Goal: Task Accomplishment & Management: Use online tool/utility

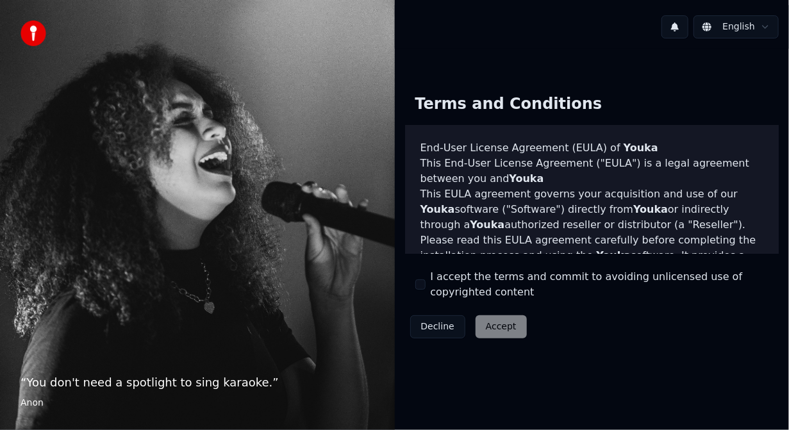
click at [420, 277] on div "I accept the terms and commit to avoiding unlicensed use of copyrighted content" at bounding box center [592, 284] width 354 height 31
click at [505, 328] on div "Decline Accept" at bounding box center [468, 326] width 127 height 33
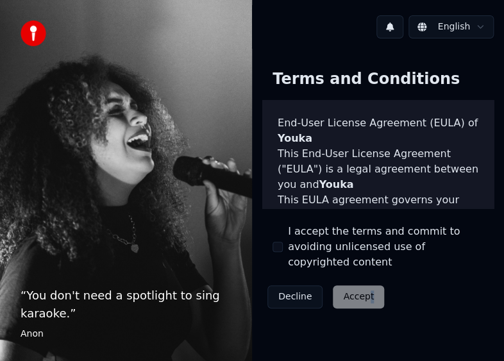
click at [278, 242] on button "I accept the terms and commit to avoiding unlicensed use of copyrighted content" at bounding box center [277, 247] width 10 height 10
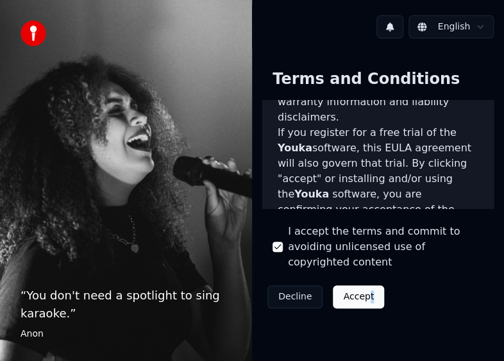
scroll to position [449, 0]
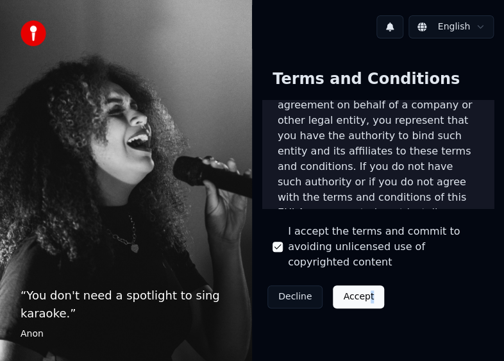
click at [345, 287] on button "Accept" at bounding box center [358, 296] width 51 height 23
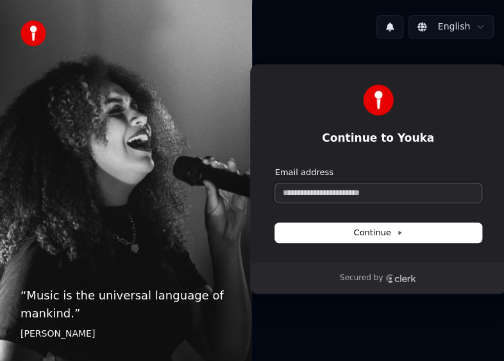
click at [415, 195] on input "Email address" at bounding box center [378, 192] width 206 height 19
type input "*"
click at [378, 230] on span "Continue" at bounding box center [377, 233] width 49 height 12
type input "**********"
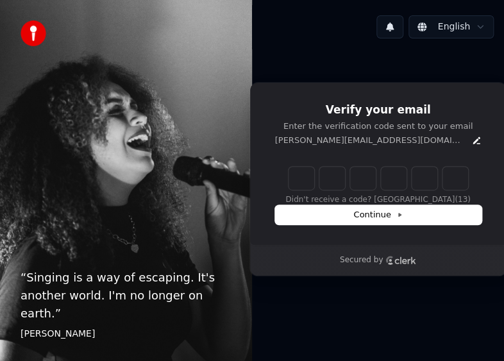
click at [295, 182] on input "Enter verification code" at bounding box center [379, 178] width 180 height 23
paste input "******"
type input "******"
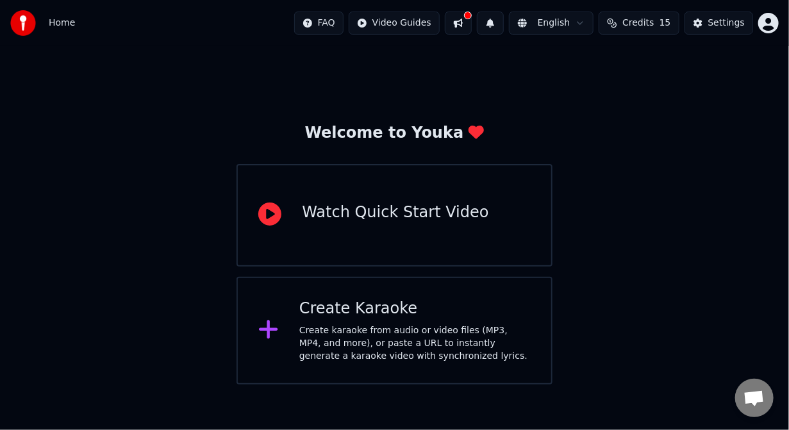
click at [348, 335] on div "Create karaoke from audio or video files (MP3, MP4, and more), or paste a URL t…" at bounding box center [414, 343] width 231 height 38
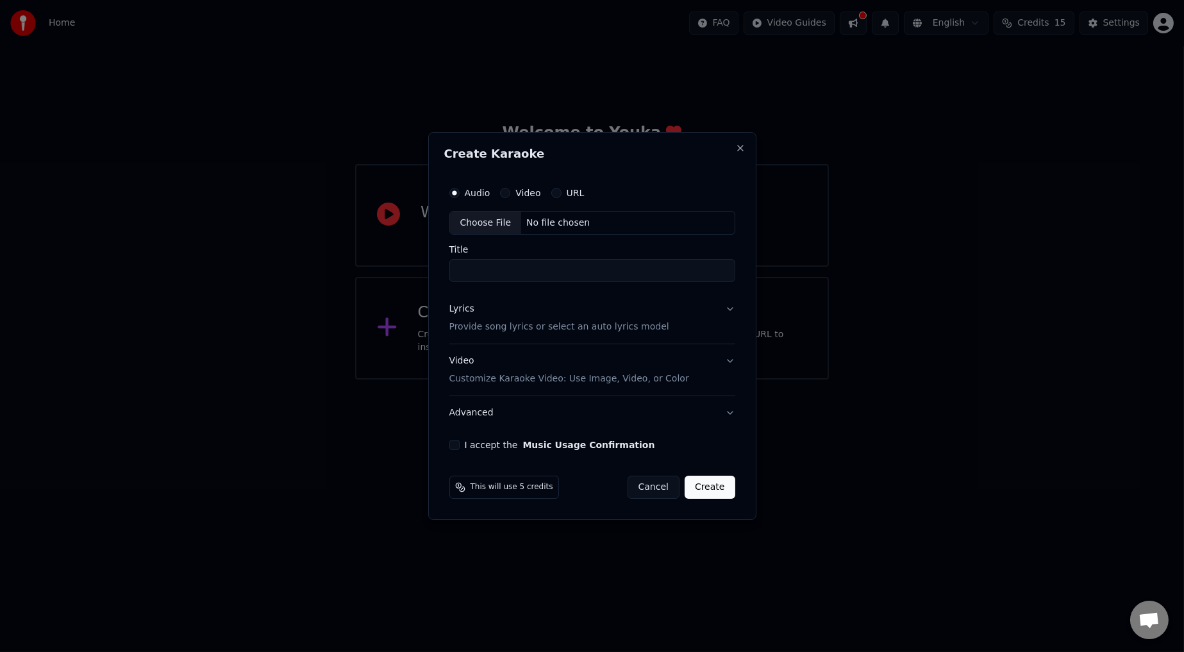
click at [503, 194] on button "URL" at bounding box center [556, 193] width 10 height 10
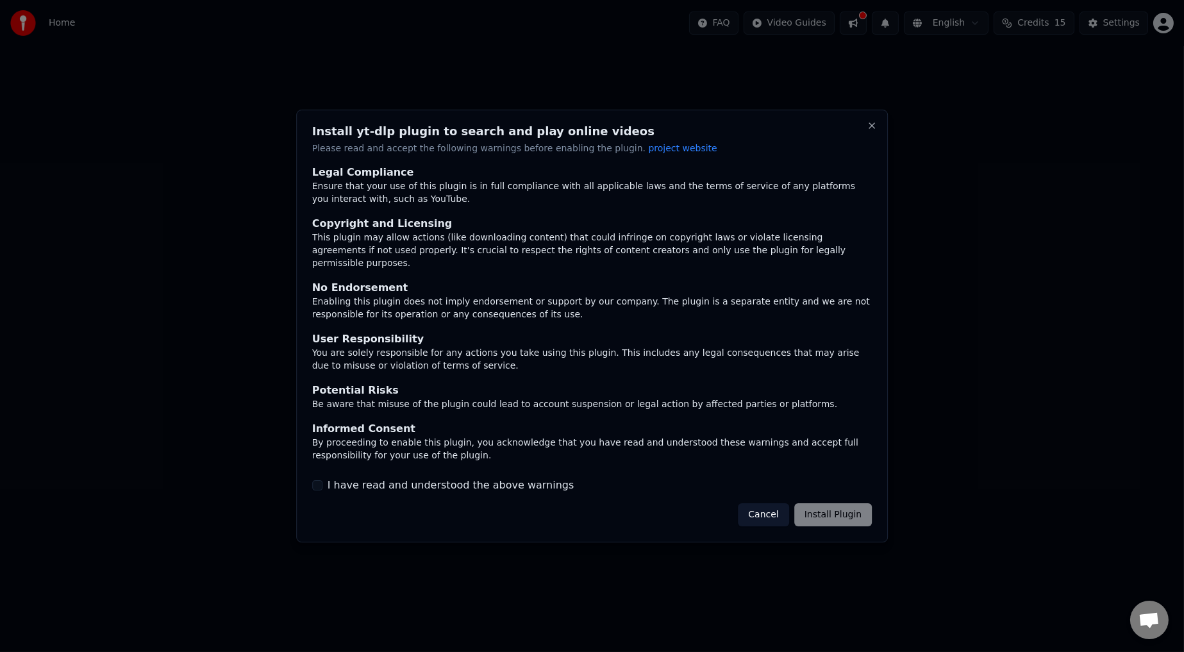
click at [317, 360] on button "I have read and understood the above warnings" at bounding box center [317, 485] width 10 height 10
click at [503, 360] on button "Install Plugin" at bounding box center [833, 514] width 78 height 23
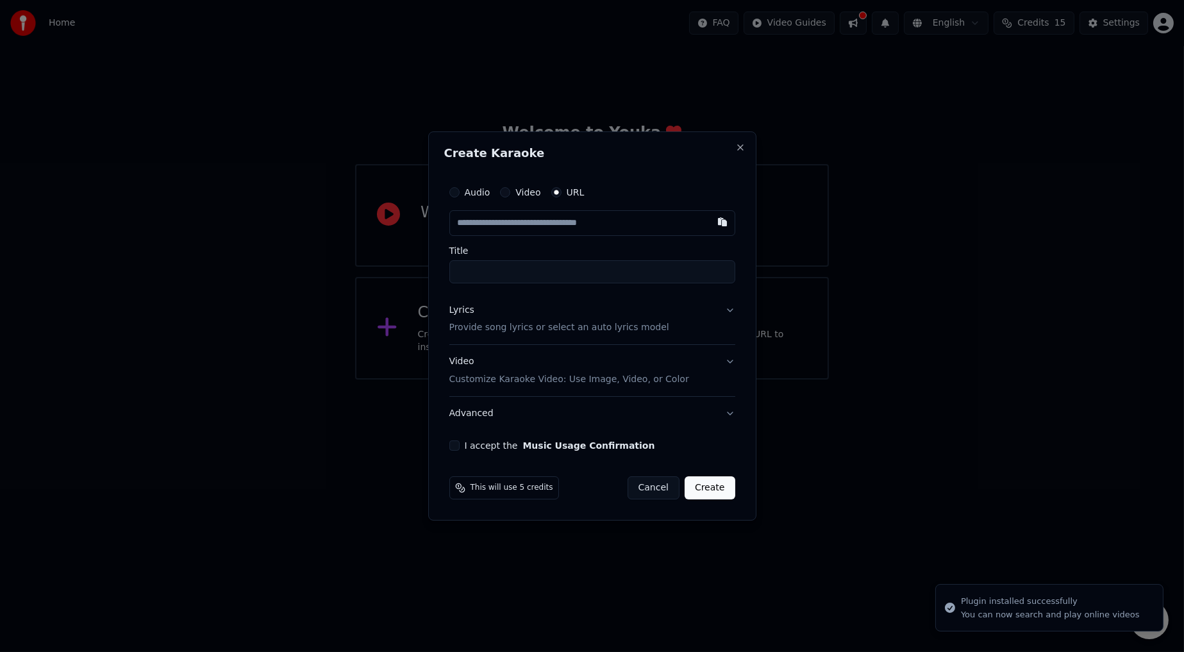
type input "**********"
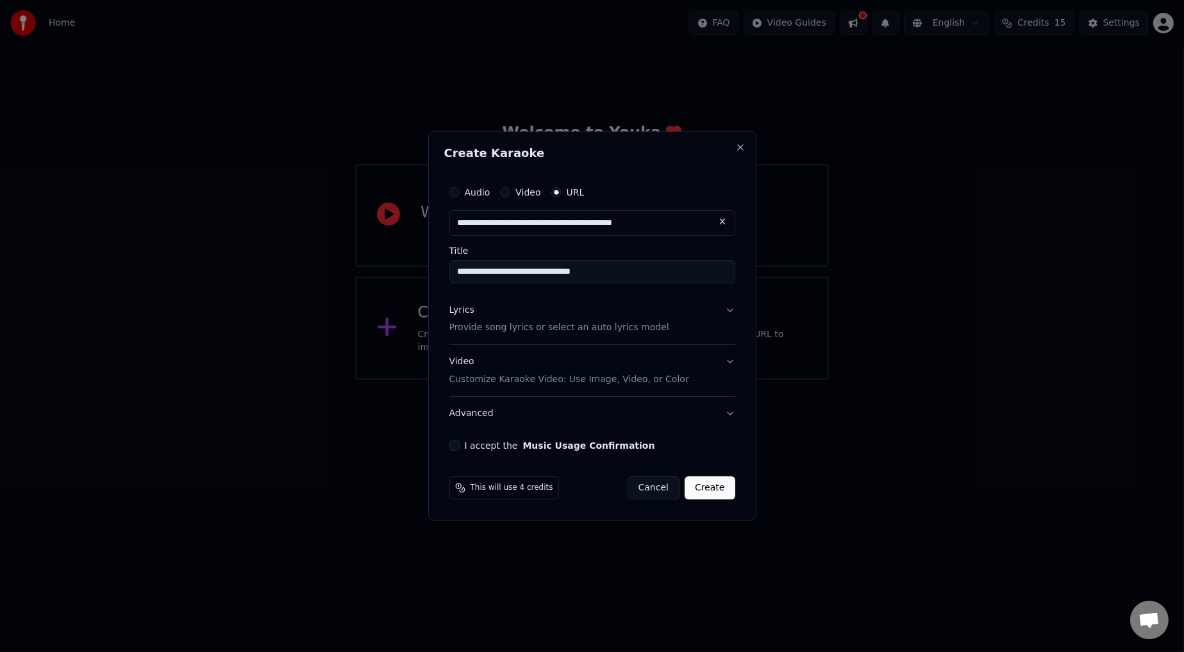
type input "**********"
click at [503, 311] on button "Lyrics Provide song lyrics or select an auto lyrics model" at bounding box center [592, 319] width 286 height 51
type input "**********"
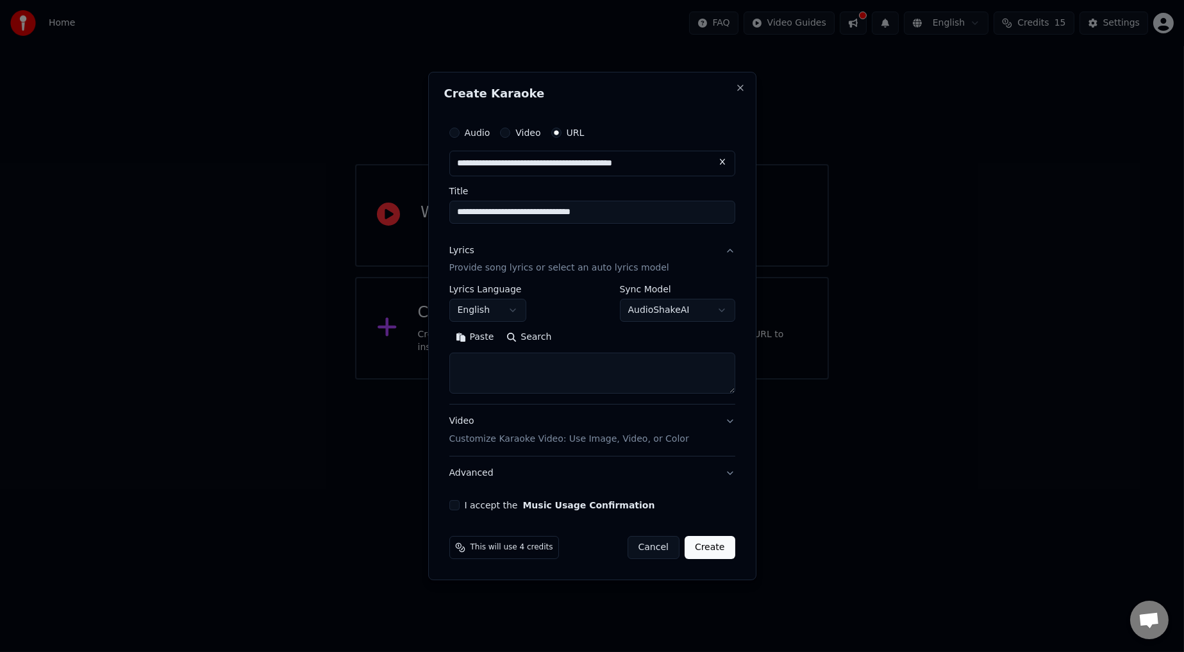
click at [498, 312] on button "English" at bounding box center [487, 310] width 77 height 23
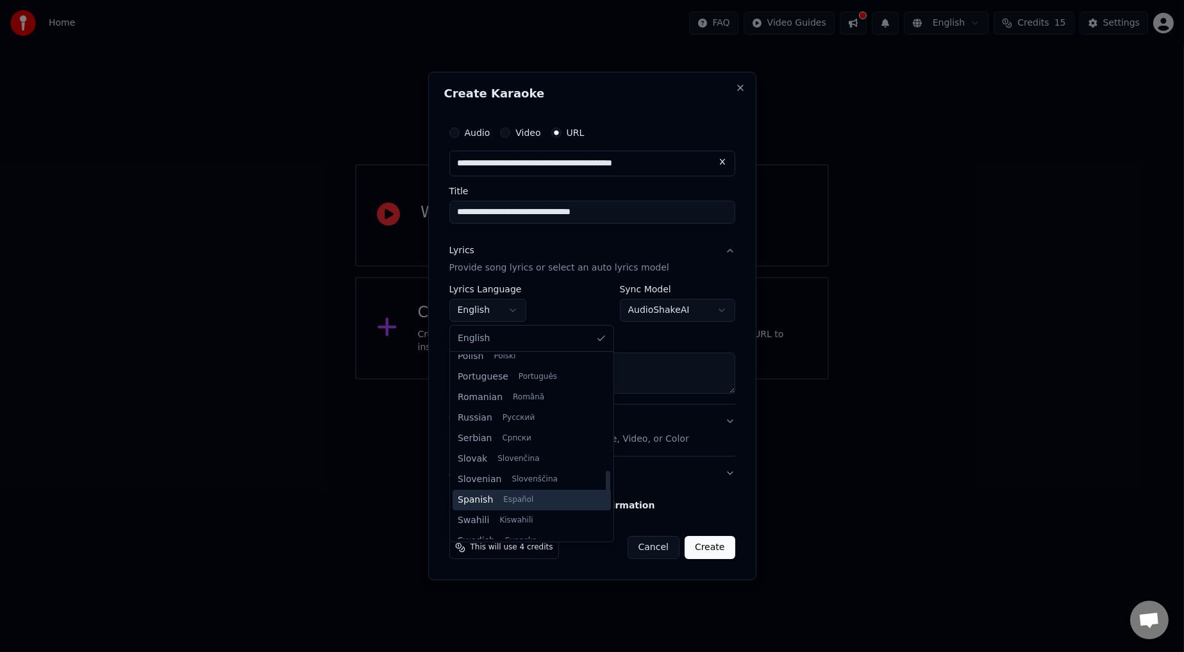
scroll to position [833, 0]
select select "**"
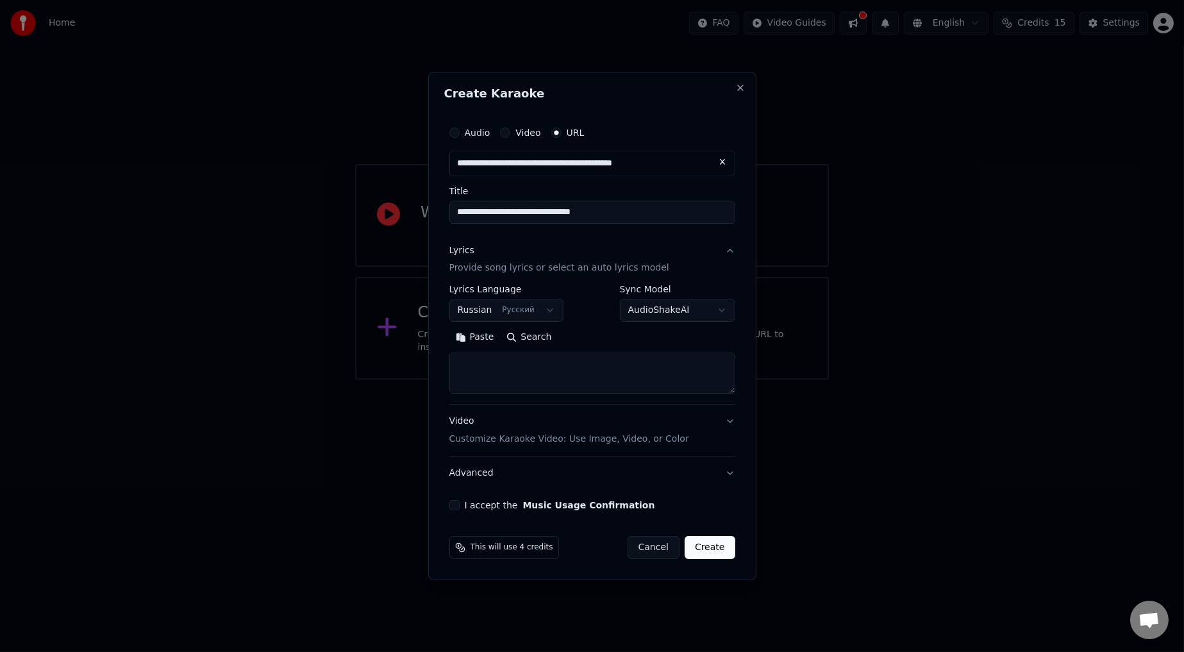
click at [503, 312] on body "**********" at bounding box center [592, 190] width 1184 height 380
click at [503, 360] on textarea at bounding box center [592, 373] width 286 height 41
paste textarea "**********"
type textarea "**********"
drag, startPoint x: 582, startPoint y: 373, endPoint x: 414, endPoint y: 362, distance: 168.4
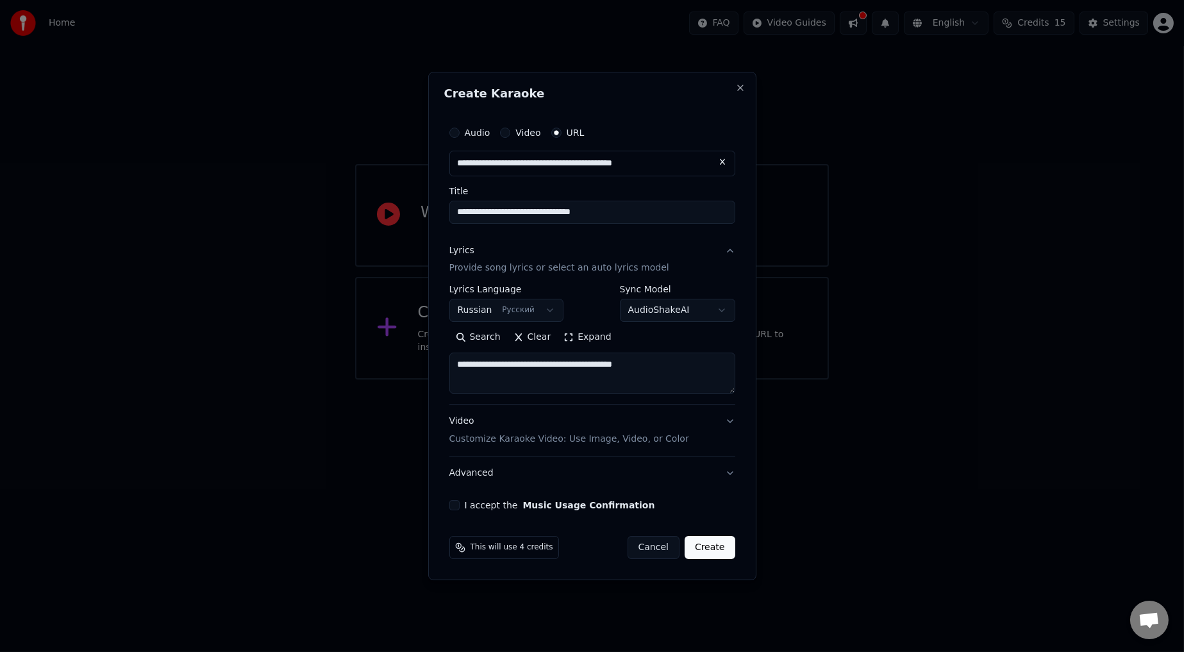
click at [414, 360] on body "**********" at bounding box center [592, 190] width 1184 height 380
click at [503, 360] on textarea at bounding box center [592, 373] width 286 height 41
paste textarea "**********"
type textarea "**********"
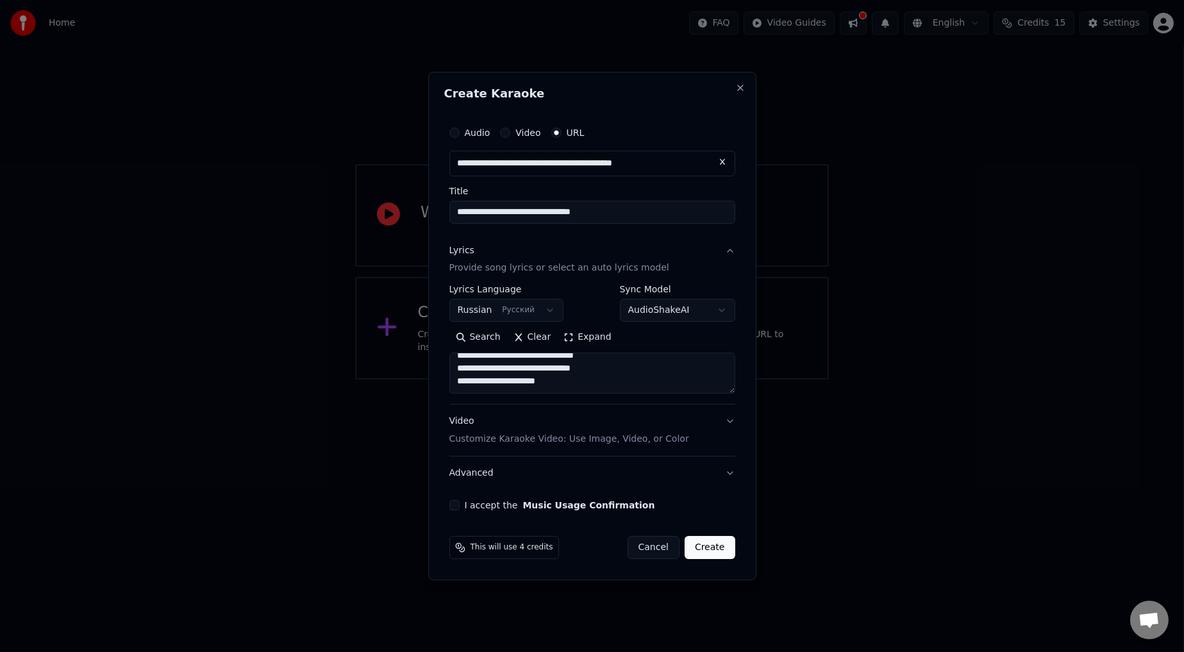
click at [455, 360] on button "I accept the Music Usage Confirmation" at bounding box center [454, 505] width 10 height 10
click at [503, 360] on button "Video Customize Karaoke Video: Use Image, Video, or Color" at bounding box center [592, 430] width 286 height 51
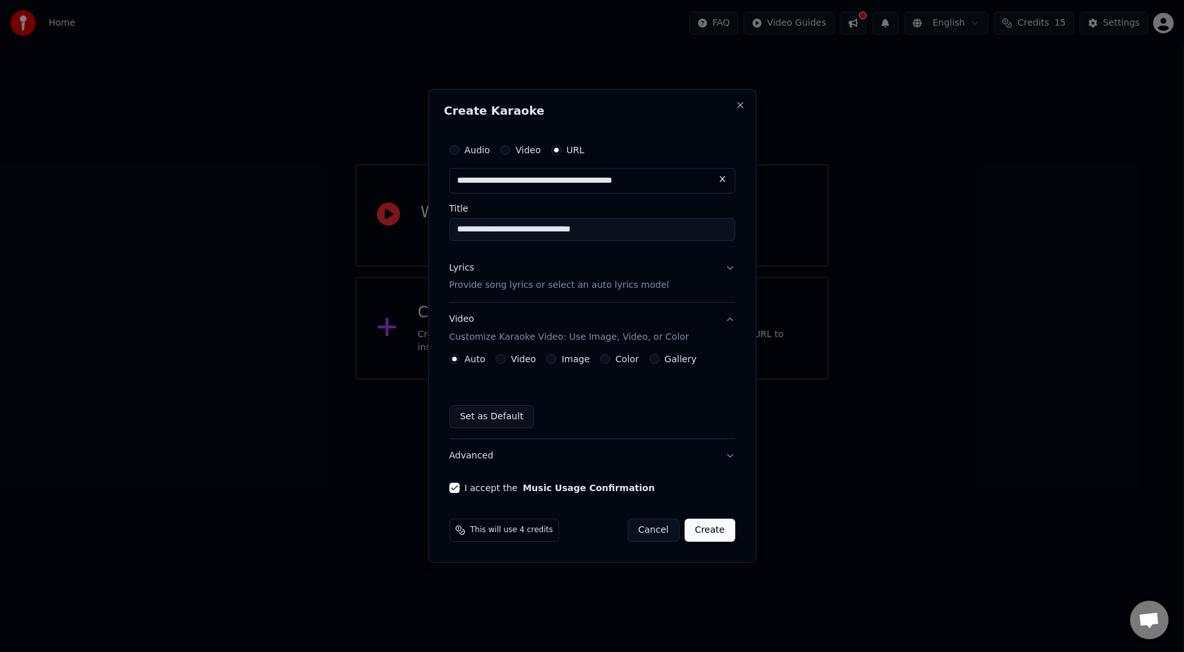
click at [503, 360] on button "Create" at bounding box center [710, 530] width 51 height 23
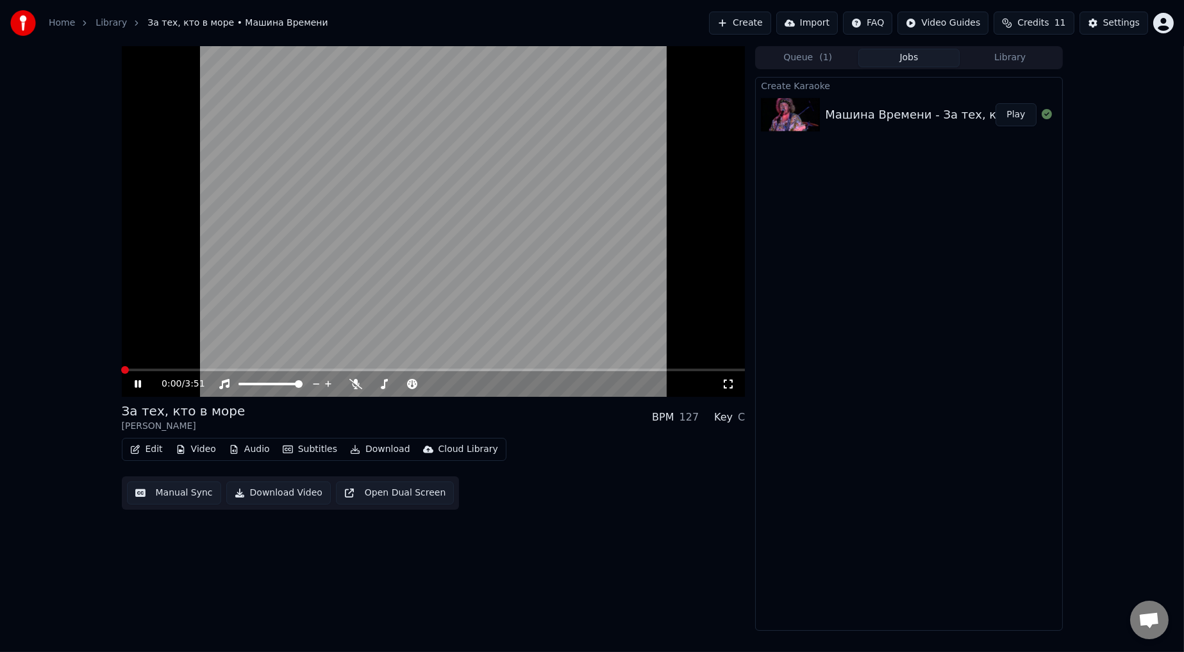
click at [121, 360] on span at bounding box center [125, 370] width 8 height 8
click at [270, 360] on span at bounding box center [270, 384] width 8 height 8
click at [140, 360] on icon at bounding box center [138, 384] width 6 height 8
click at [174, 360] on button "Manual Sync" at bounding box center [174, 492] width 94 height 23
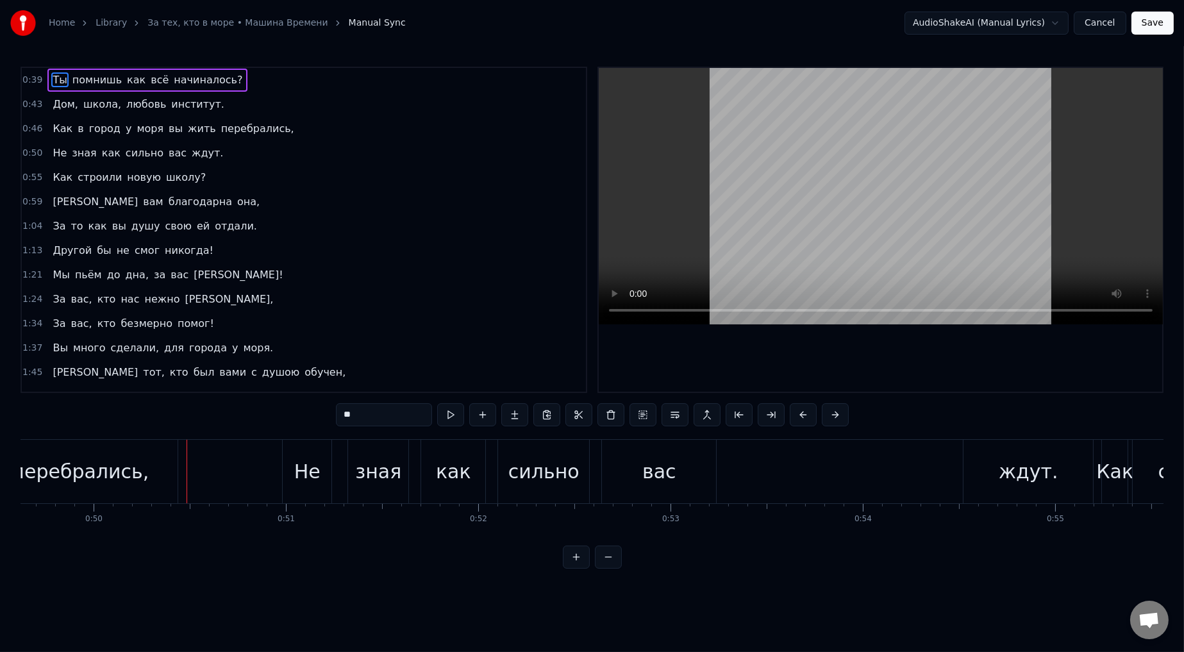
scroll to position [0, 9601]
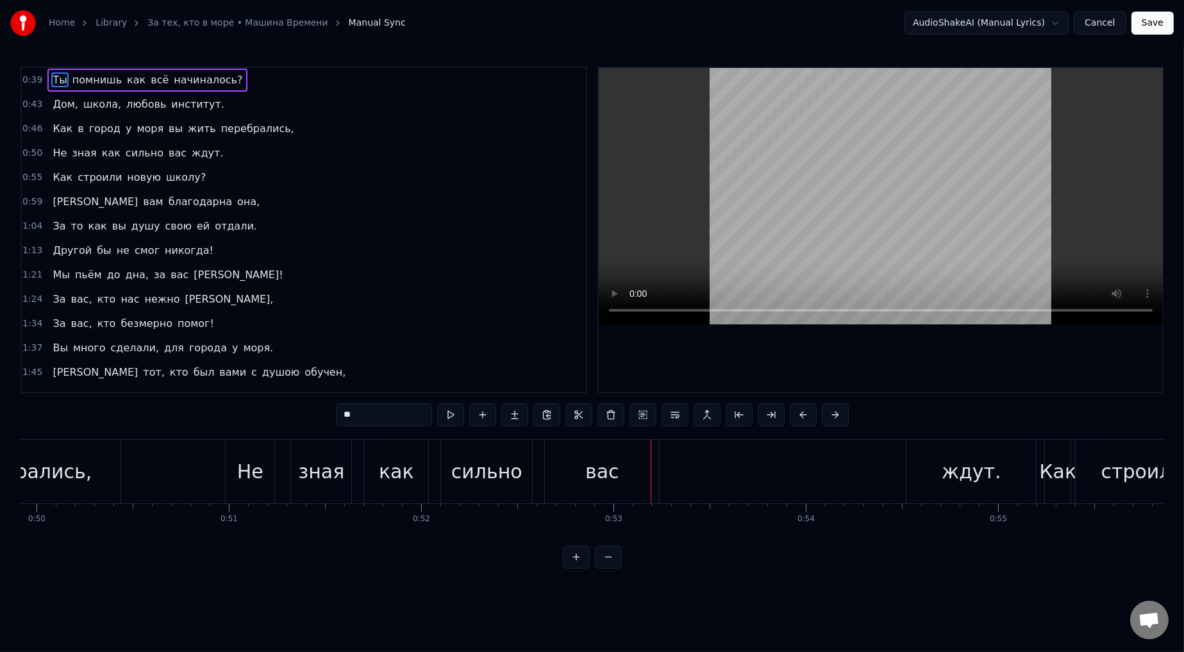
drag, startPoint x: 989, startPoint y: 475, endPoint x: 648, endPoint y: 485, distance: 341.2
click at [503, 360] on div "Не зная как сильно вас ждут." at bounding box center [632, 471] width 814 height 63
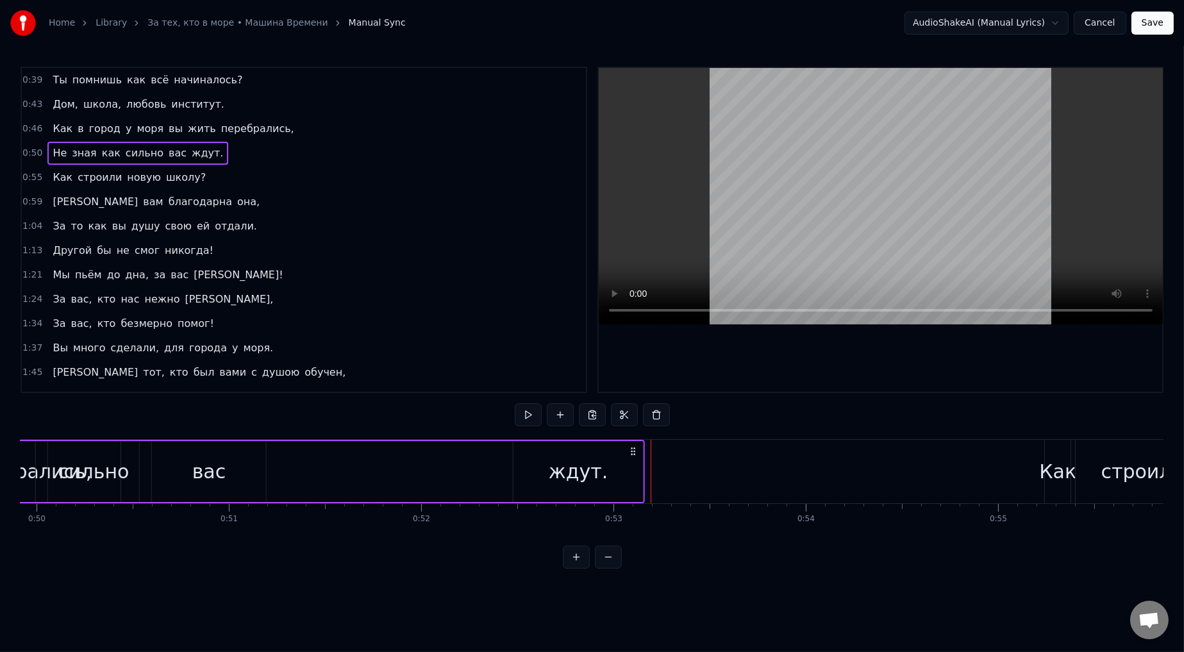
drag, startPoint x: 1026, startPoint y: 450, endPoint x: 631, endPoint y: 487, distance: 396.6
click at [503, 360] on div "Не зная как сильно вас ждут." at bounding box center [238, 471] width 814 height 63
click at [503, 360] on button at bounding box center [512, 414] width 27 height 23
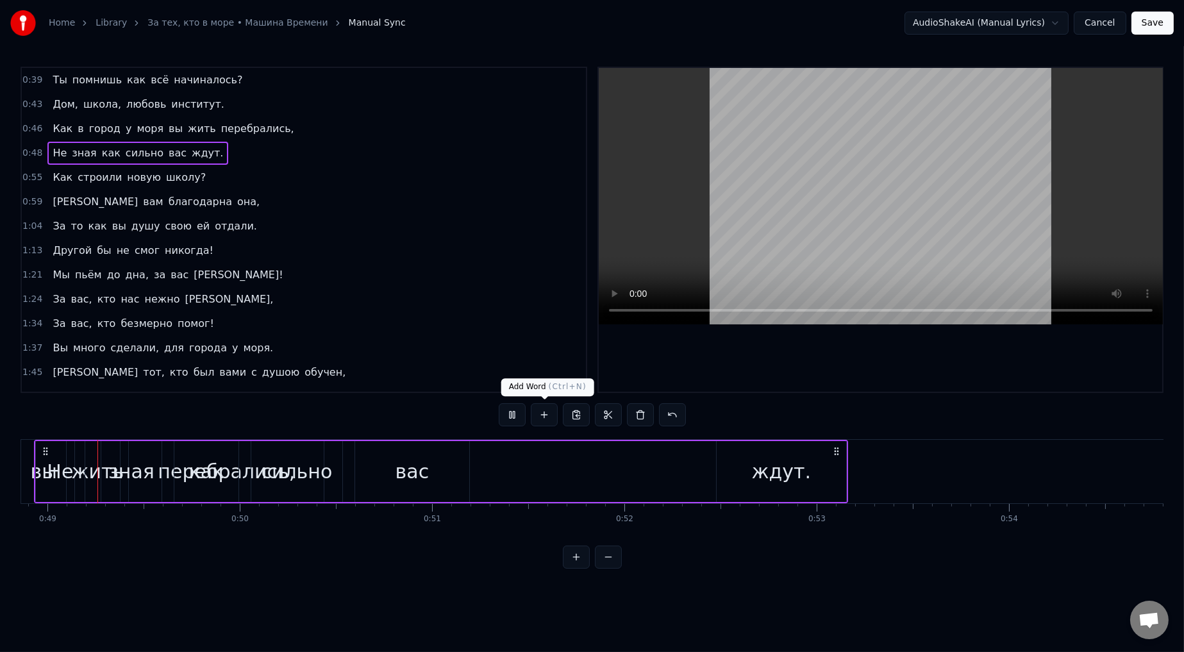
scroll to position [0, 9347]
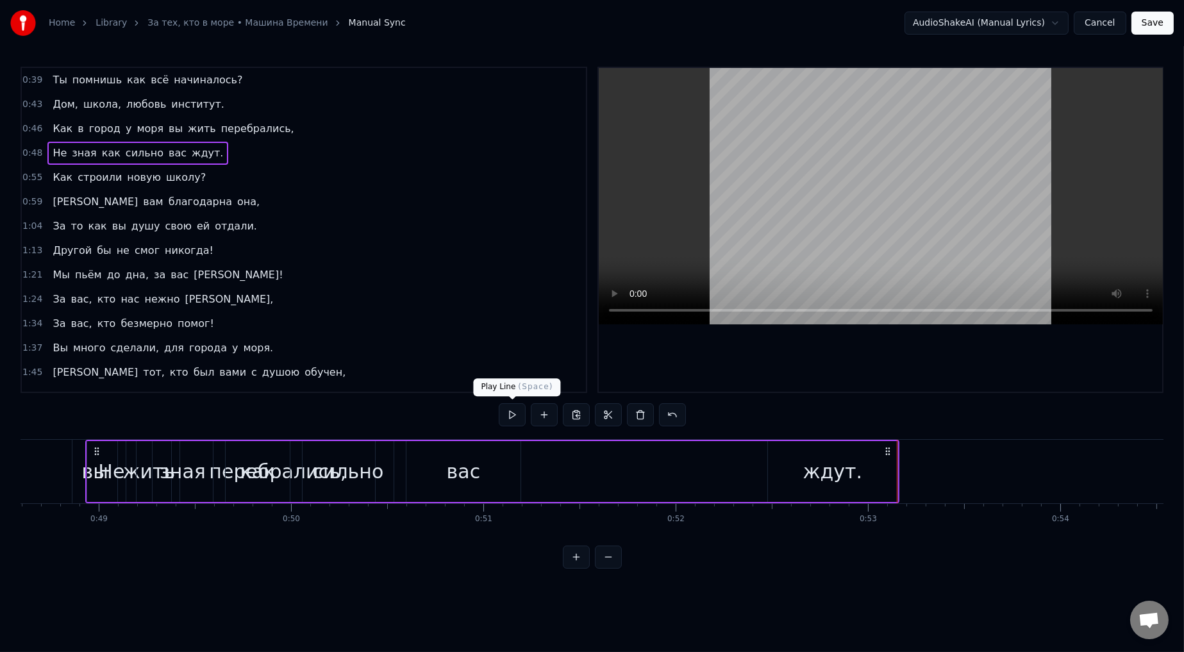
click at [503, 360] on button at bounding box center [512, 414] width 27 height 23
click at [26, 178] on span "0:55" at bounding box center [32, 177] width 20 height 13
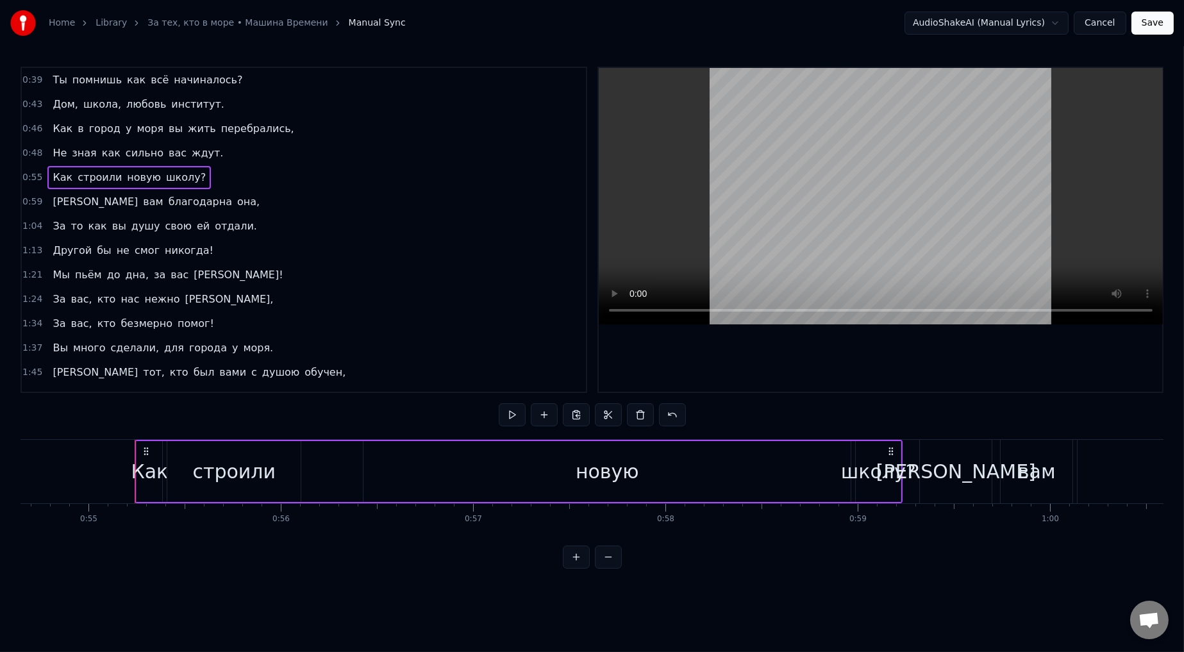
scroll to position [0, 10561]
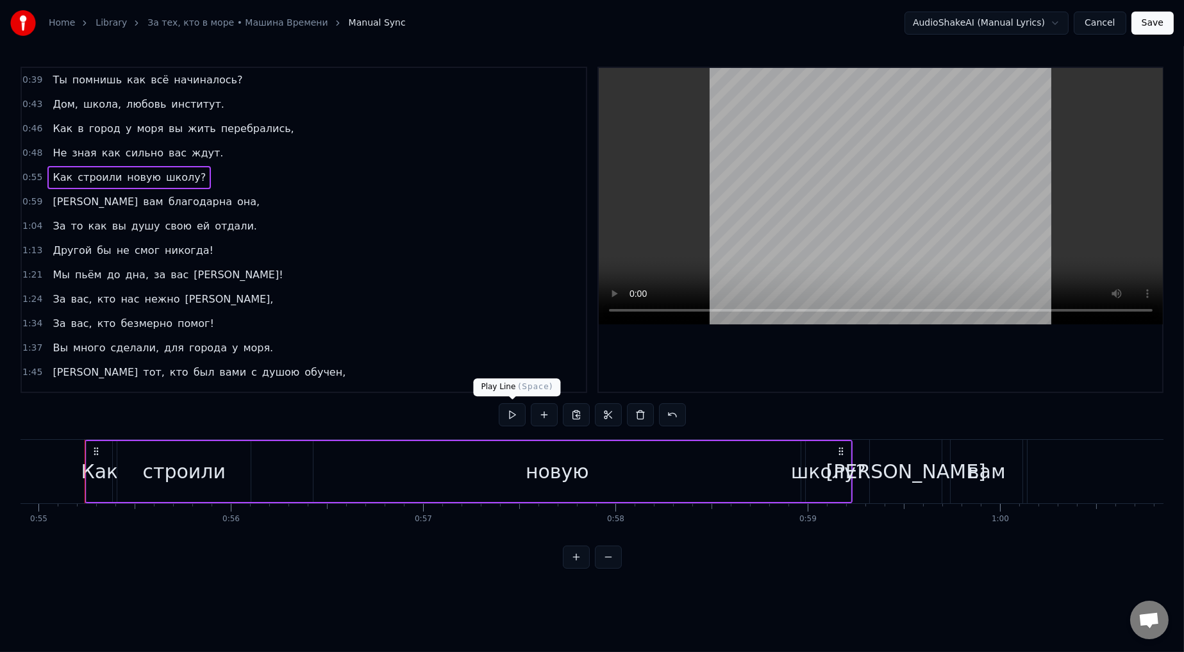
click at [503, 360] on button at bounding box center [512, 414] width 27 height 23
drag, startPoint x: 817, startPoint y: 471, endPoint x: 745, endPoint y: 474, distance: 72.6
click at [503, 360] on div "Как строили новую школу?" at bounding box center [469, 471] width 768 height 63
click at [80, 81] on span "помнишь" at bounding box center [97, 79] width 52 height 15
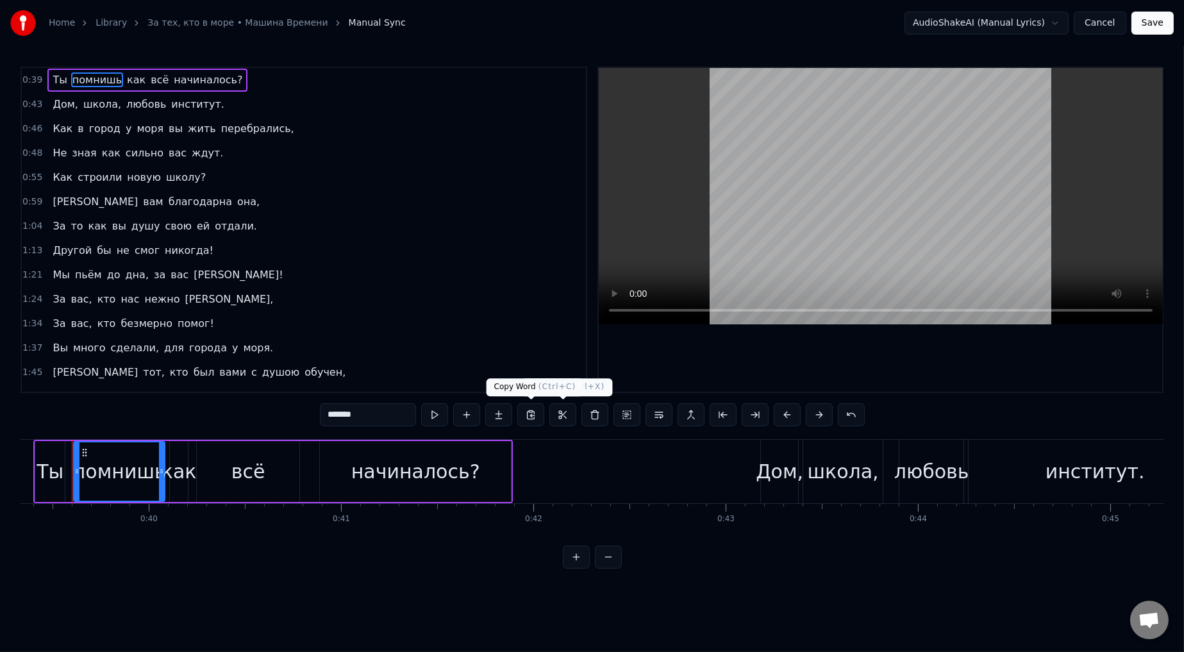
scroll to position [0, 7552]
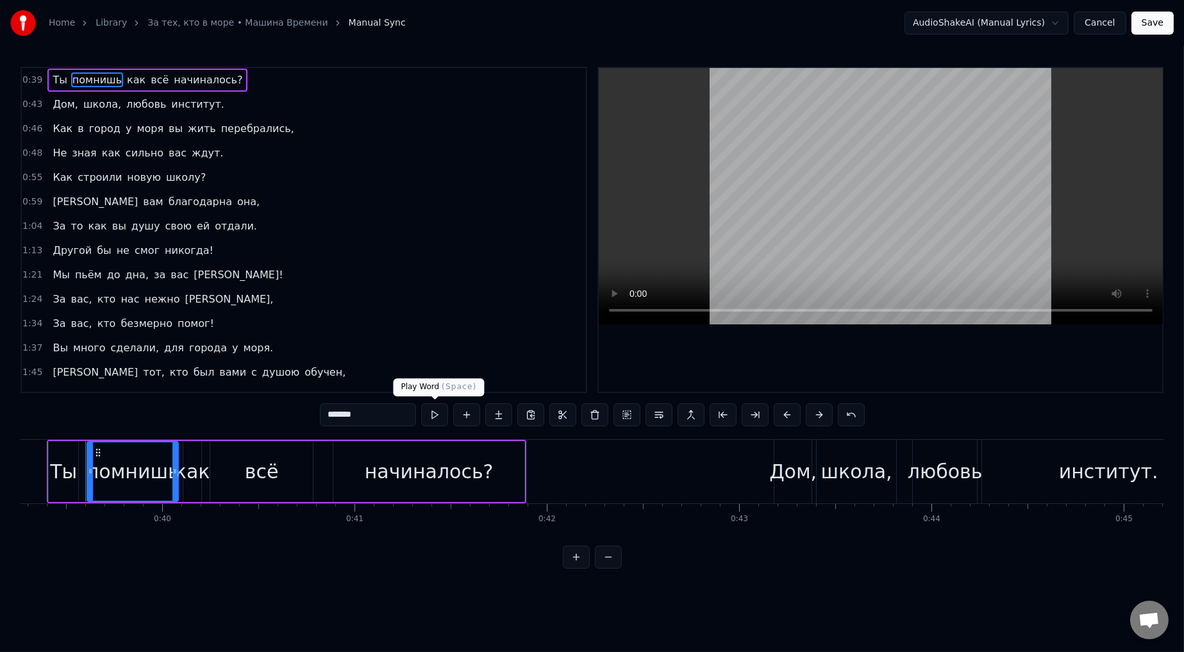
click at [432, 360] on button at bounding box center [434, 414] width 27 height 23
click at [431, 360] on button at bounding box center [434, 414] width 27 height 23
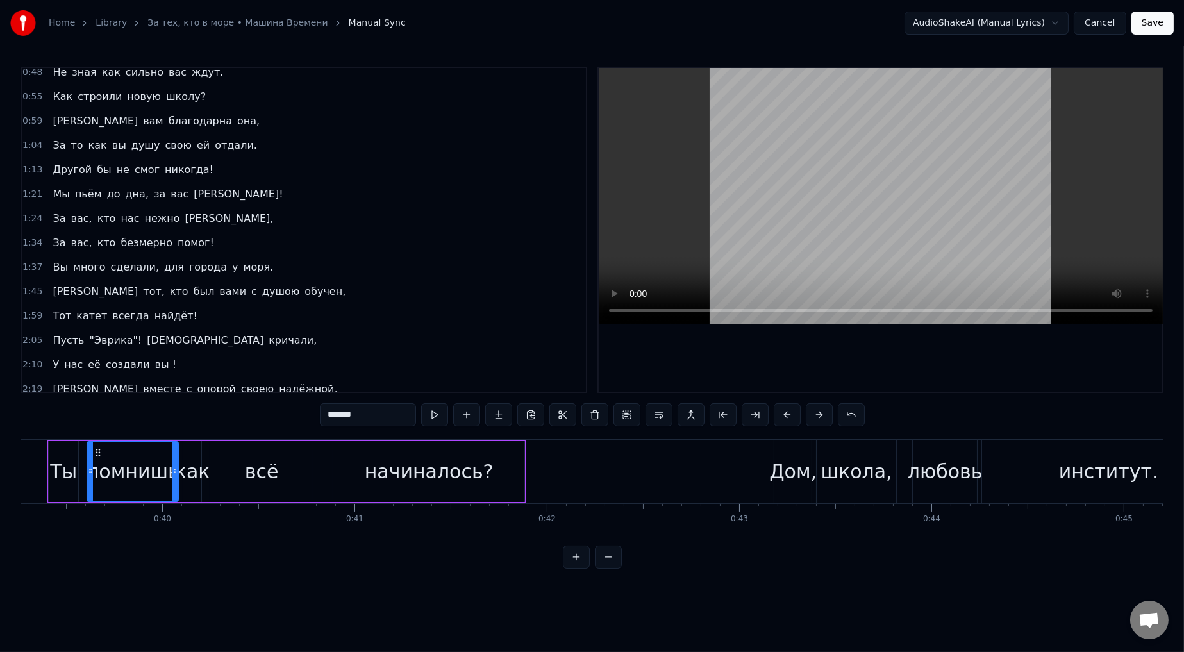
scroll to position [0, 0]
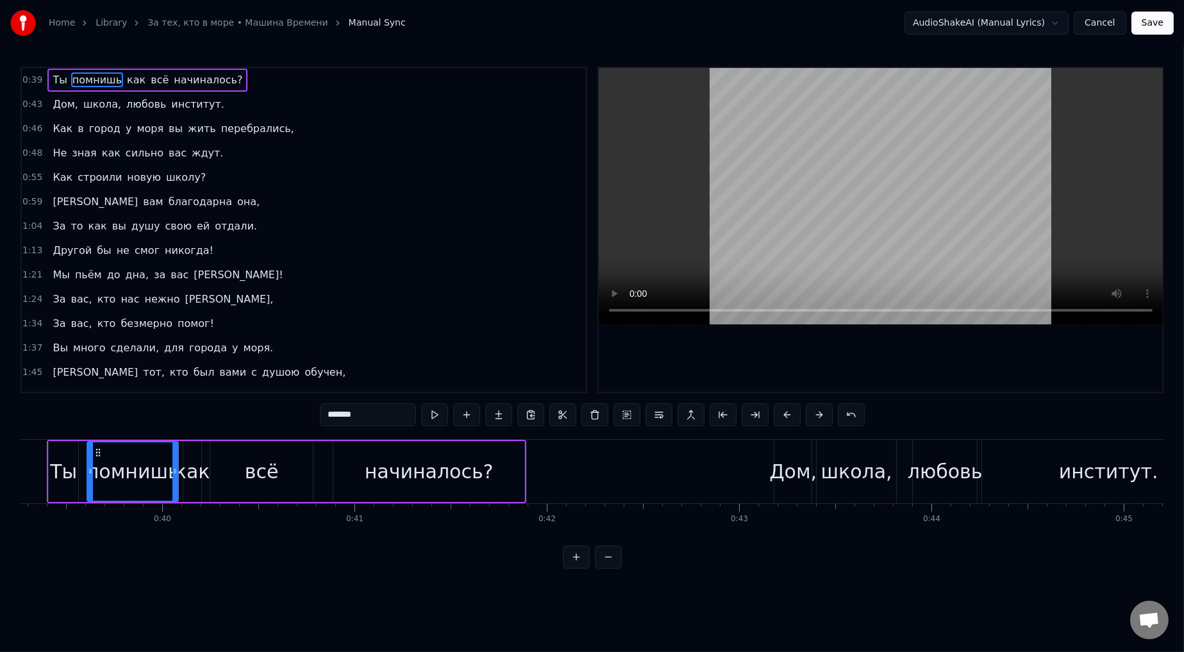
click at [503, 20] on html "Home Library За тех, кто в море • Машина Времени Manual Sync AudioShakeAI (Manu…" at bounding box center [592, 294] width 1184 height 589
click at [503, 158] on html "Home Library За тех, кто в море • Машина Времени Manual Sync AudioShakeAI (Manu…" at bounding box center [592, 294] width 1184 height 589
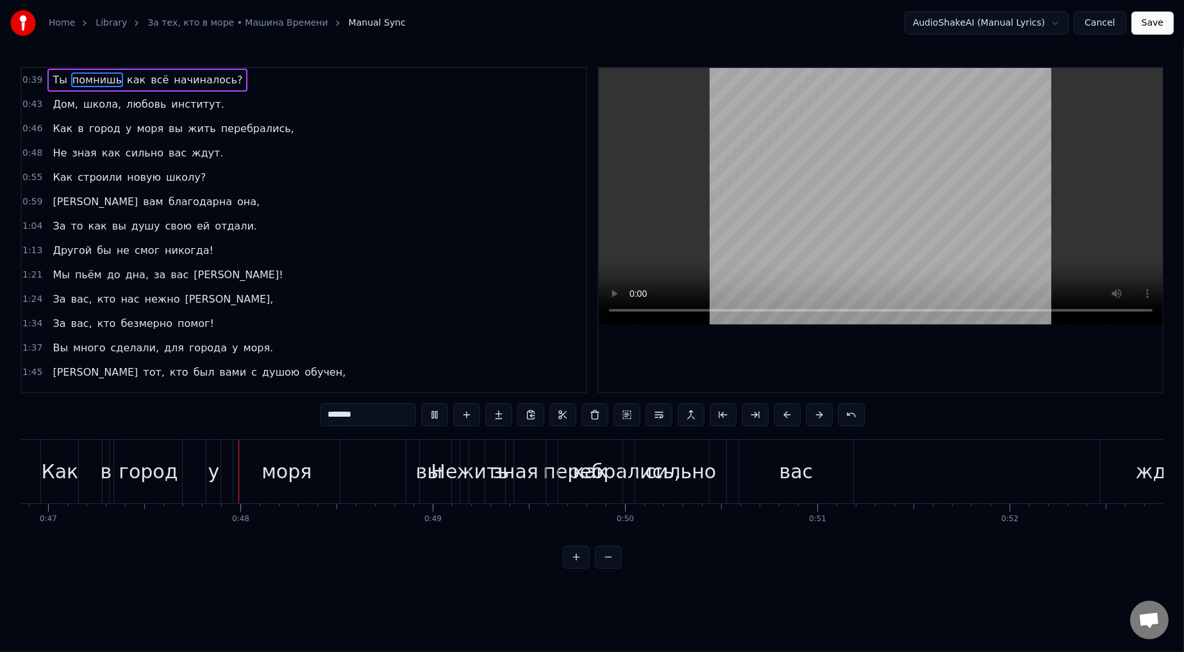
scroll to position [0, 9040]
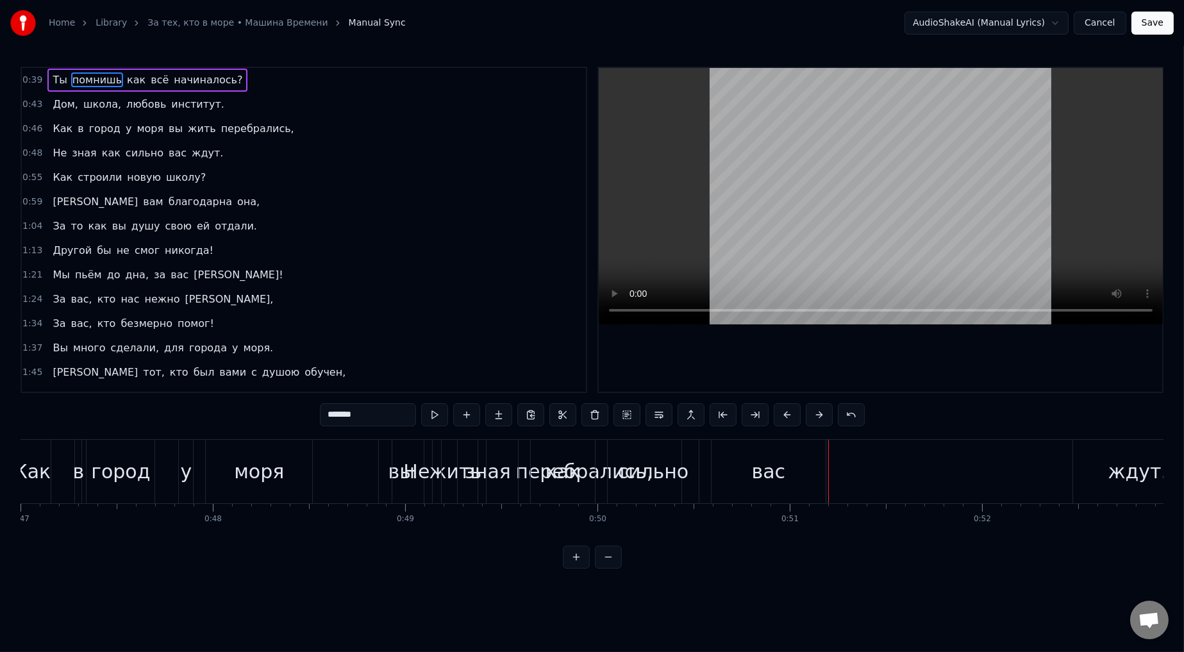
click at [242, 18] on link "За тех, кто в море • Машина Времени" at bounding box center [237, 23] width 180 height 13
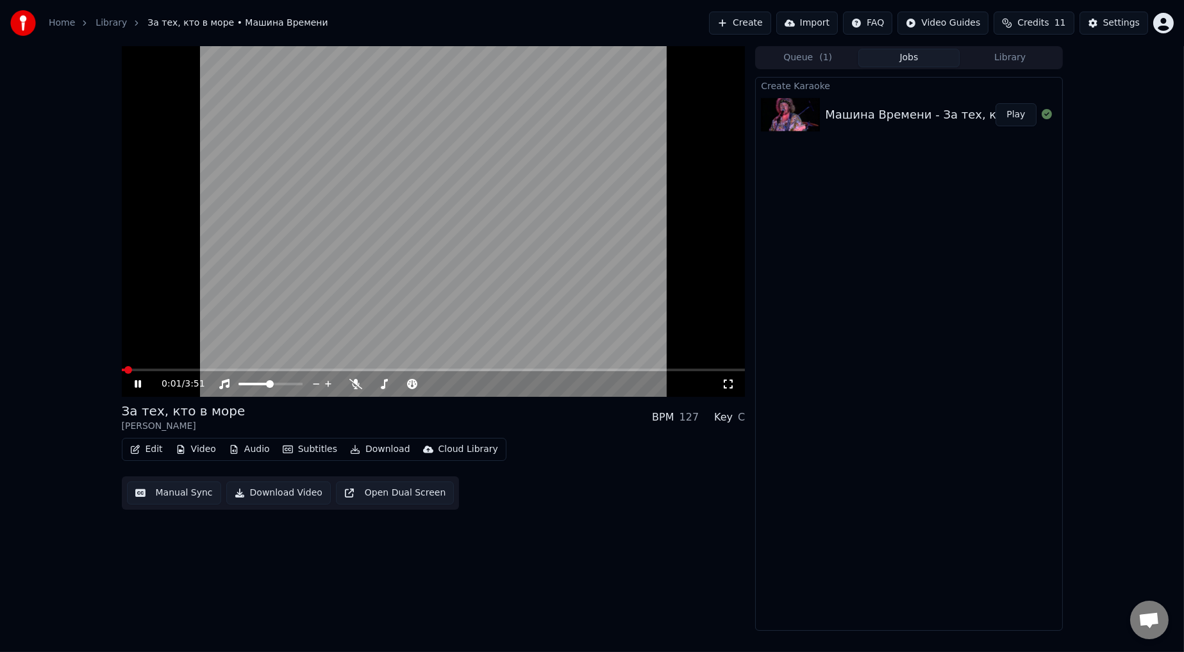
click at [171, 360] on button "Manual Sync" at bounding box center [174, 492] width 94 height 23
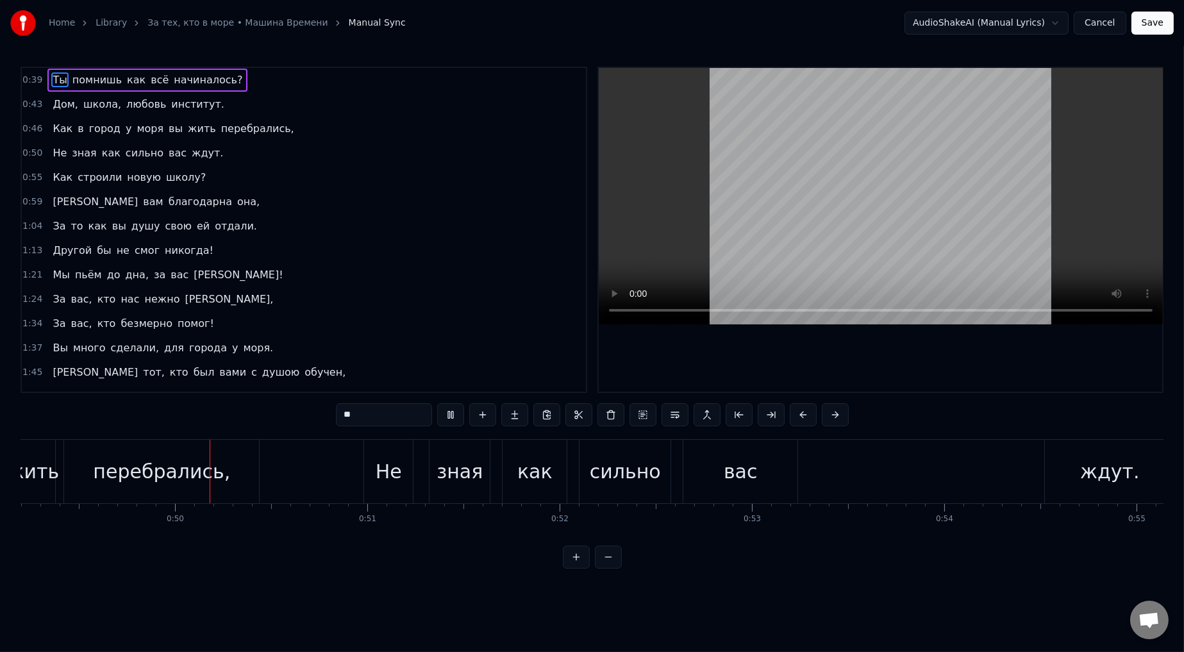
scroll to position [0, 9463]
click at [455, 360] on button at bounding box center [450, 414] width 27 height 23
drag, startPoint x: 1106, startPoint y: 479, endPoint x: 857, endPoint y: 478, distance: 249.4
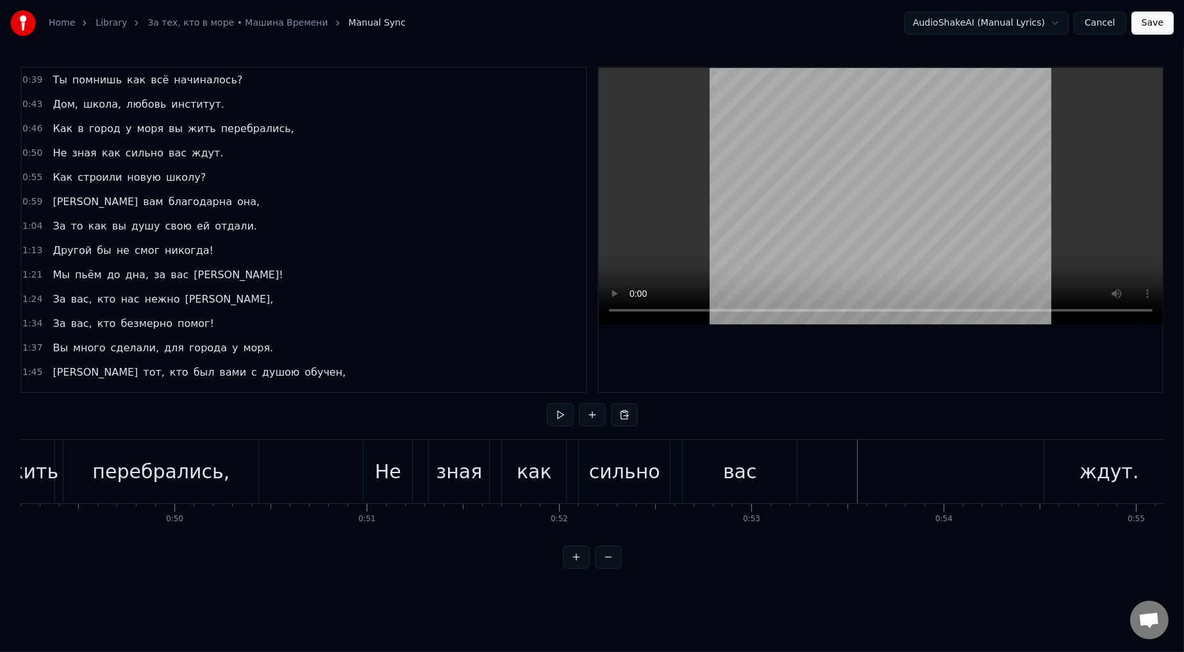
click at [503, 360] on div "ждут." at bounding box center [1110, 471] width 60 height 29
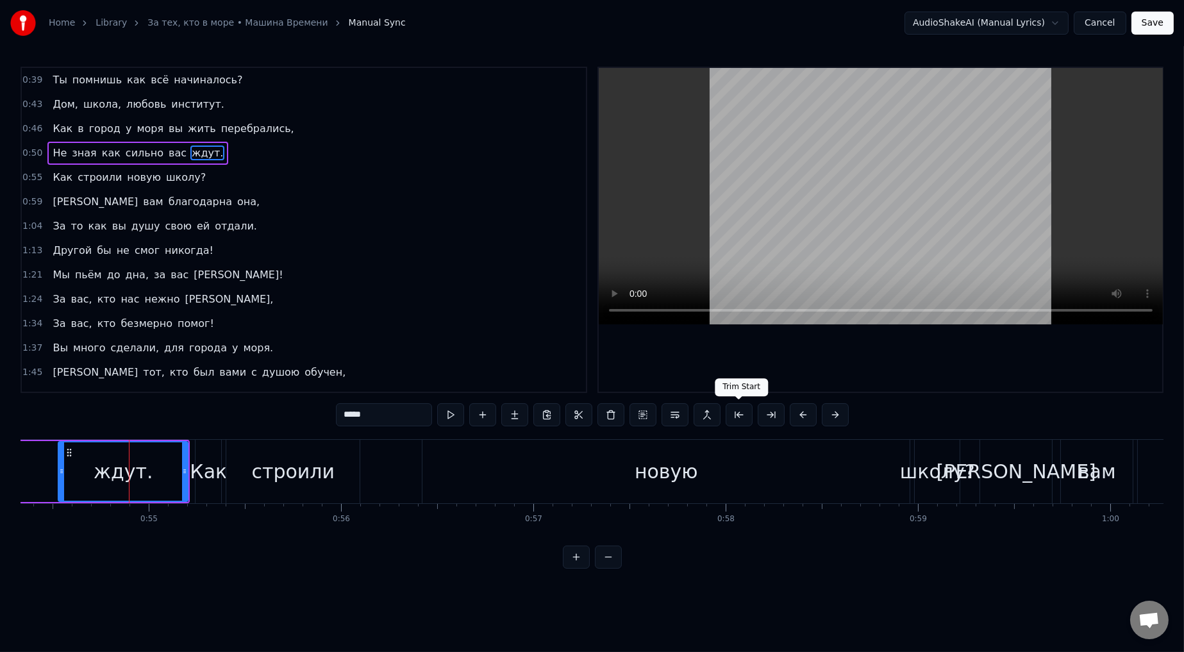
scroll to position [0, 10494]
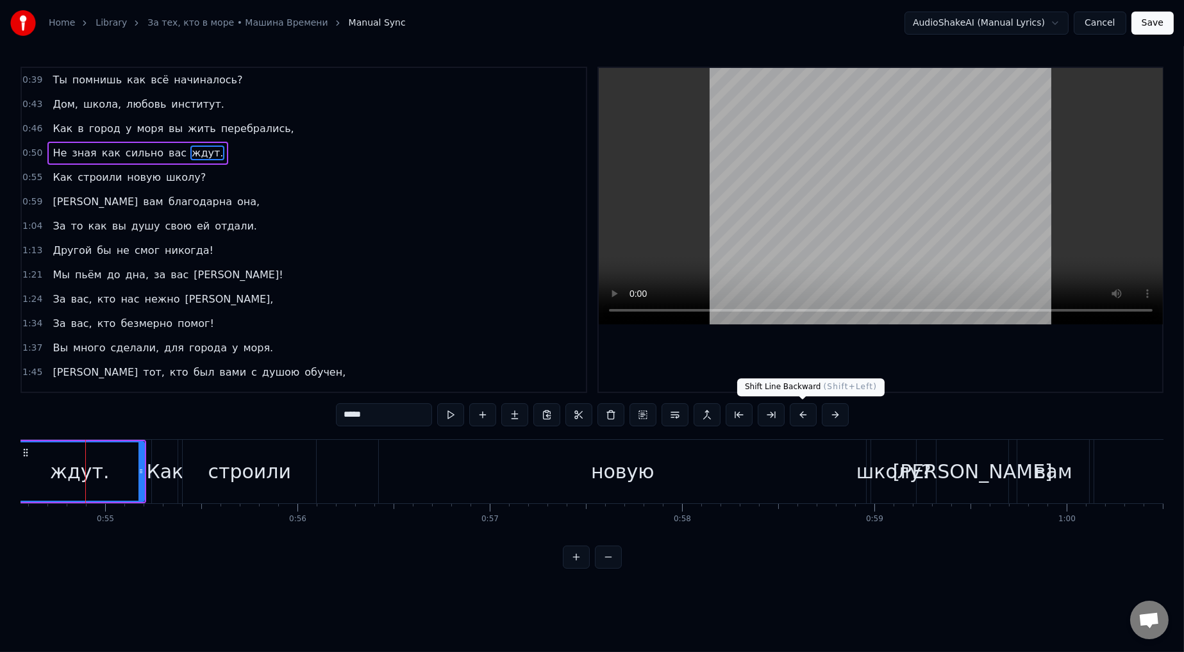
click at [503, 360] on button at bounding box center [803, 414] width 27 height 23
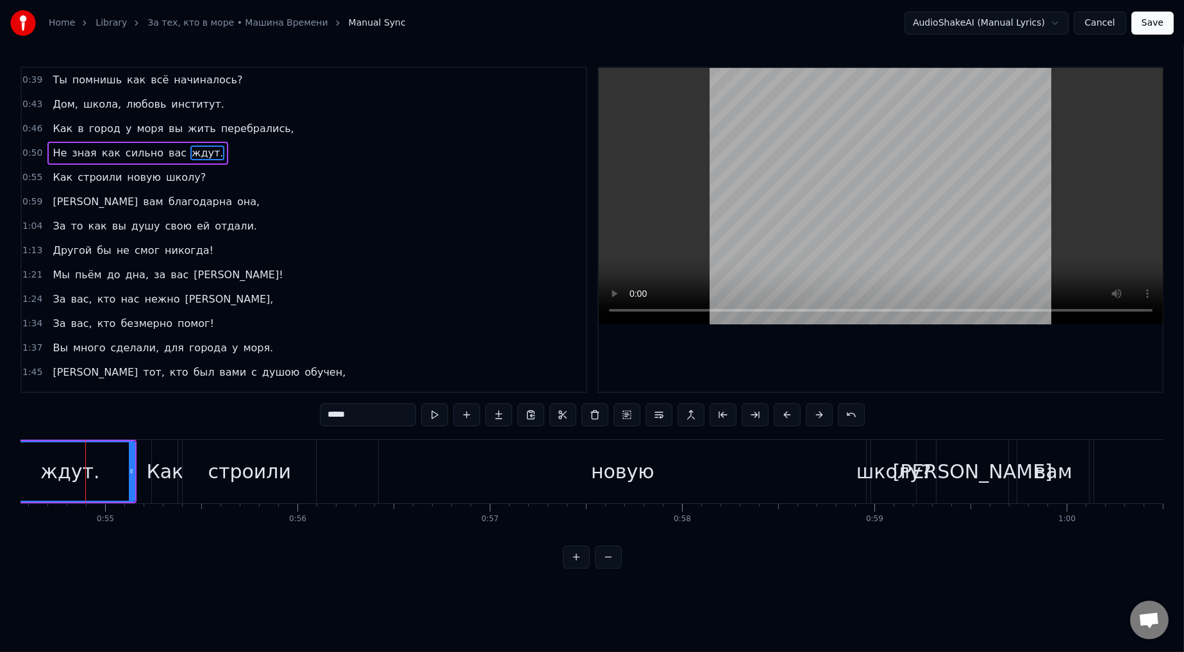
click at [503, 360] on button at bounding box center [787, 414] width 27 height 23
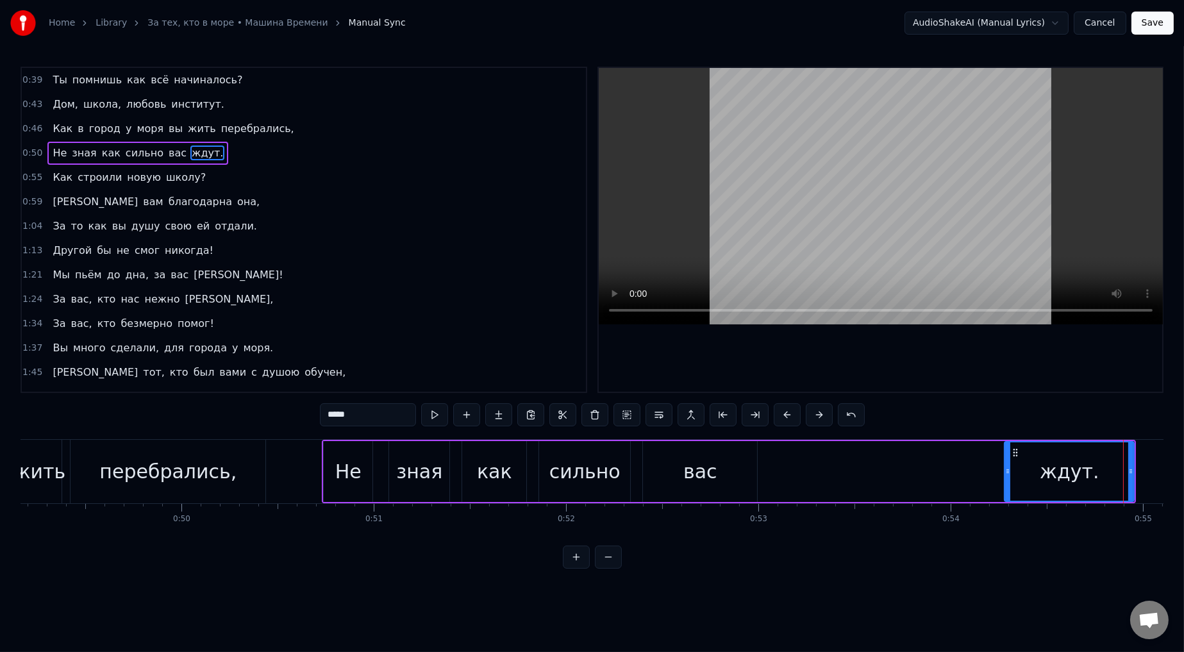
scroll to position [0, 9382]
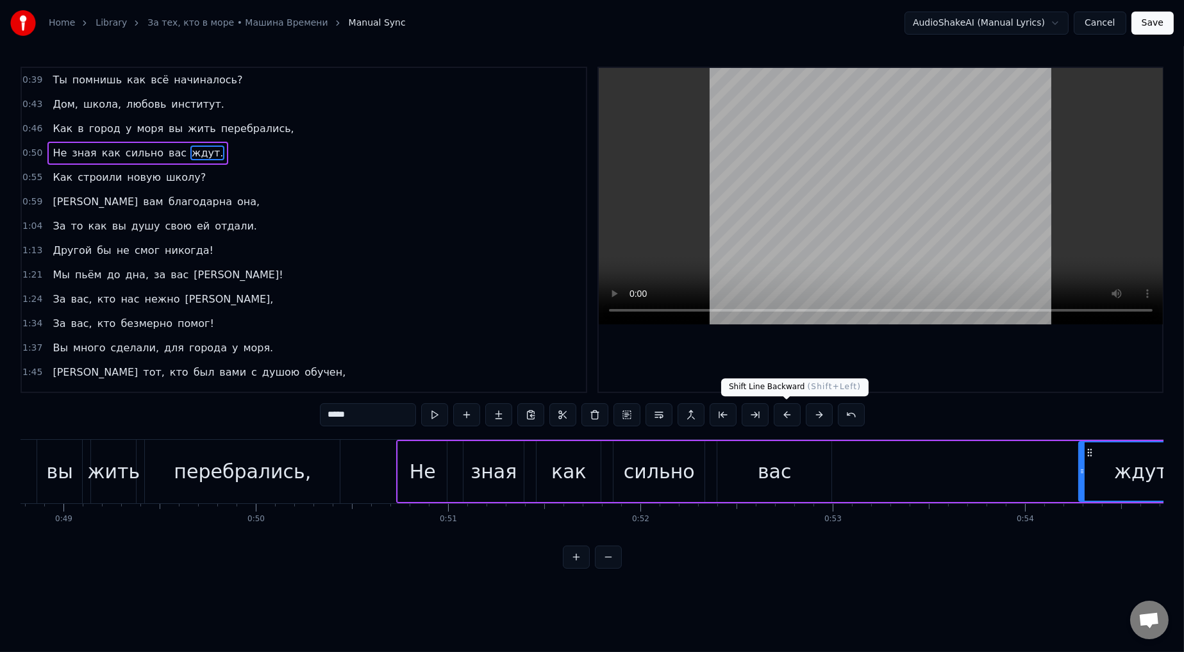
click at [503, 360] on button at bounding box center [787, 414] width 27 height 23
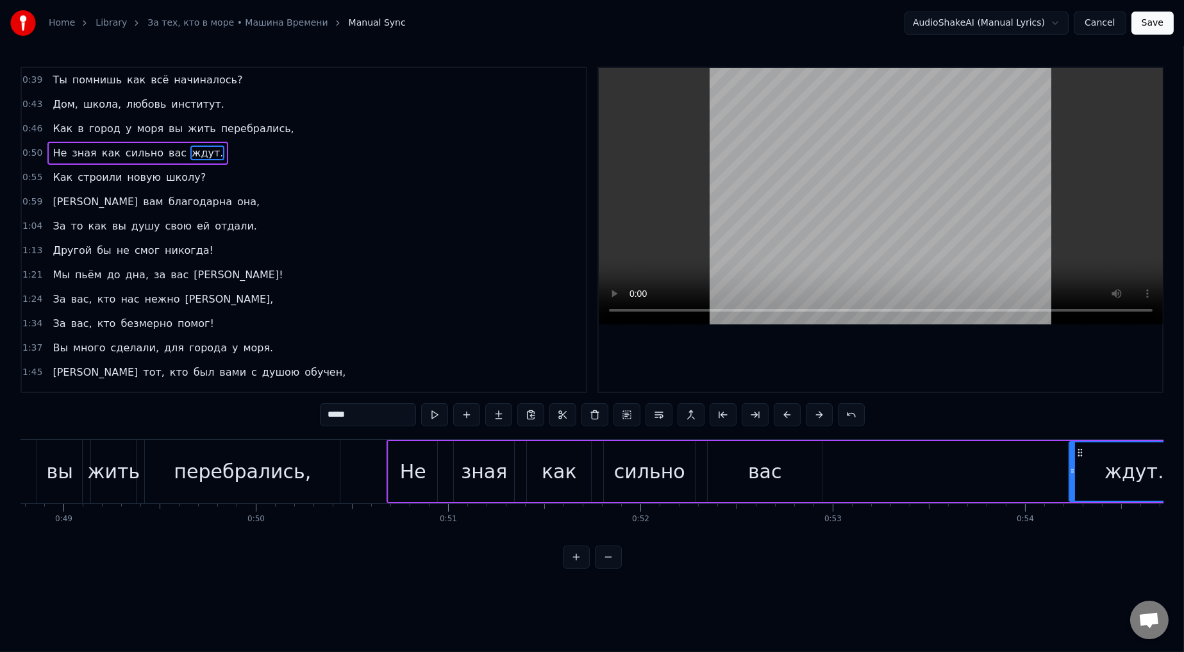
click at [503, 360] on button at bounding box center [787, 414] width 27 height 23
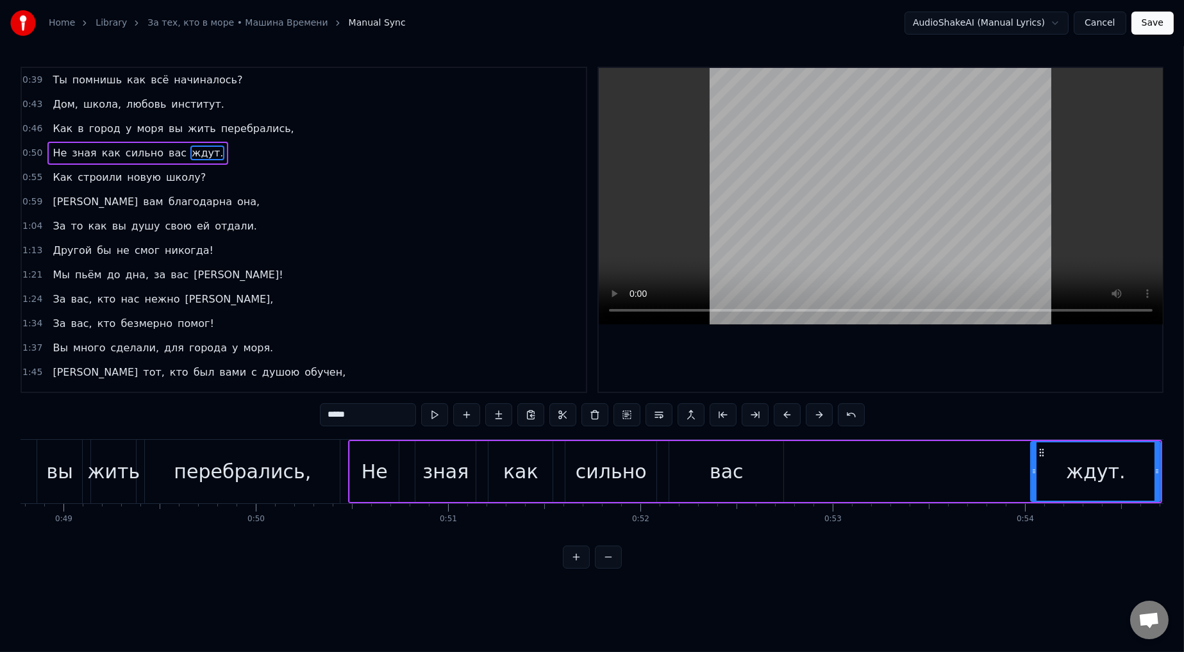
click at [503, 360] on button at bounding box center [787, 414] width 27 height 23
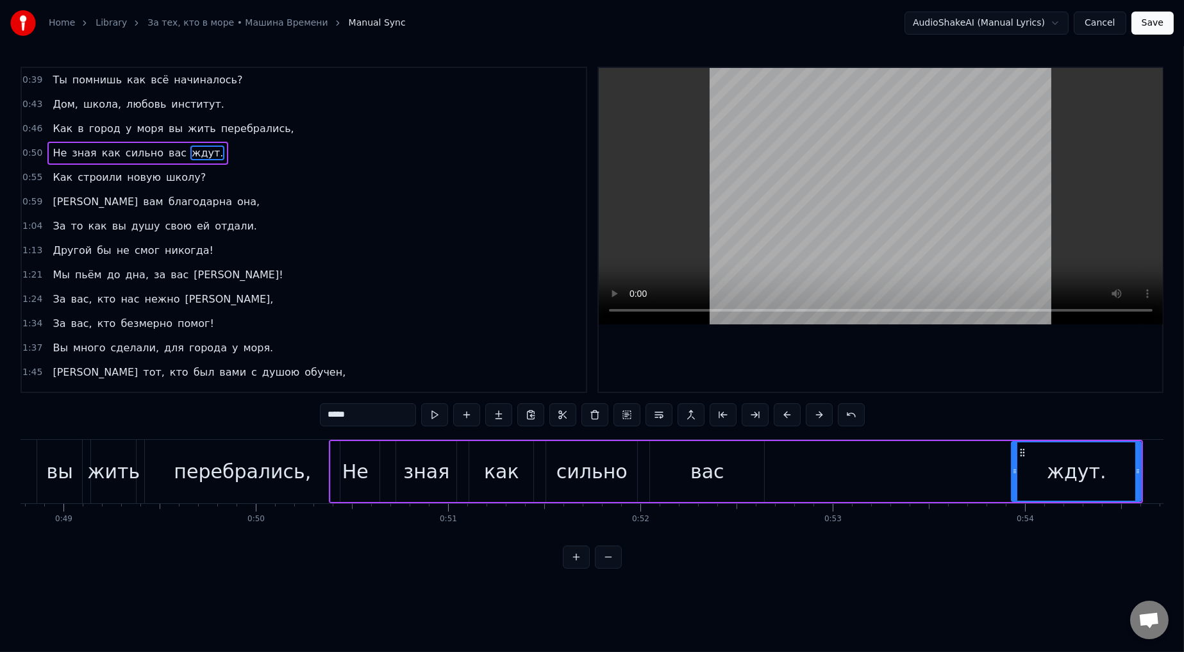
click at [503, 360] on button at bounding box center [787, 414] width 27 height 23
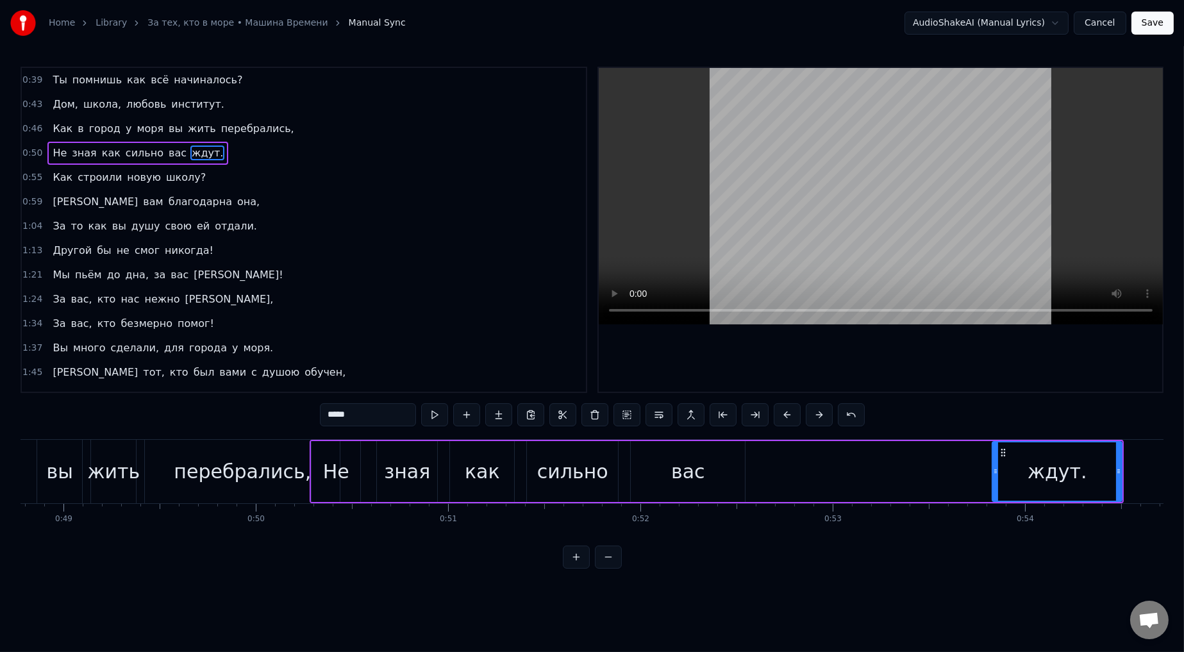
click at [503, 360] on button at bounding box center [787, 414] width 27 height 23
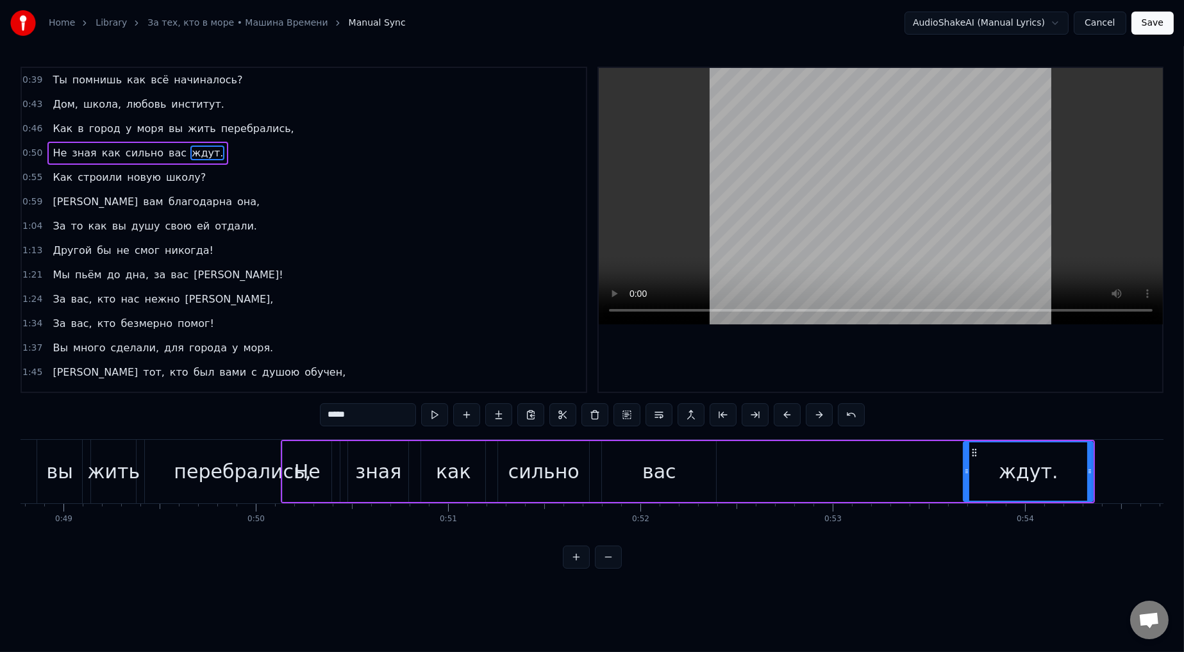
click at [503, 360] on button at bounding box center [787, 414] width 27 height 23
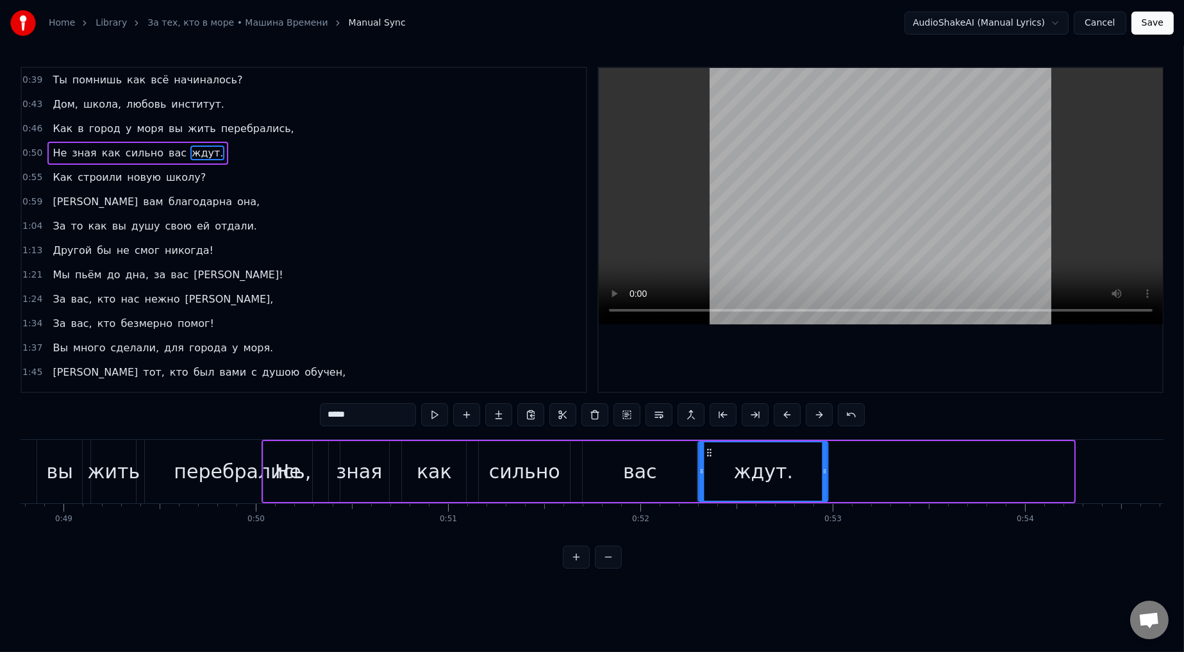
drag, startPoint x: 955, startPoint y: 450, endPoint x: 709, endPoint y: 469, distance: 246.9
click at [503, 360] on div "ждут." at bounding box center [763, 471] width 128 height 58
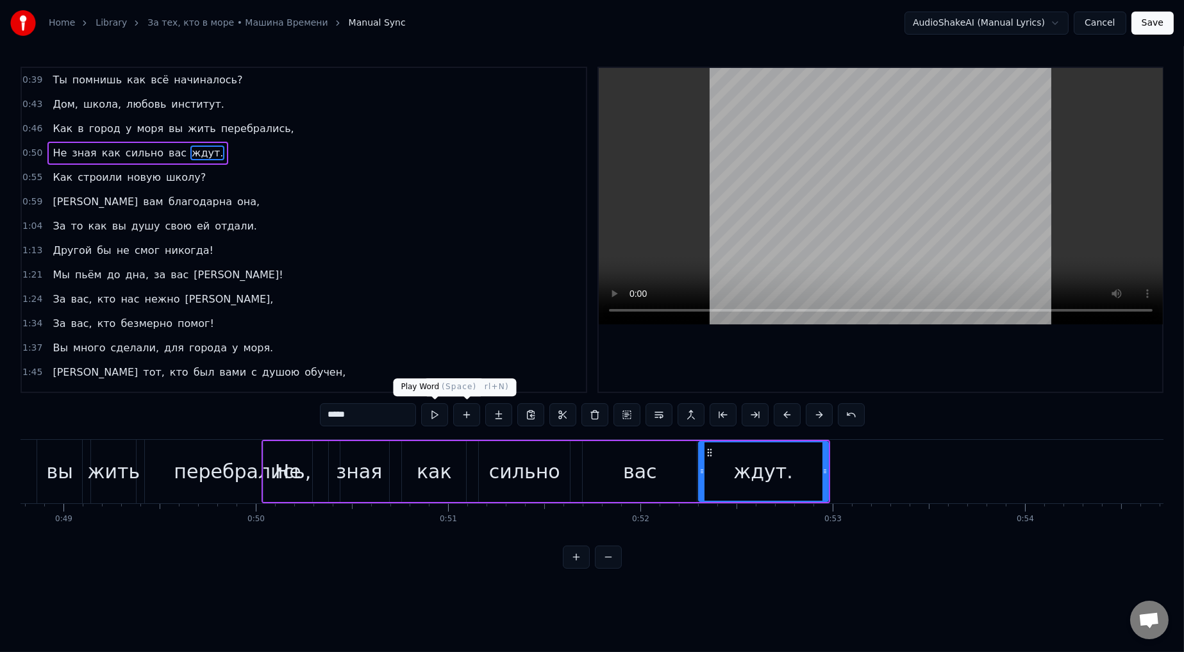
click at [430, 360] on button at bounding box center [434, 414] width 27 height 23
click at [212, 23] on link "За тех, кто в море • Машина Времени" at bounding box center [237, 23] width 180 height 13
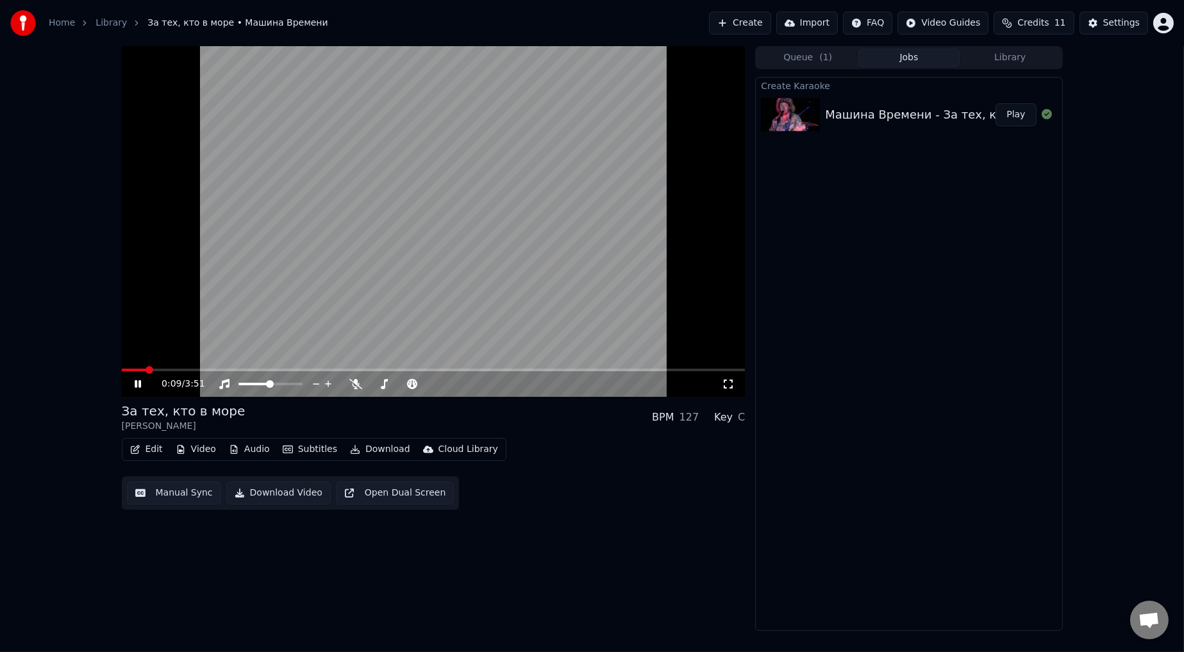
click at [183, 360] on button "Manual Sync" at bounding box center [174, 492] width 94 height 23
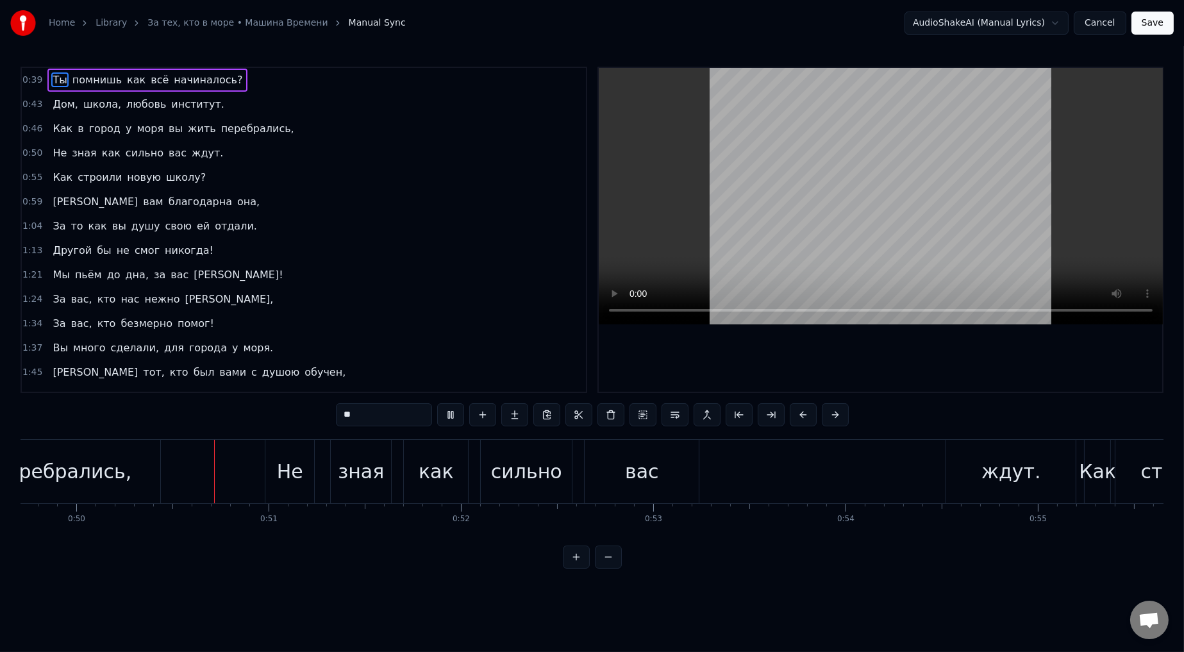
scroll to position [0, 9562]
click at [503, 360] on div "ждут." at bounding box center [1011, 471] width 60 height 29
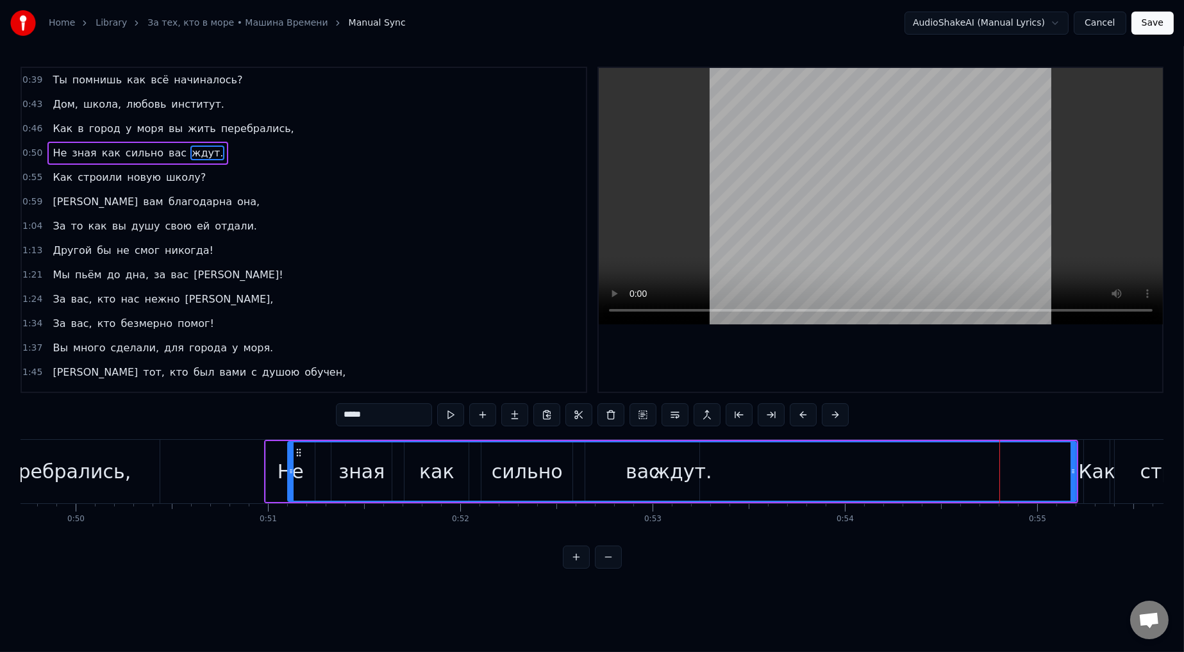
drag, startPoint x: 948, startPoint y: 472, endPoint x: 289, endPoint y: 412, distance: 661.8
click at [289, 360] on div "0:39 Ты помнишь как всё начиналось? 0:43 Дом, школа, любовь институт. 0:46 Как …" at bounding box center [592, 318] width 1143 height 502
click at [503, 360] on div "ждут." at bounding box center [682, 471] width 787 height 58
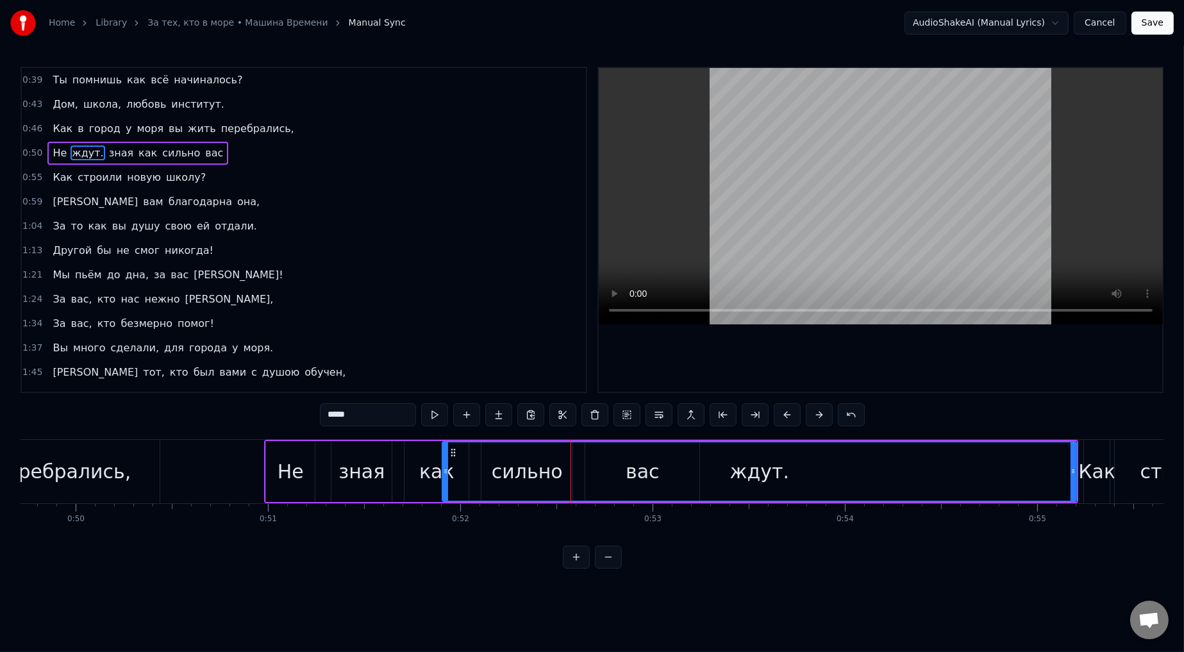
drag, startPoint x: 294, startPoint y: 472, endPoint x: 446, endPoint y: 457, distance: 152.7
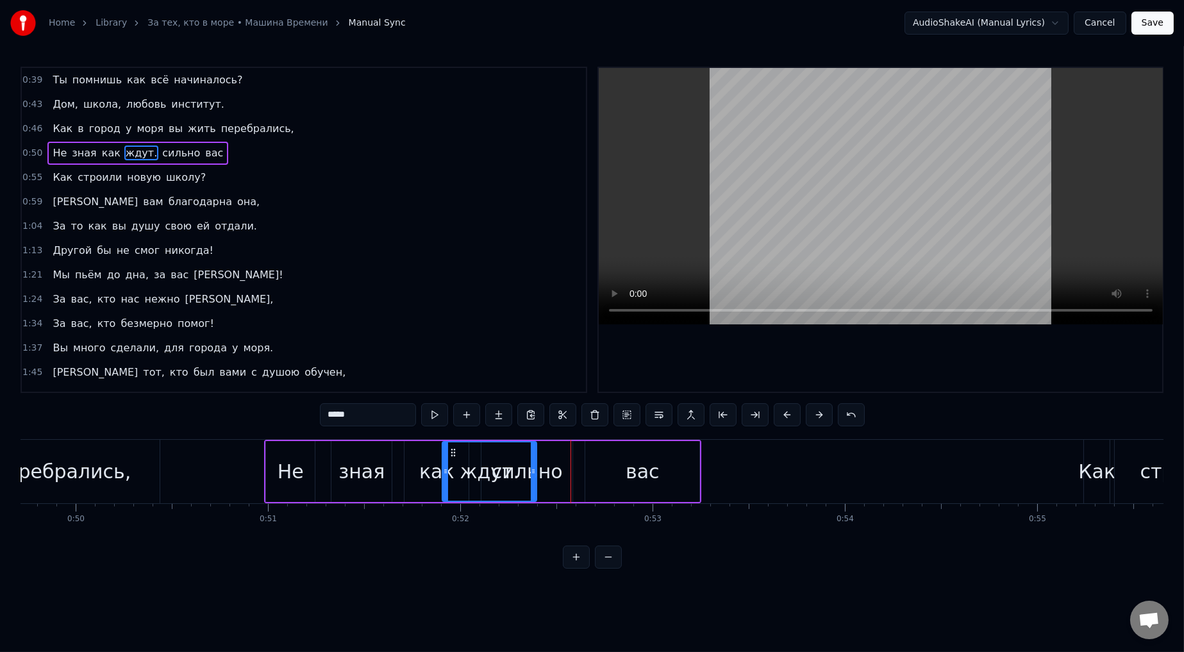
drag, startPoint x: 1073, startPoint y: 469, endPoint x: 533, endPoint y: 480, distance: 540.0
click at [503, 360] on div at bounding box center [533, 471] width 5 height 58
drag, startPoint x: 535, startPoint y: 457, endPoint x: 589, endPoint y: 462, distance: 54.7
click at [503, 360] on div at bounding box center [700, 471] width 5 height 58
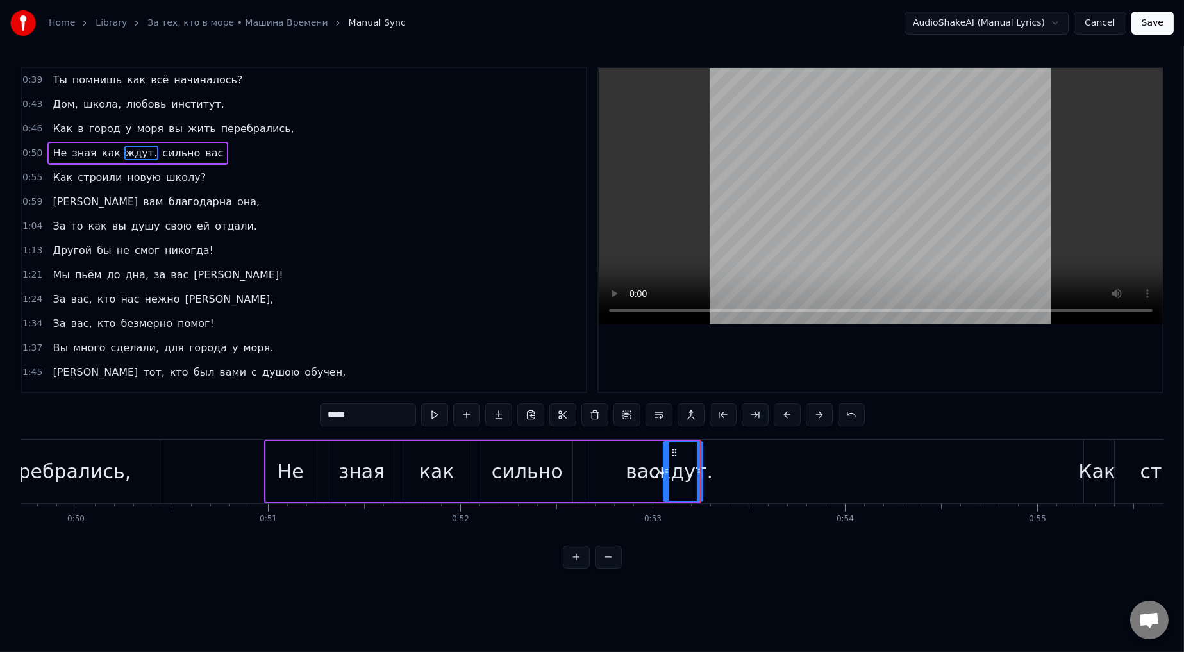
drag, startPoint x: 445, startPoint y: 473, endPoint x: 667, endPoint y: 473, distance: 222.5
click at [503, 360] on div "вас" at bounding box center [643, 471] width 34 height 29
type input "***"
drag, startPoint x: 696, startPoint y: 470, endPoint x: 663, endPoint y: 470, distance: 32.7
click at [503, 360] on icon at bounding box center [662, 471] width 5 height 10
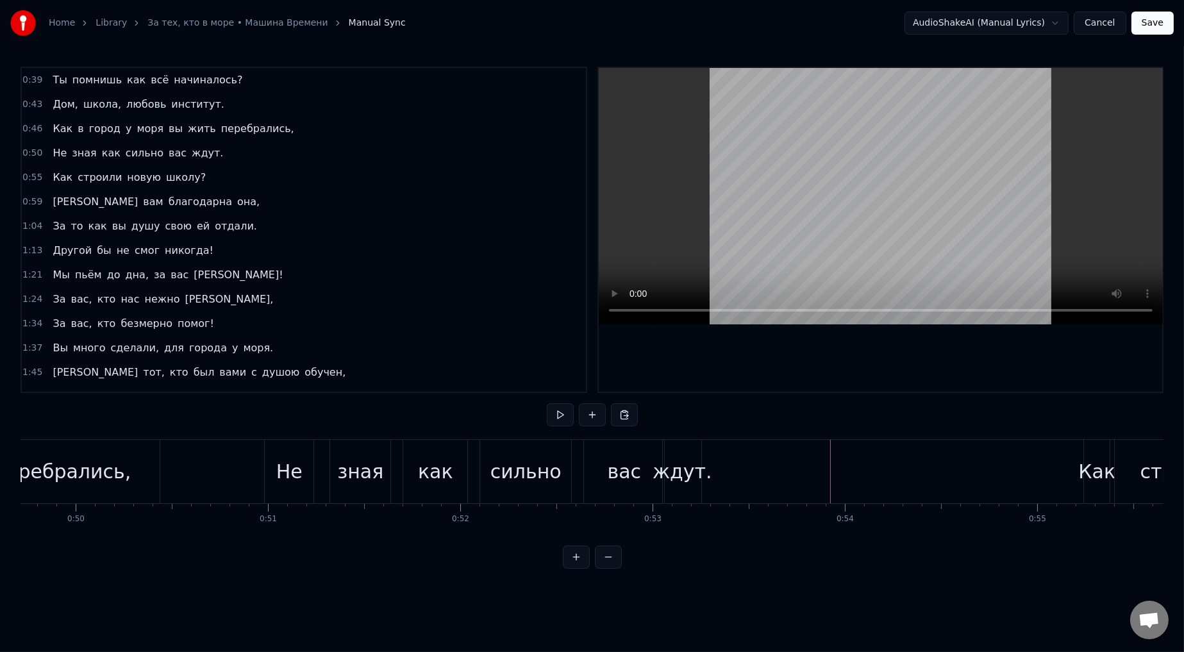
click at [71, 149] on span "зная" at bounding box center [84, 153] width 27 height 15
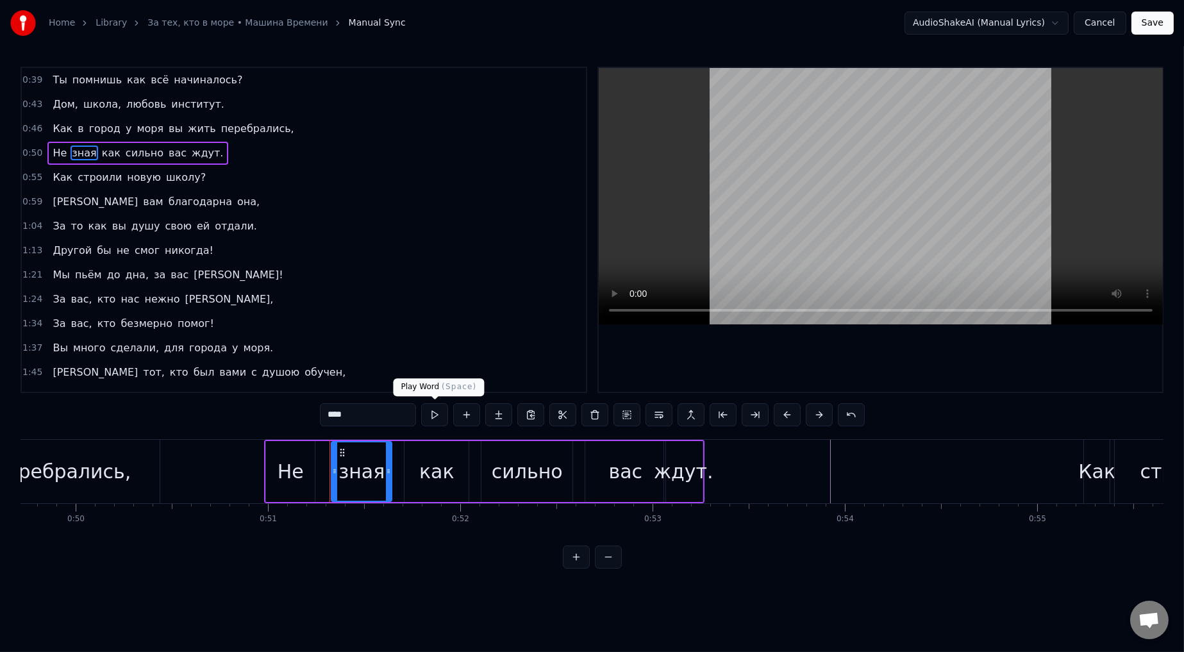
click at [433, 360] on button at bounding box center [434, 414] width 27 height 23
click at [432, 360] on button at bounding box center [434, 414] width 27 height 23
click at [503, 360] on html "Home Library За тех, кто в море • Машина Времени Manual Sync AudioShakeAI (Manu…" at bounding box center [592, 294] width 1184 height 589
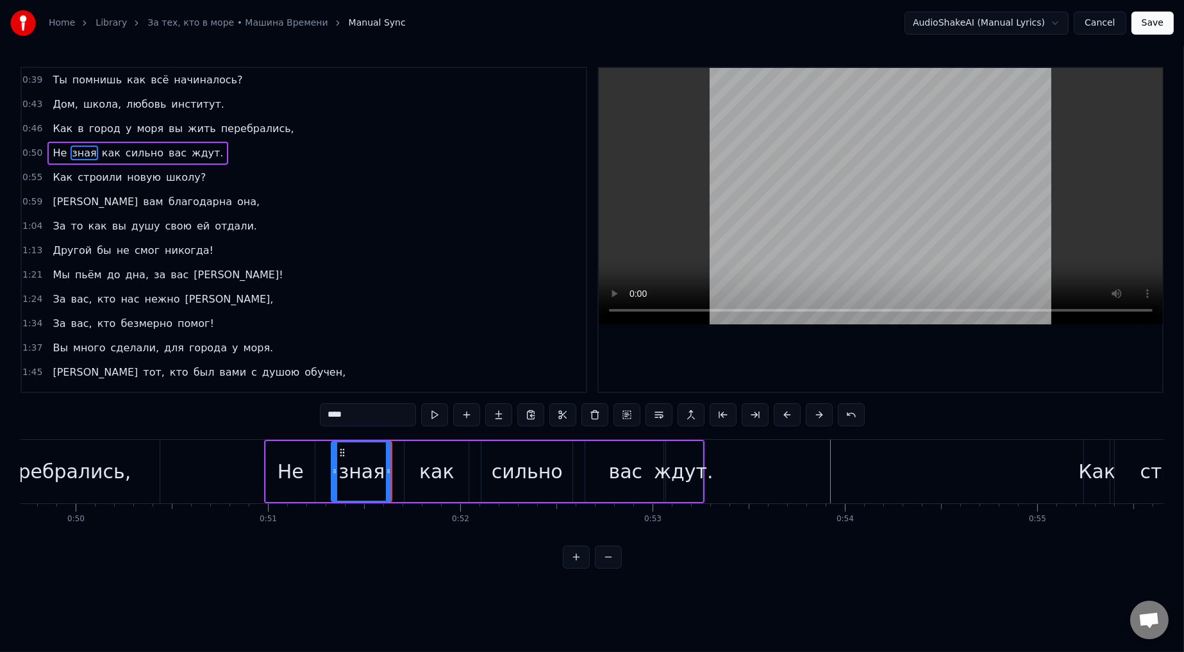
click at [503, 22] on button "Save" at bounding box center [1153, 23] width 42 height 23
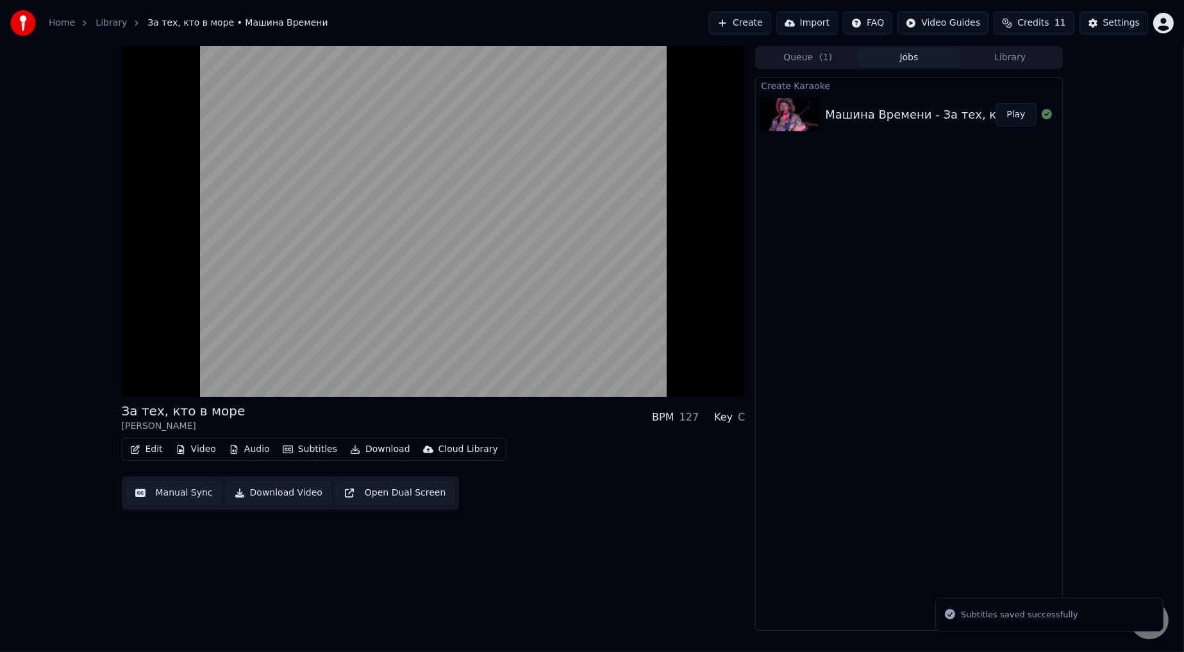
click at [180, 360] on button "Manual Sync" at bounding box center [174, 492] width 94 height 23
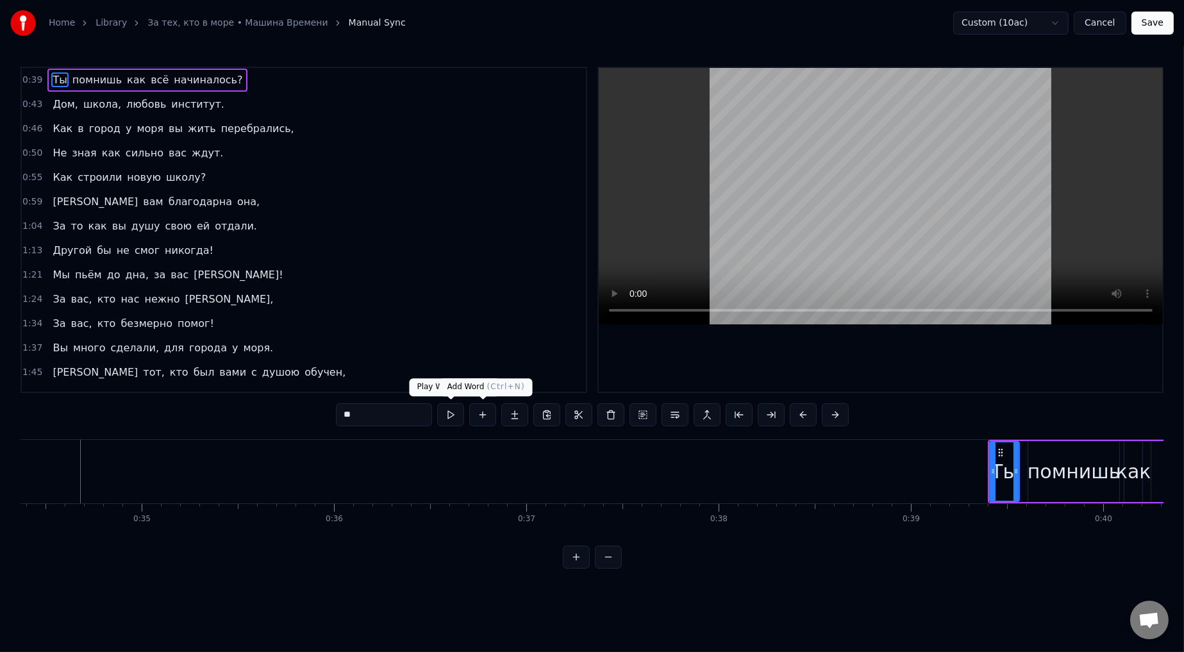
scroll to position [0, 6606]
click at [451, 360] on button at bounding box center [450, 414] width 27 height 23
click at [450, 360] on button at bounding box center [450, 414] width 27 height 23
click at [451, 360] on button at bounding box center [450, 414] width 27 height 23
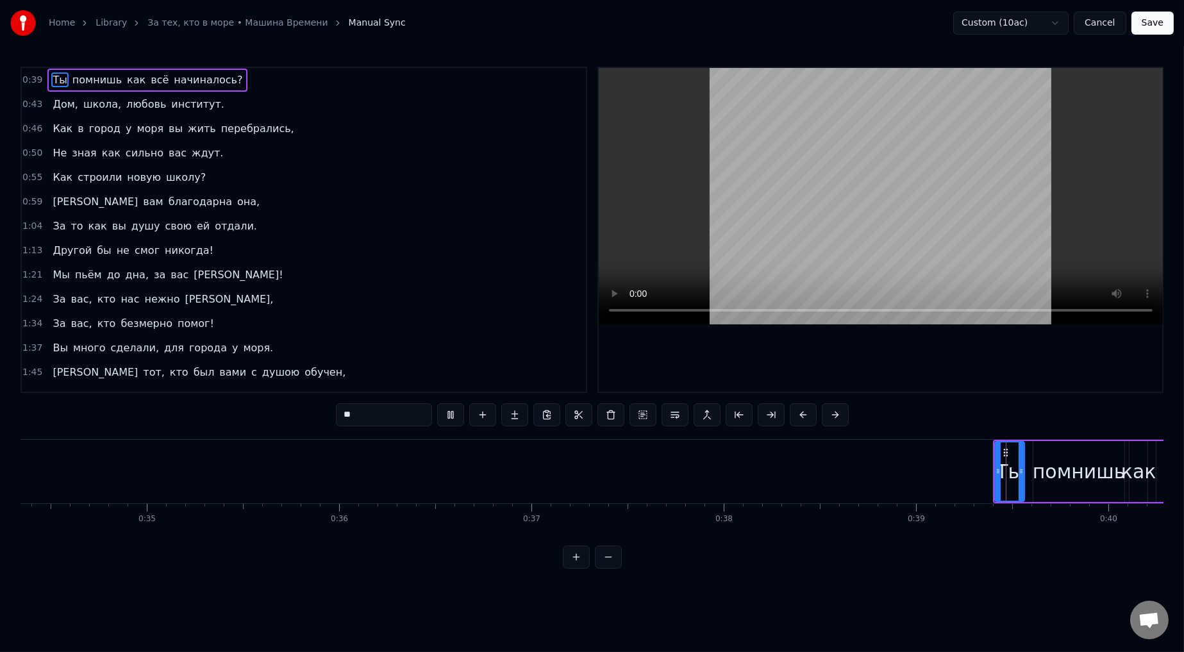
click at [451, 360] on button at bounding box center [450, 414] width 27 height 23
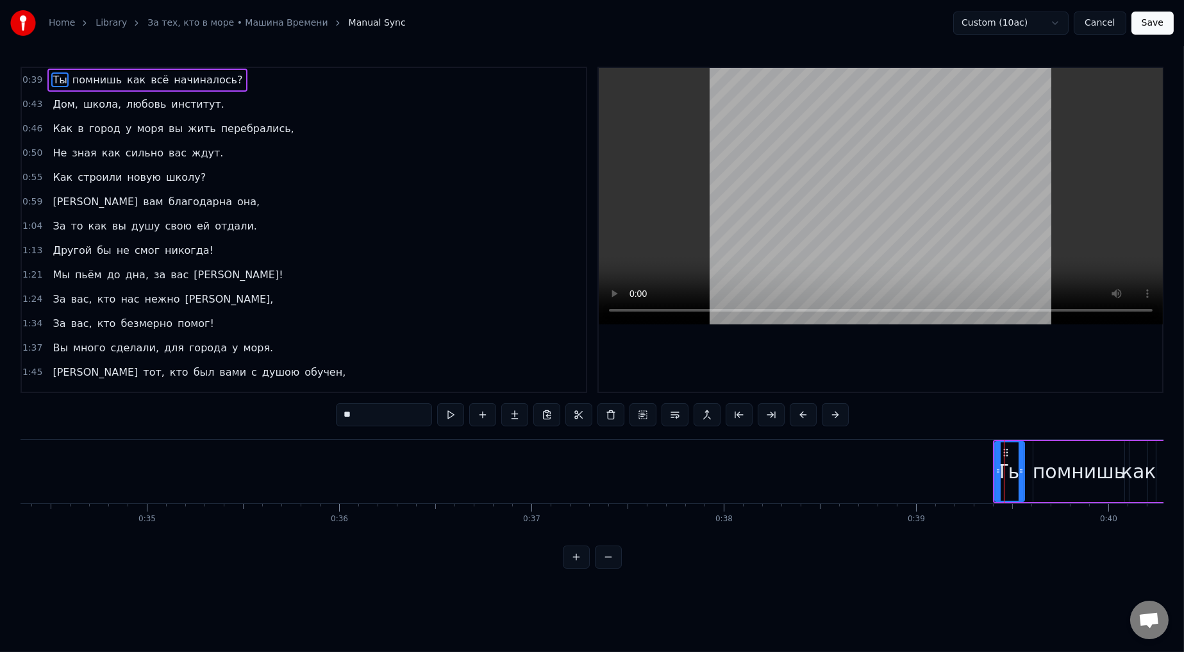
click at [451, 360] on button at bounding box center [450, 414] width 27 height 23
click at [171, 21] on link "За тех, кто в море • Машина Времени" at bounding box center [237, 23] width 180 height 13
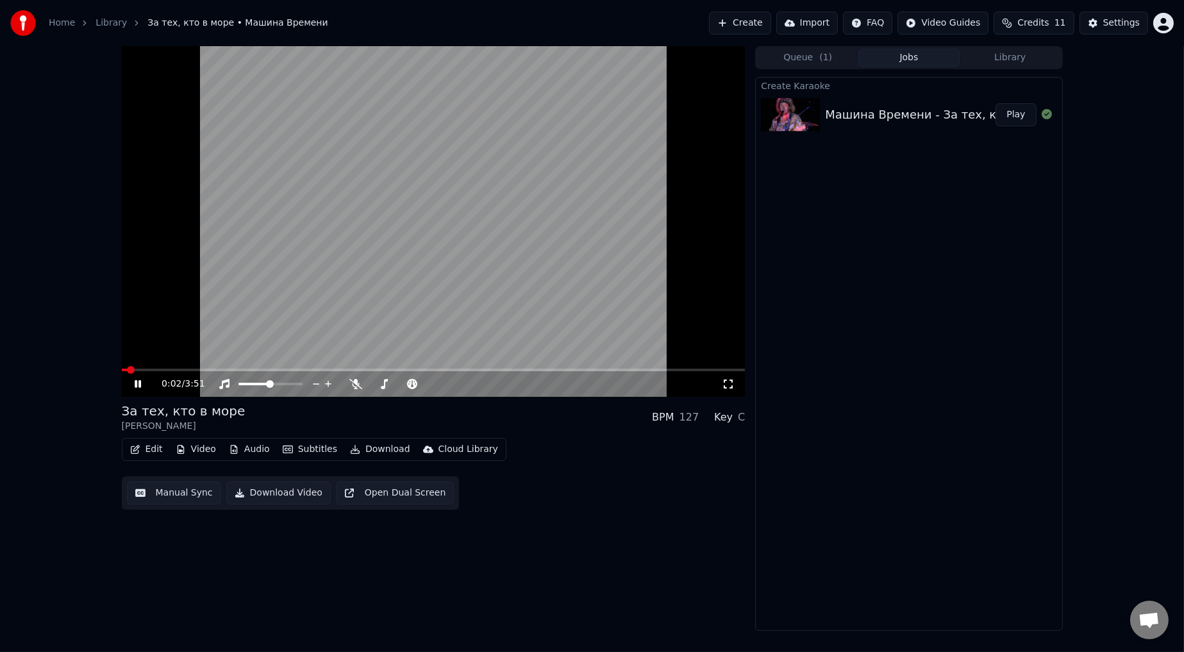
click at [181, 360] on button "Manual Sync" at bounding box center [174, 492] width 94 height 23
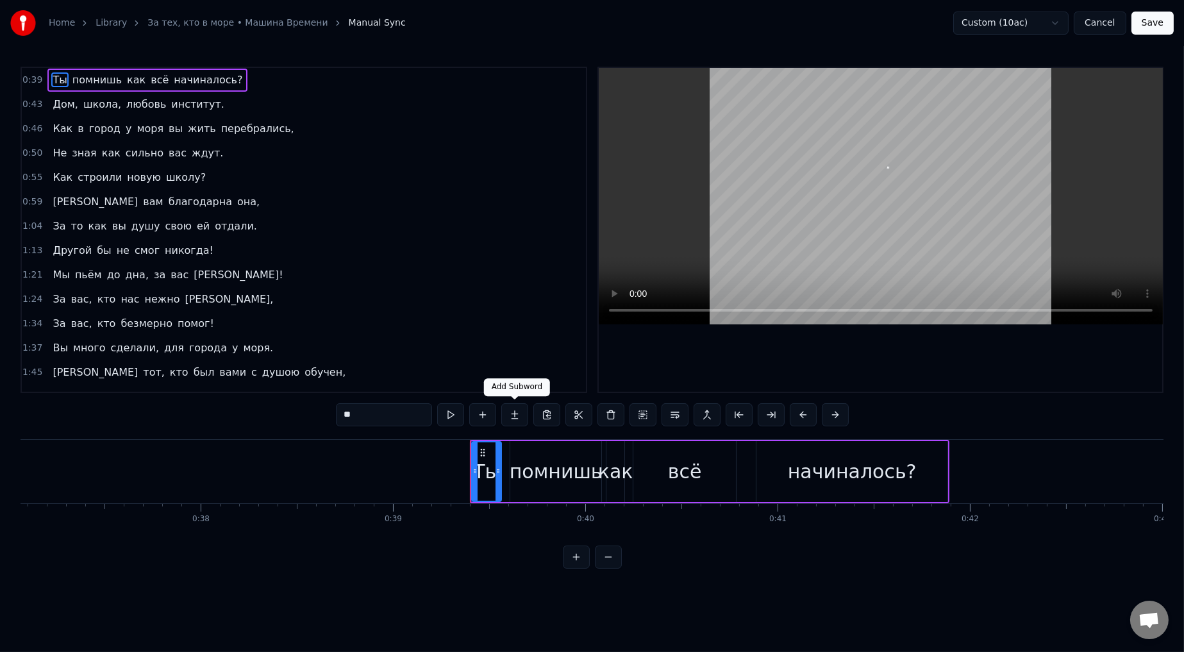
scroll to position [0, 7514]
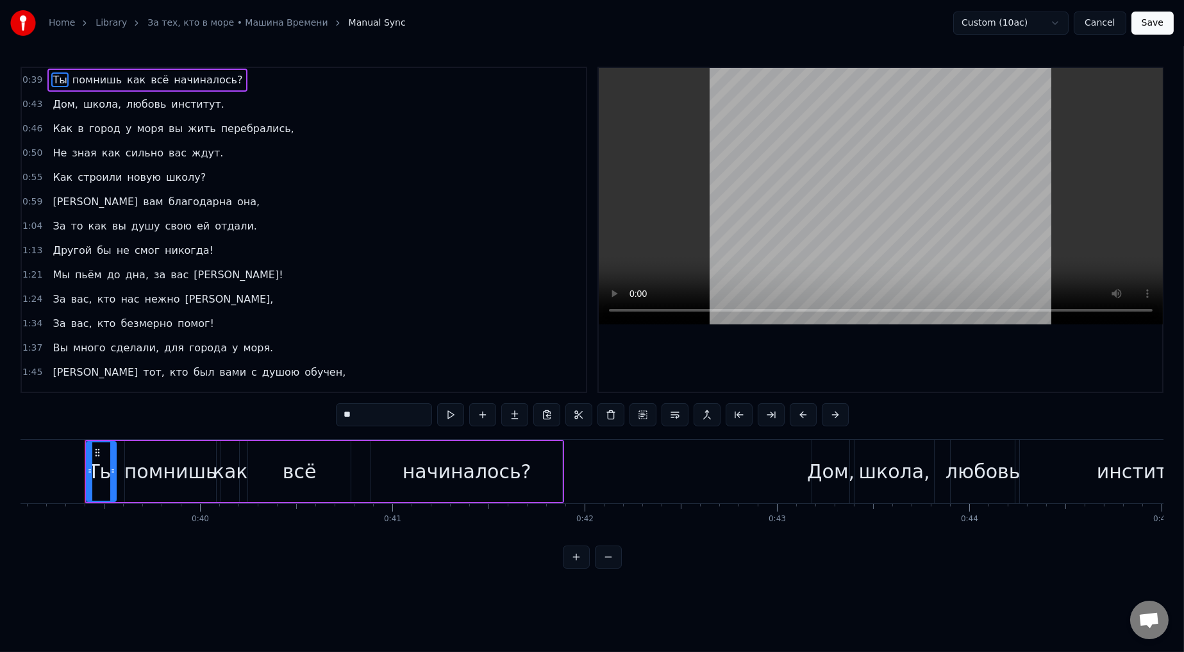
click at [407, 212] on div "0:59 И вам благодарна она," at bounding box center [304, 202] width 564 height 24
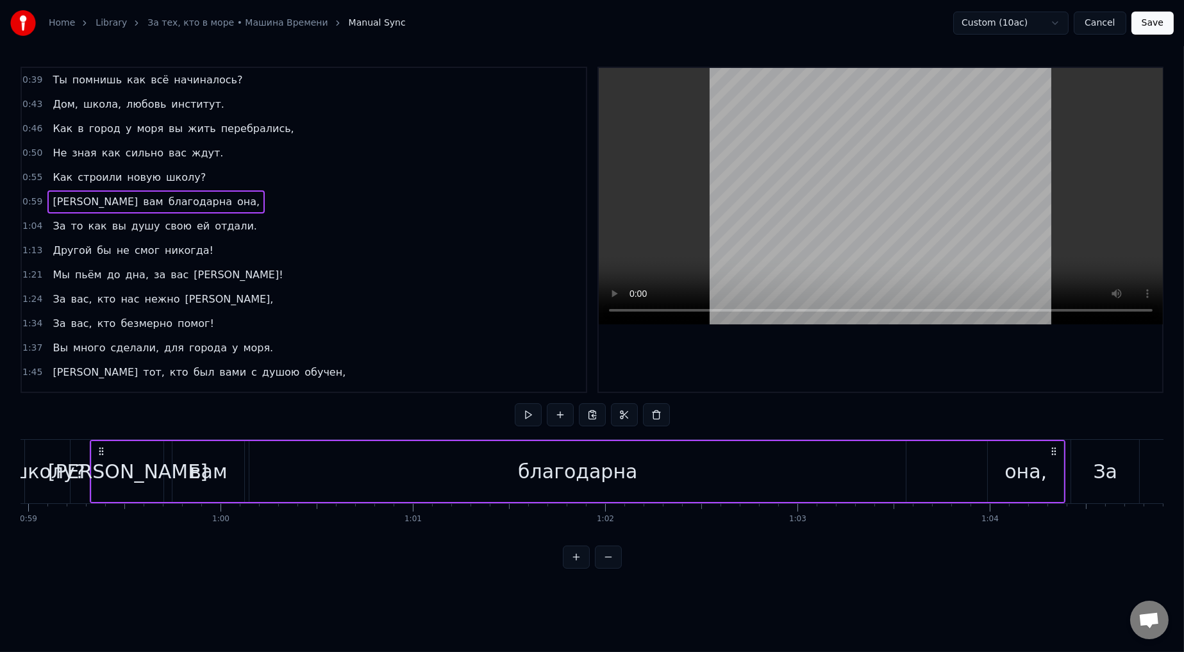
scroll to position [0, 11346]
click at [23, 78] on span "0:39" at bounding box center [32, 80] width 20 height 13
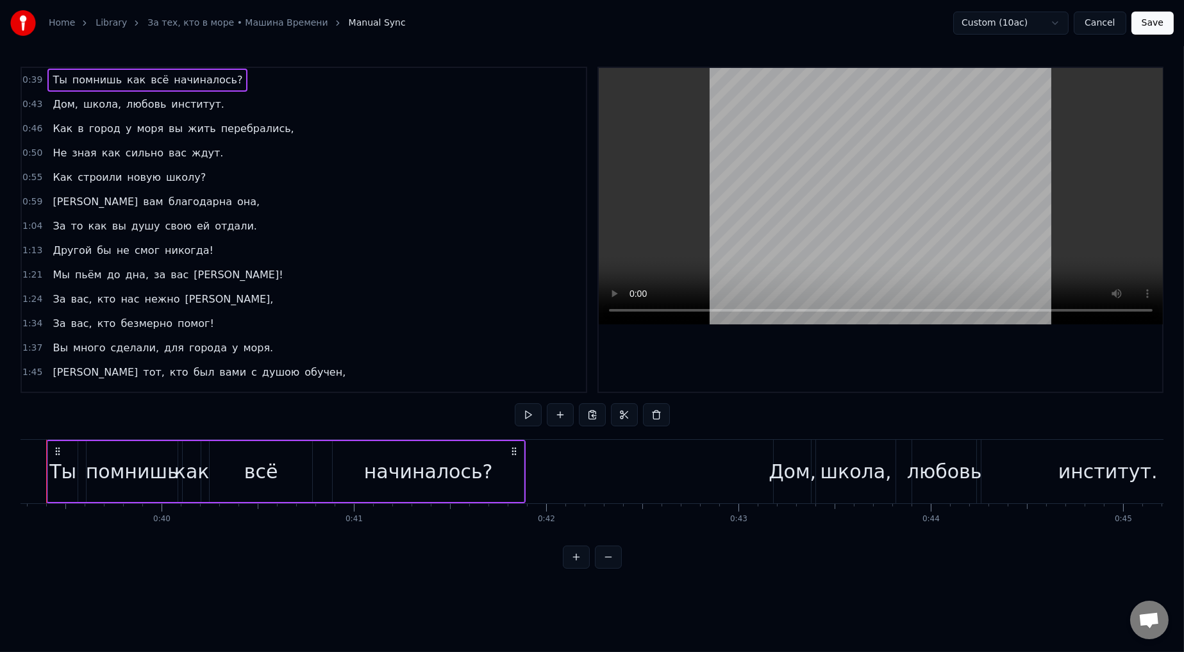
scroll to position [0, 7514]
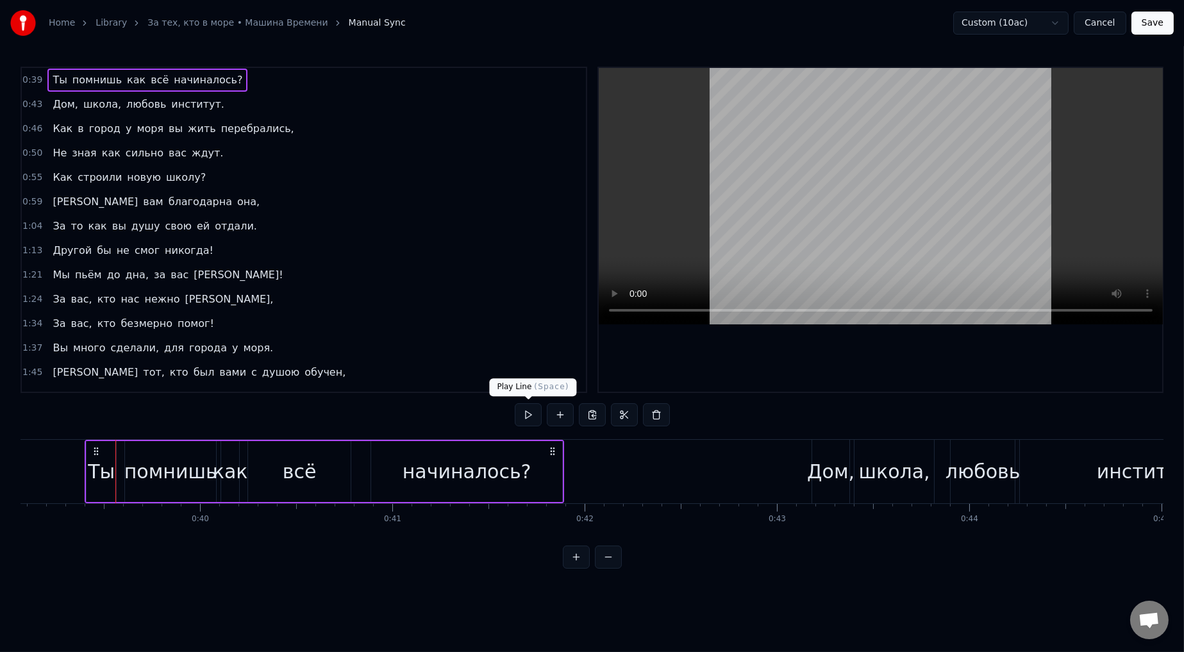
click at [503, 360] on button at bounding box center [528, 414] width 27 height 23
click at [125, 104] on span "любовь" at bounding box center [146, 104] width 42 height 15
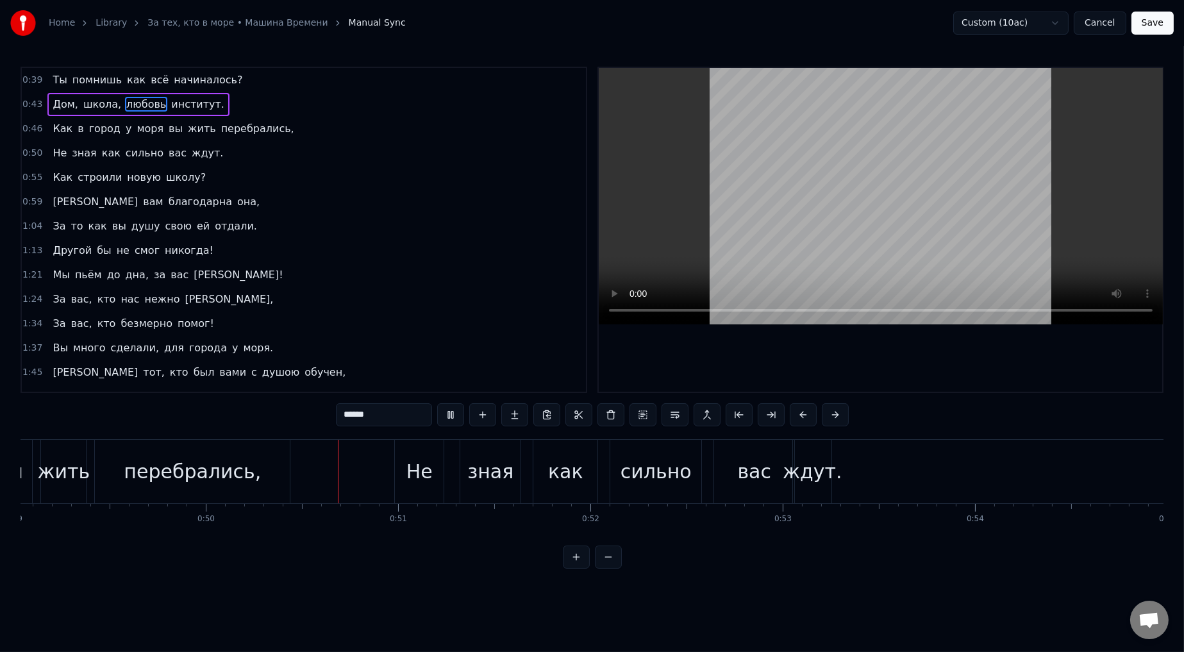
scroll to position [0, 9581]
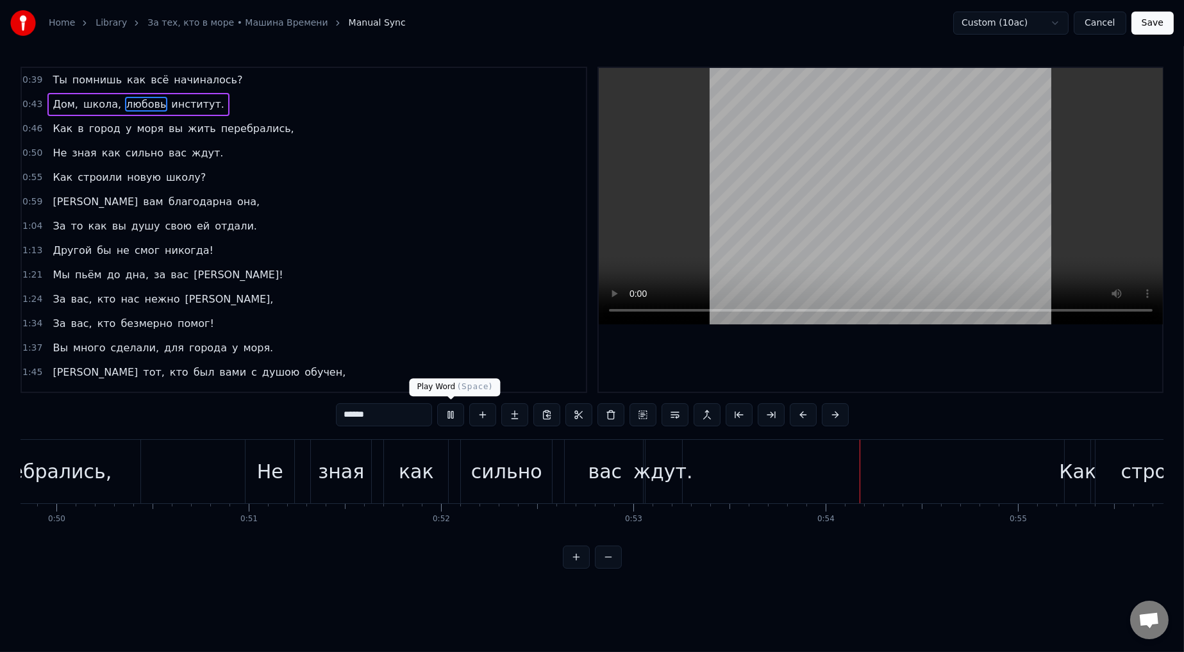
click at [452, 360] on button at bounding box center [450, 414] width 27 height 23
click at [439, 360] on div "как" at bounding box center [416, 471] width 64 height 63
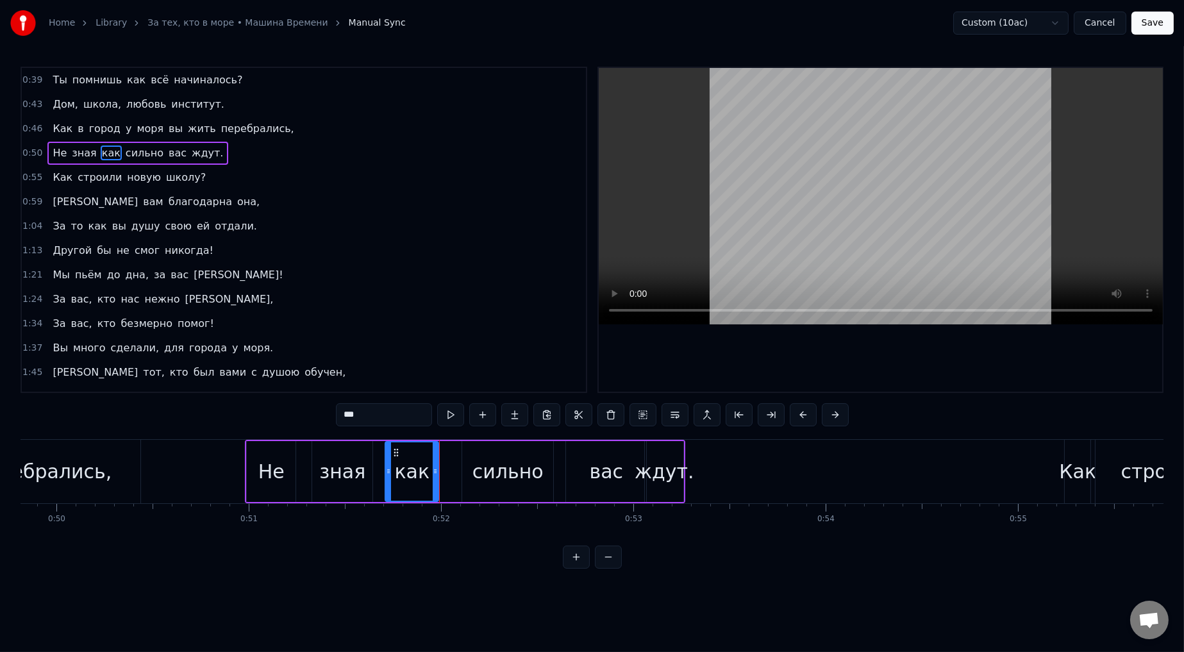
drag, startPoint x: 447, startPoint y: 475, endPoint x: 418, endPoint y: 481, distance: 29.4
click at [434, 360] on div at bounding box center [435, 471] width 5 height 58
drag, startPoint x: 387, startPoint y: 457, endPoint x: 374, endPoint y: 459, distance: 13.0
click at [374, 360] on div at bounding box center [375, 471] width 5 height 58
click at [425, 360] on icon at bounding box center [425, 471] width 5 height 10
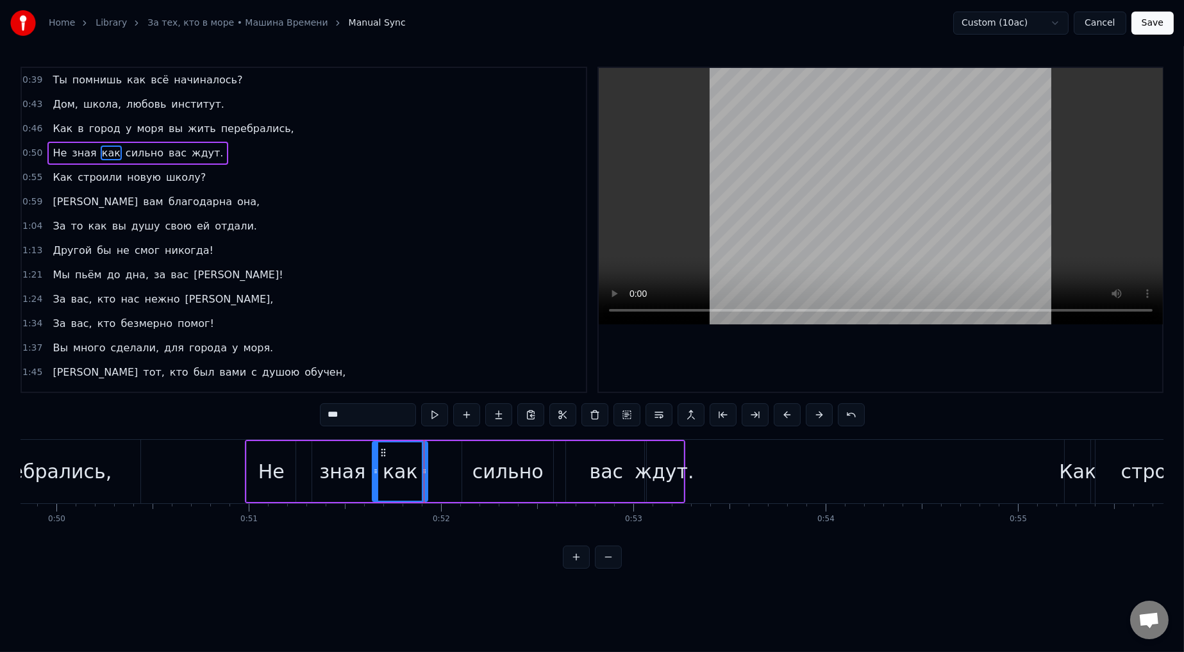
click at [503, 360] on div "сильно" at bounding box center [508, 471] width 71 height 29
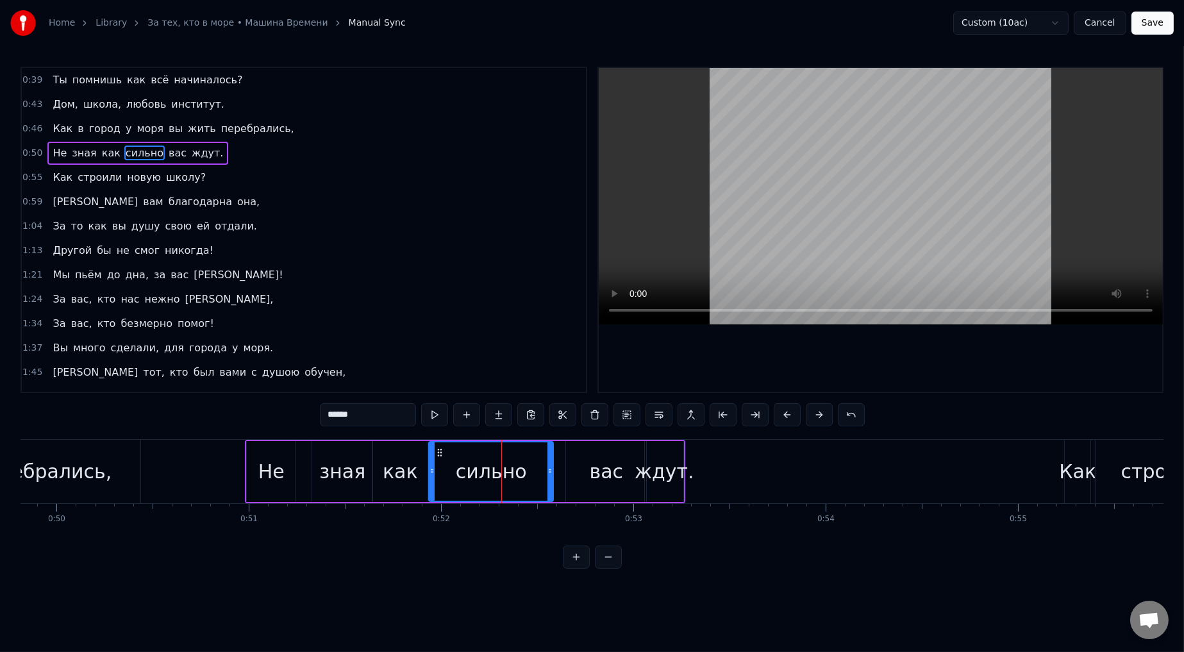
click at [433, 360] on icon at bounding box center [432, 471] width 5 height 10
drag, startPoint x: 551, startPoint y: 469, endPoint x: 489, endPoint y: 468, distance: 62.2
click at [489, 360] on icon at bounding box center [487, 471] width 5 height 10
click at [503, 360] on div "вас" at bounding box center [606, 471] width 80 height 61
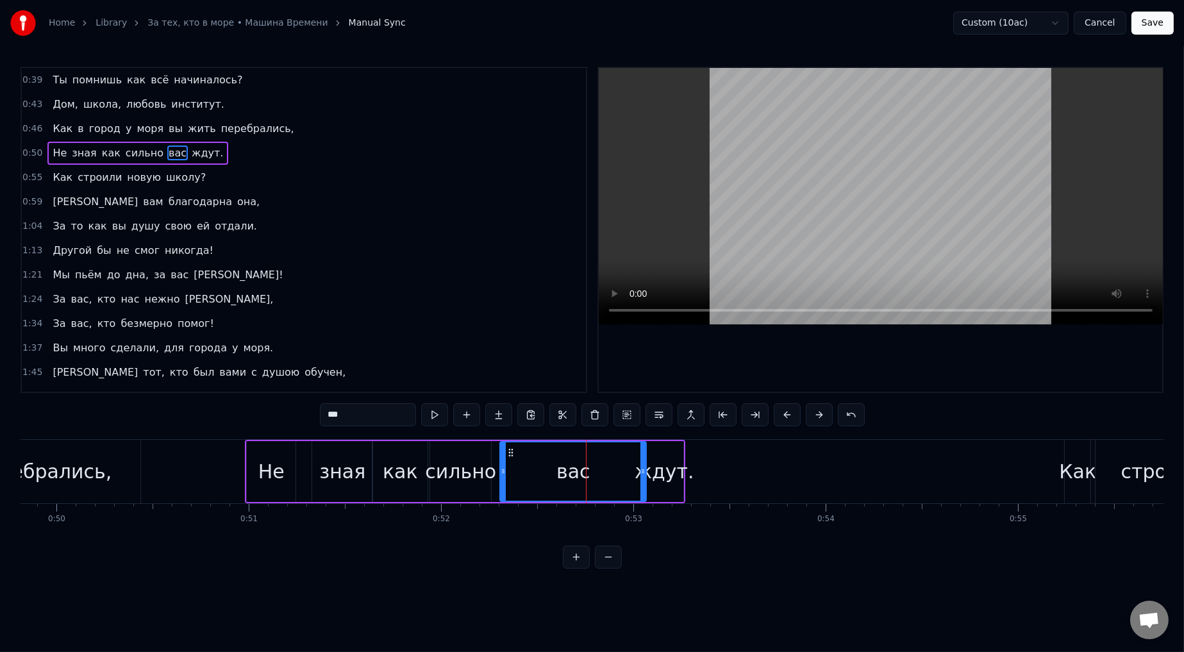
drag, startPoint x: 567, startPoint y: 472, endPoint x: 523, endPoint y: 473, distance: 44.3
click at [501, 360] on icon at bounding box center [503, 471] width 5 height 10
drag, startPoint x: 642, startPoint y: 469, endPoint x: 549, endPoint y: 473, distance: 93.0
click at [503, 360] on icon at bounding box center [550, 471] width 5 height 10
click at [503, 360] on div "ждут." at bounding box center [665, 471] width 60 height 29
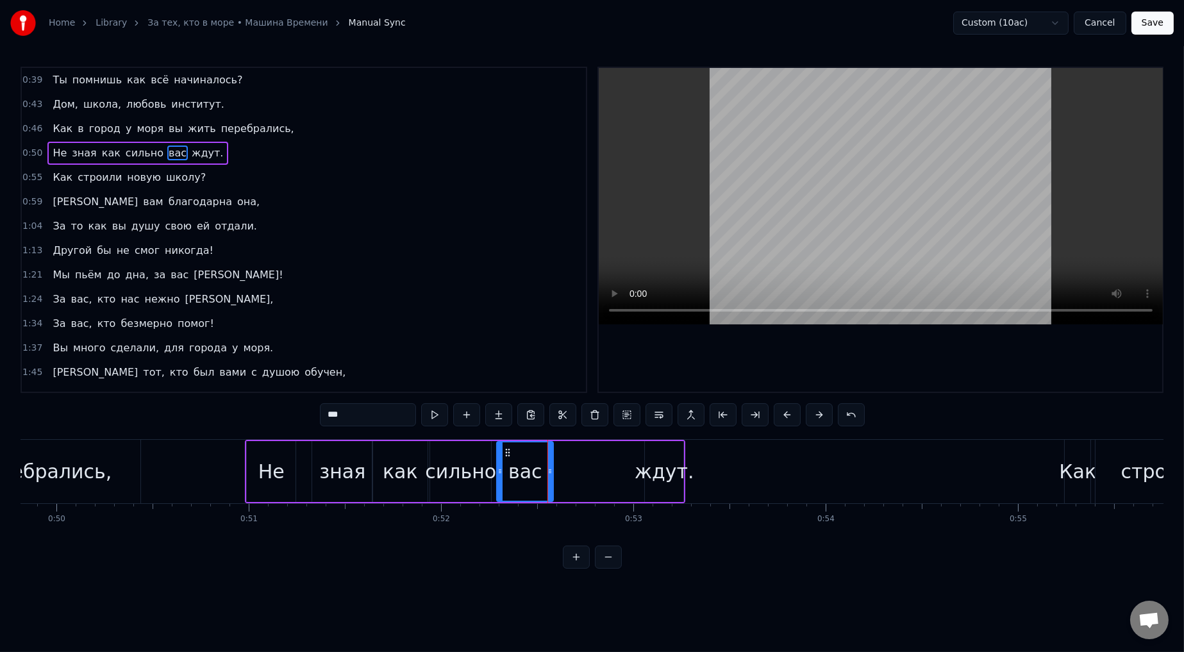
type input "*****"
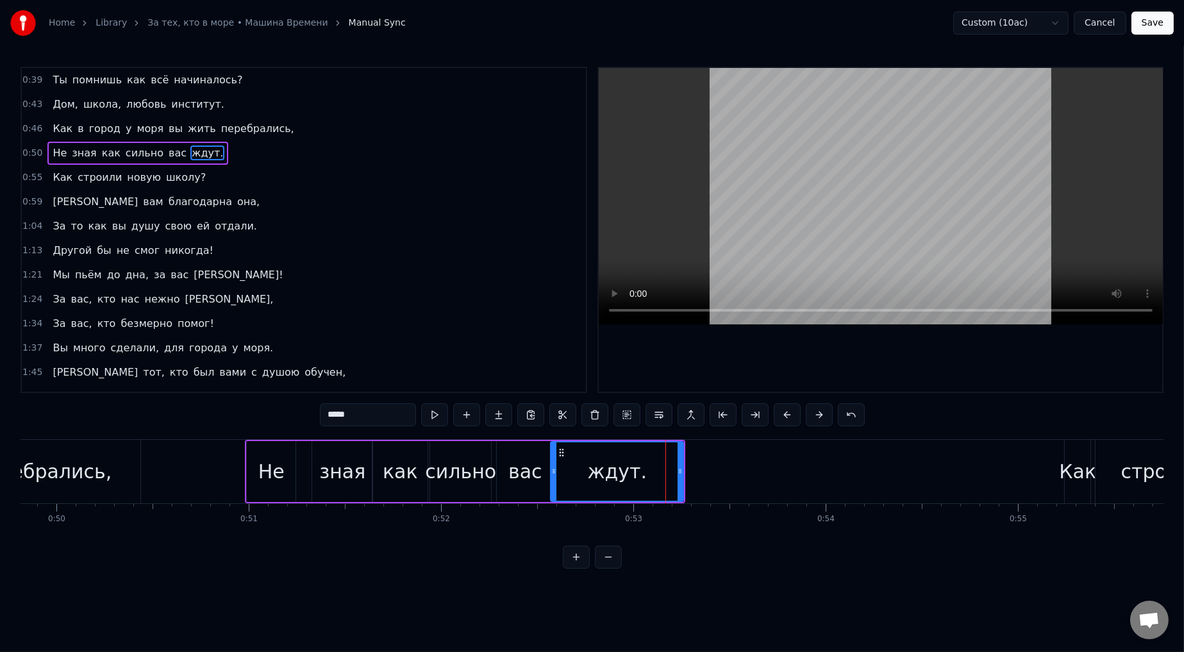
drag, startPoint x: 647, startPoint y: 472, endPoint x: 553, endPoint y: 480, distance: 94.6
click at [503, 360] on div at bounding box center [553, 471] width 5 height 58
drag, startPoint x: 678, startPoint y: 470, endPoint x: 615, endPoint y: 481, distance: 63.8
click at [503, 360] on icon at bounding box center [625, 471] width 5 height 10
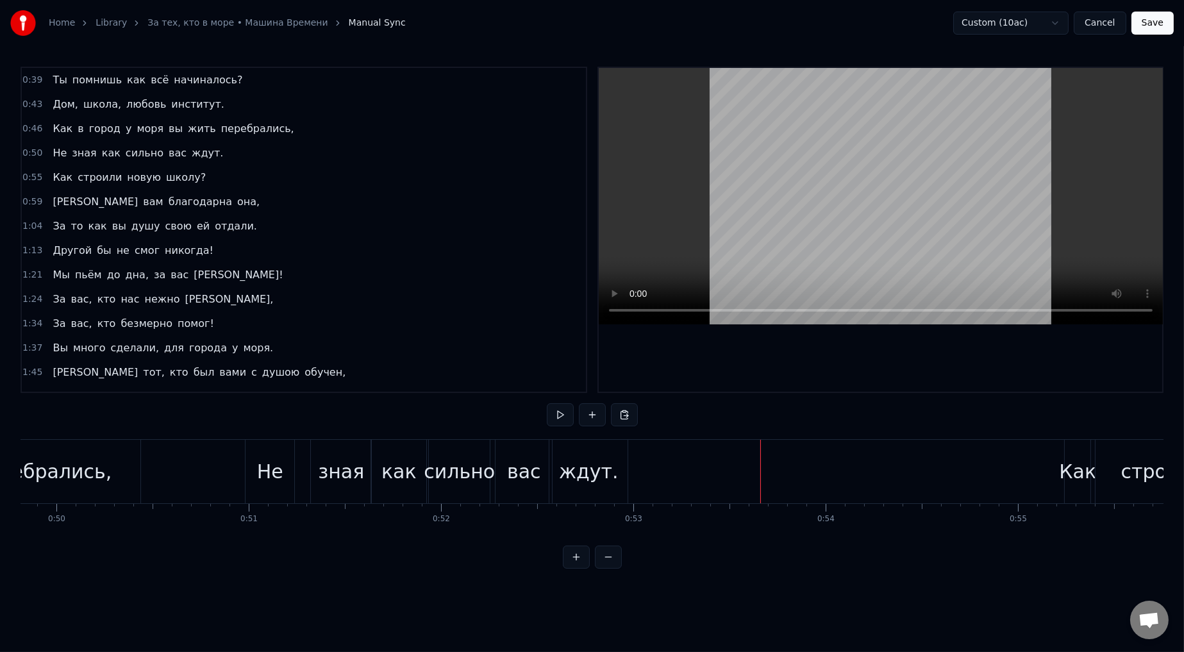
click at [35, 158] on div "0:50 Не зная как сильно вас ждут." at bounding box center [304, 153] width 564 height 24
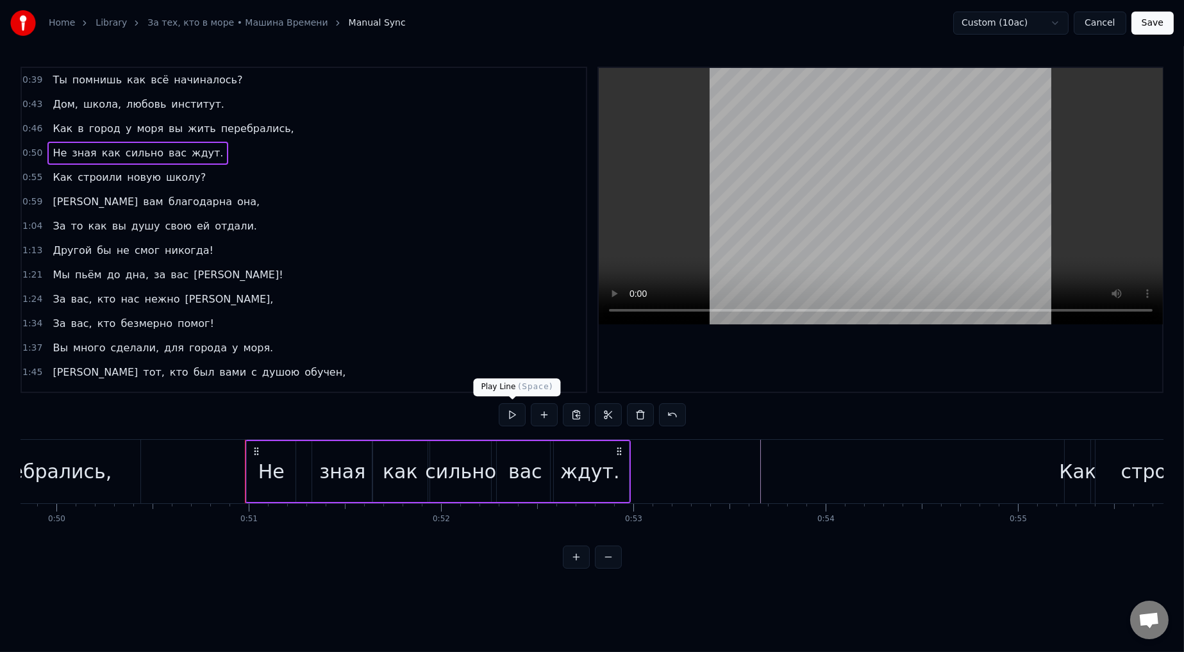
click at [503, 360] on button at bounding box center [512, 414] width 27 height 23
click at [503, 360] on div "ждут." at bounding box center [590, 471] width 60 height 29
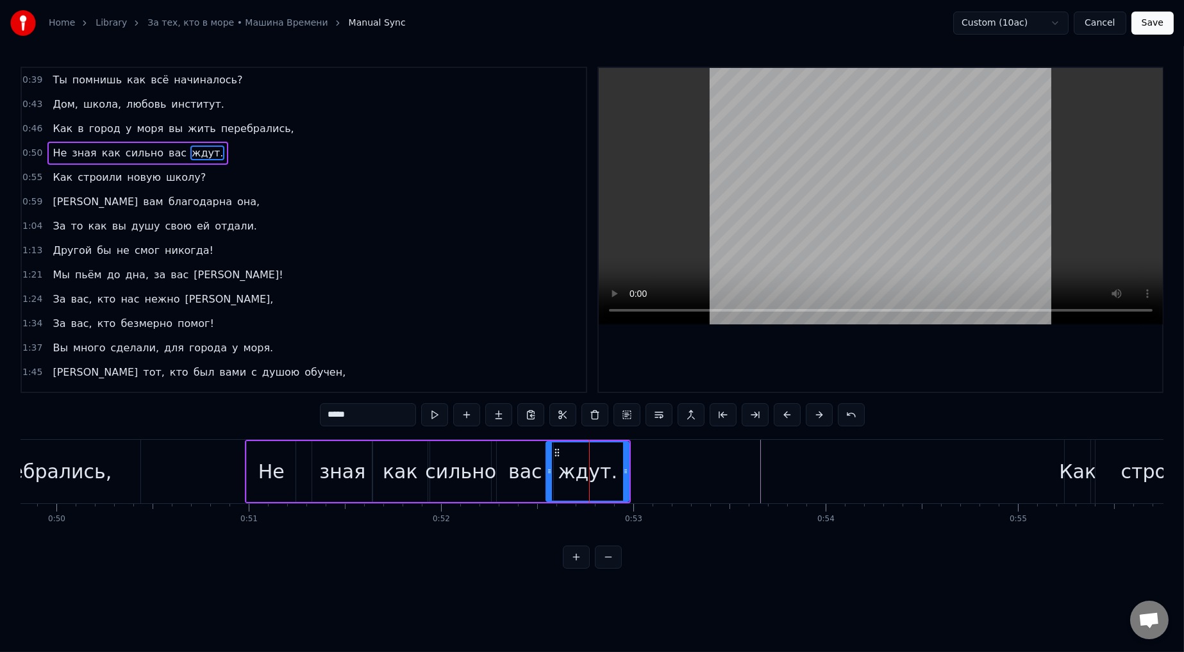
click at [503, 360] on icon at bounding box center [549, 471] width 5 height 10
click at [503, 360] on icon at bounding box center [618, 471] width 5 height 10
drag, startPoint x: 429, startPoint y: 321, endPoint x: 416, endPoint y: 289, distance: 34.5
click at [430, 319] on div "1:34 За вас, кто безмерно помог!" at bounding box center [304, 324] width 564 height 24
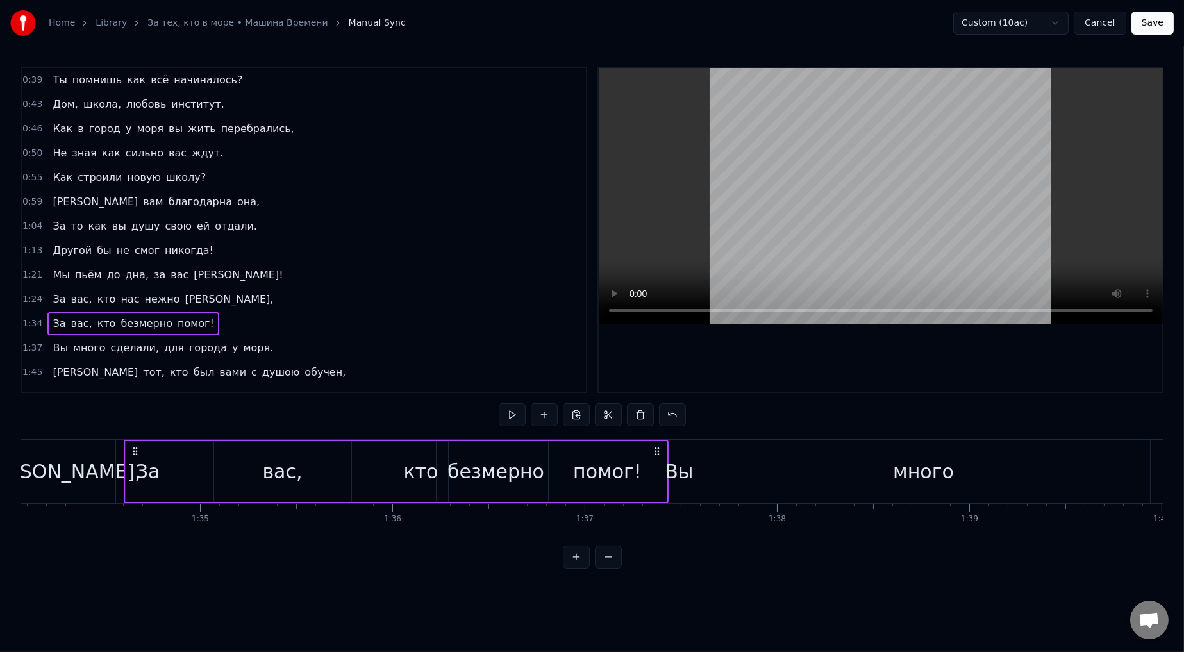
scroll to position [0, 18131]
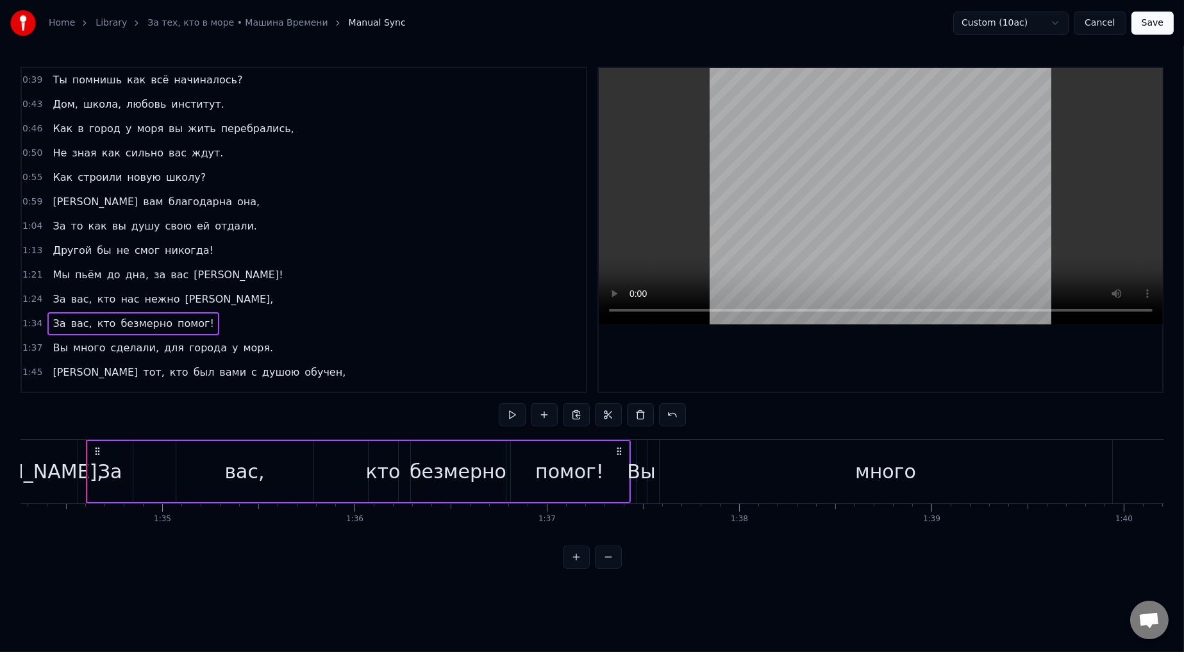
click at [23, 150] on span "0:50" at bounding box center [32, 153] width 20 height 13
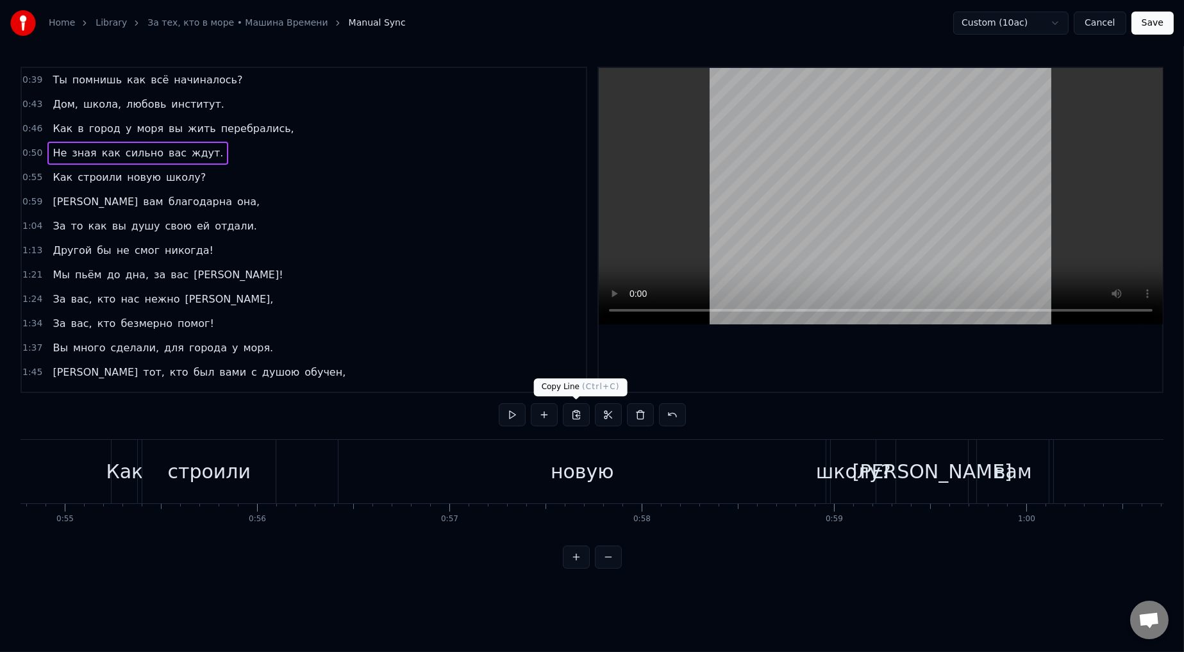
scroll to position [0, 9742]
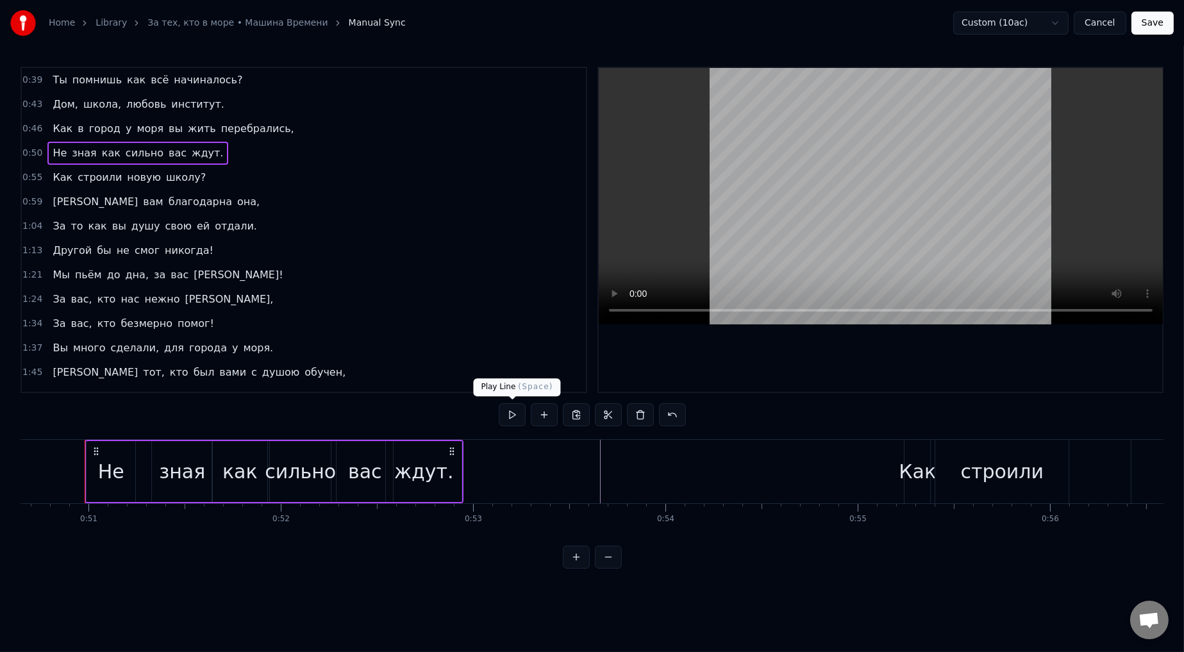
click at [503, 360] on button at bounding box center [512, 414] width 27 height 23
click at [421, 360] on div "ждут." at bounding box center [424, 471] width 60 height 29
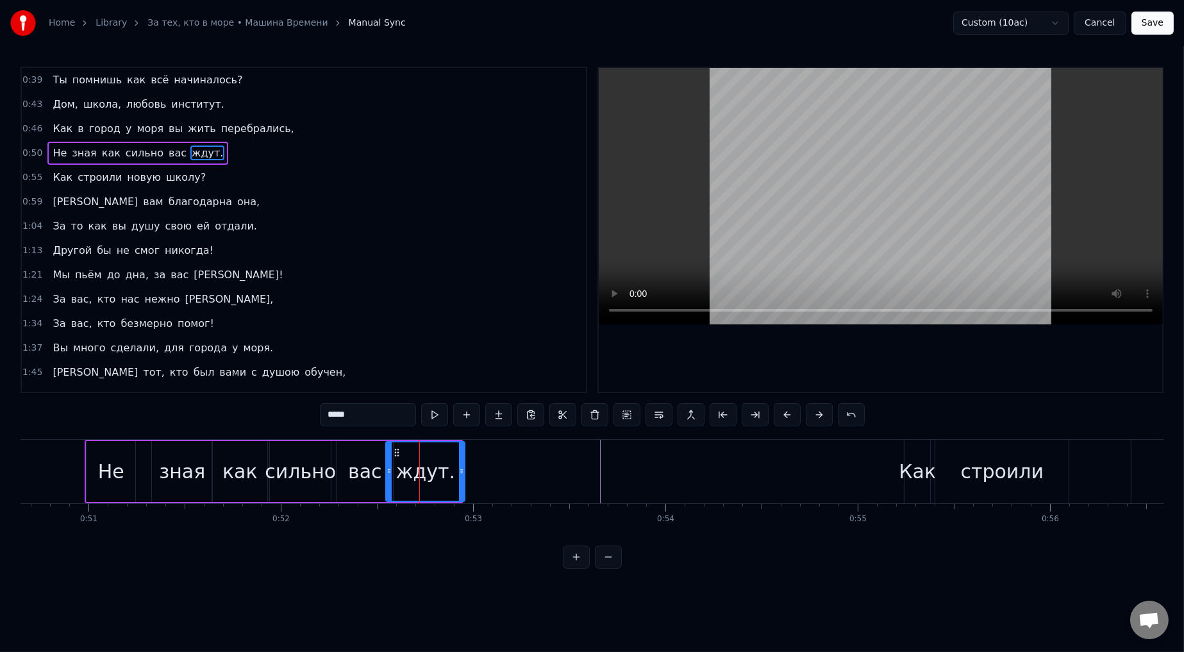
click at [462, 360] on icon at bounding box center [461, 471] width 5 height 10
click at [440, 360] on button at bounding box center [434, 414] width 27 height 23
click at [428, 315] on div "1:34 За вас, кто безмерно помог!" at bounding box center [304, 324] width 564 height 24
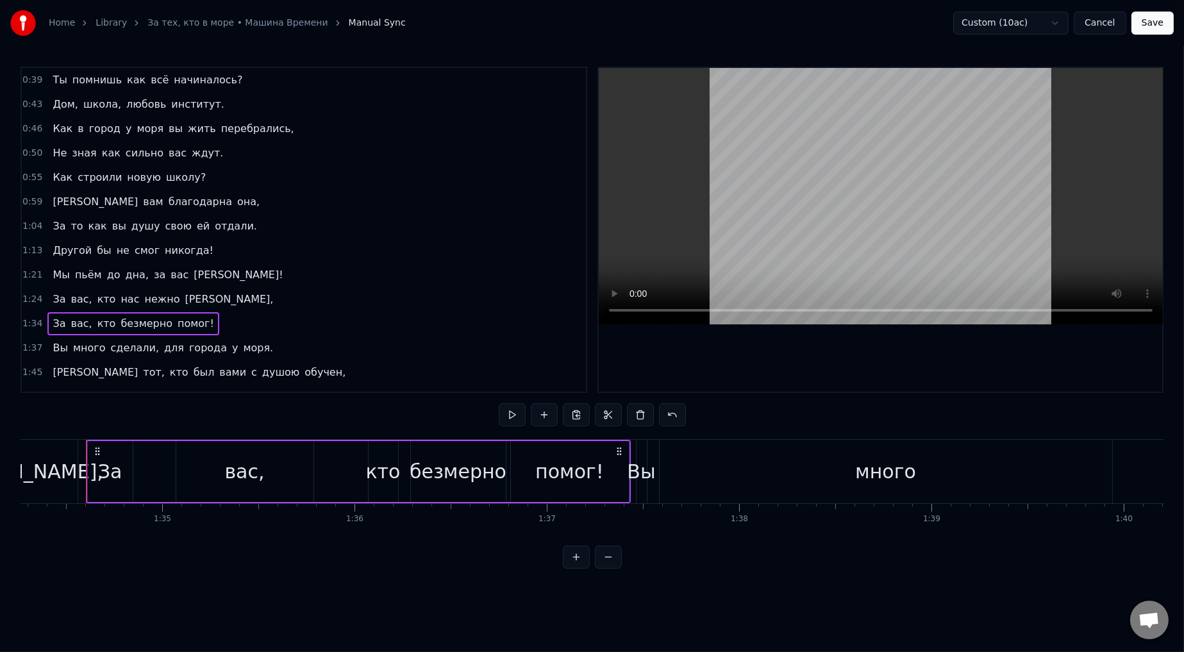
click at [71, 152] on span "зная" at bounding box center [84, 153] width 27 height 15
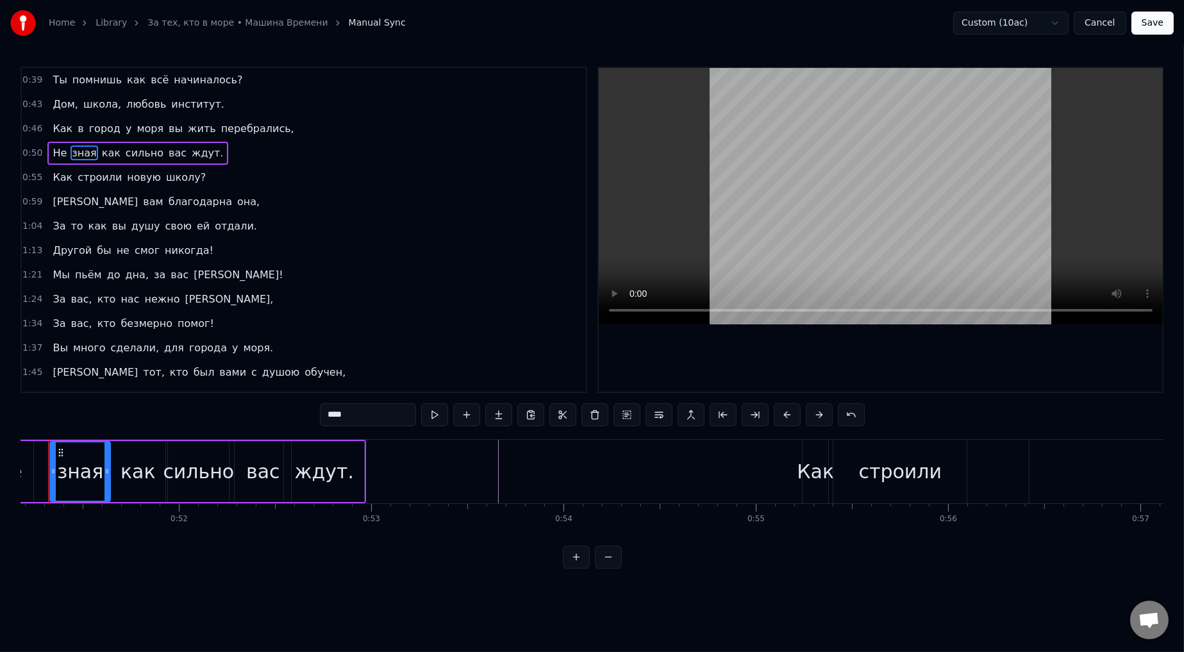
scroll to position [0, 9807]
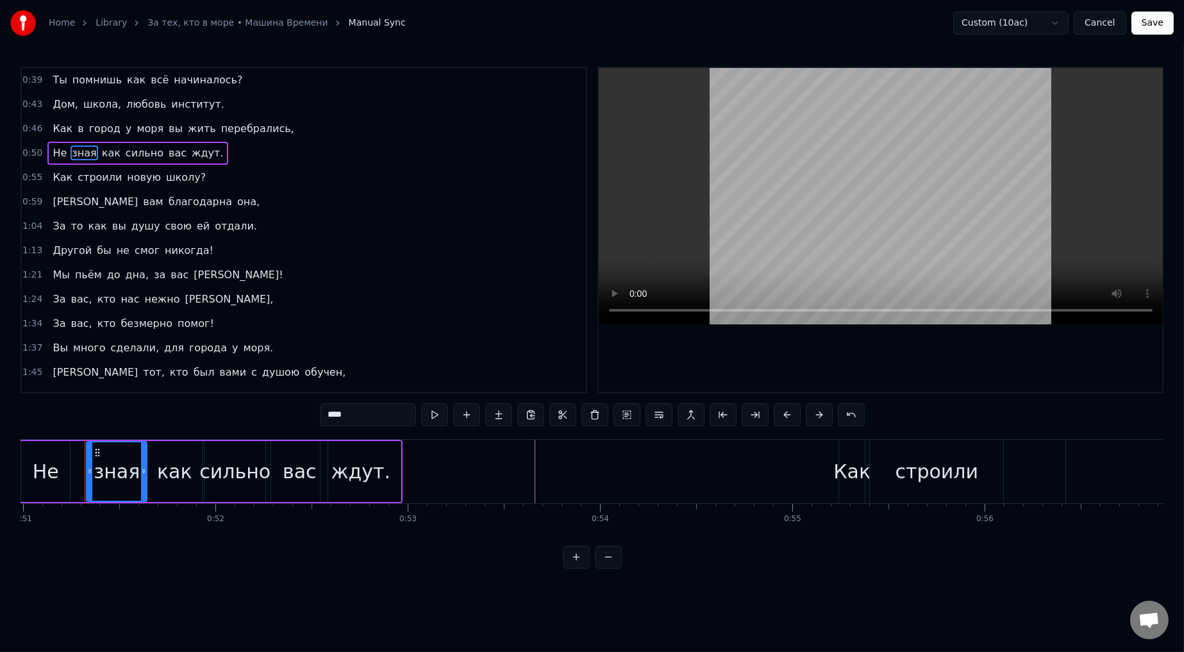
click at [38, 146] on div "0:50 Не зная как сильно вас ждут." at bounding box center [304, 153] width 564 height 24
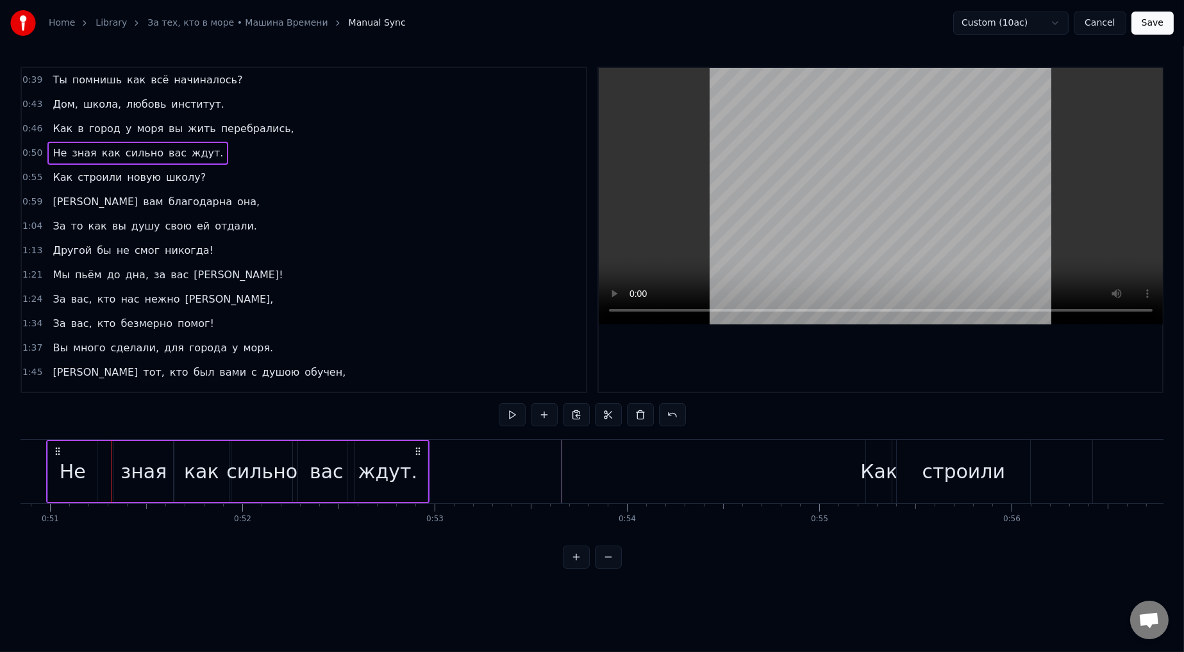
scroll to position [0, 9742]
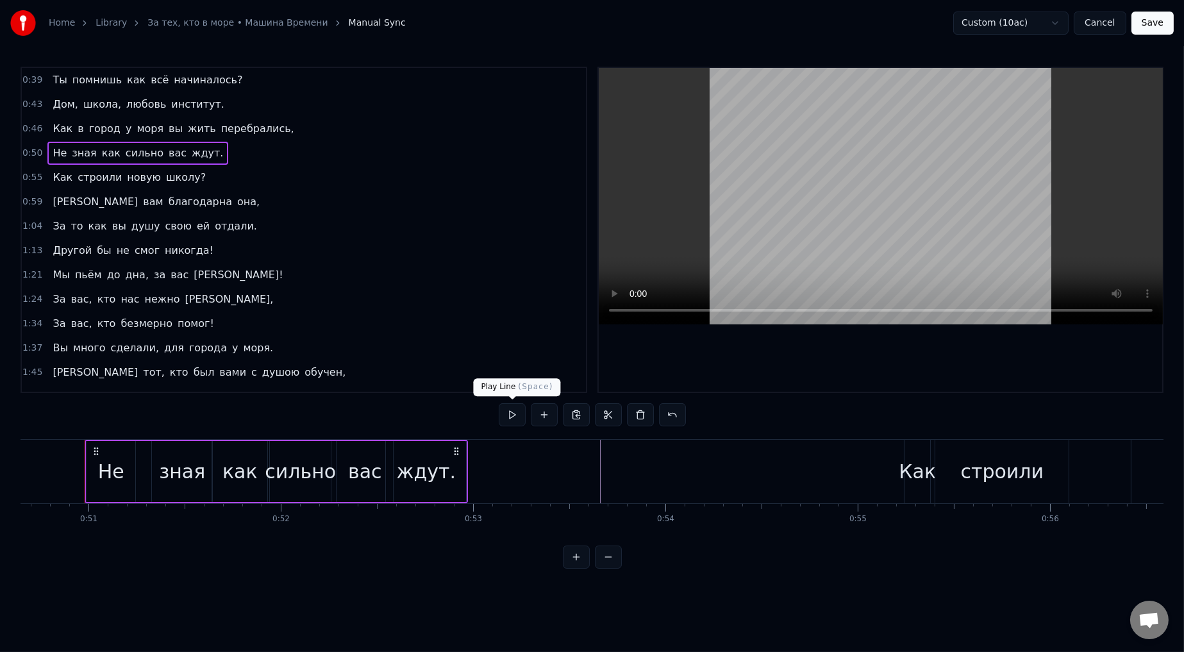
click at [503, 360] on button at bounding box center [512, 414] width 27 height 23
click at [30, 181] on span "0:55" at bounding box center [32, 177] width 20 height 13
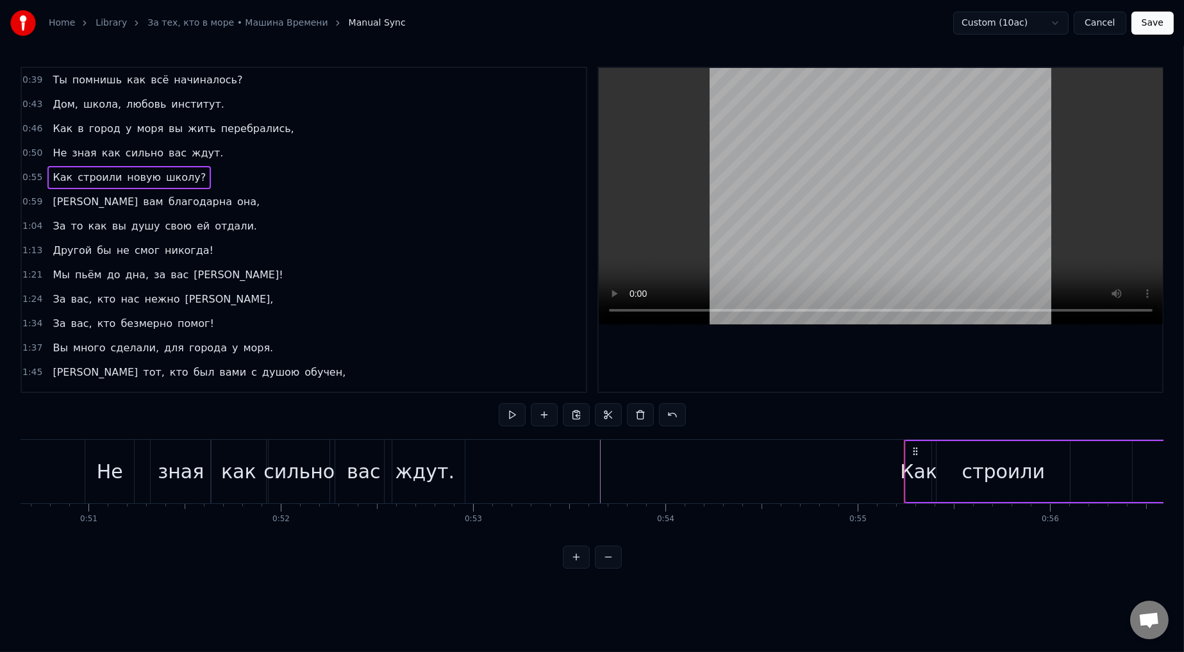
click at [503, 360] on button at bounding box center [512, 414] width 27 height 23
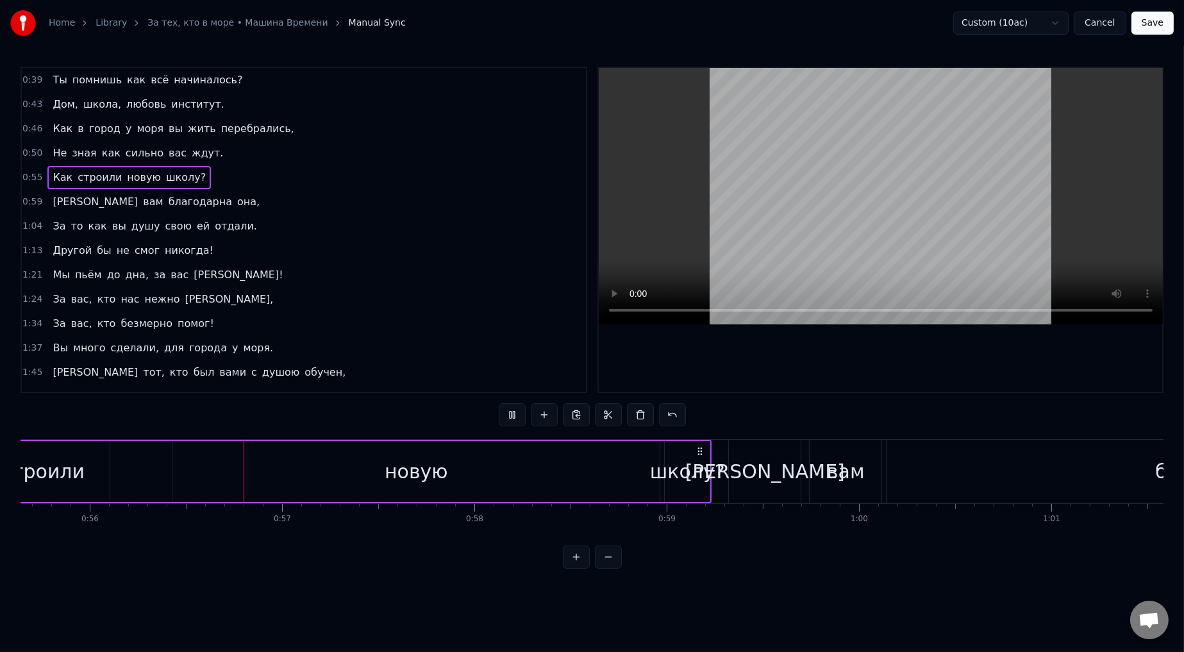
scroll to position [0, 10756]
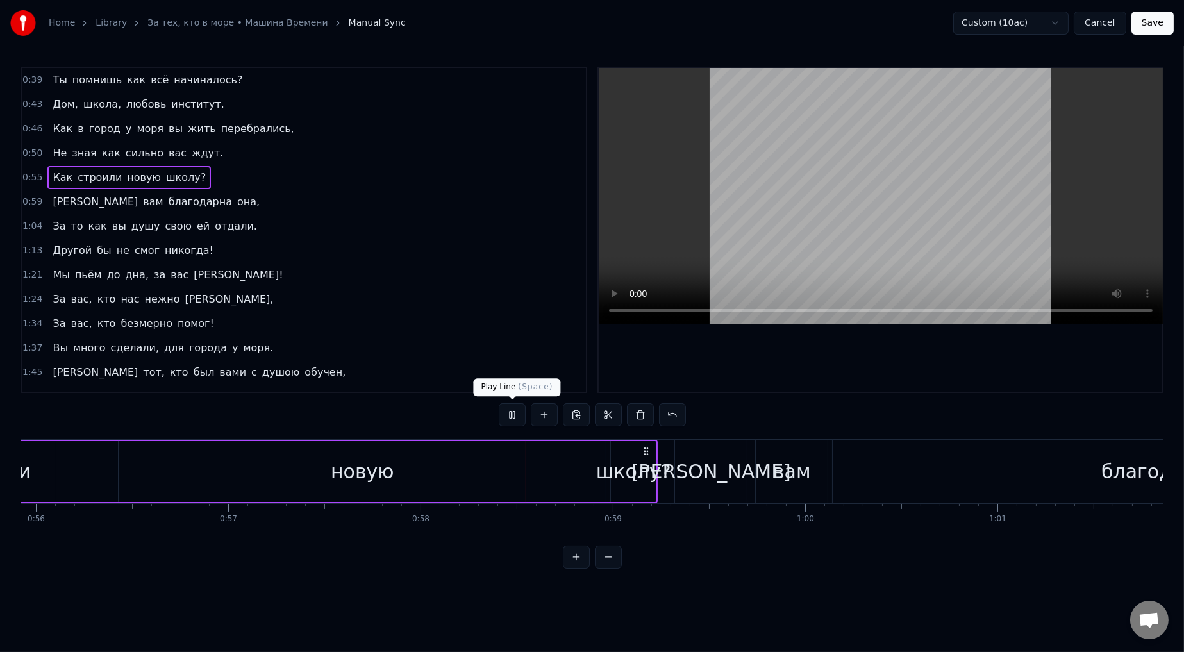
click at [503, 360] on button at bounding box center [512, 414] width 27 height 23
click at [503, 360] on button at bounding box center [608, 557] width 27 height 23
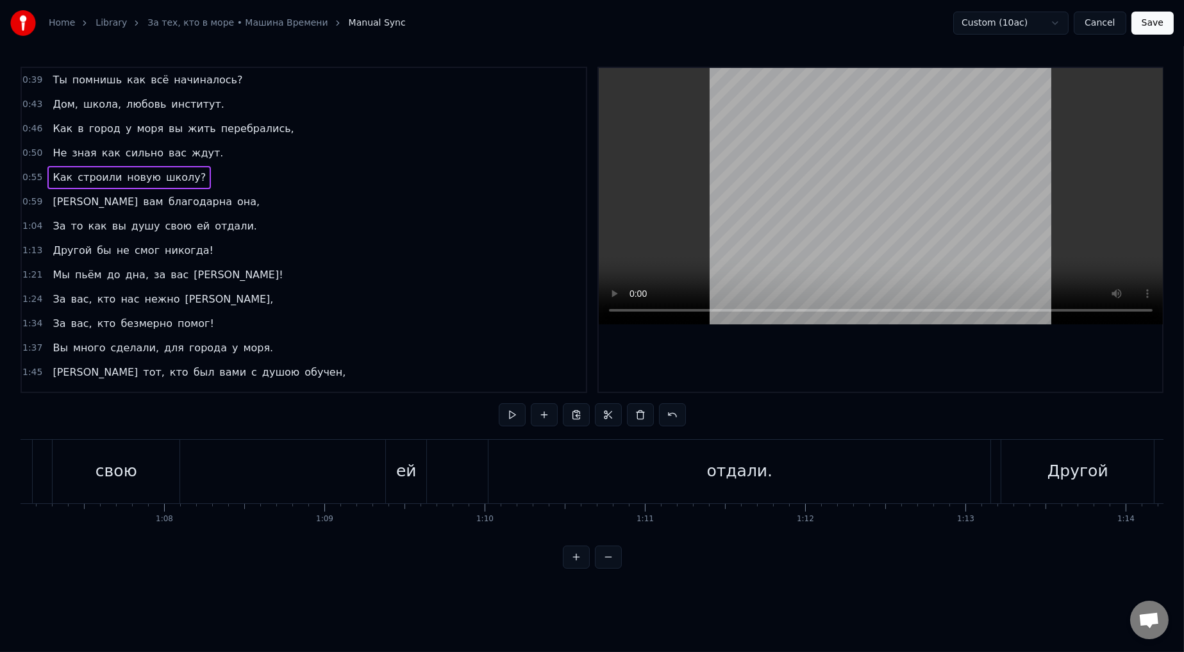
click at [503, 360] on button at bounding box center [608, 557] width 27 height 23
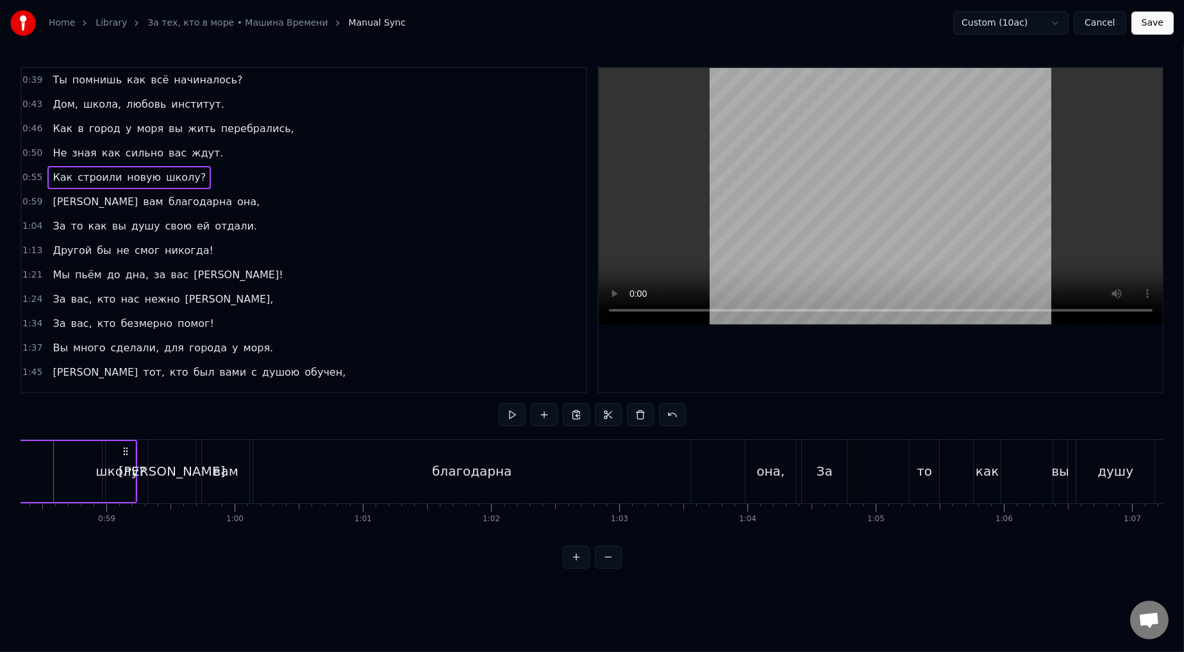
scroll to position [0, 7448]
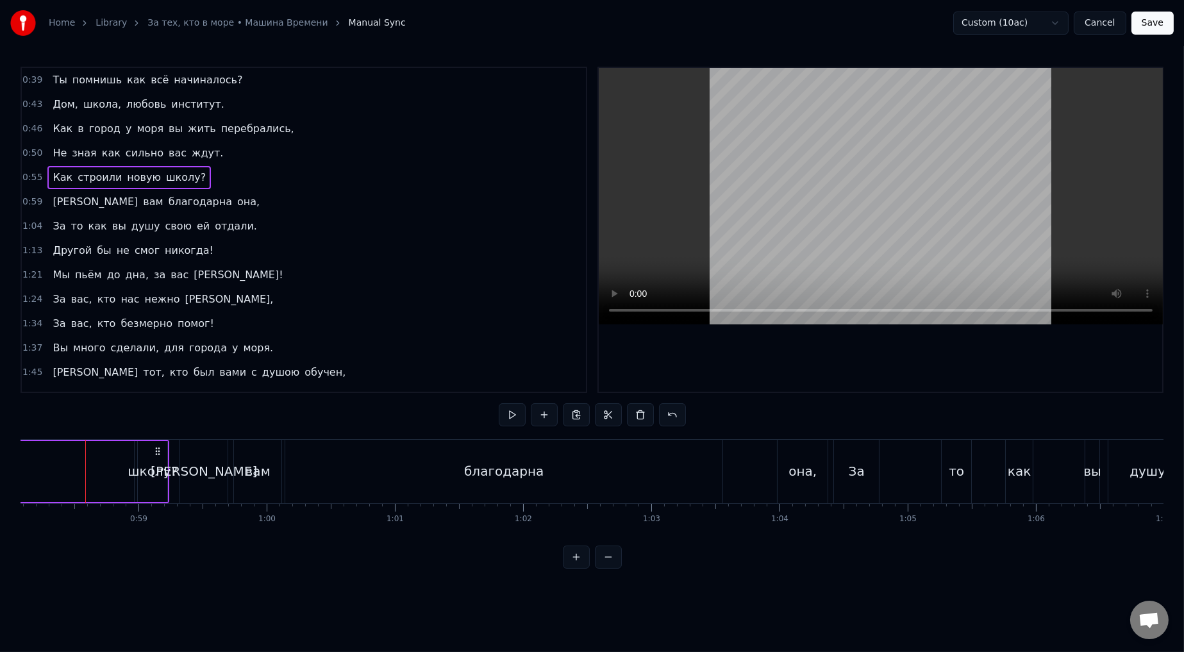
click at [101, 153] on span "как" at bounding box center [111, 153] width 21 height 15
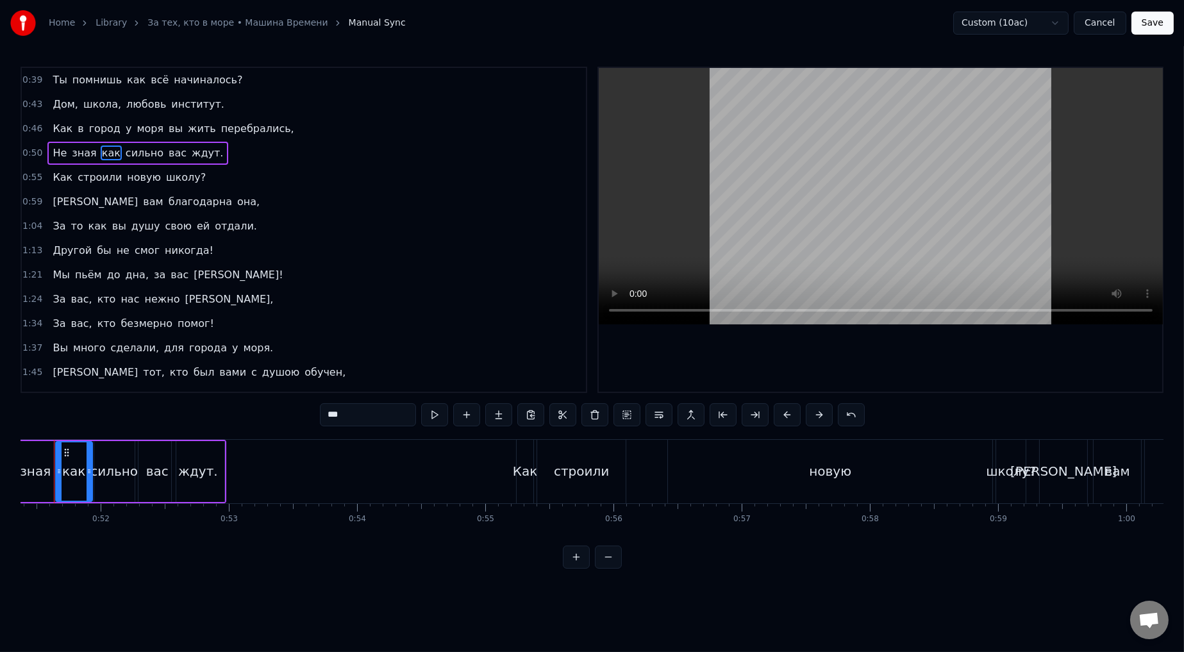
click at [51, 176] on span "Как" at bounding box center [62, 177] width 22 height 15
type input "***"
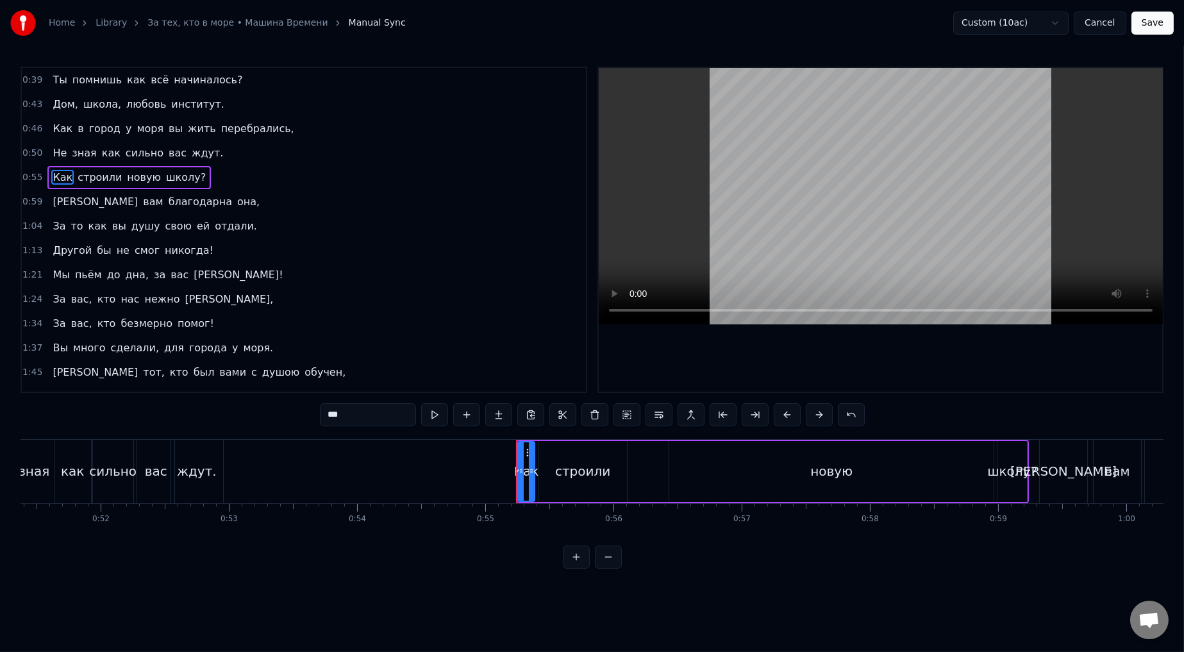
scroll to position [0, 6556]
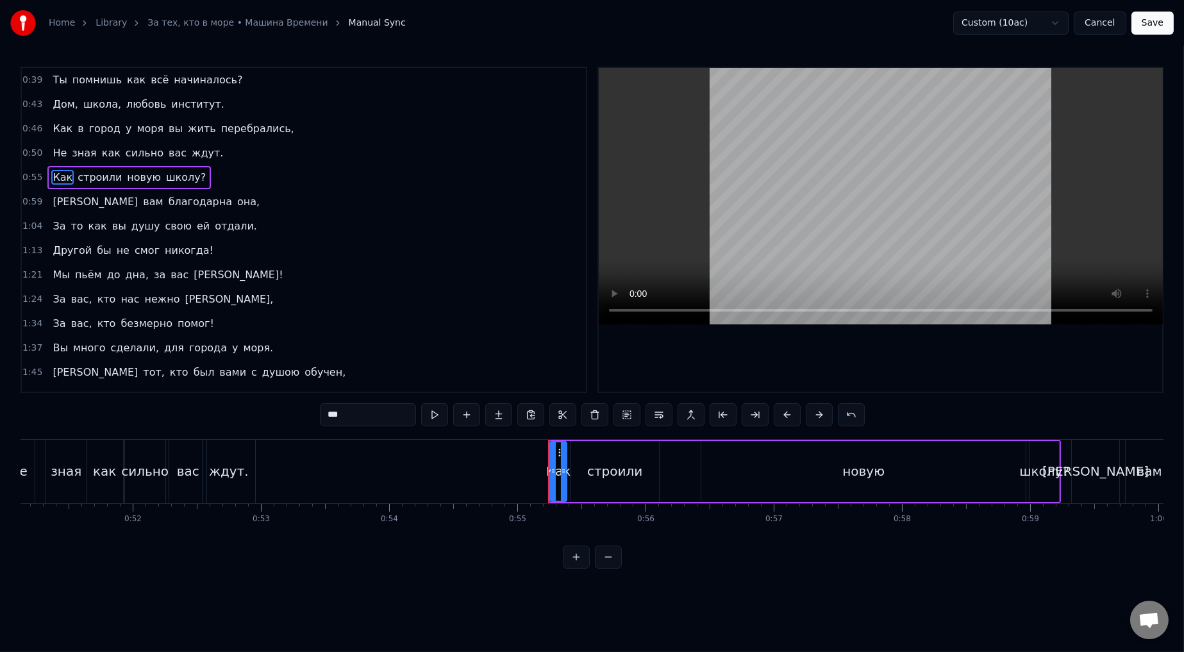
click at [344, 204] on div "0:59 И вам благодарна она," at bounding box center [304, 202] width 564 height 24
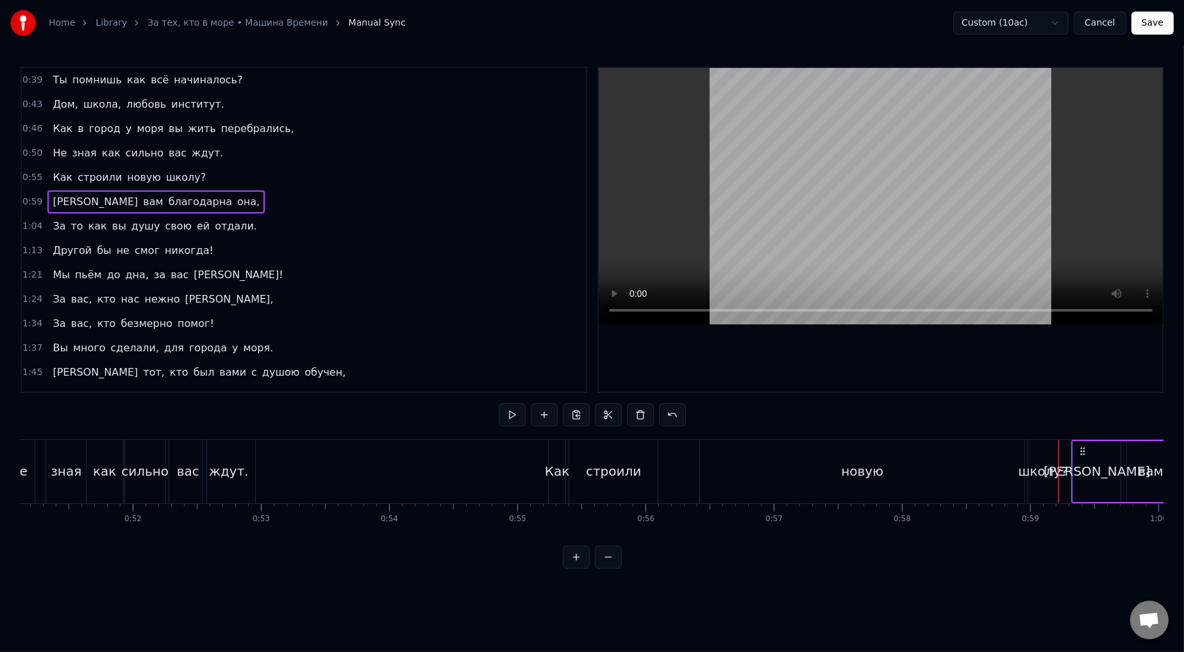
click at [32, 172] on span "0:55" at bounding box center [32, 177] width 20 height 13
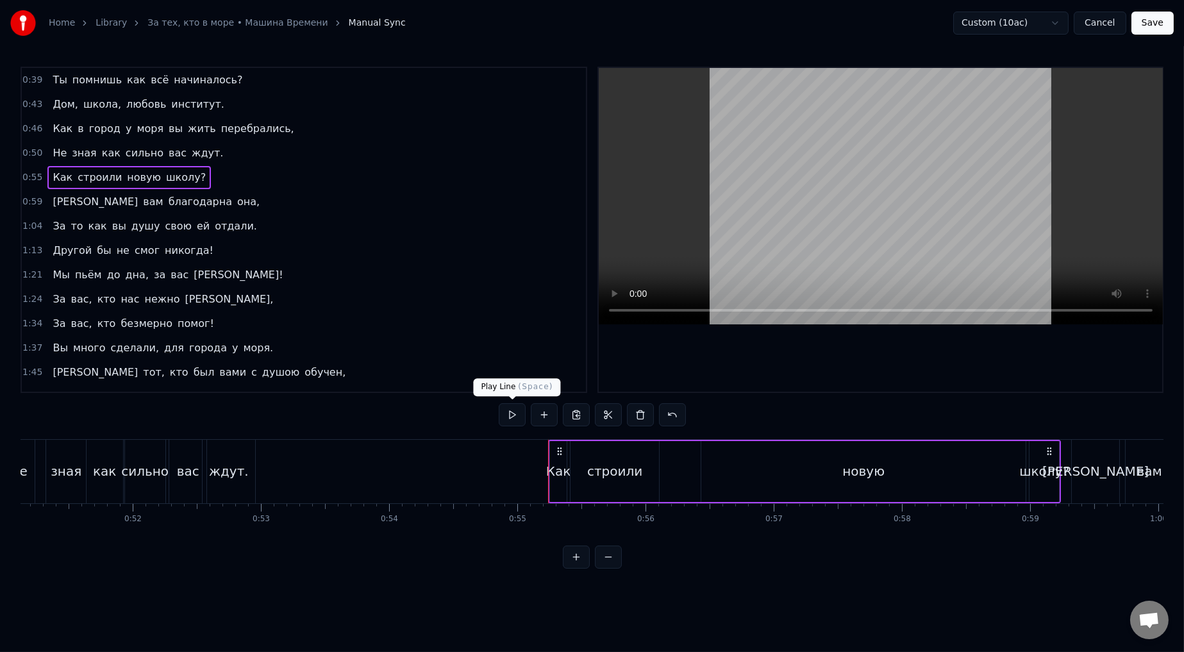
click at [503, 360] on button at bounding box center [512, 414] width 27 height 23
click at [503, 360] on div "новую" at bounding box center [863, 471] width 324 height 61
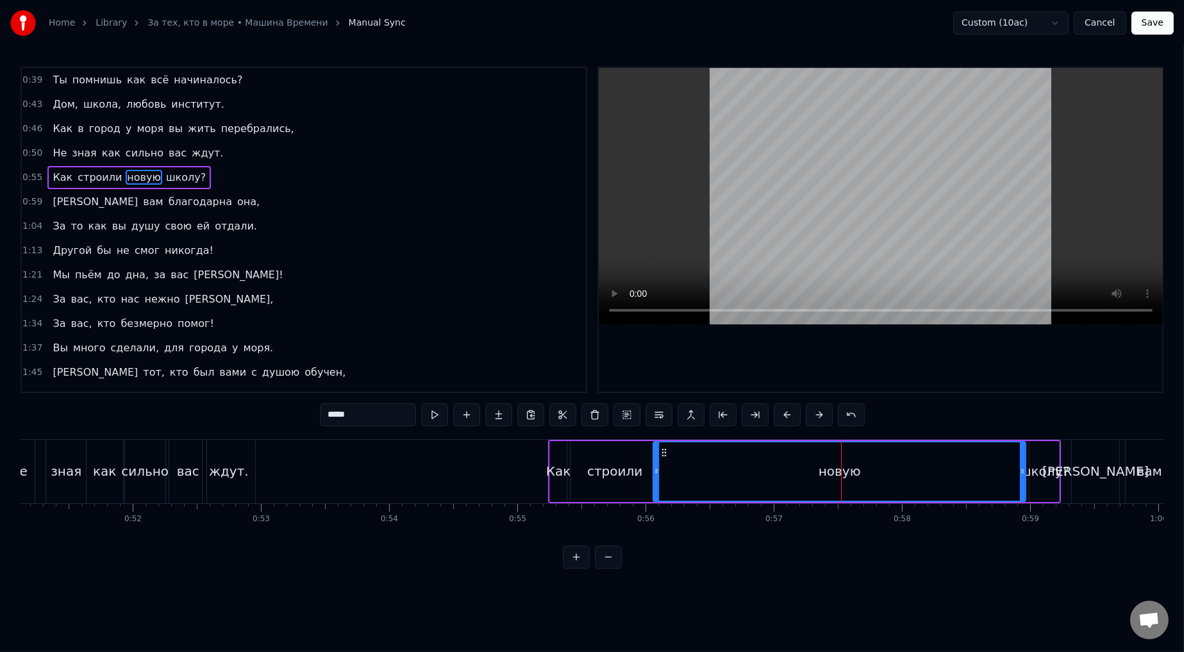
drag, startPoint x: 705, startPoint y: 474, endPoint x: 657, endPoint y: 480, distance: 48.4
click at [503, 360] on div at bounding box center [656, 471] width 5 height 58
click at [503, 360] on div "строили" at bounding box center [614, 471] width 55 height 19
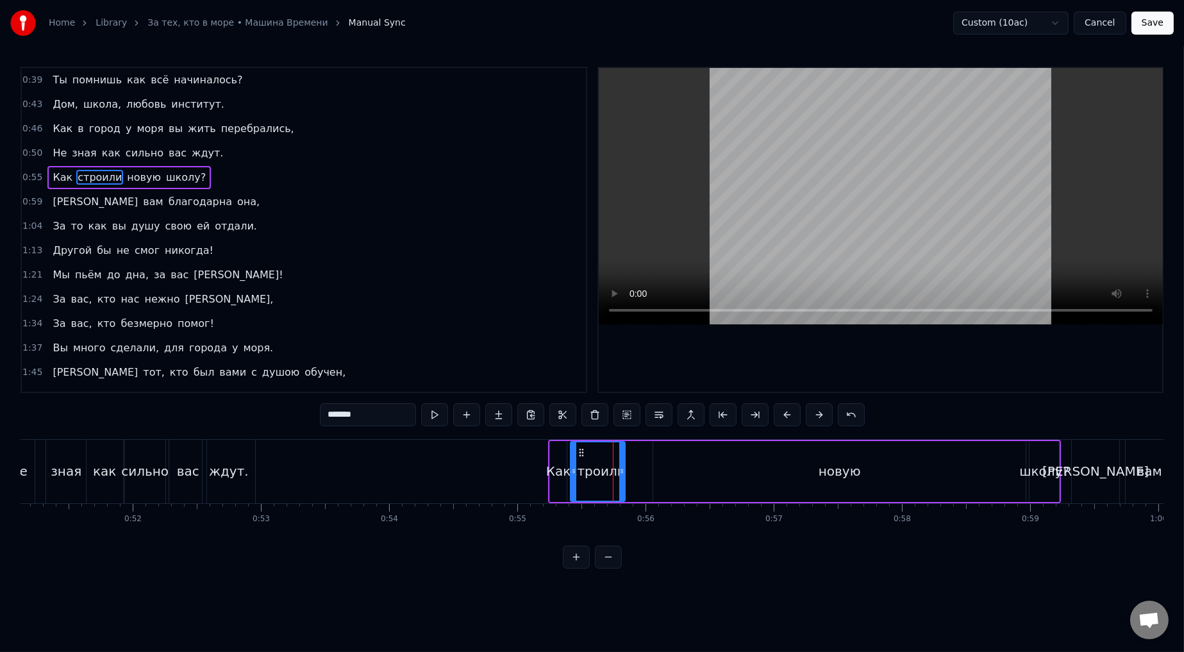
drag, startPoint x: 657, startPoint y: 471, endPoint x: 614, endPoint y: 474, distance: 43.1
click at [503, 360] on icon at bounding box center [621, 471] width 5 height 10
click at [503, 360] on div "новую" at bounding box center [839, 471] width 373 height 61
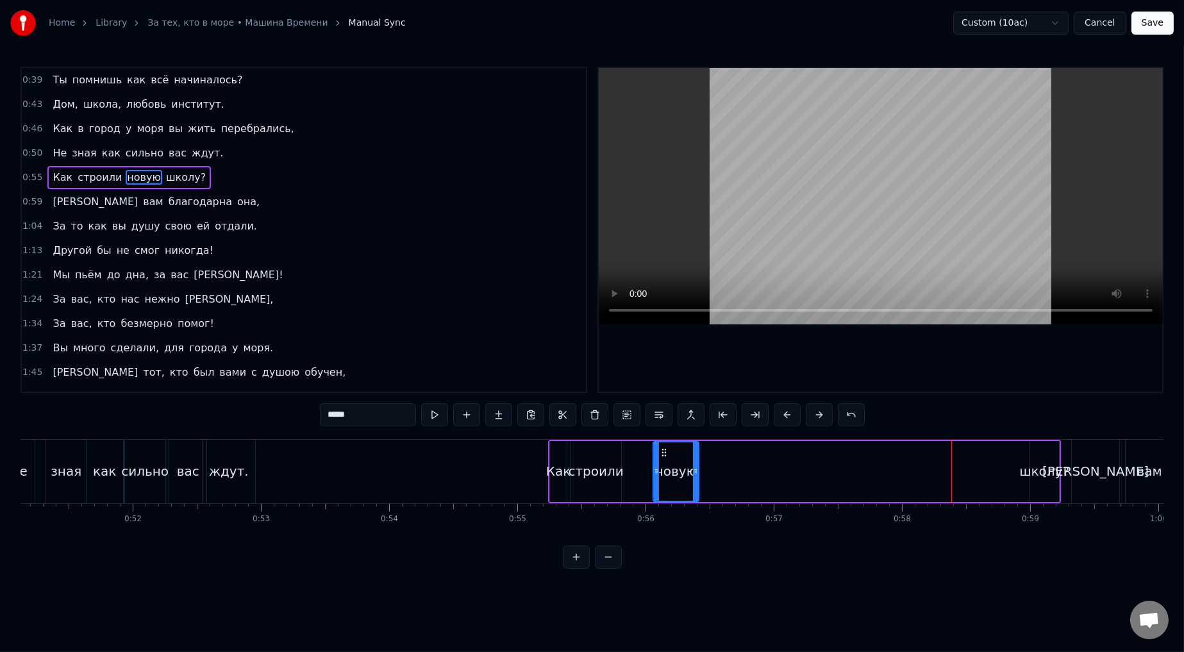
drag, startPoint x: 1023, startPoint y: 471, endPoint x: 680, endPoint y: 495, distance: 343.9
click at [503, 360] on div at bounding box center [695, 471] width 5 height 58
drag, startPoint x: 654, startPoint y: 474, endPoint x: 625, endPoint y: 478, distance: 29.1
click at [503, 360] on icon at bounding box center [627, 471] width 5 height 10
click at [503, 360] on div "школу?" at bounding box center [1044, 471] width 50 height 19
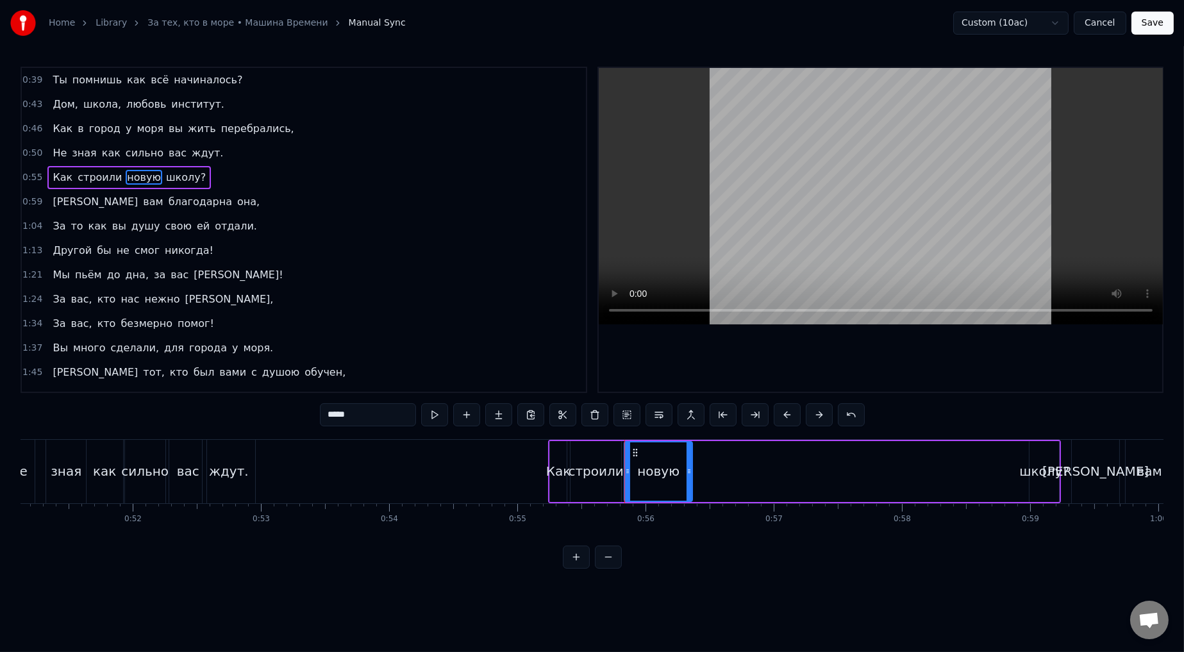
type input "******"
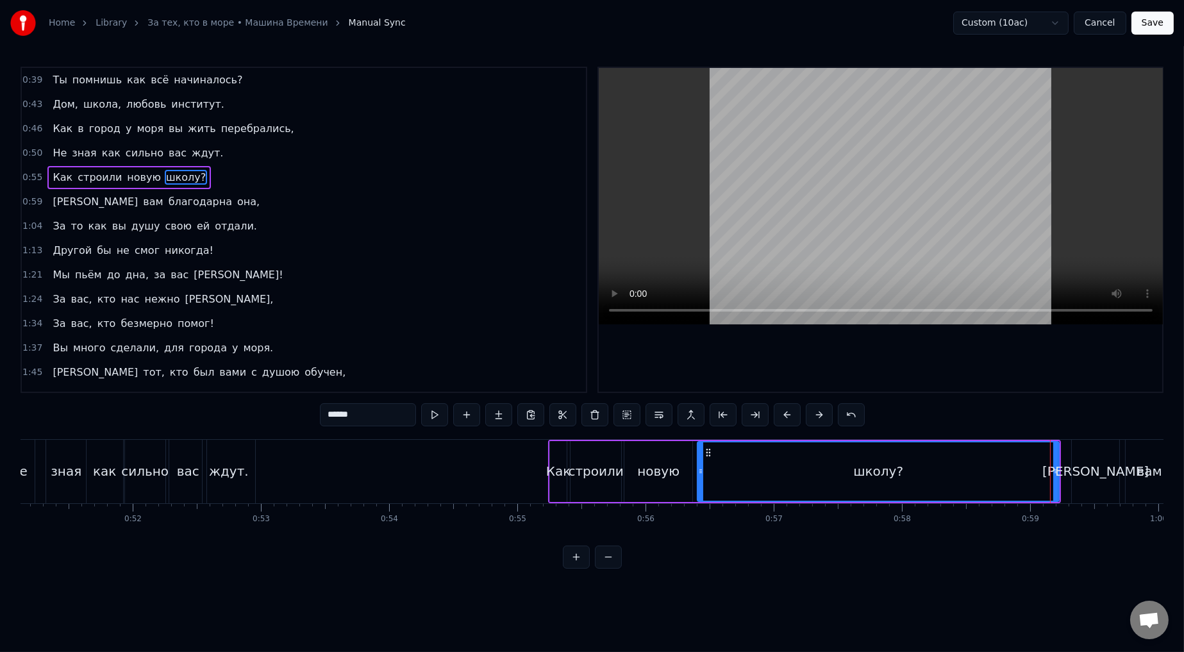
drag, startPoint x: 1031, startPoint y: 469, endPoint x: 746, endPoint y: 487, distance: 285.9
click at [503, 360] on div at bounding box center [700, 471] width 5 height 58
drag, startPoint x: 1057, startPoint y: 471, endPoint x: 1043, endPoint y: 469, distance: 14.2
click at [503, 360] on div "школу?" at bounding box center [878, 471] width 363 height 61
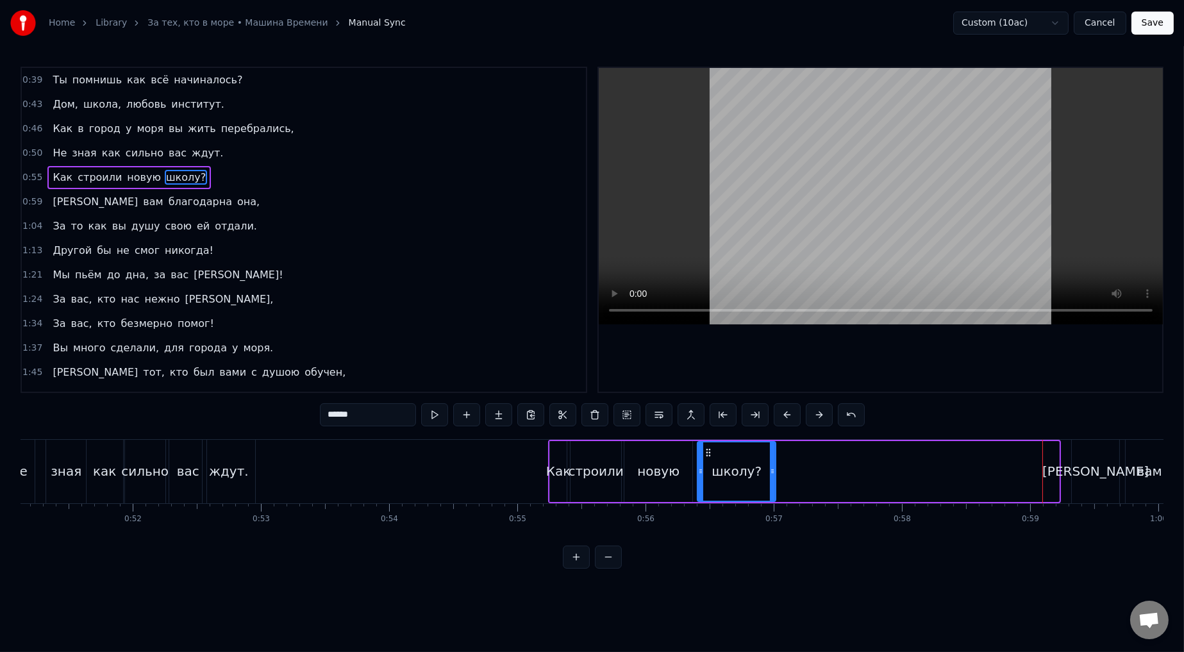
drag, startPoint x: 1055, startPoint y: 471, endPoint x: 771, endPoint y: 480, distance: 283.5
click at [503, 360] on div at bounding box center [772, 471] width 5 height 58
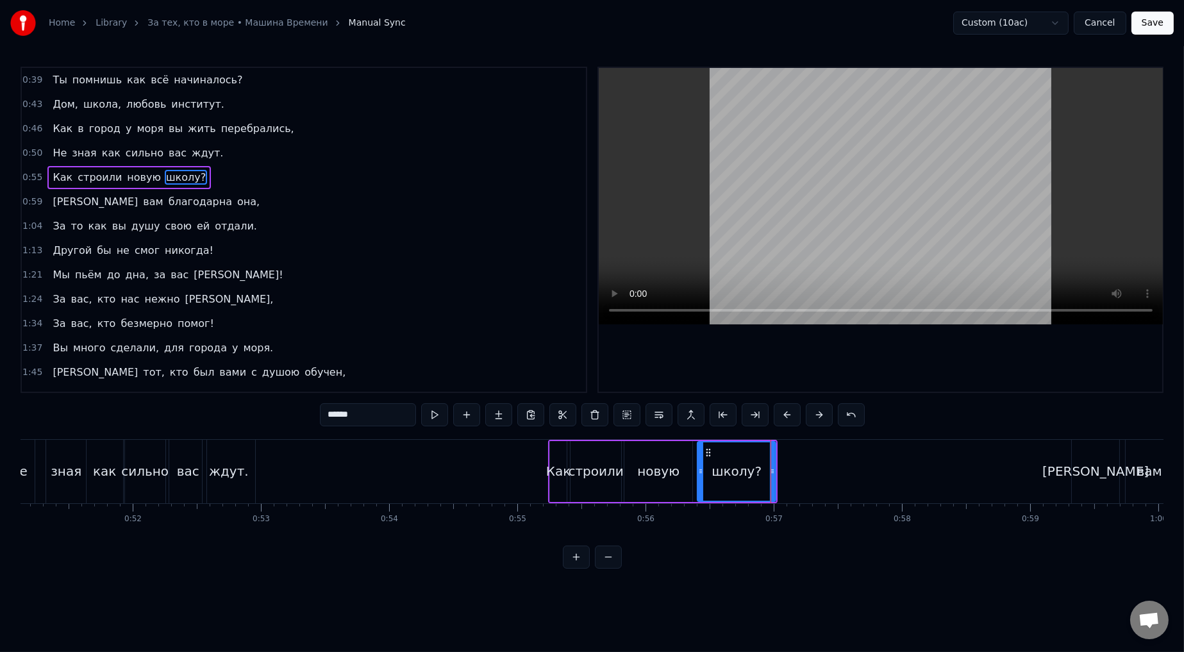
drag, startPoint x: 34, startPoint y: 171, endPoint x: 29, endPoint y: 176, distance: 7.3
click at [33, 172] on span "0:55" at bounding box center [32, 177] width 20 height 13
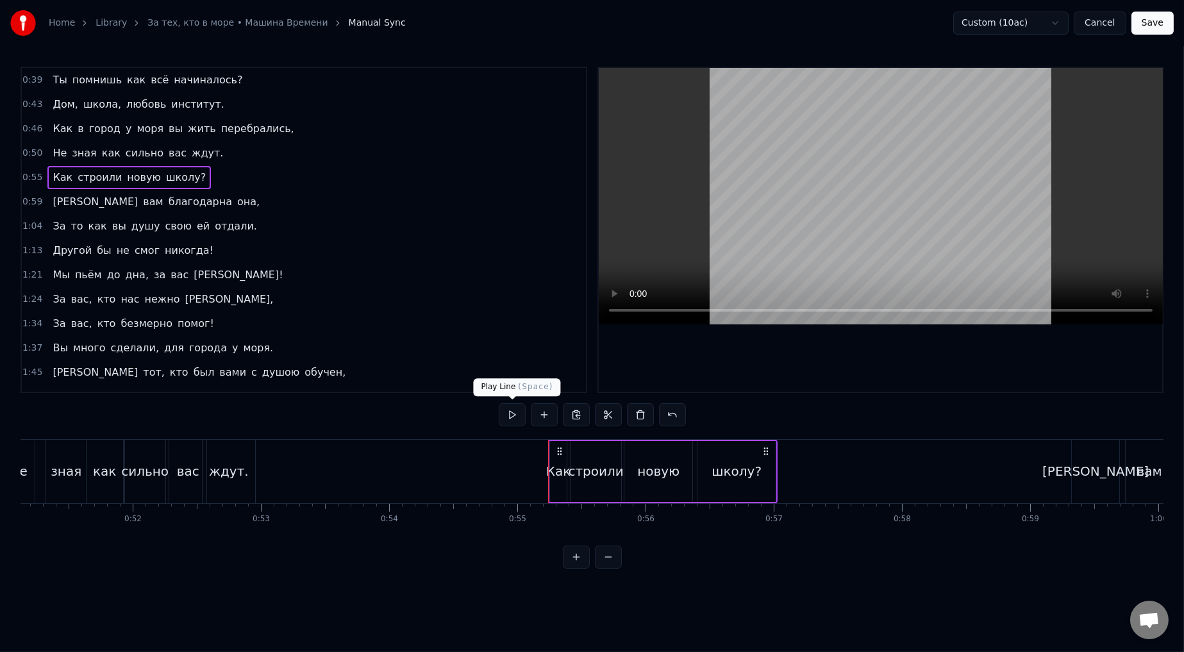
click at [503, 360] on button at bounding box center [512, 414] width 27 height 23
click at [503, 360] on div "школу?" at bounding box center [737, 471] width 50 height 19
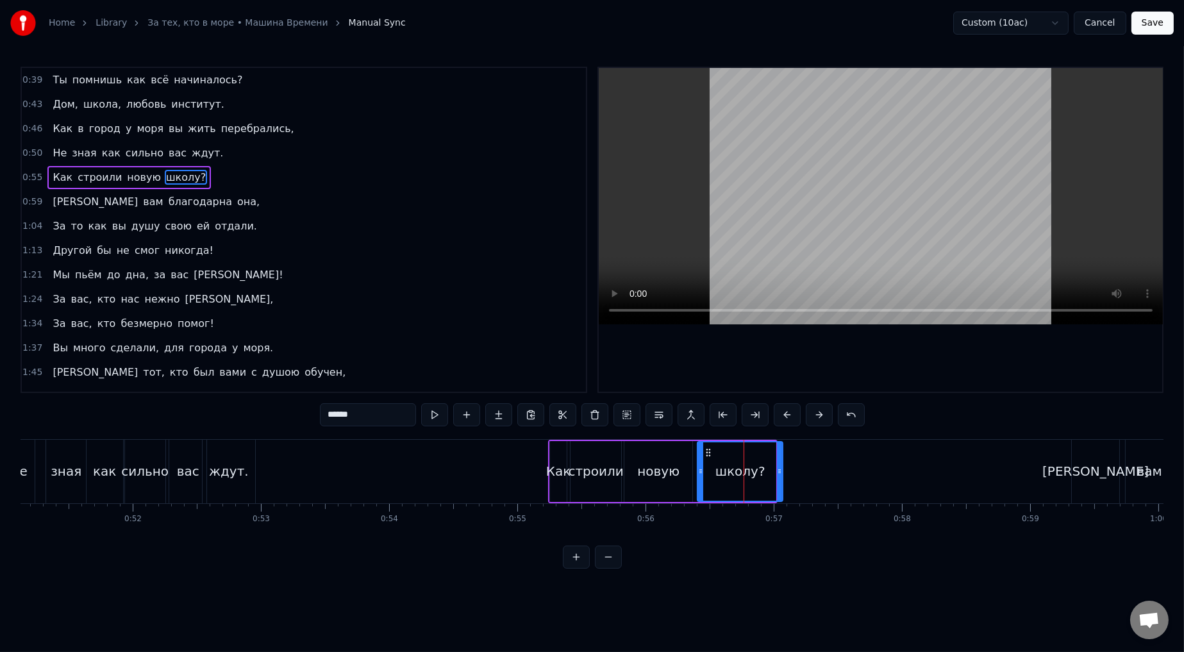
drag, startPoint x: 775, startPoint y: 469, endPoint x: 775, endPoint y: 478, distance: 8.4
click at [503, 360] on icon at bounding box center [779, 471] width 5 height 10
click at [369, 268] on div "1:21 Мы пьём до дна, за вас [PERSON_NAME]!" at bounding box center [304, 275] width 564 height 24
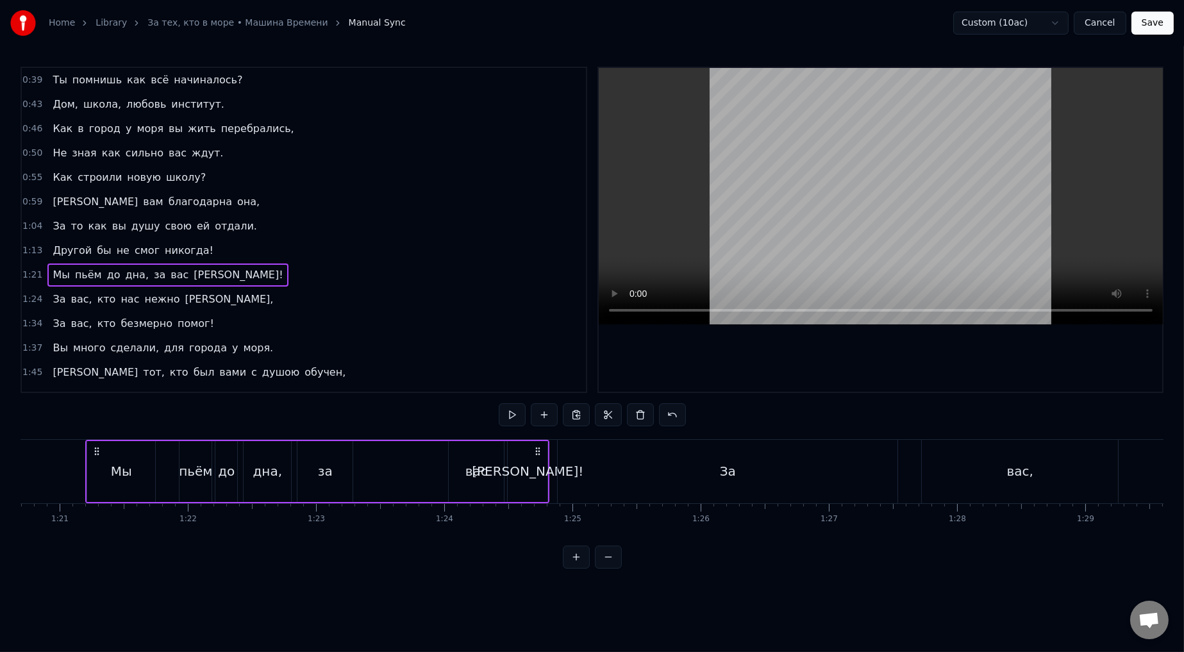
click at [40, 176] on div "0:55 Как строили новую школу?" at bounding box center [304, 177] width 564 height 24
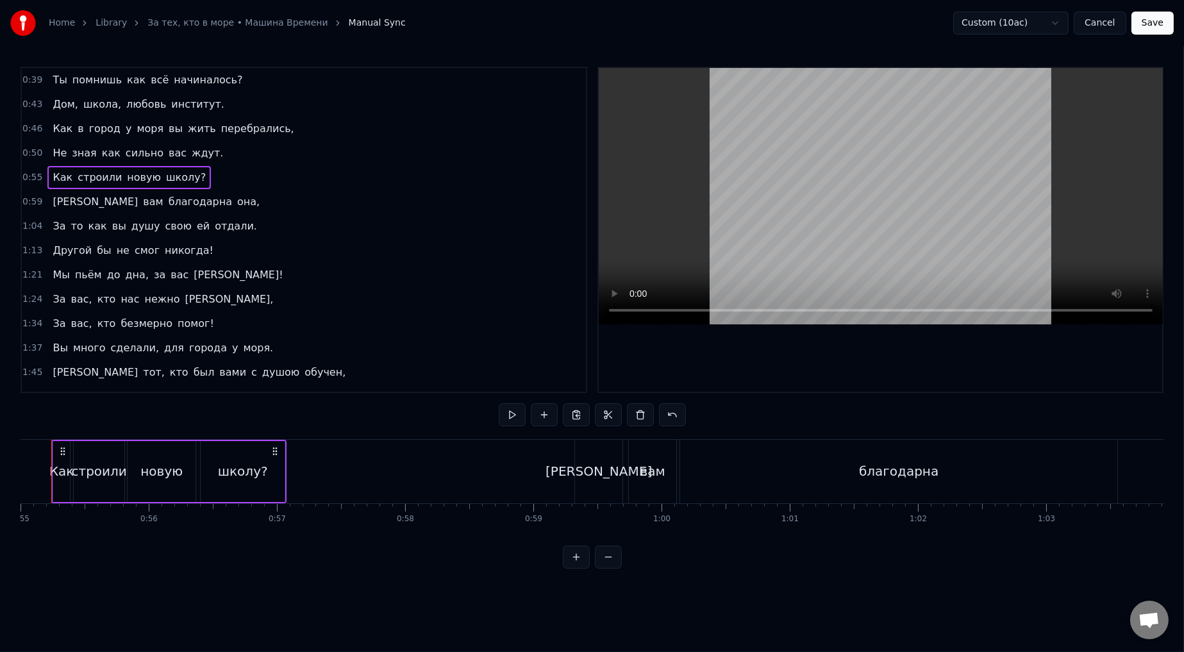
scroll to position [0, 7019]
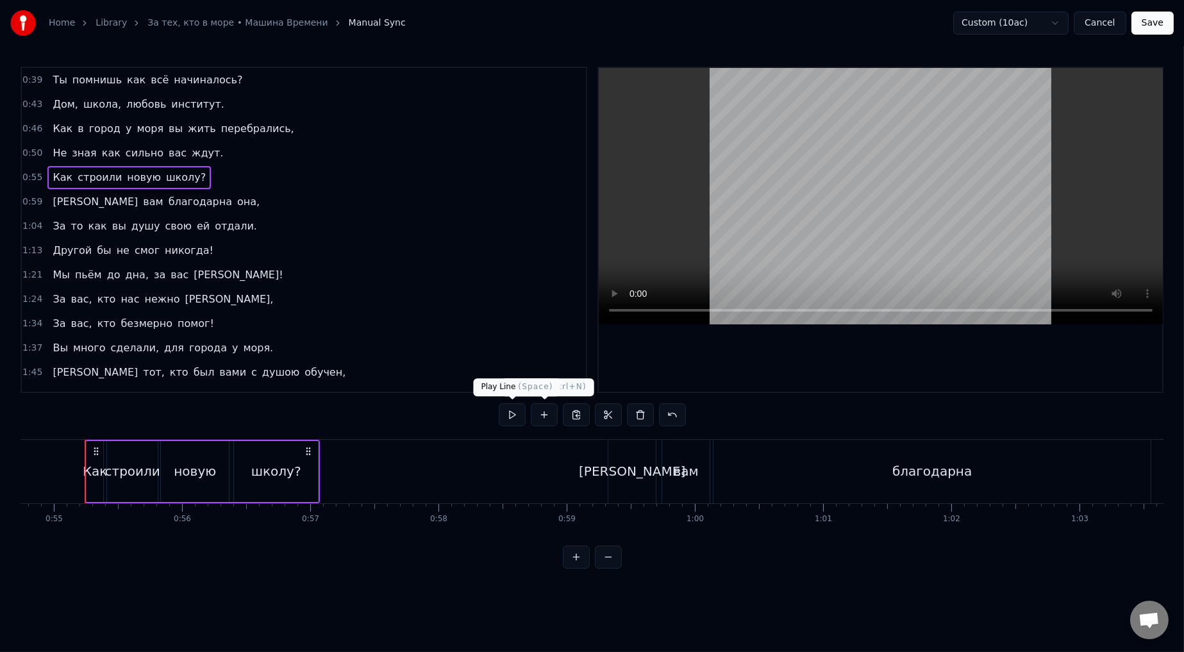
click at [503, 360] on button at bounding box center [512, 414] width 27 height 23
click at [90, 360] on div "Как" at bounding box center [95, 471] width 25 height 19
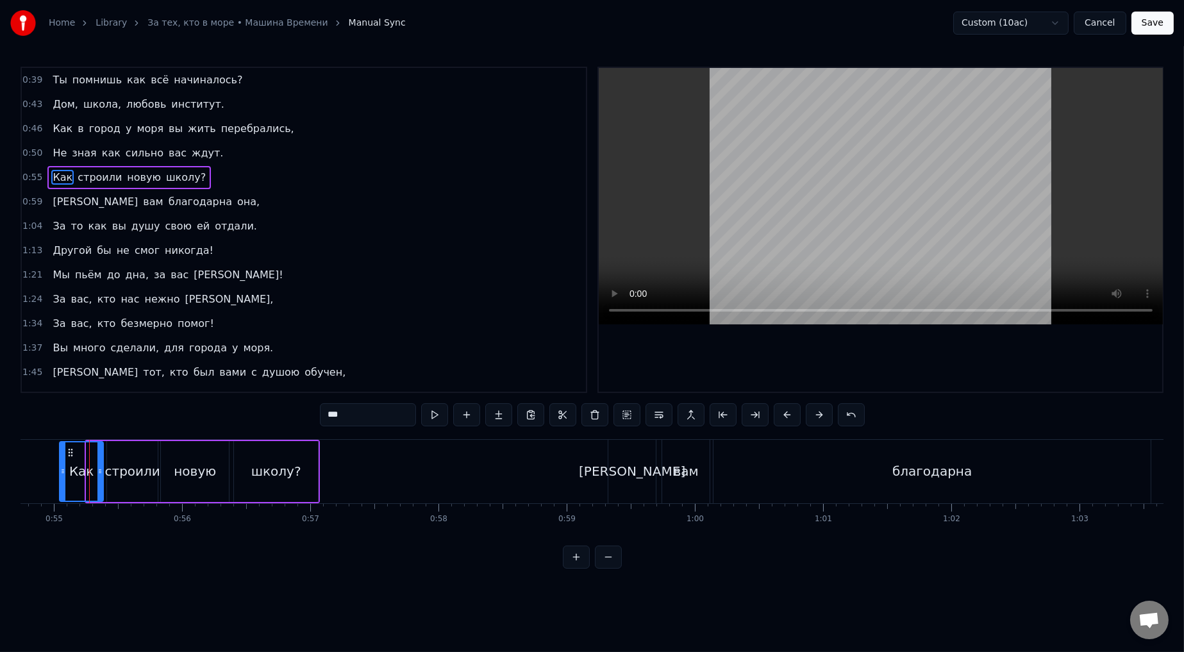
drag, startPoint x: 88, startPoint y: 474, endPoint x: 66, endPoint y: 480, distance: 22.4
click at [60, 360] on div at bounding box center [62, 471] width 5 height 58
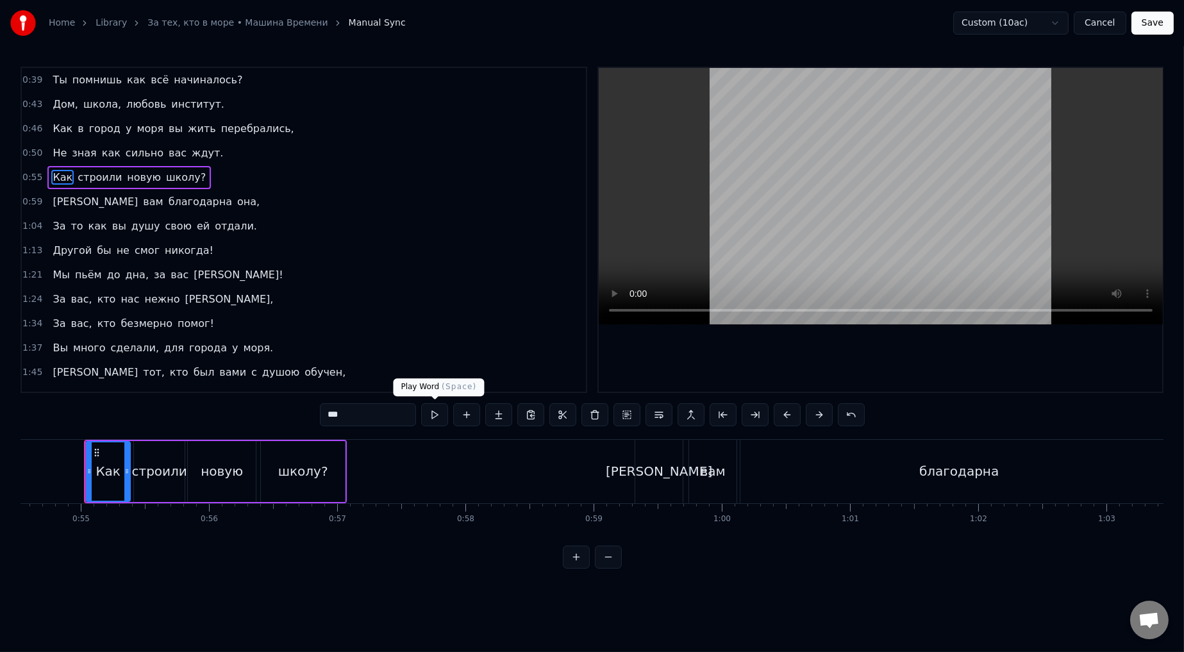
click at [433, 360] on button at bounding box center [434, 414] width 27 height 23
click at [432, 360] on button at bounding box center [434, 414] width 27 height 23
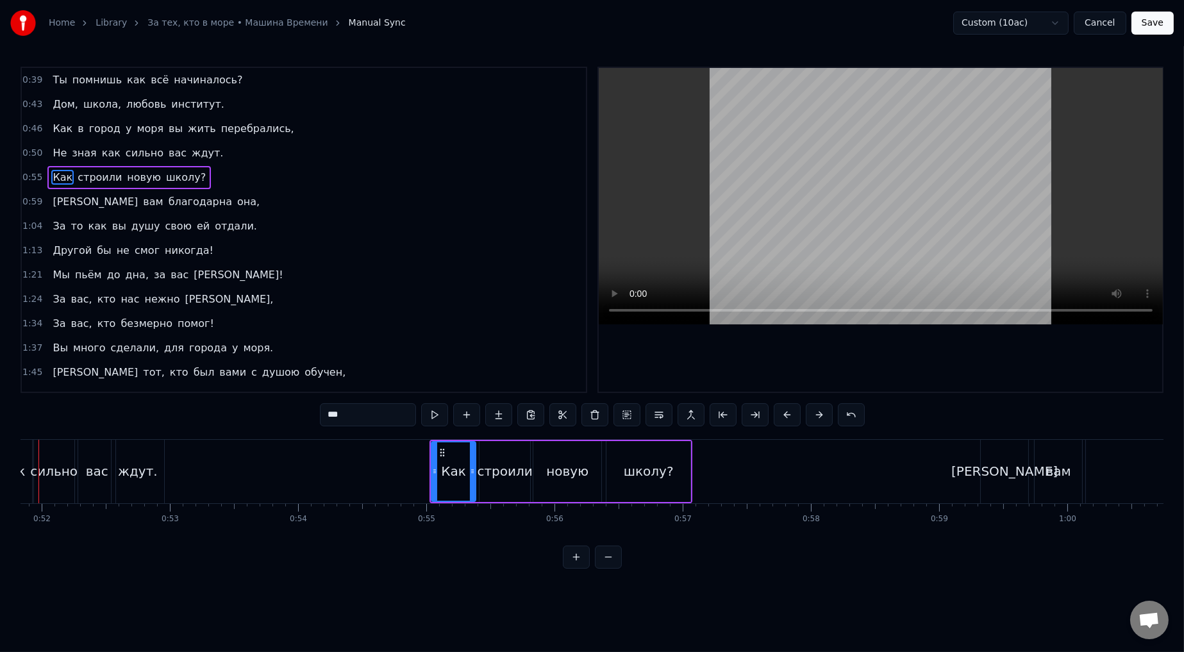
scroll to position [0, 6601]
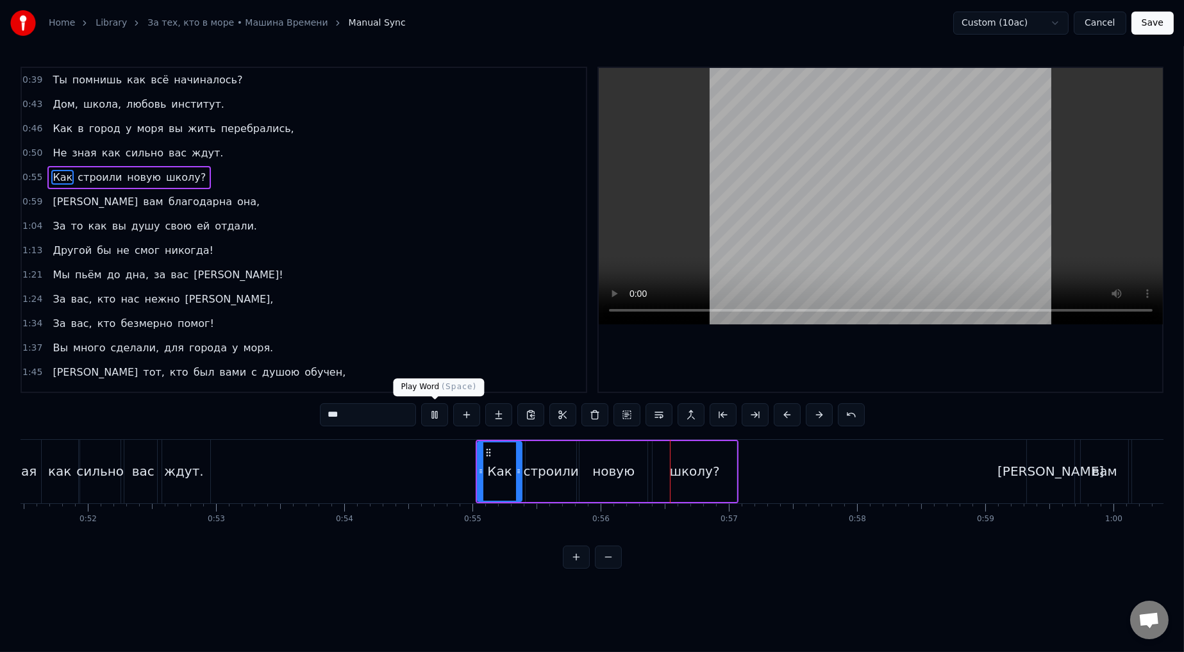
click at [439, 360] on button at bounding box center [434, 414] width 27 height 23
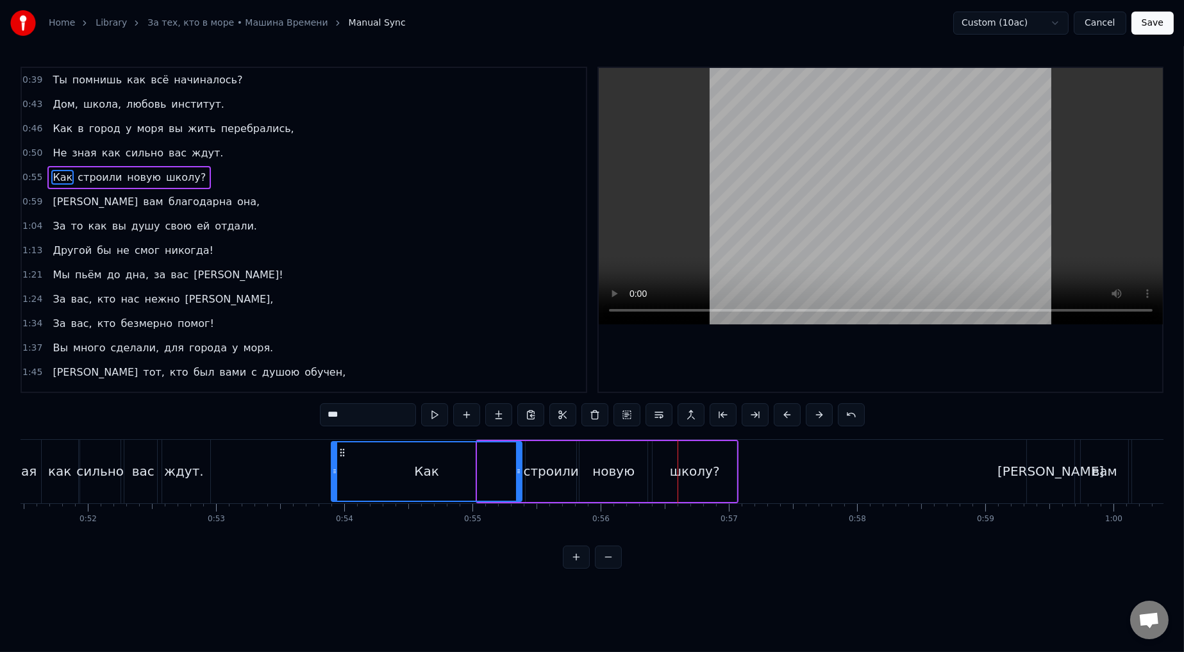
drag, startPoint x: 481, startPoint y: 472, endPoint x: 403, endPoint y: 489, distance: 79.3
click at [335, 360] on icon at bounding box center [334, 471] width 5 height 10
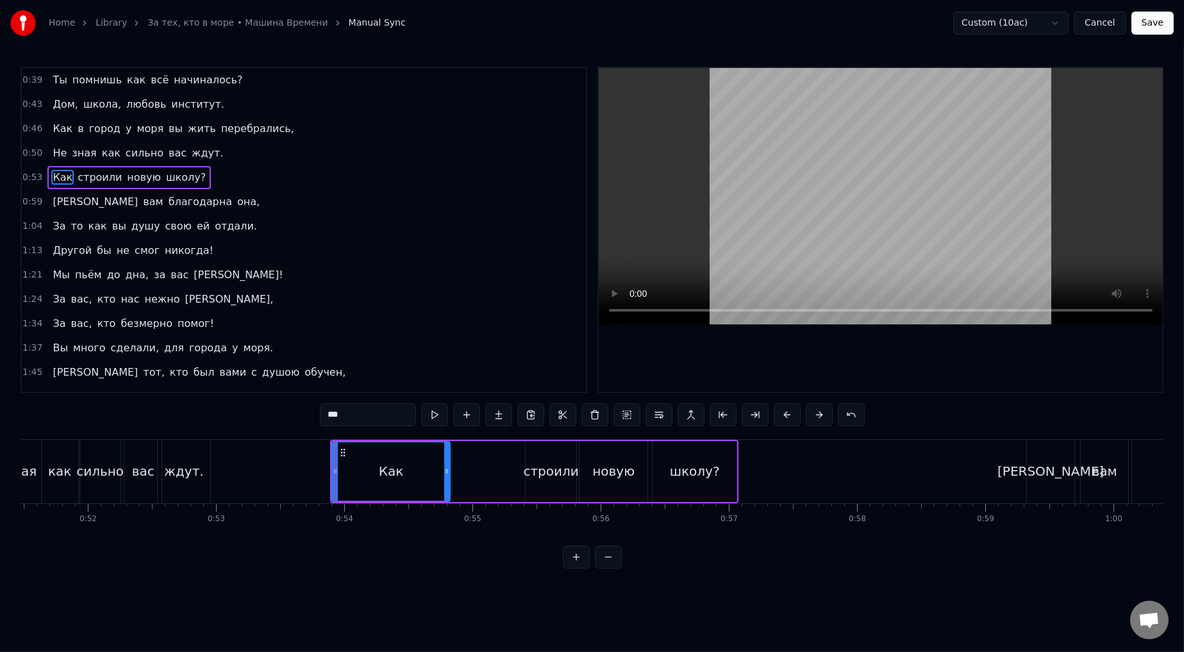
drag, startPoint x: 518, startPoint y: 467, endPoint x: 406, endPoint y: 477, distance: 112.0
click at [448, 360] on div at bounding box center [446, 471] width 5 height 58
drag, startPoint x: 333, startPoint y: 471, endPoint x: 398, endPoint y: 476, distance: 64.4
click at [398, 360] on div at bounding box center [399, 471] width 5 height 58
drag, startPoint x: 449, startPoint y: 471, endPoint x: 437, endPoint y: 473, distance: 11.7
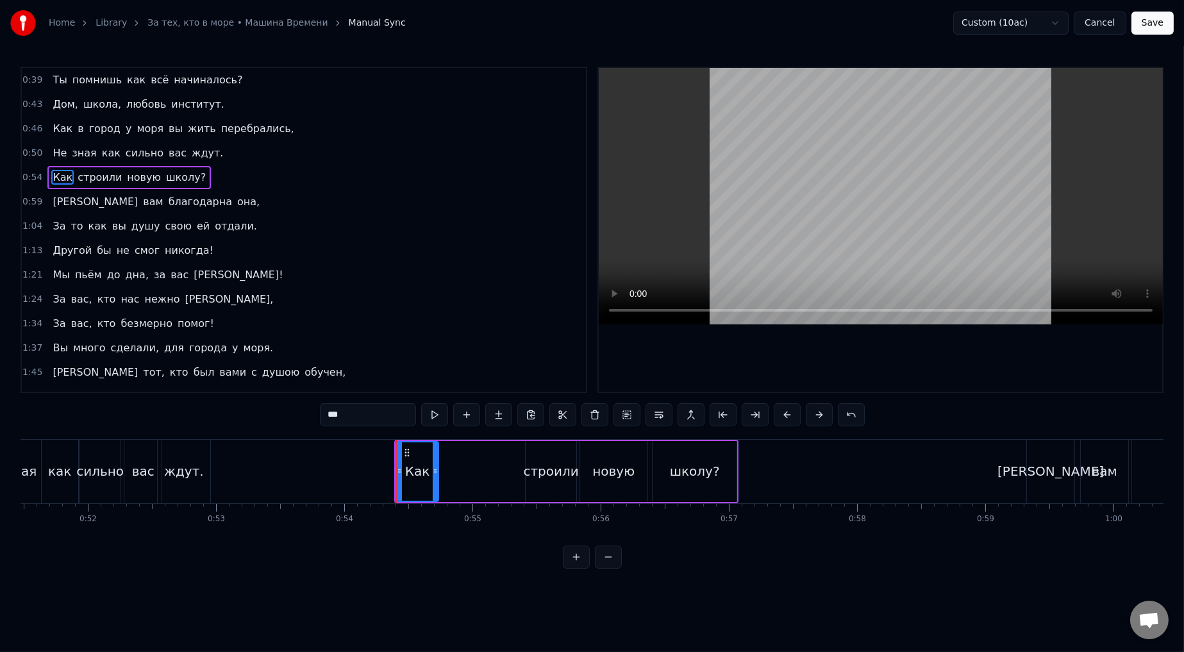
click at [436, 360] on icon at bounding box center [435, 471] width 5 height 10
click at [503, 360] on div "строили" at bounding box center [551, 471] width 55 height 19
drag, startPoint x: 535, startPoint y: 451, endPoint x: 444, endPoint y: 455, distance: 90.5
click at [444, 360] on icon at bounding box center [446, 453] width 10 height 10
click at [503, 360] on div "новую" at bounding box center [614, 471] width 68 height 61
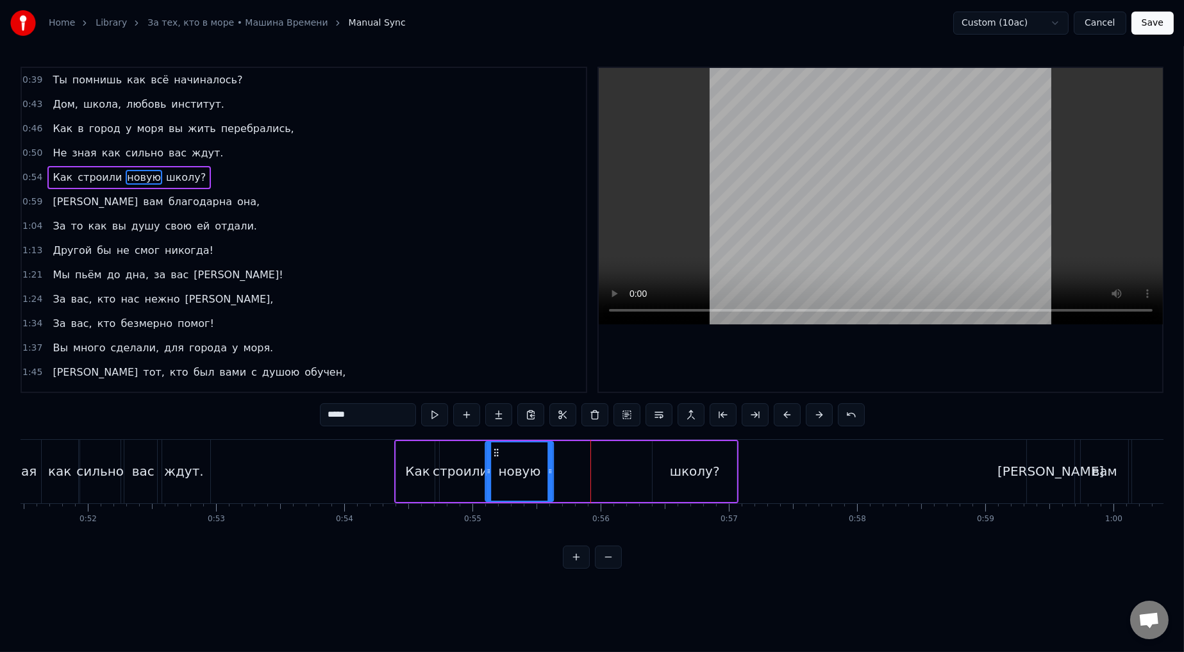
drag, startPoint x: 588, startPoint y: 452, endPoint x: 494, endPoint y: 445, distance: 94.5
click at [494, 360] on div "новую" at bounding box center [519, 471] width 67 height 58
drag, startPoint x: 705, startPoint y: 455, endPoint x: 686, endPoint y: 450, distance: 19.8
click at [503, 360] on div "школу?" at bounding box center [695, 471] width 84 height 61
type input "******"
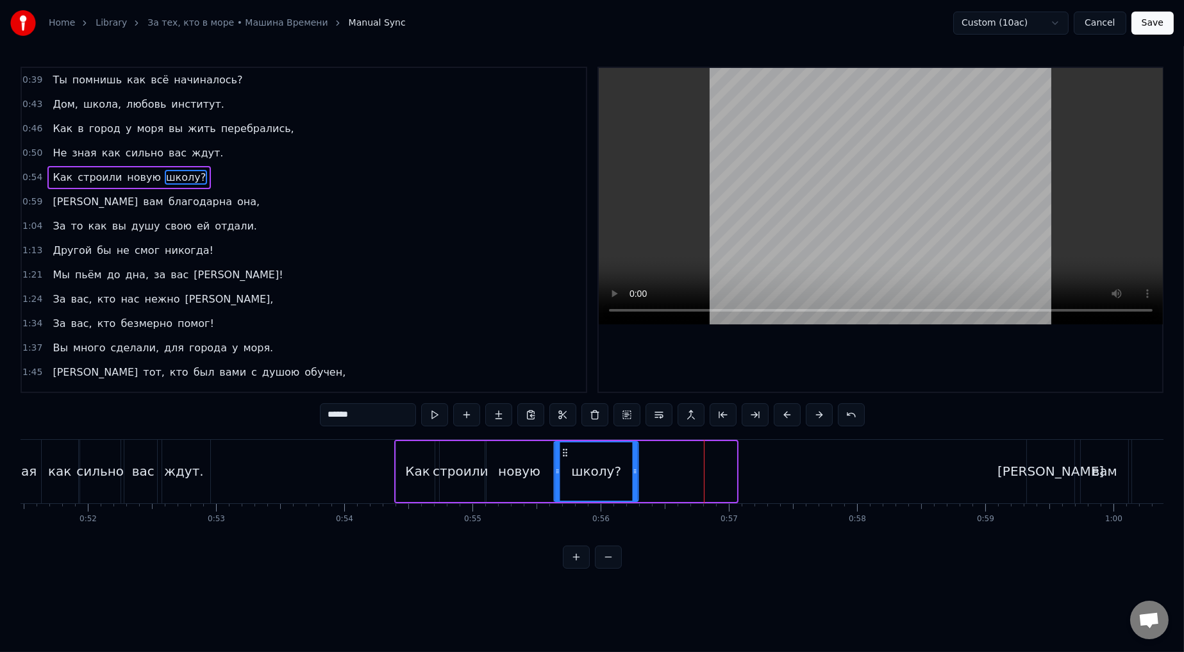
drag, startPoint x: 662, startPoint y: 451, endPoint x: 564, endPoint y: 451, distance: 98.7
click at [503, 360] on icon at bounding box center [565, 453] width 10 height 10
click at [431, 360] on button at bounding box center [434, 414] width 27 height 23
click at [33, 175] on span "0:54" at bounding box center [32, 177] width 20 height 13
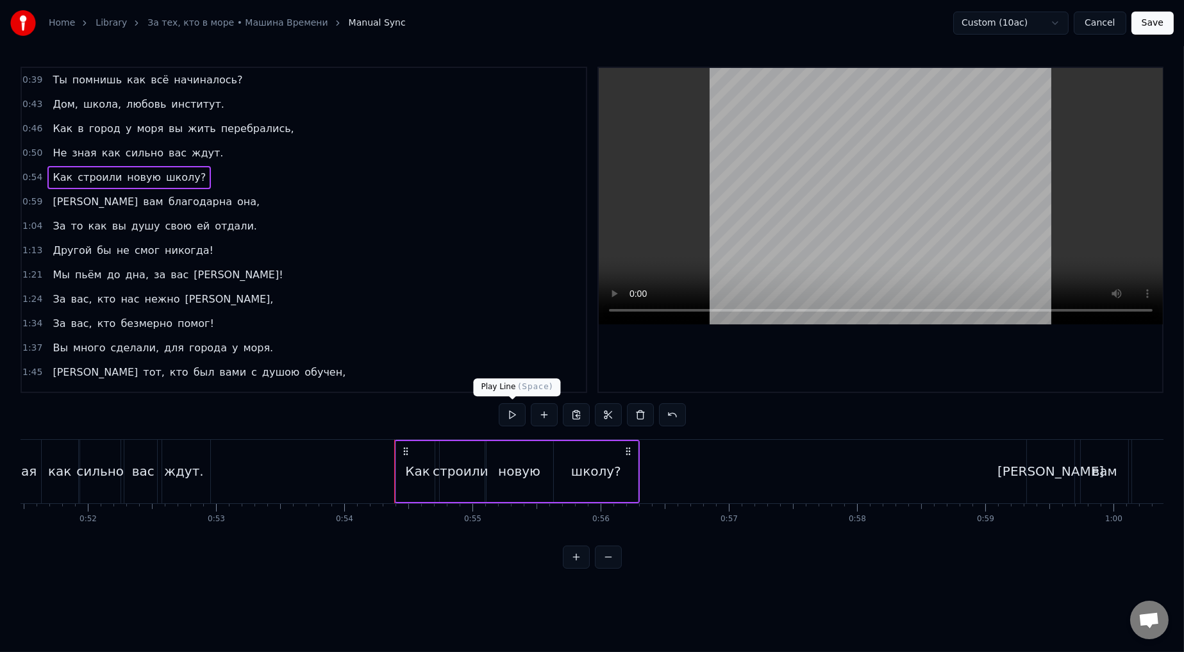
click at [503, 360] on button at bounding box center [512, 414] width 27 height 23
click at [468, 360] on div "строили" at bounding box center [460, 471] width 55 height 19
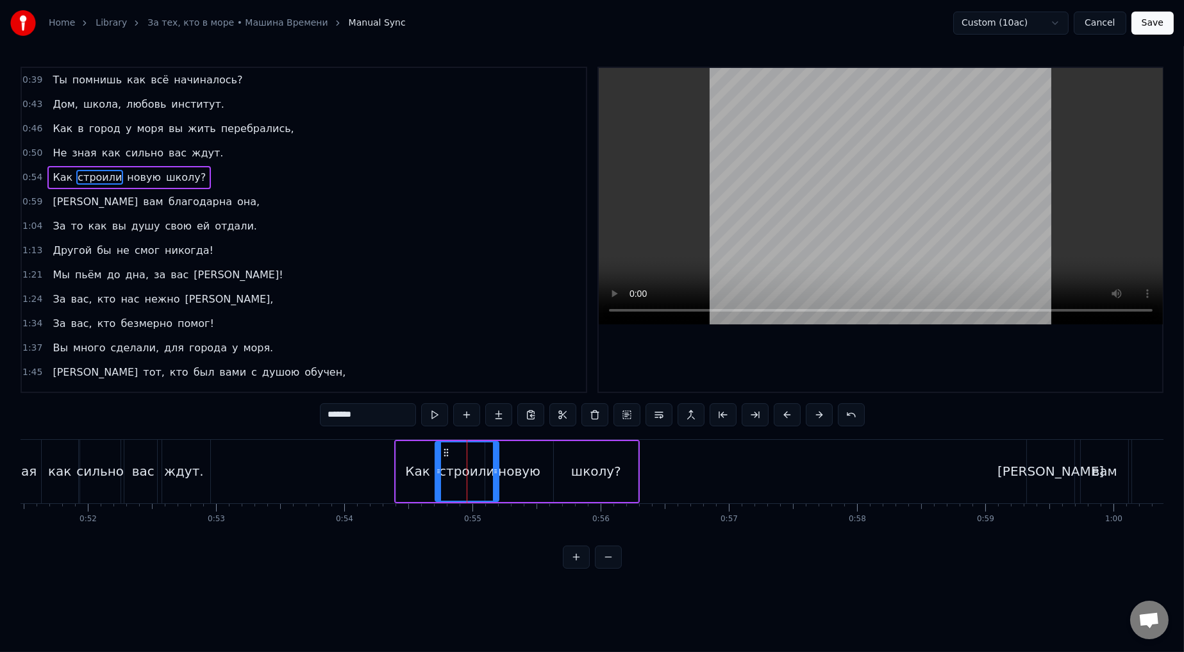
drag, startPoint x: 484, startPoint y: 474, endPoint x: 496, endPoint y: 473, distance: 11.6
click at [496, 360] on icon at bounding box center [495, 471] width 5 height 10
click at [503, 360] on div "новую" at bounding box center [519, 471] width 42 height 19
type input "*****"
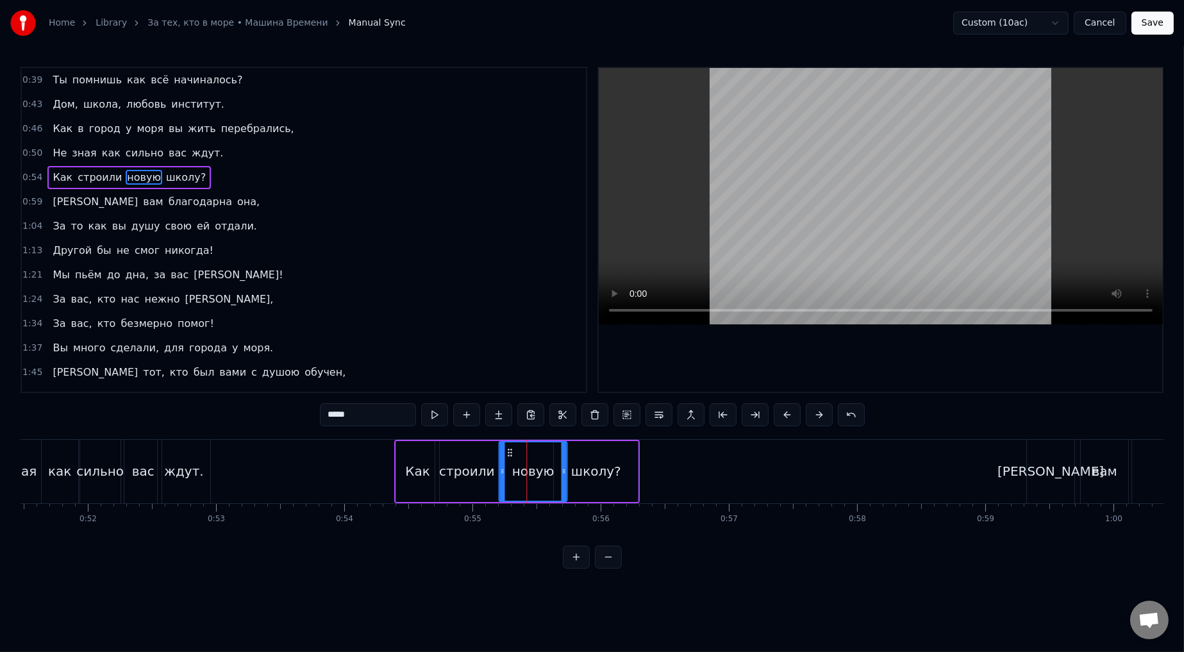
drag, startPoint x: 494, startPoint y: 450, endPoint x: 507, endPoint y: 450, distance: 12.8
click at [503, 360] on icon at bounding box center [510, 453] width 10 height 10
click at [499, 348] on div "1:37 Вы много сделали, для города у моря." at bounding box center [304, 348] width 564 height 24
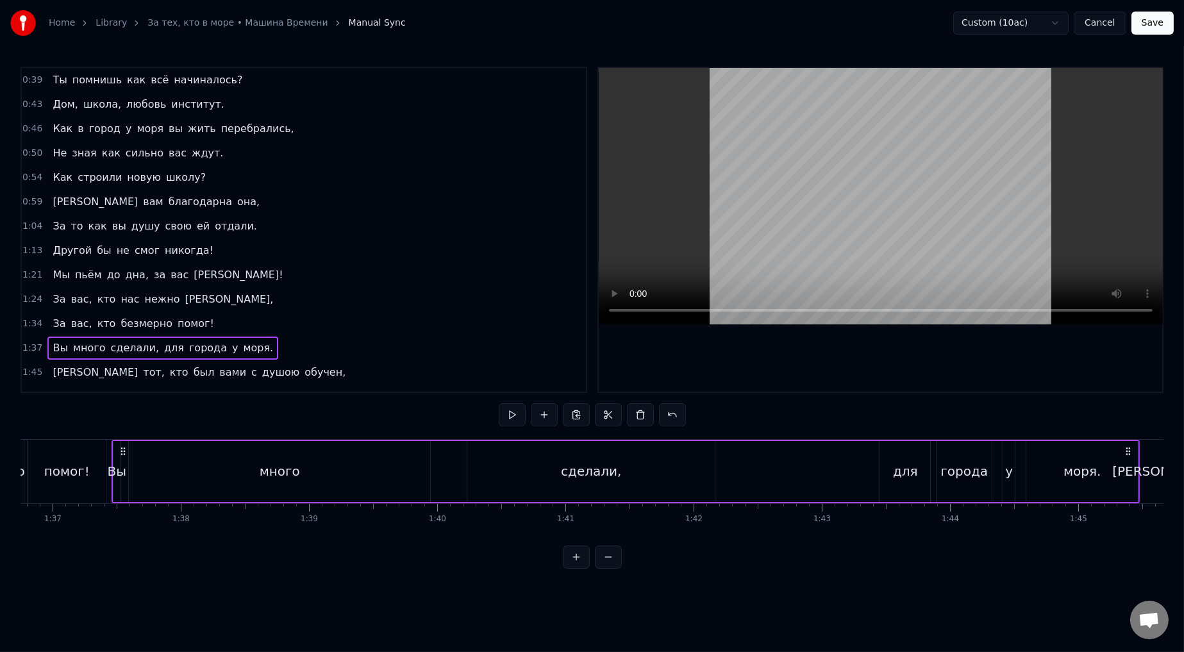
scroll to position [0, 12433]
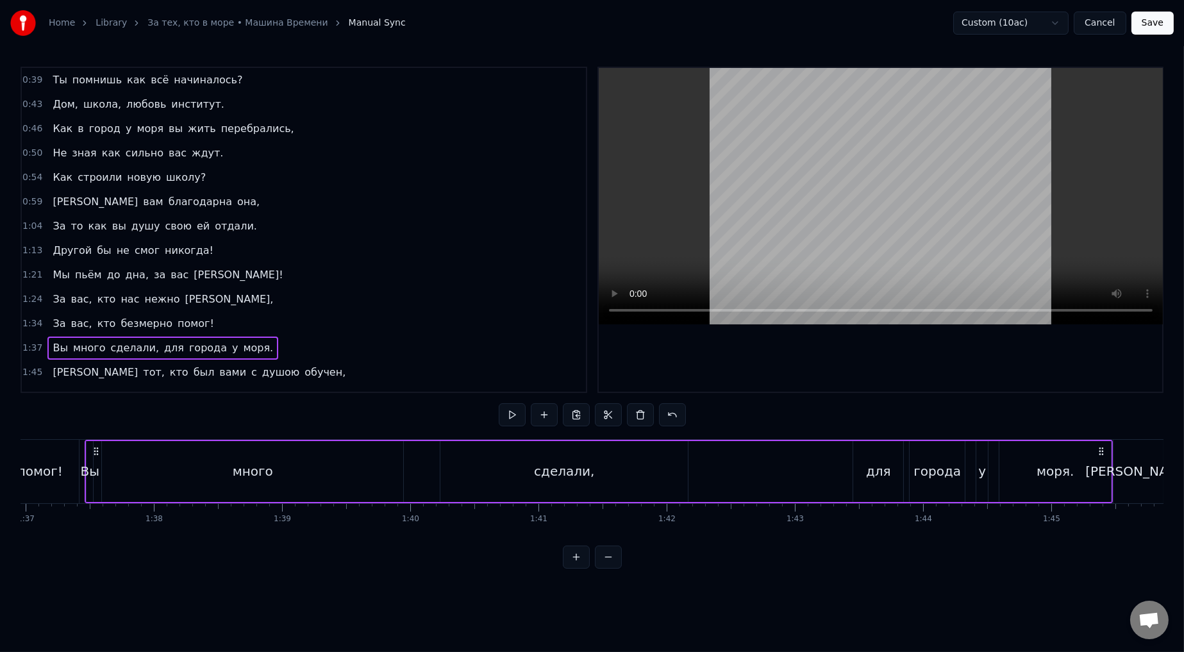
click at [31, 180] on span "0:54" at bounding box center [32, 177] width 20 height 13
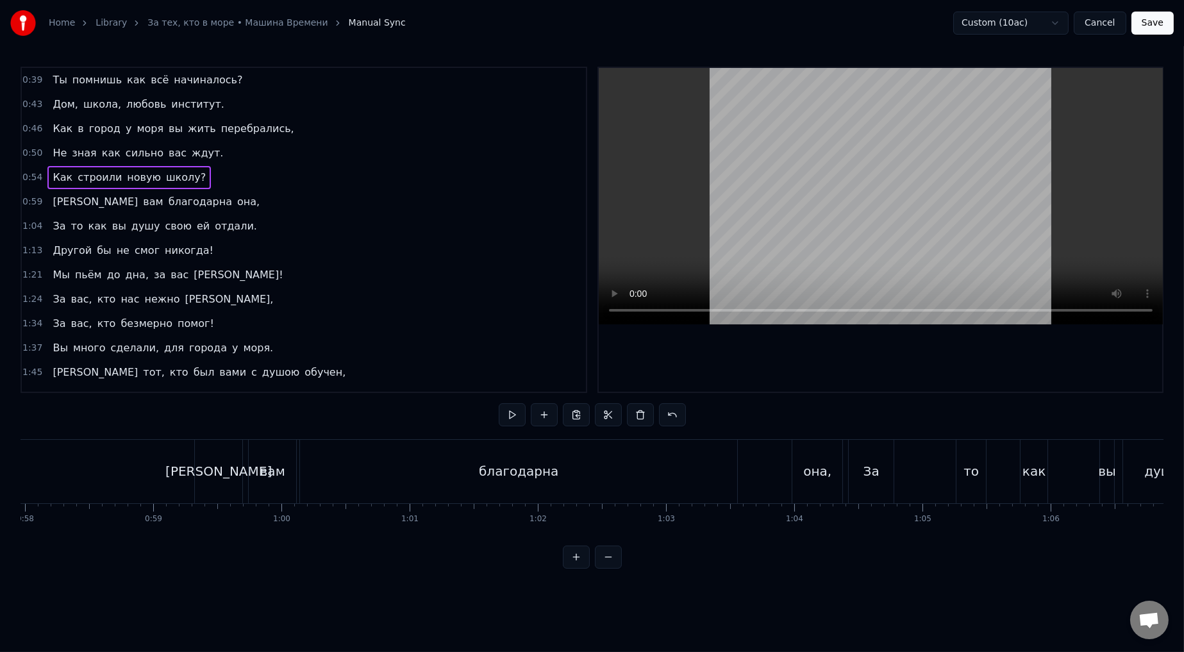
scroll to position [0, 6910]
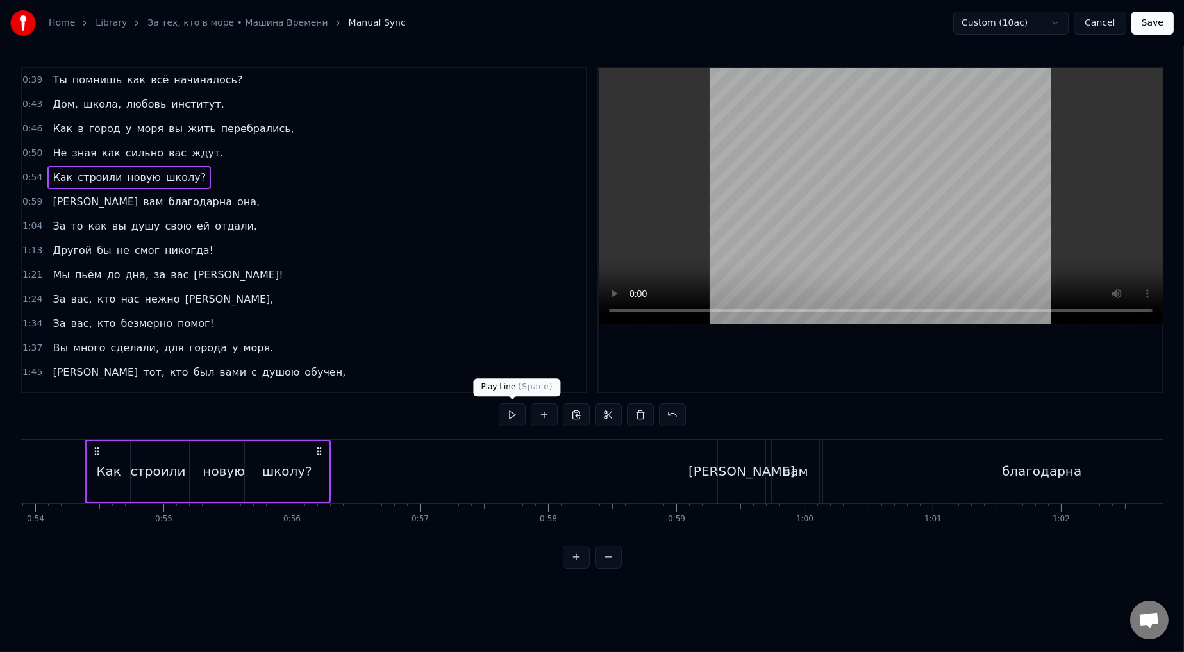
click at [503, 360] on button at bounding box center [512, 414] width 27 height 23
click at [304, 360] on div "школу?" at bounding box center [287, 471] width 50 height 19
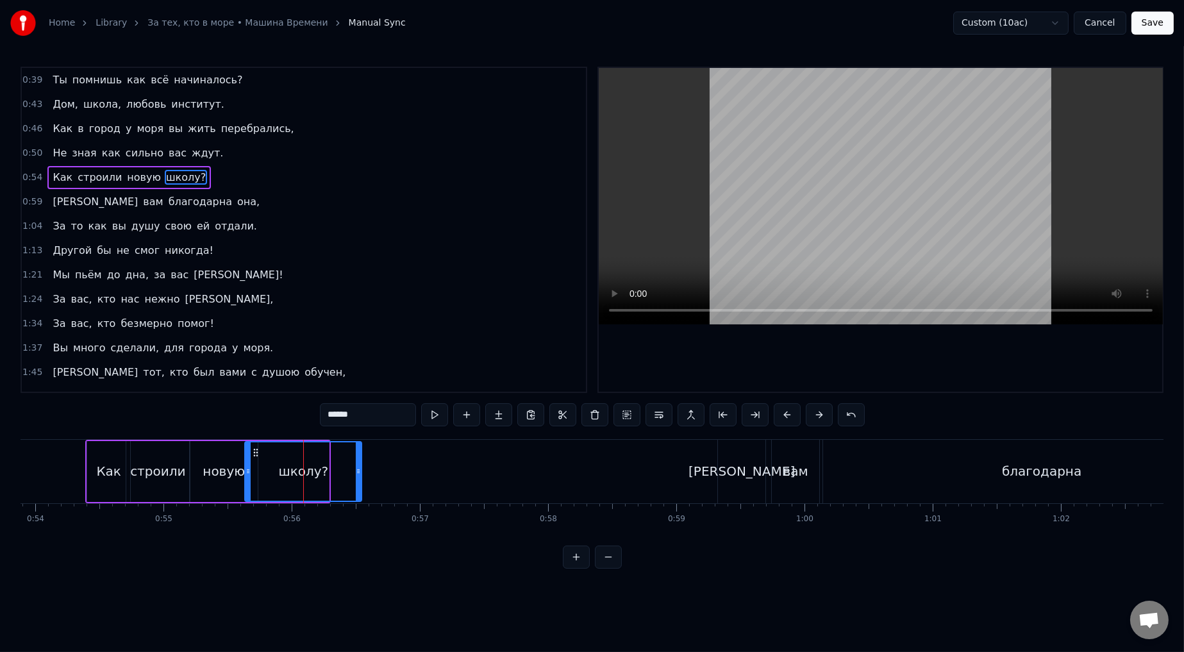
drag, startPoint x: 326, startPoint y: 472, endPoint x: 359, endPoint y: 476, distance: 32.9
click at [359, 360] on icon at bounding box center [358, 471] width 5 height 10
click at [431, 312] on div "1:34 За вас, кто безмерно помог!" at bounding box center [304, 324] width 564 height 24
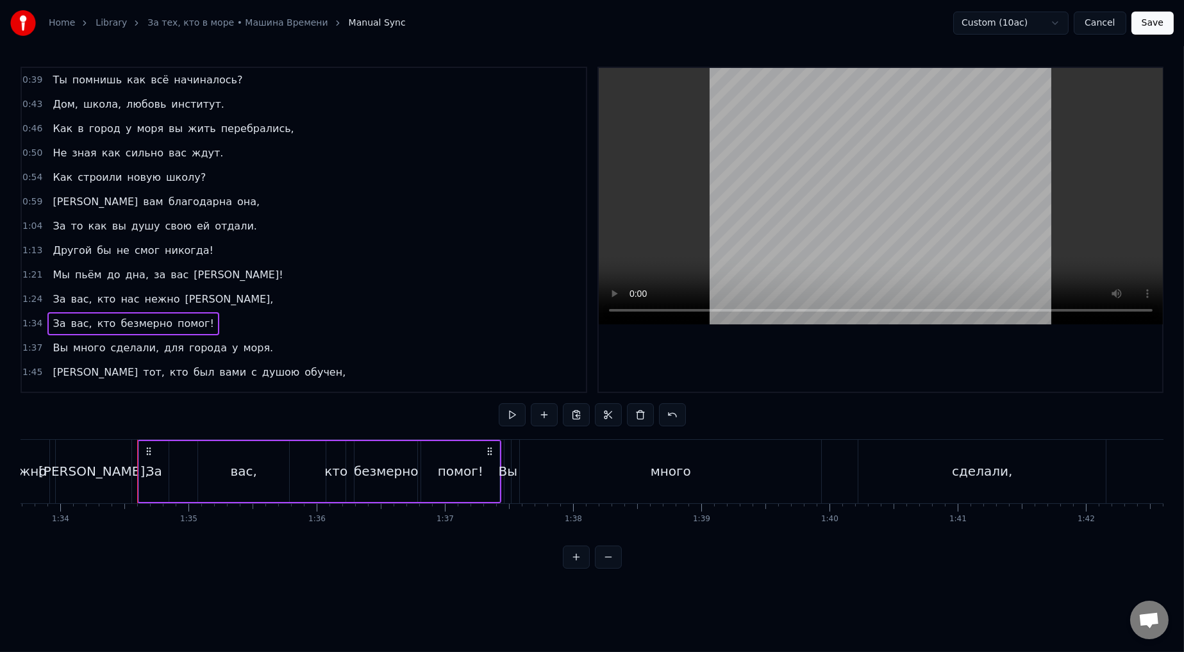
scroll to position [0, 12066]
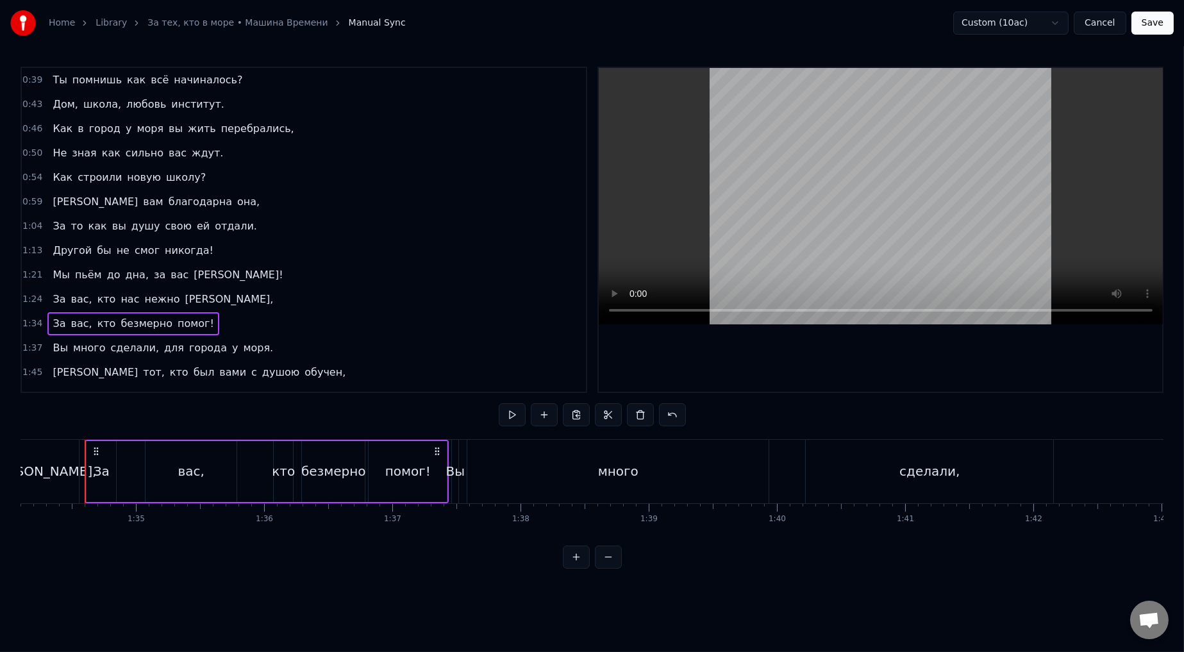
click at [26, 174] on span "0:54" at bounding box center [32, 177] width 20 height 13
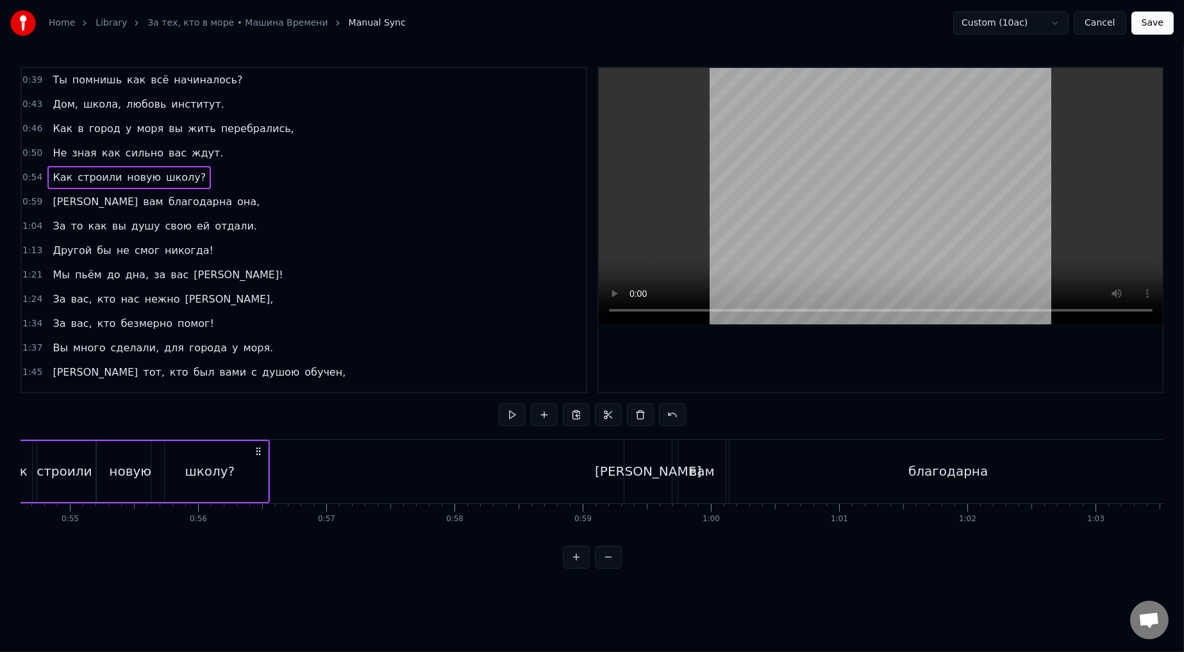
scroll to position [0, 6910]
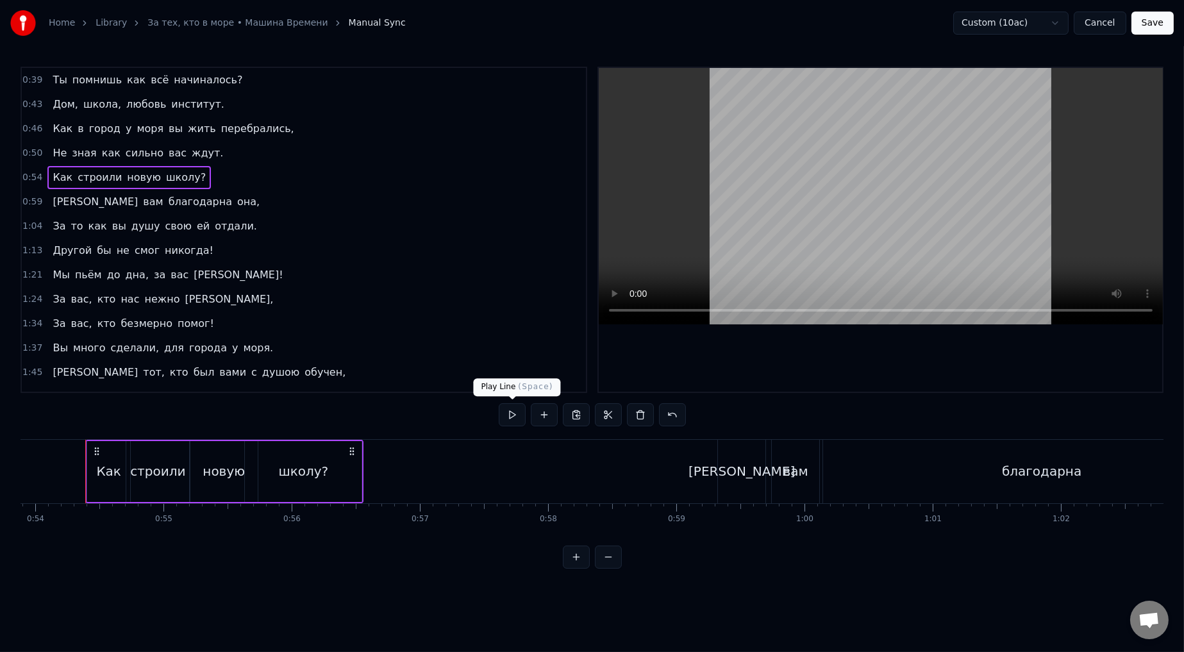
click at [503, 360] on button at bounding box center [512, 414] width 27 height 23
drag, startPoint x: 305, startPoint y: 471, endPoint x: 330, endPoint y: 474, distance: 25.2
click at [319, 360] on div "школу?" at bounding box center [303, 471] width 50 height 19
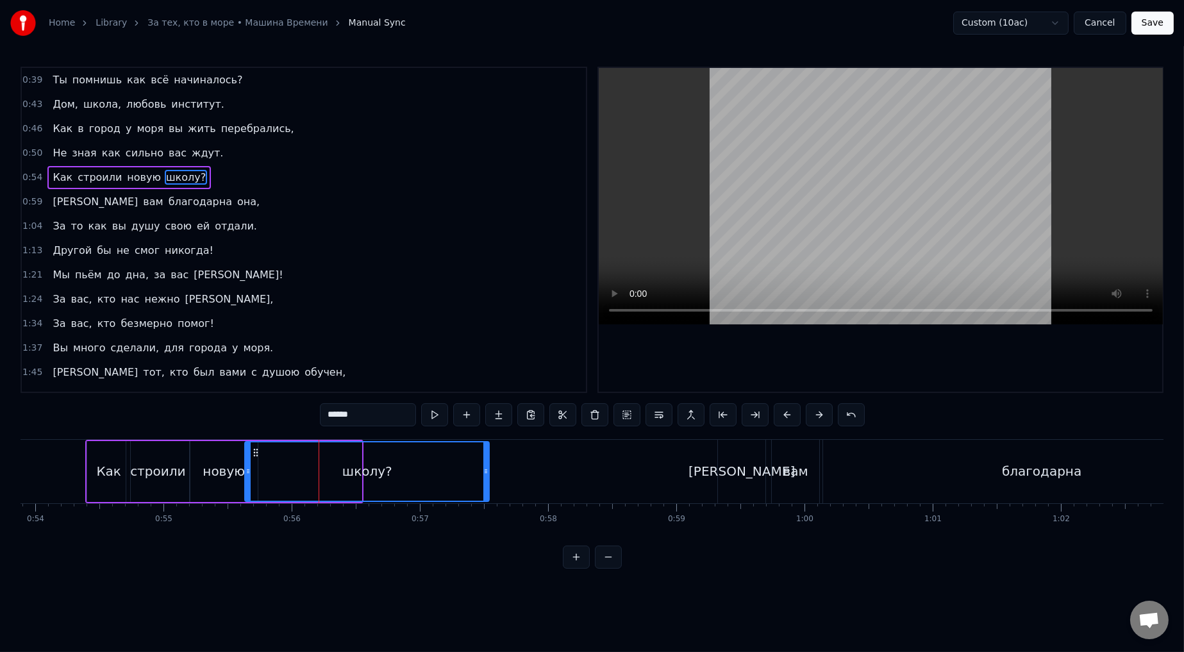
drag, startPoint x: 357, startPoint y: 472, endPoint x: 488, endPoint y: 459, distance: 131.4
click at [484, 360] on div at bounding box center [485, 471] width 5 height 58
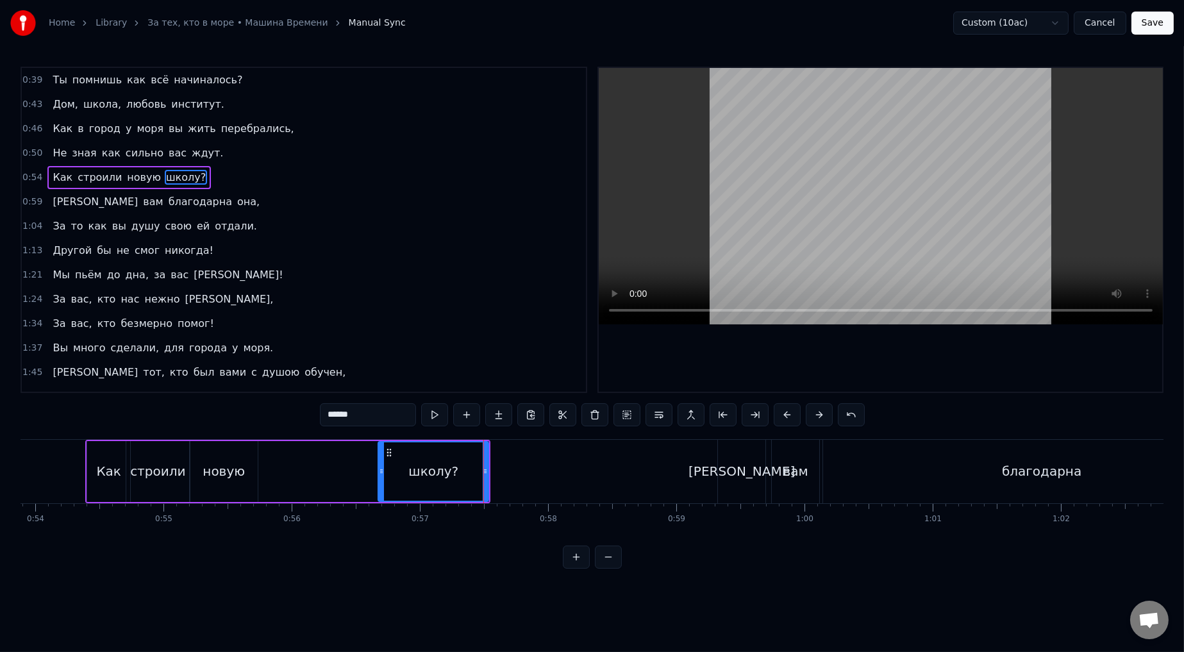
drag, startPoint x: 247, startPoint y: 471, endPoint x: 450, endPoint y: 467, distance: 202.6
click at [380, 360] on icon at bounding box center [381, 471] width 5 height 10
drag, startPoint x: 385, startPoint y: 451, endPoint x: 326, endPoint y: 439, distance: 60.7
click at [326, 360] on div "Как строили новую школу?" at bounding box center [287, 471] width 405 height 63
click at [200, 360] on div "новую" at bounding box center [224, 471] width 68 height 61
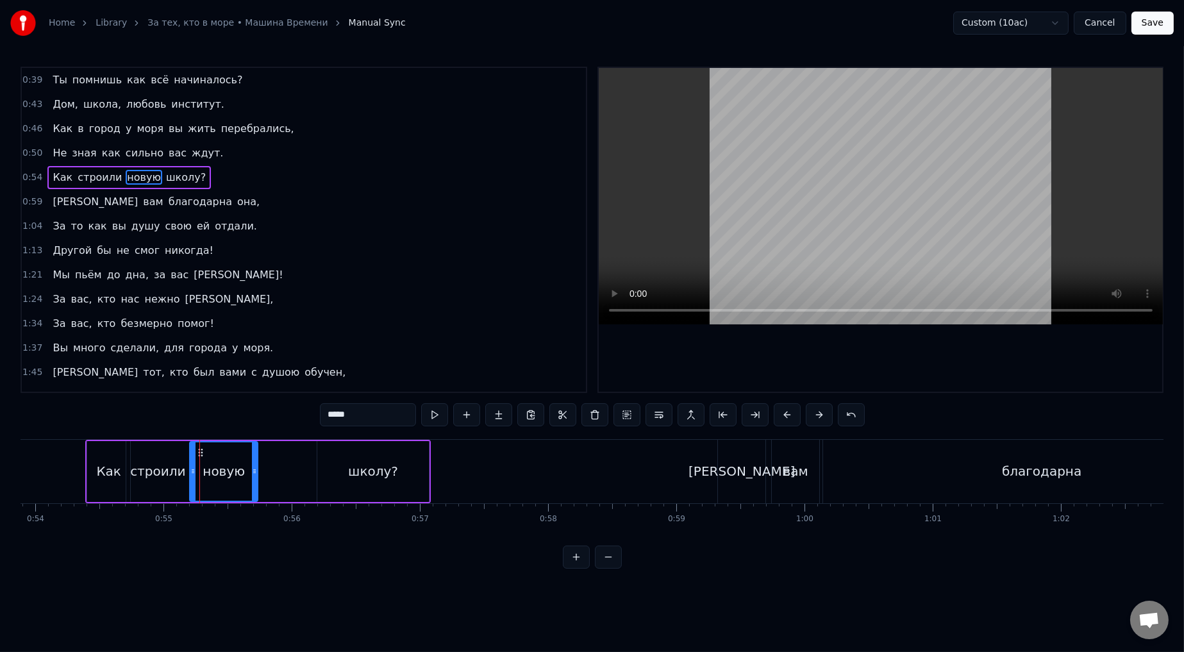
drag, startPoint x: 197, startPoint y: 446, endPoint x: 222, endPoint y: 444, distance: 25.1
click at [224, 360] on div "новую" at bounding box center [223, 471] width 67 height 58
drag, startPoint x: 199, startPoint y: 452, endPoint x: 260, endPoint y: 460, distance: 61.5
click at [260, 360] on div "новую" at bounding box center [284, 471] width 67 height 58
click at [166, 360] on div "строили" at bounding box center [157, 471] width 55 height 19
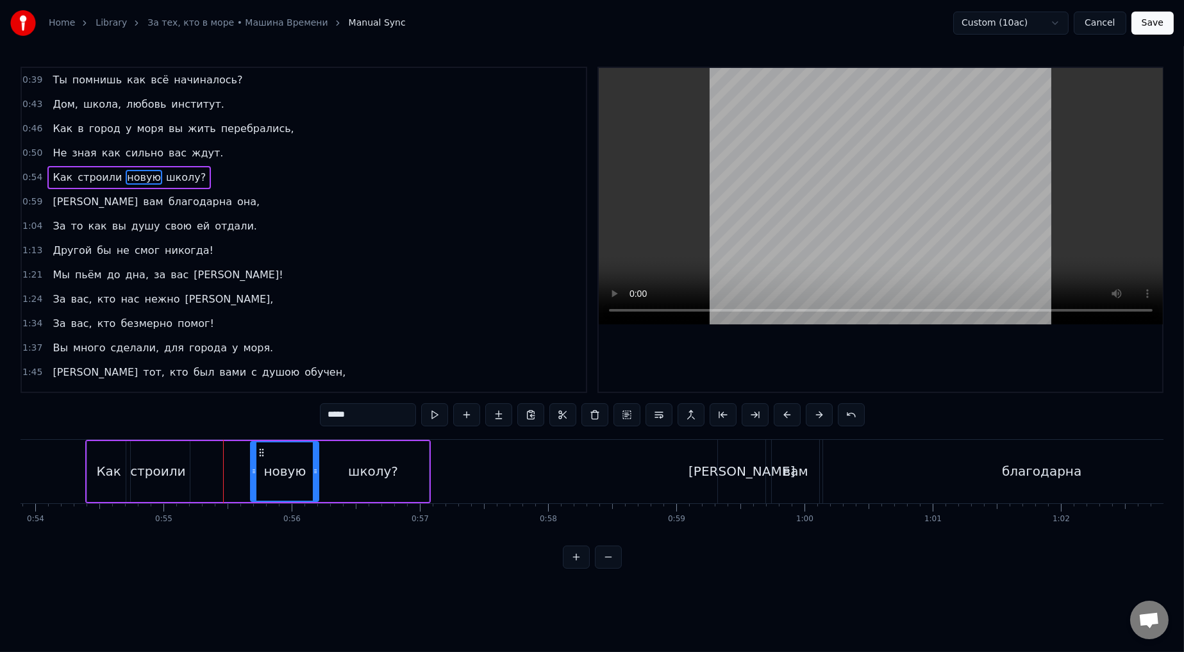
type input "*******"
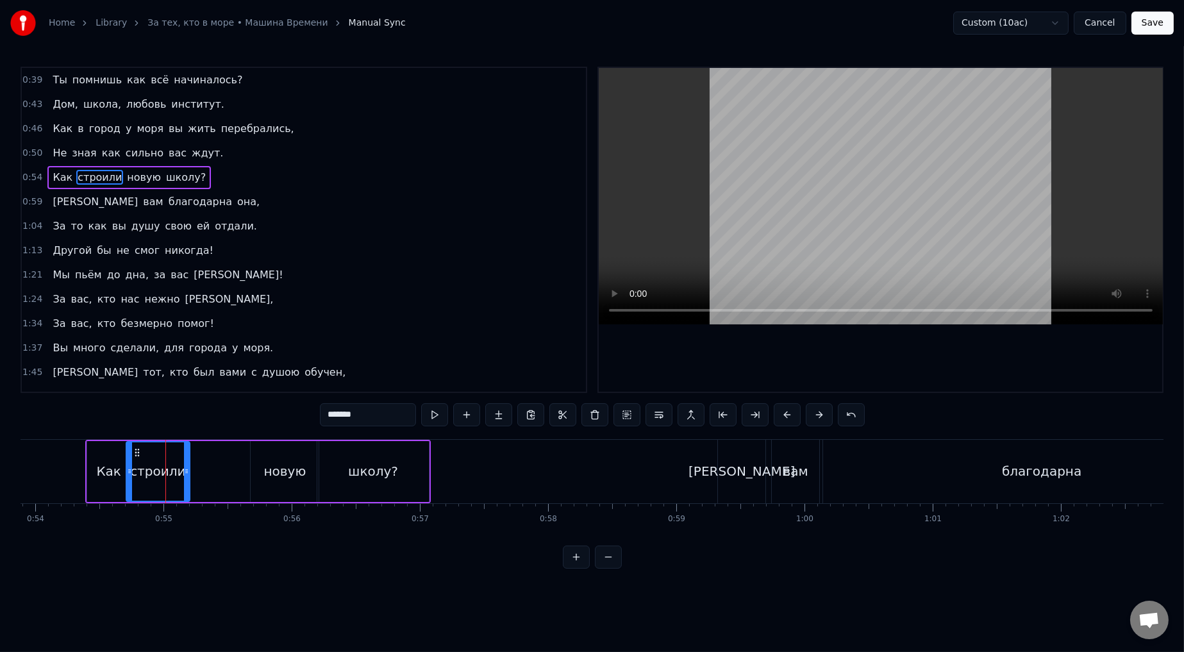
click at [400, 285] on div "1:21 Мы пьём до дна, за вас [PERSON_NAME]!" at bounding box center [304, 275] width 564 height 24
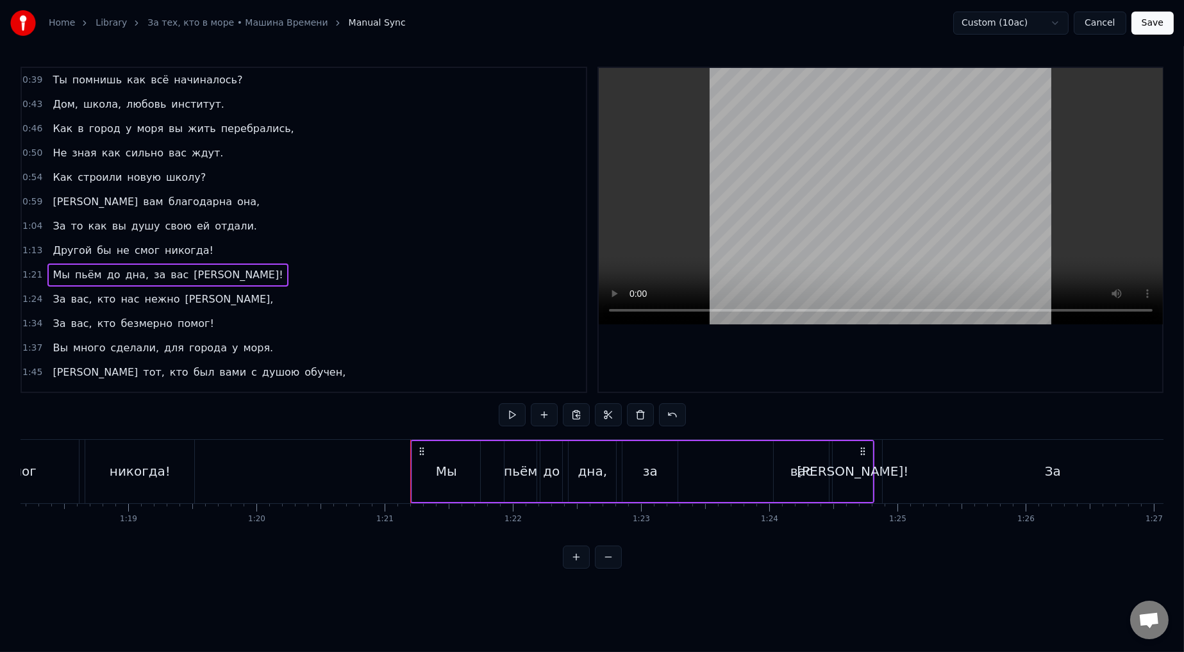
click at [31, 180] on span "0:54" at bounding box center [32, 177] width 20 height 13
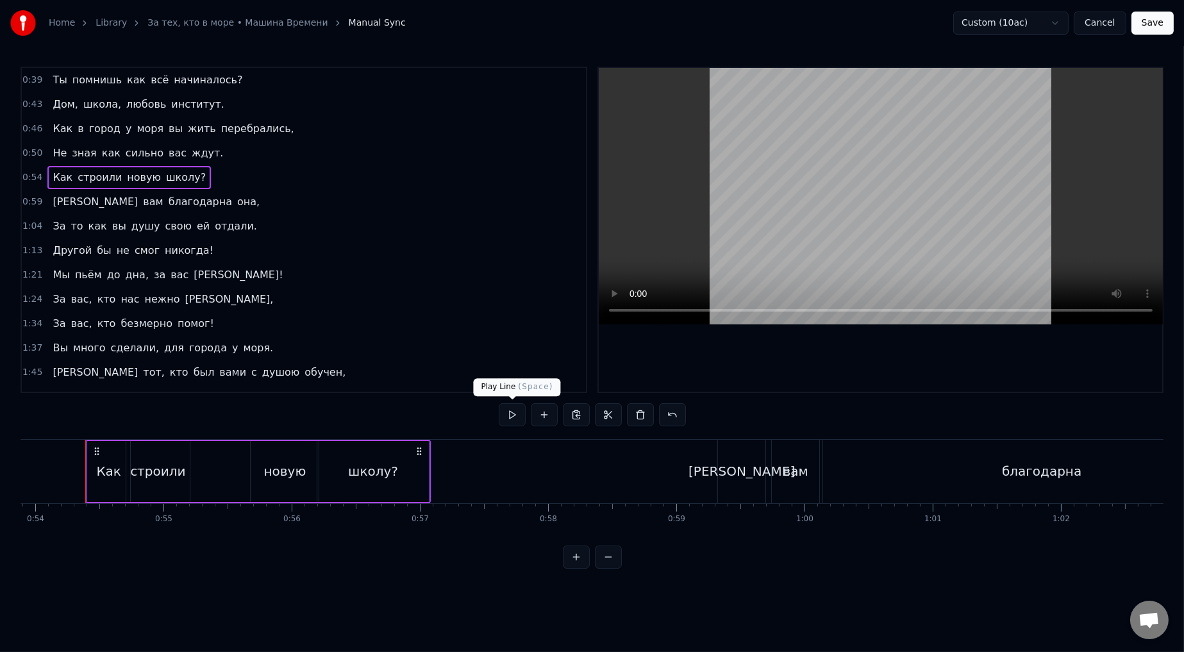
click at [503, 360] on button at bounding box center [512, 414] width 27 height 23
click at [155, 360] on div "строили" at bounding box center [157, 471] width 63 height 61
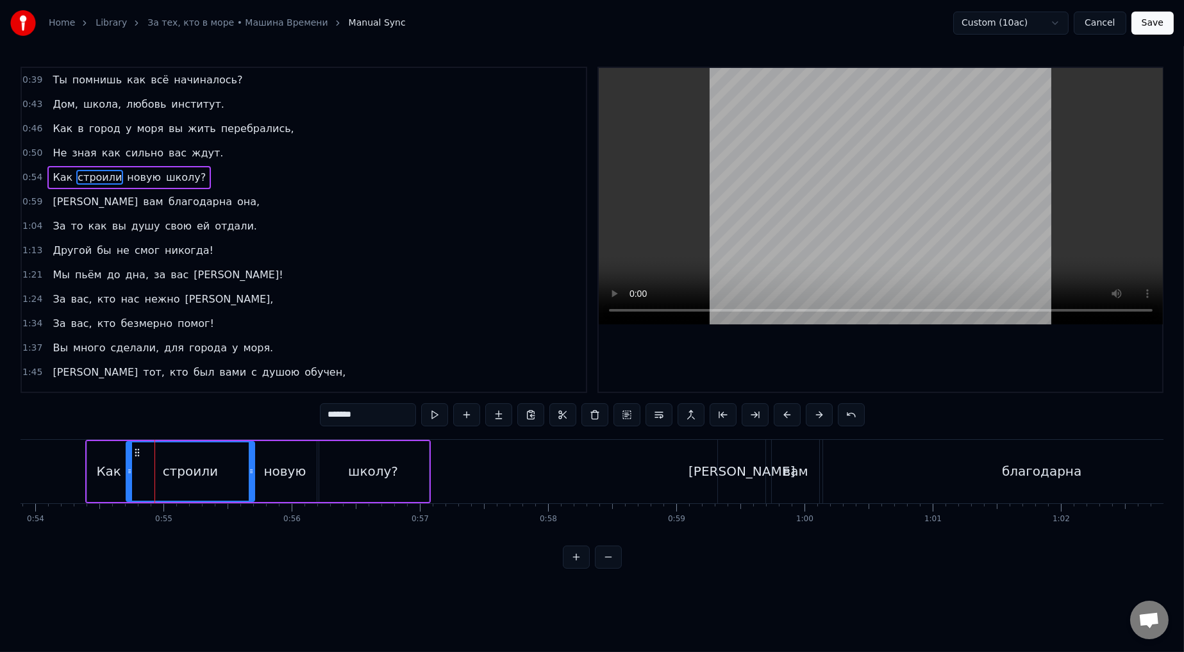
drag, startPoint x: 187, startPoint y: 472, endPoint x: 244, endPoint y: 476, distance: 57.2
click at [251, 360] on div at bounding box center [251, 471] width 5 height 58
drag, startPoint x: 128, startPoint y: 471, endPoint x: 83, endPoint y: 470, distance: 44.3
click at [70, 360] on icon at bounding box center [71, 471] width 5 height 10
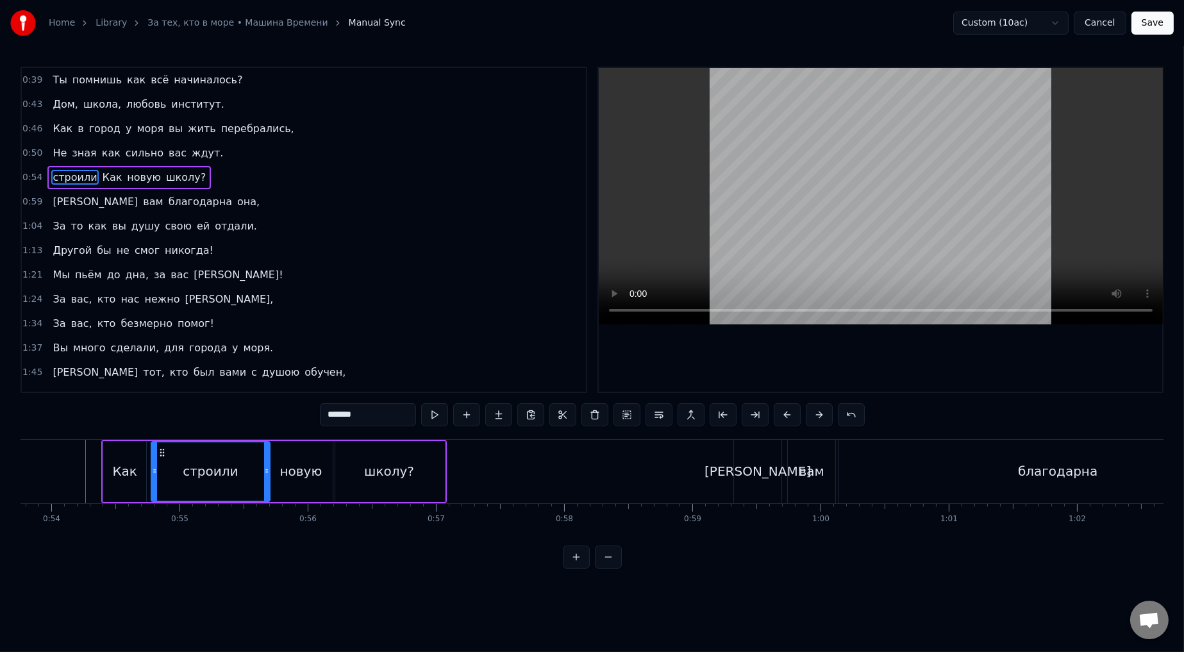
drag, startPoint x: 88, startPoint y: 474, endPoint x: 156, endPoint y: 480, distance: 67.6
click at [403, 319] on div "1:34 За вас, кто безмерно помог!" at bounding box center [304, 324] width 564 height 24
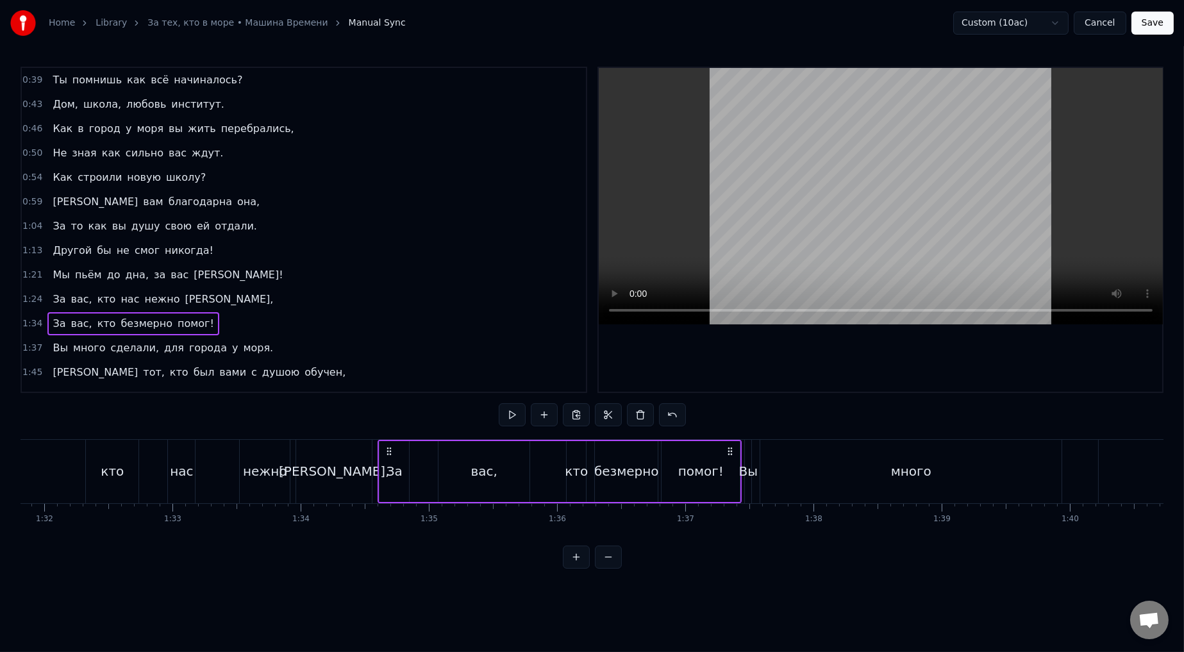
scroll to position [0, 12066]
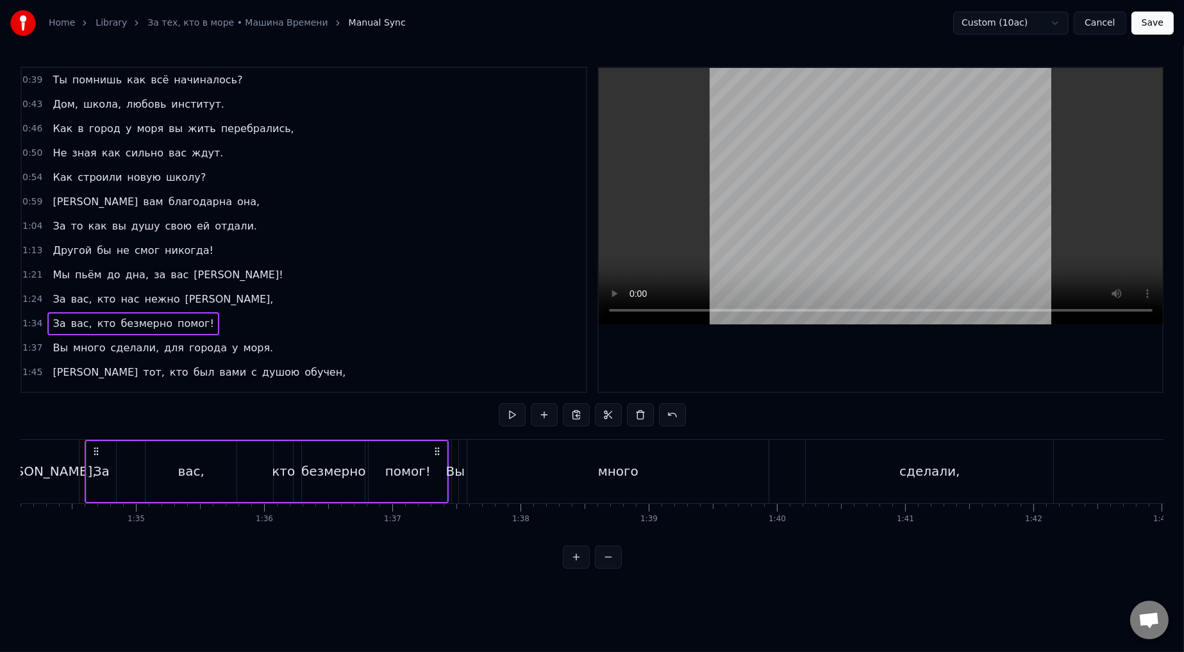
click at [30, 169] on div "0:54 Как строили новую школу?" at bounding box center [304, 177] width 564 height 24
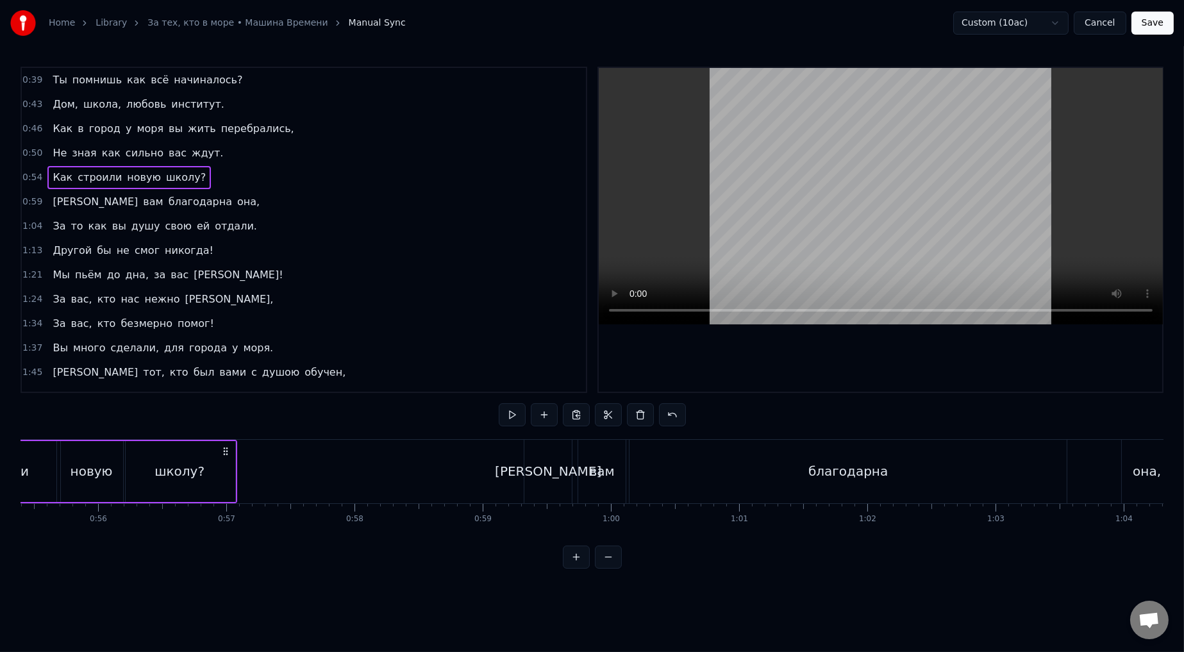
scroll to position [0, 6958]
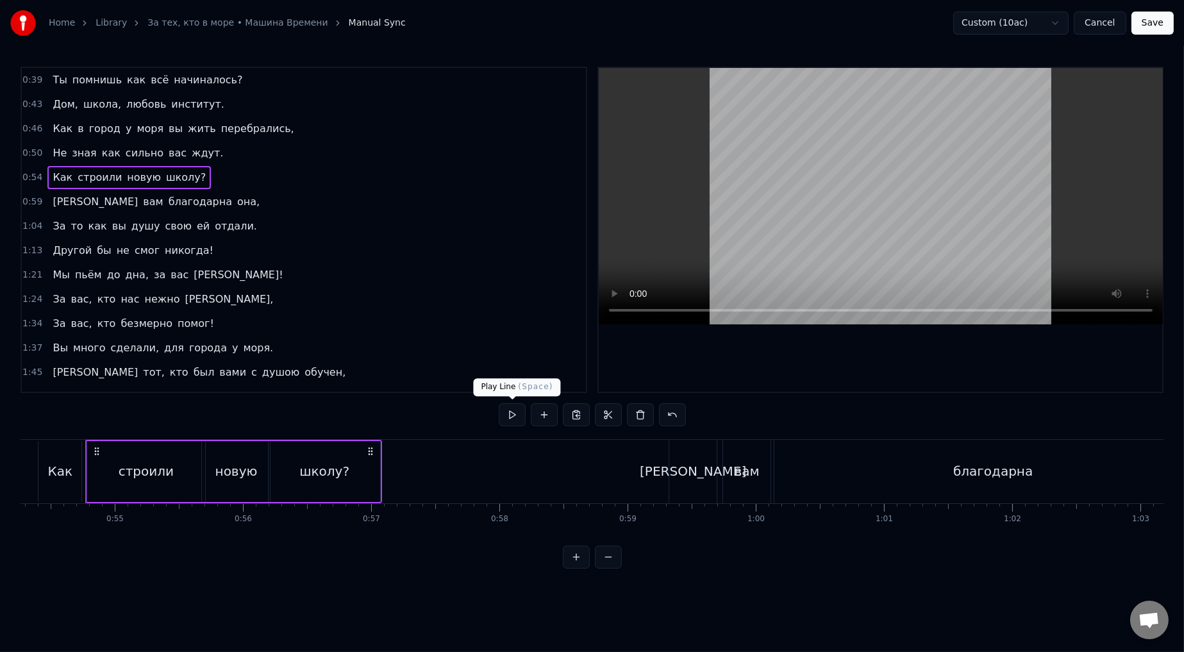
click at [503, 360] on button at bounding box center [512, 414] width 27 height 23
click at [322, 360] on div "школу?" at bounding box center [324, 471] width 50 height 19
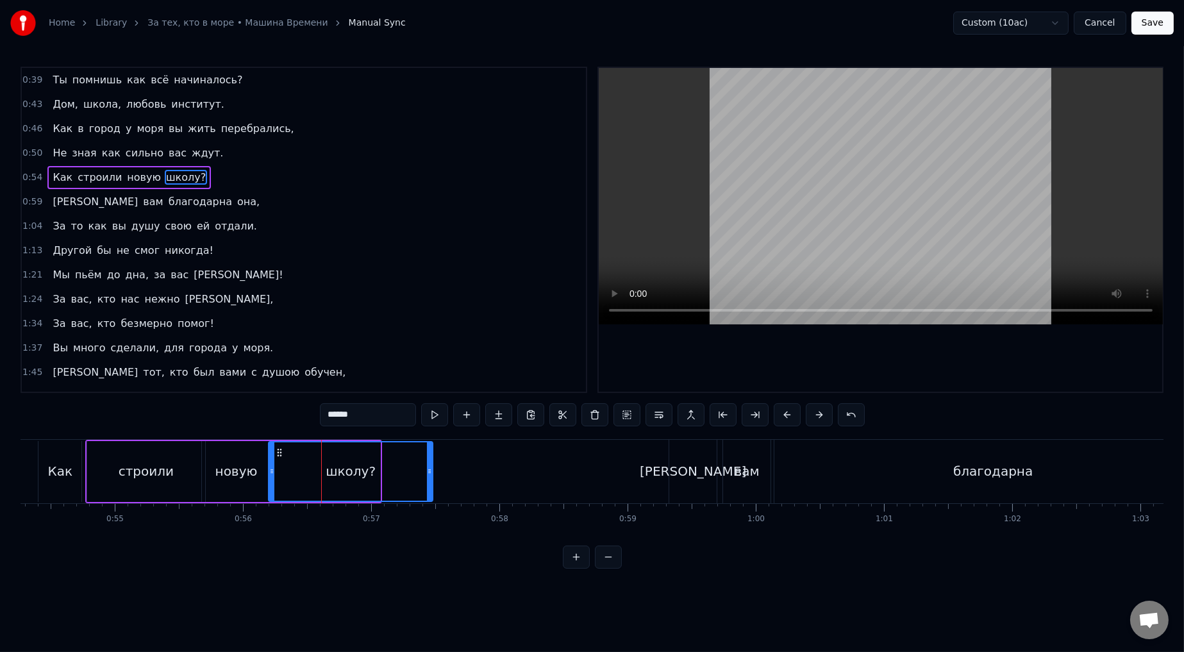
drag, startPoint x: 378, startPoint y: 471, endPoint x: 364, endPoint y: 479, distance: 16.1
click at [429, 360] on icon at bounding box center [429, 471] width 5 height 10
click at [265, 360] on icon at bounding box center [266, 471] width 5 height 10
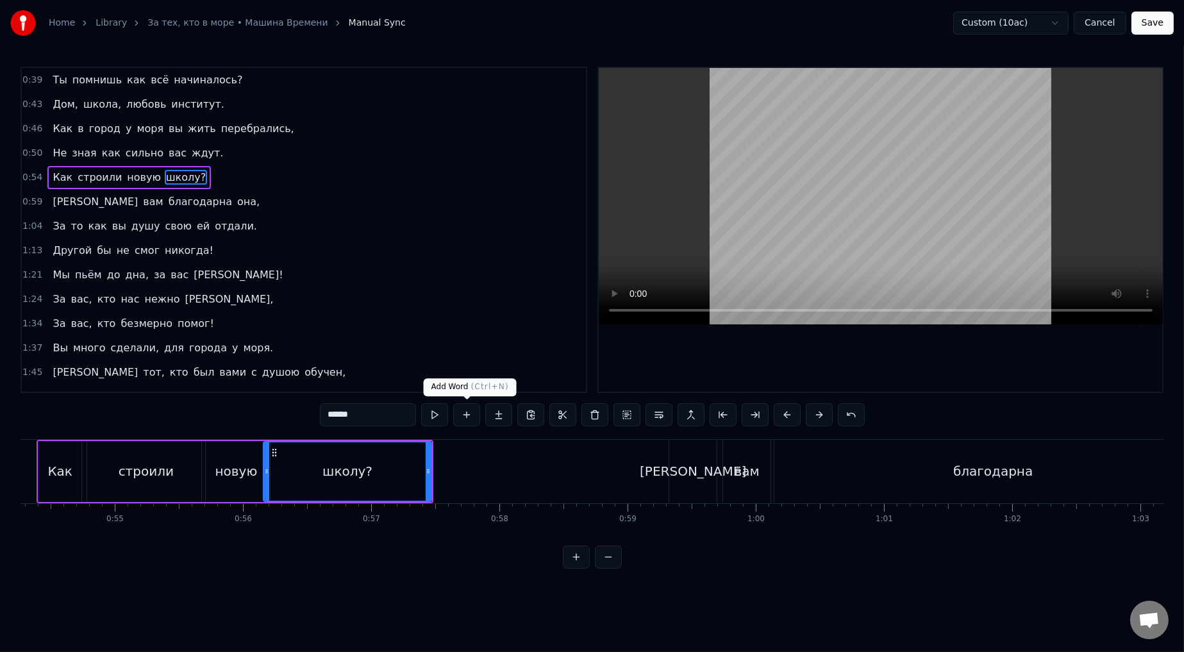
click at [445, 360] on div "1:45 И тот, кто был вами с душою обучен," at bounding box center [304, 372] width 564 height 24
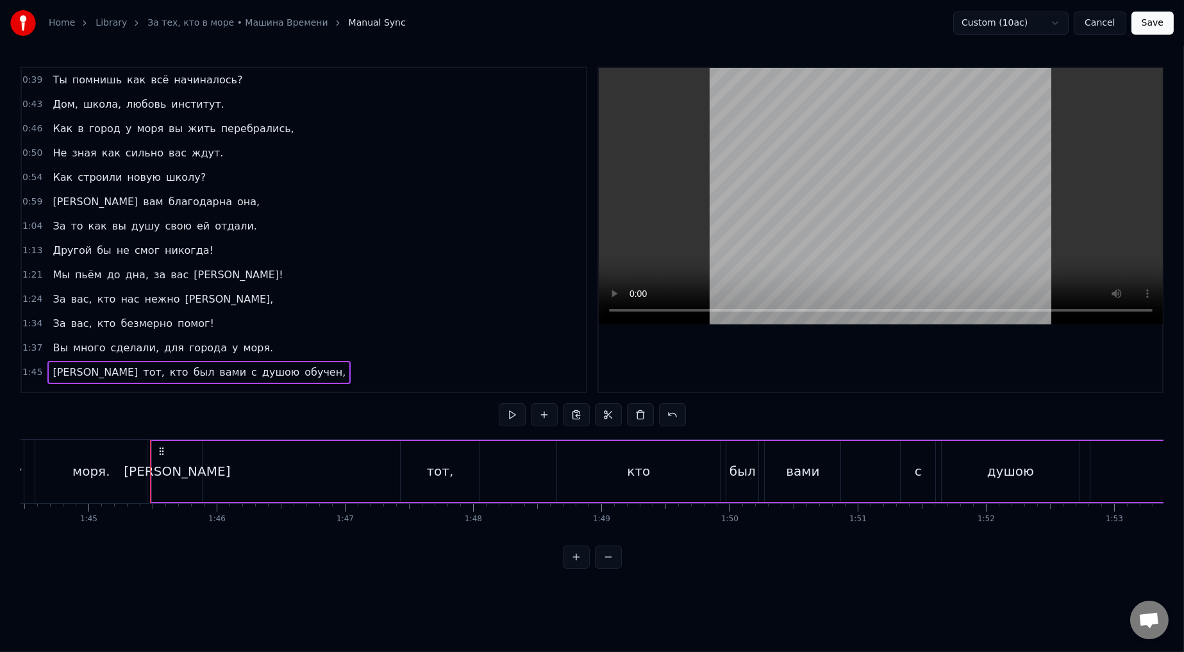
scroll to position [0, 13461]
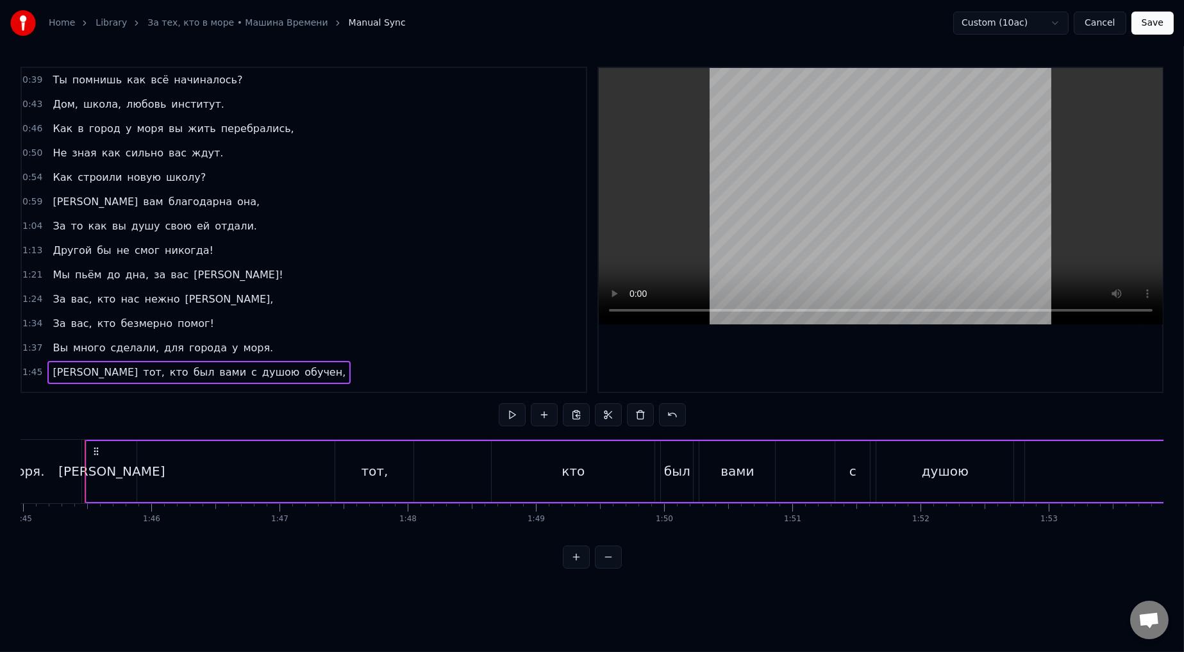
click at [28, 176] on span "0:54" at bounding box center [32, 177] width 20 height 13
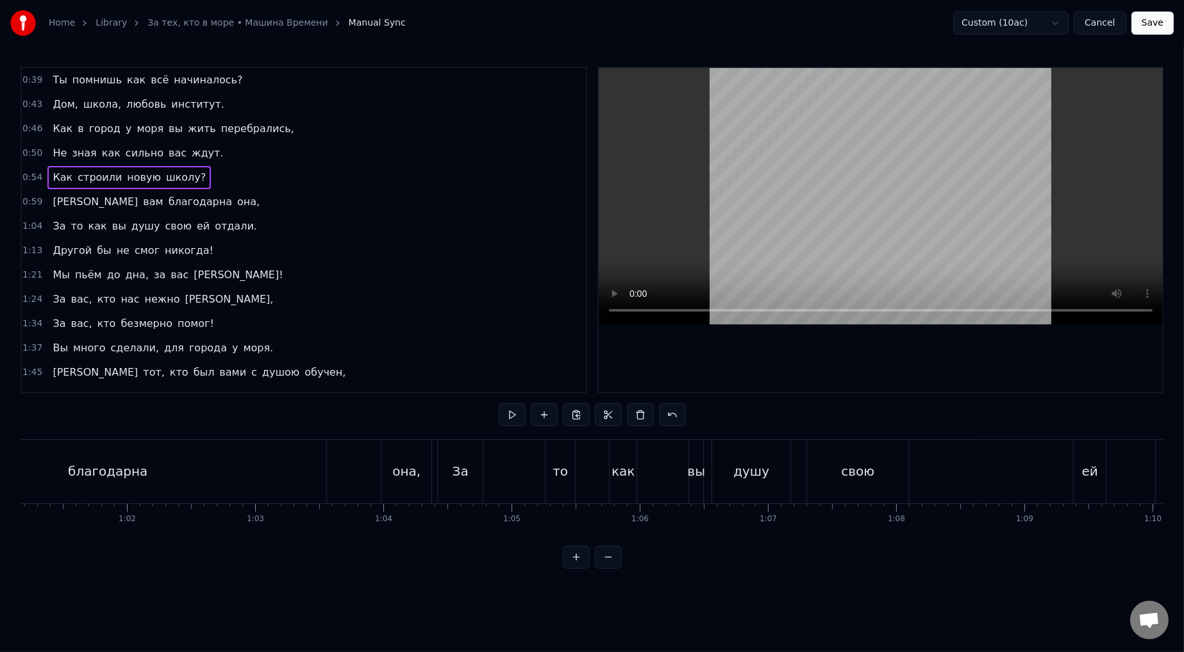
scroll to position [0, 6910]
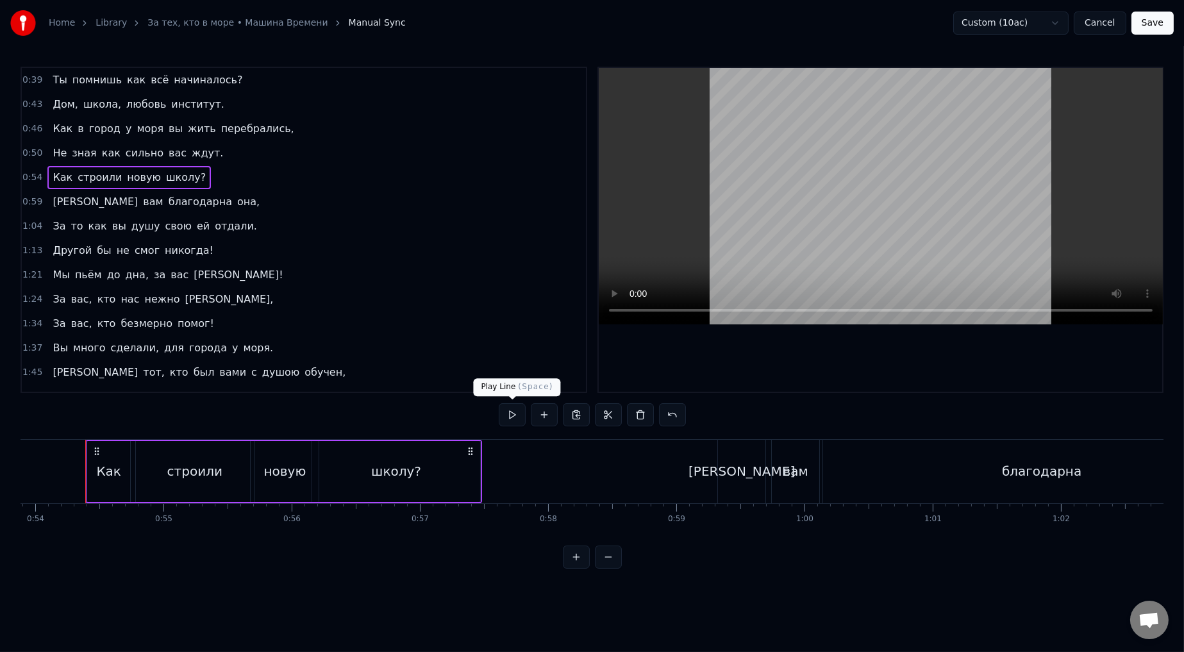
click at [503, 360] on button at bounding box center [512, 414] width 27 height 23
click at [192, 360] on div "строили" at bounding box center [194, 471] width 55 height 19
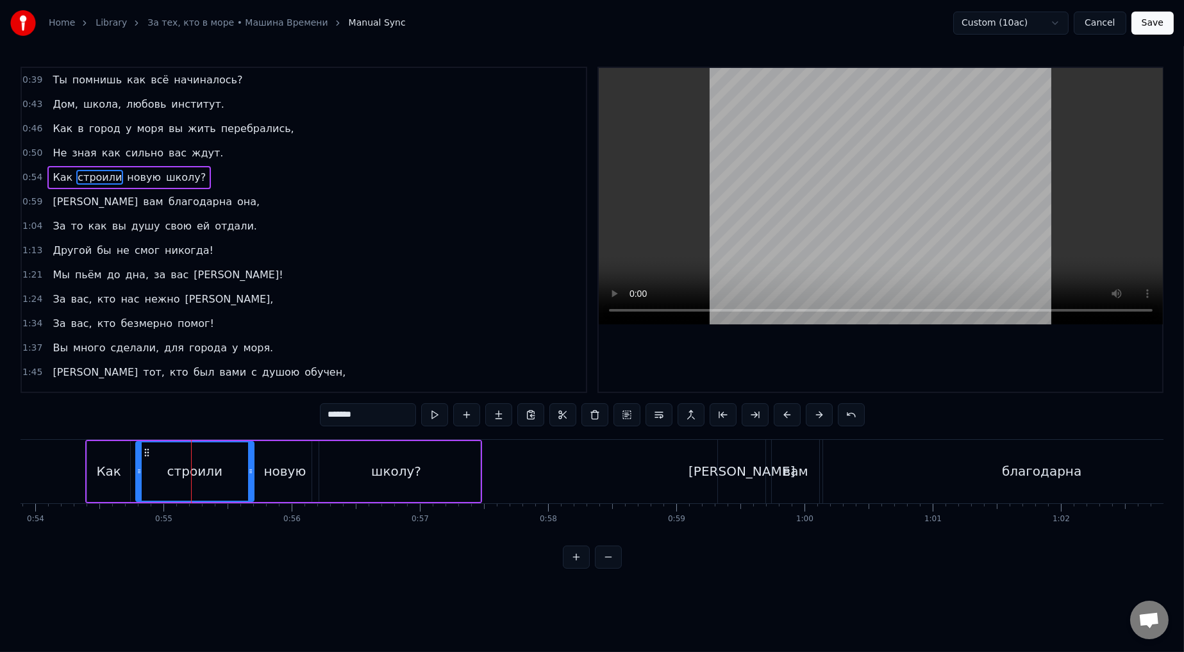
click at [393, 333] on div "1:34 За вас, кто безмерно помог!" at bounding box center [304, 324] width 564 height 24
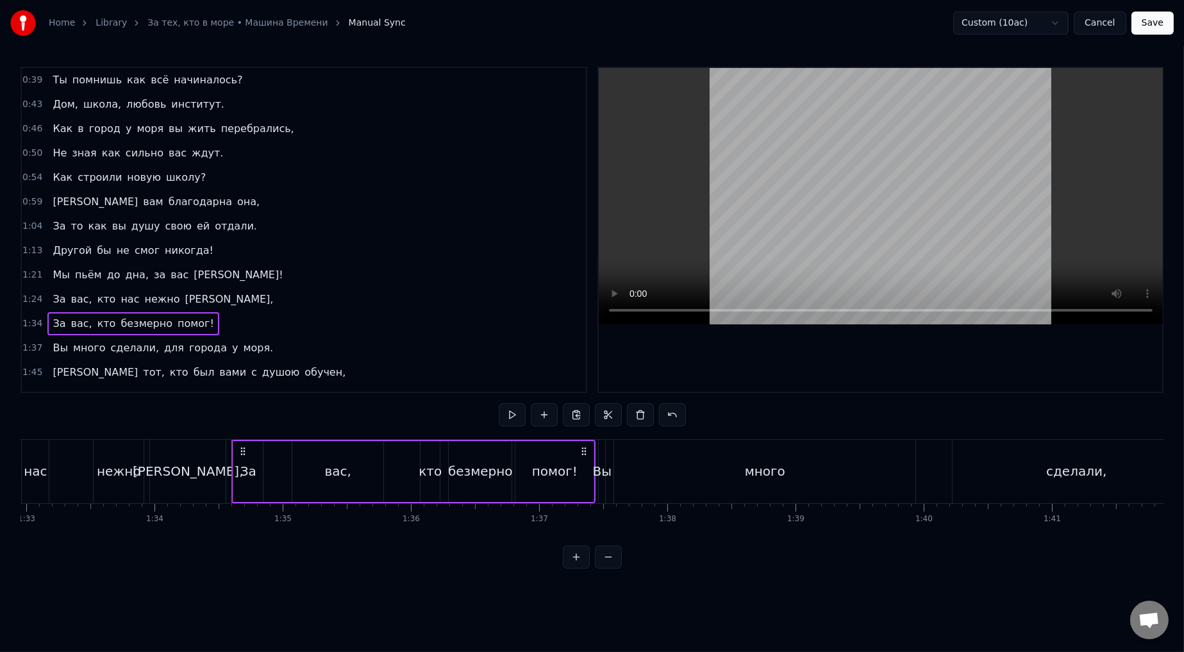
scroll to position [0, 12066]
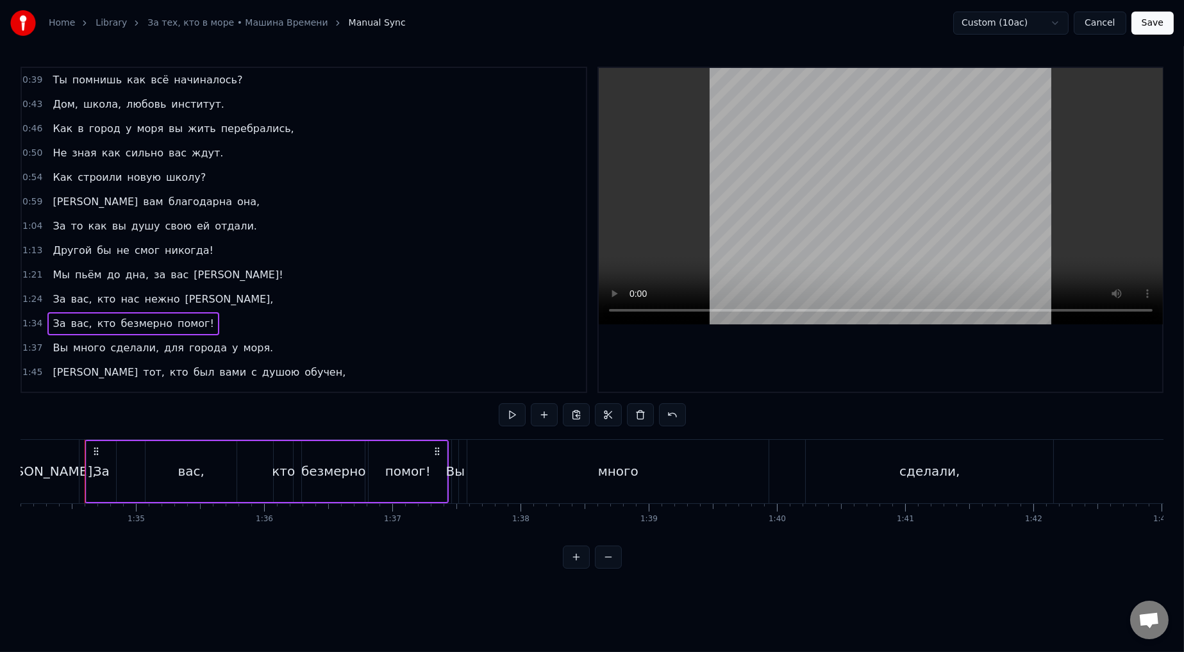
click at [104, 181] on span "строили" at bounding box center [99, 177] width 47 height 15
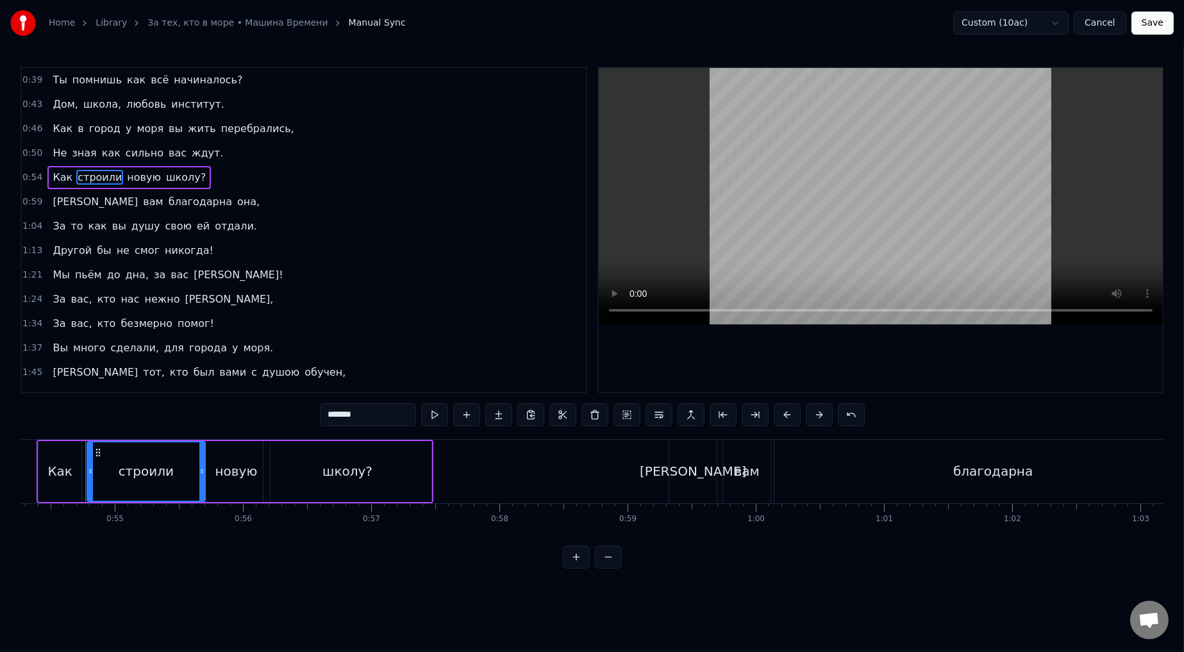
click at [30, 176] on span "0:54" at bounding box center [32, 177] width 20 height 13
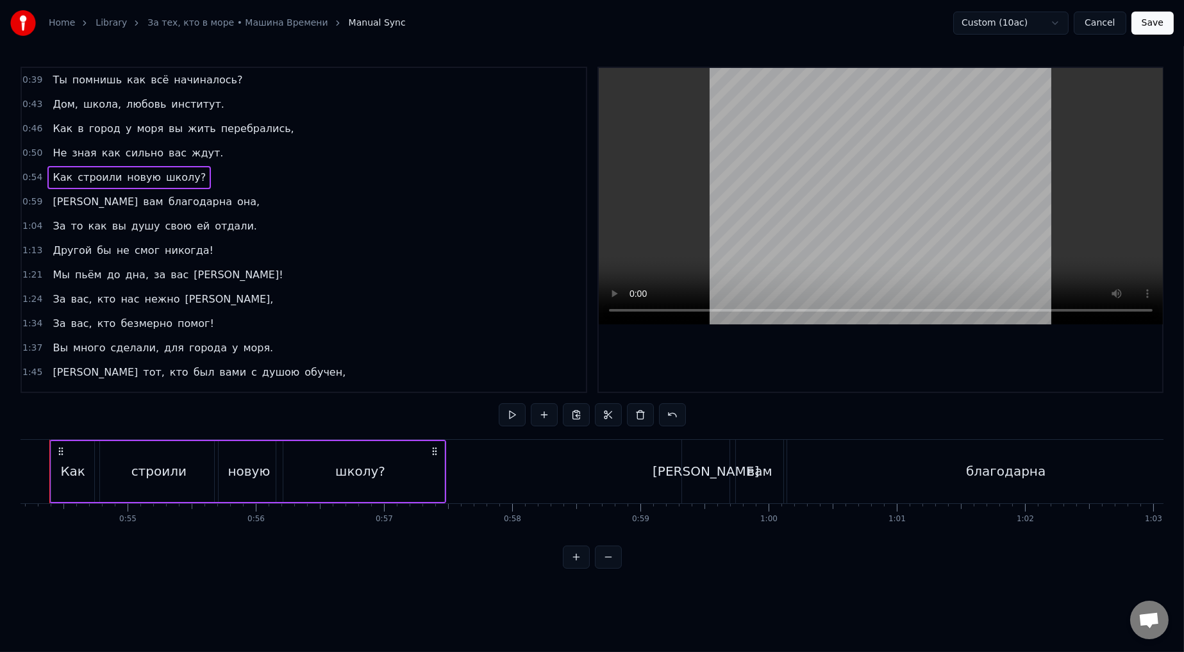
scroll to position [0, 6910]
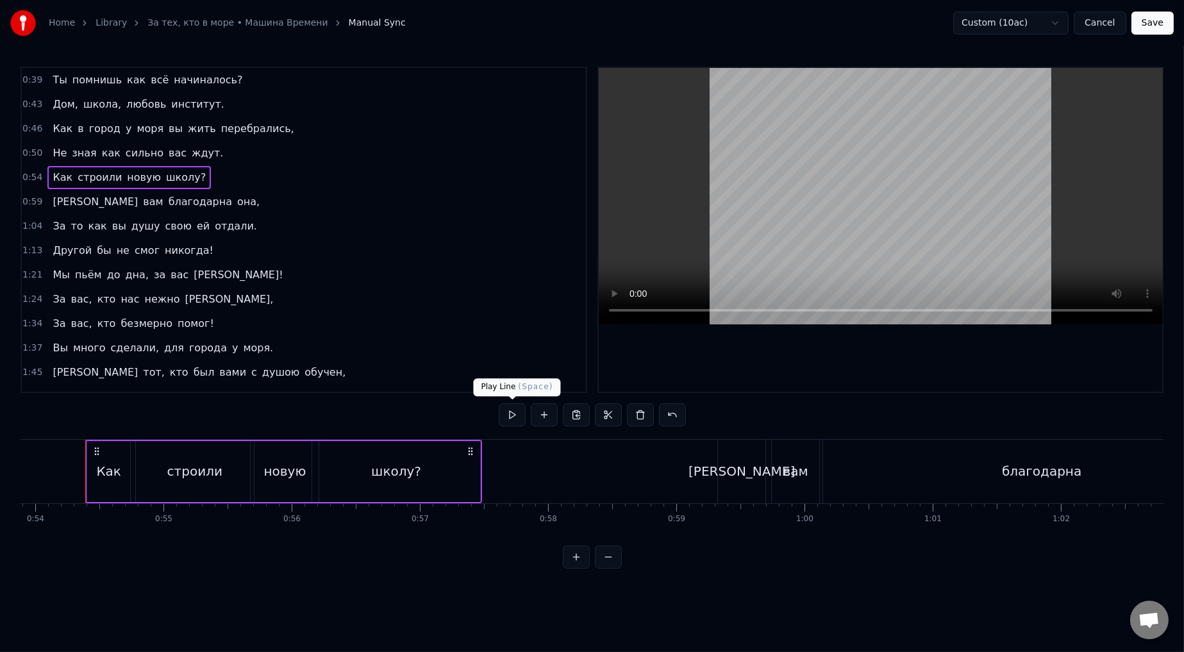
click at [503, 360] on button at bounding box center [512, 414] width 27 height 23
click at [365, 360] on div "1:45 И тот, кто был вами с душою обучен," at bounding box center [304, 372] width 564 height 24
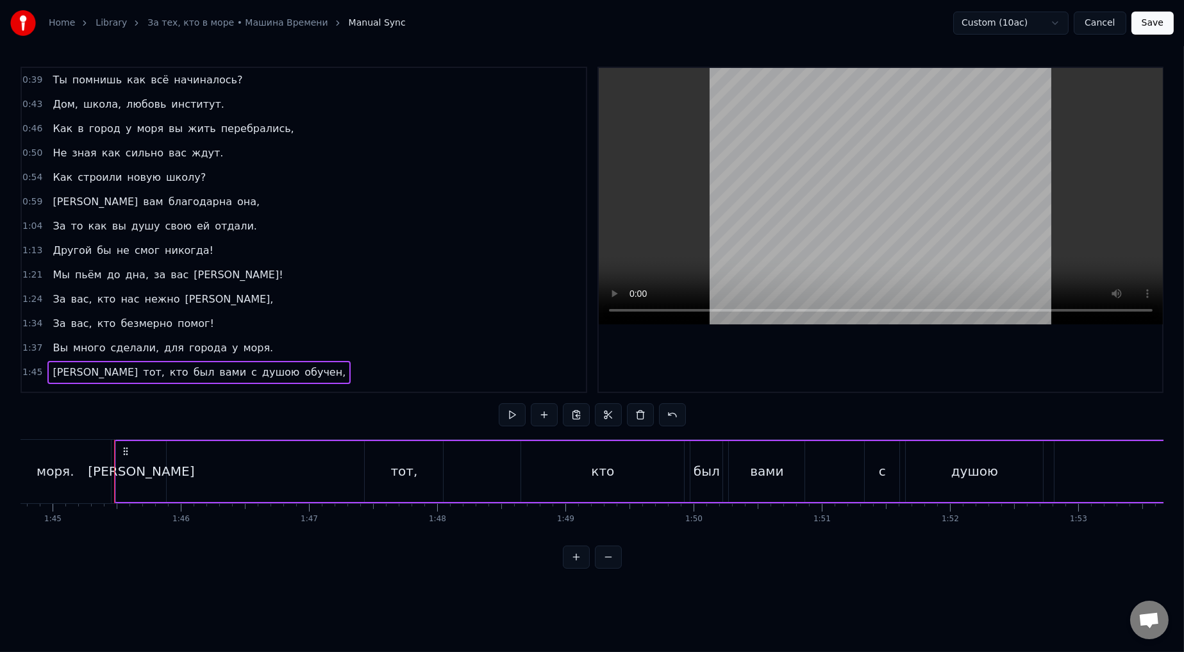
scroll to position [0, 13461]
click at [23, 179] on span "0:54" at bounding box center [32, 177] width 20 height 13
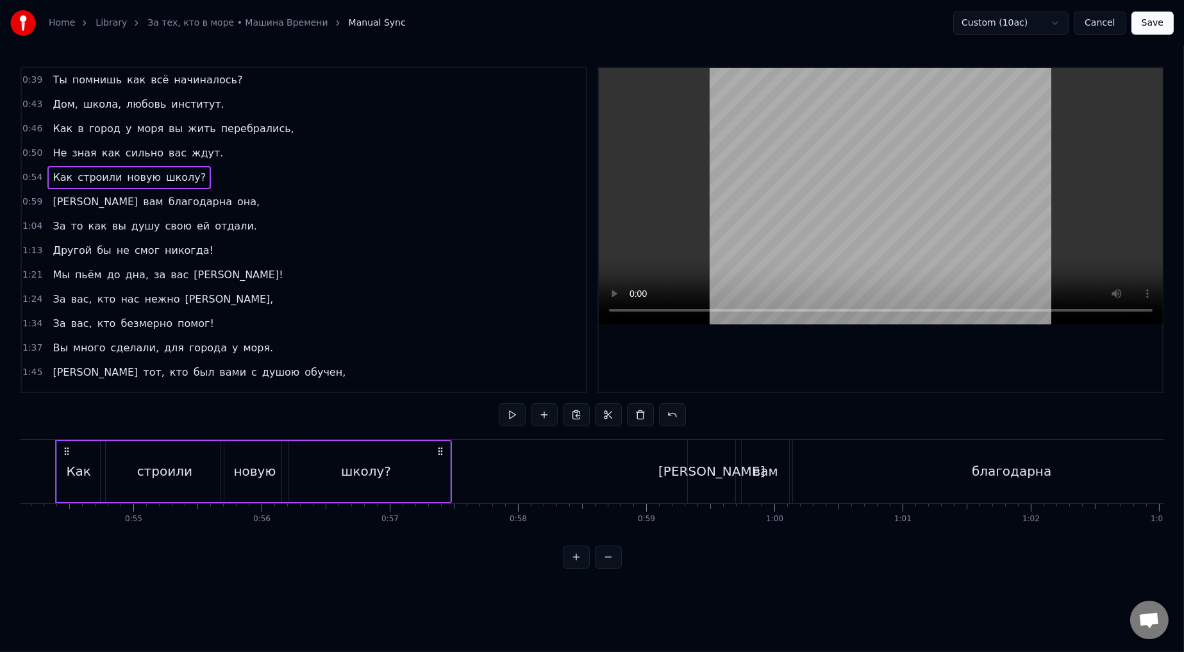
scroll to position [0, 6910]
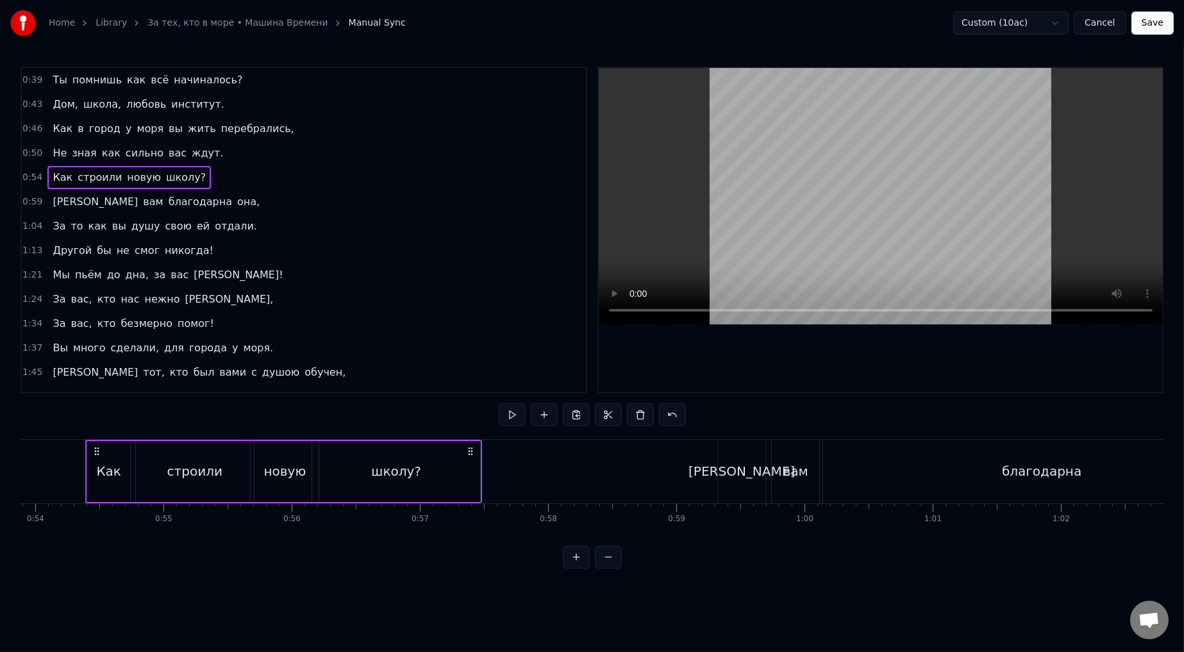
click at [503, 26] on button "Save" at bounding box center [1153, 23] width 42 height 23
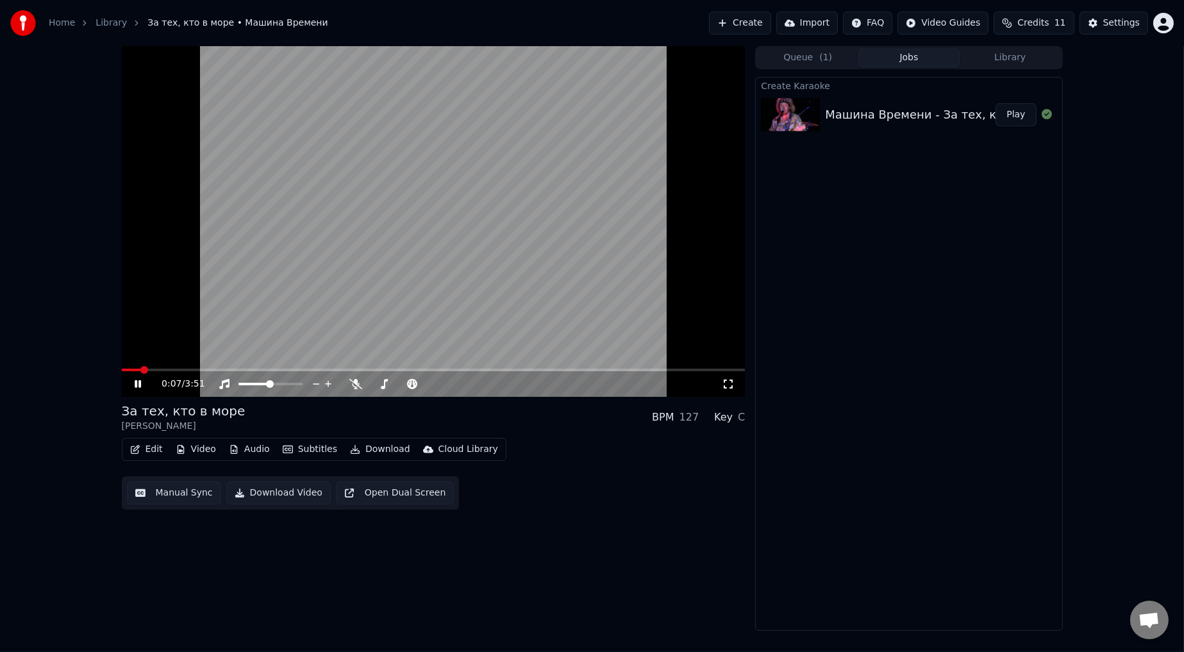
click at [147, 360] on span at bounding box center [144, 370] width 8 height 8
click at [157, 360] on span at bounding box center [160, 370] width 8 height 8
click at [168, 360] on span at bounding box center [171, 370] width 8 height 8
click at [256, 360] on span at bounding box center [259, 384] width 8 height 8
click at [140, 360] on icon at bounding box center [147, 384] width 30 height 10
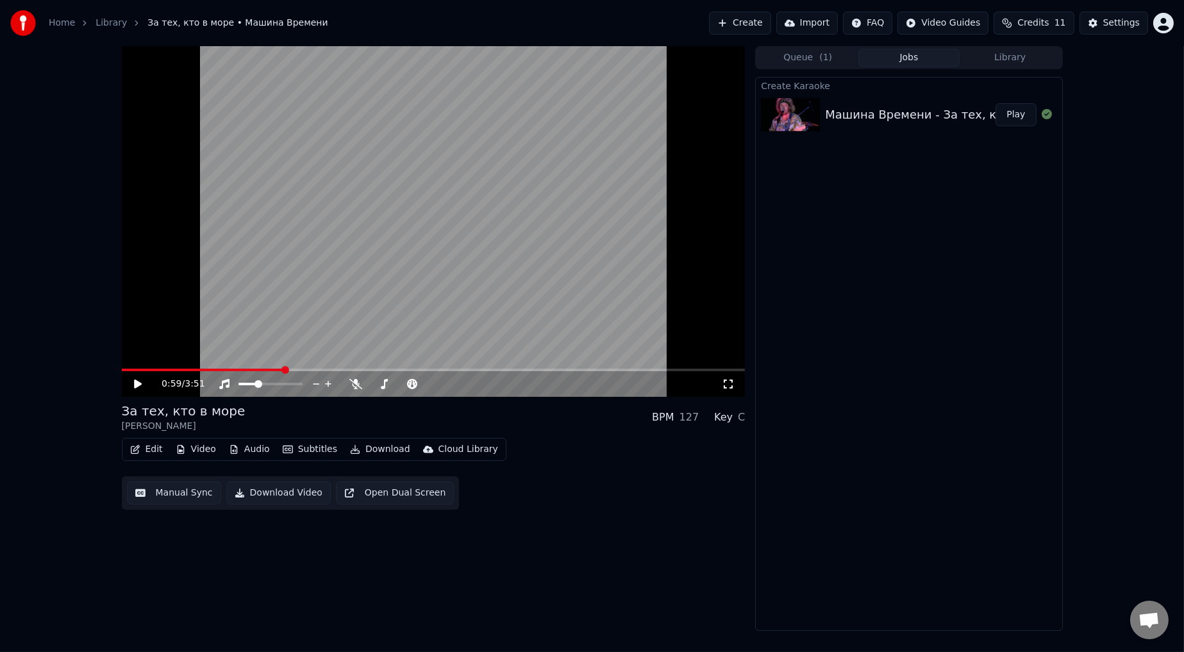
click at [180, 360] on button "Manual Sync" at bounding box center [174, 492] width 94 height 23
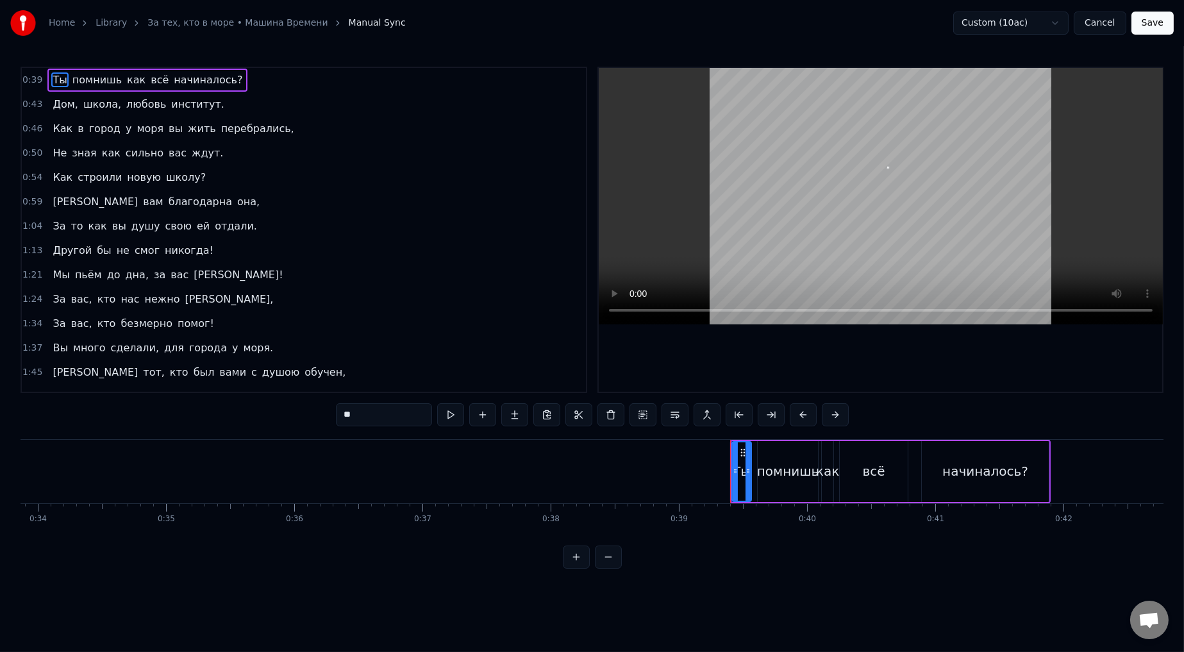
scroll to position [0, 4987]
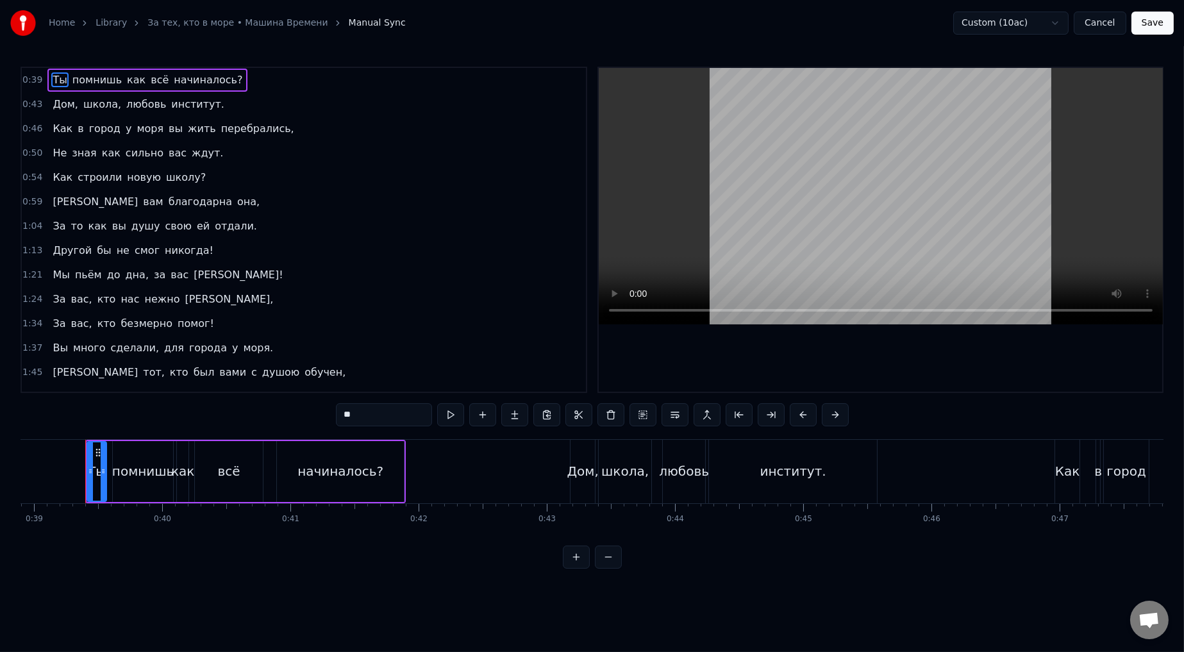
click at [33, 174] on span "0:54" at bounding box center [32, 177] width 20 height 13
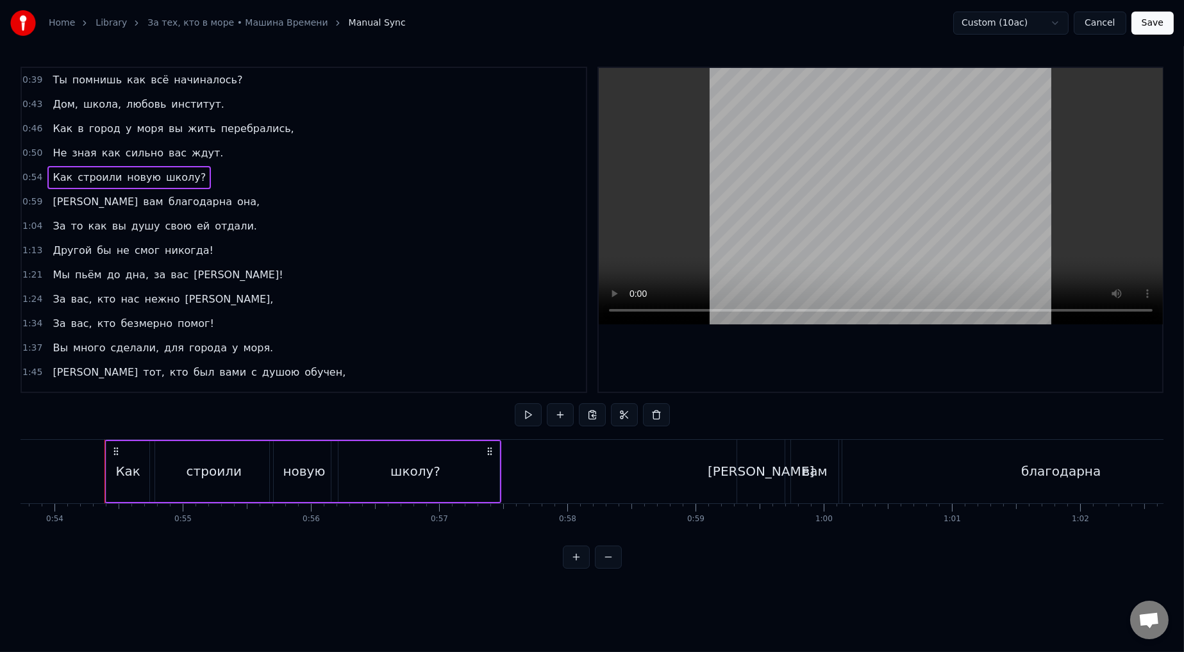
scroll to position [0, 6910]
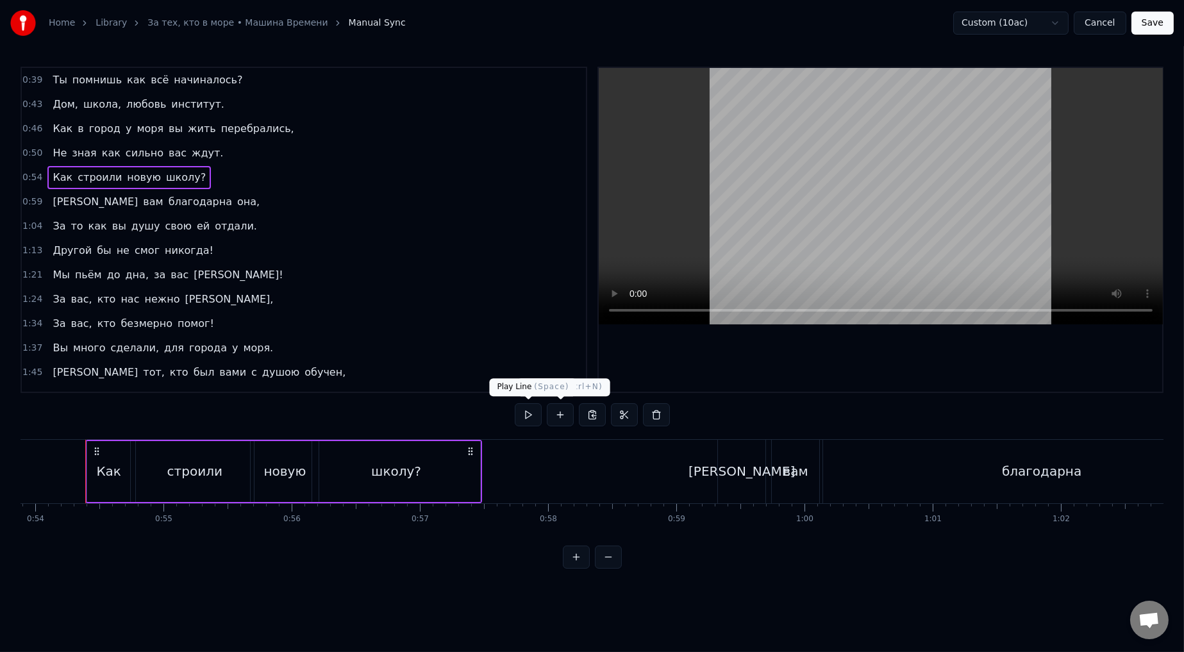
click at [503, 360] on button at bounding box center [528, 414] width 27 height 23
click at [369, 360] on div "школу?" at bounding box center [396, 471] width 168 height 61
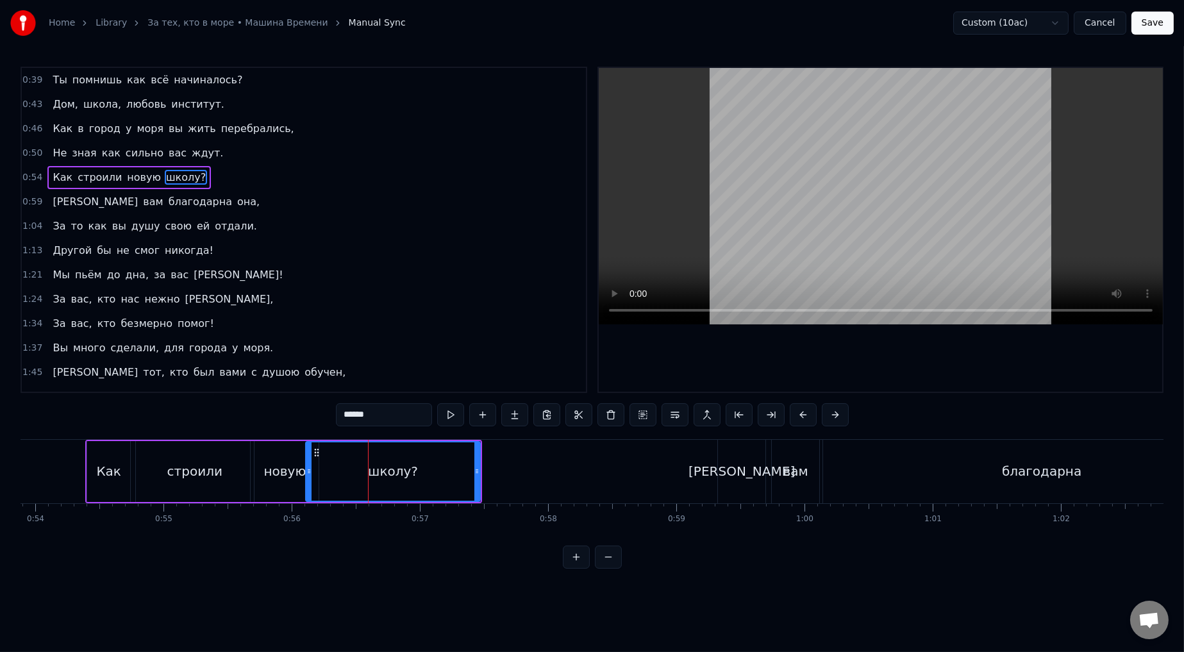
drag, startPoint x: 315, startPoint y: 470, endPoint x: 308, endPoint y: 471, distance: 7.2
click at [308, 360] on icon at bounding box center [308, 471] width 5 height 10
drag, startPoint x: 479, startPoint y: 469, endPoint x: 494, endPoint y: 471, distance: 15.5
click at [496, 360] on div "школу?" at bounding box center [401, 471] width 192 height 61
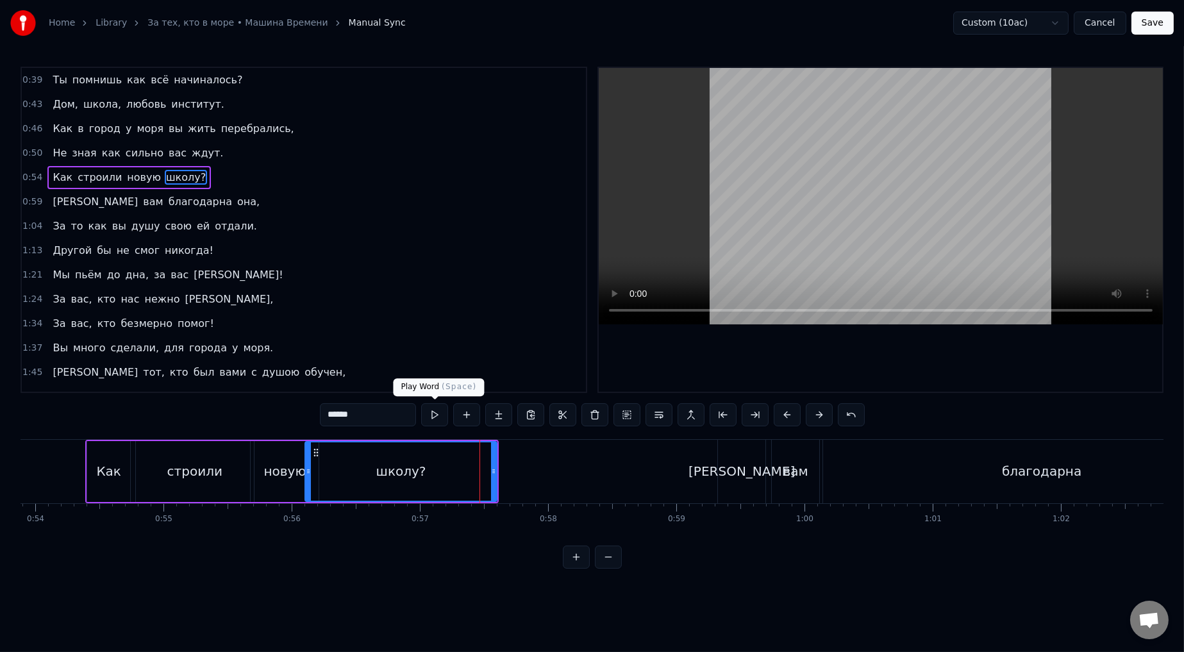
drag, startPoint x: 432, startPoint y: 334, endPoint x: 374, endPoint y: 290, distance: 73.2
click at [433, 333] on div "0:39 Ты помнишь как всё начиналось? 0:43 Дом, школа, любовь институт. 0:46 Как …" at bounding box center [304, 230] width 567 height 326
click at [26, 176] on span "0:54" at bounding box center [32, 177] width 20 height 13
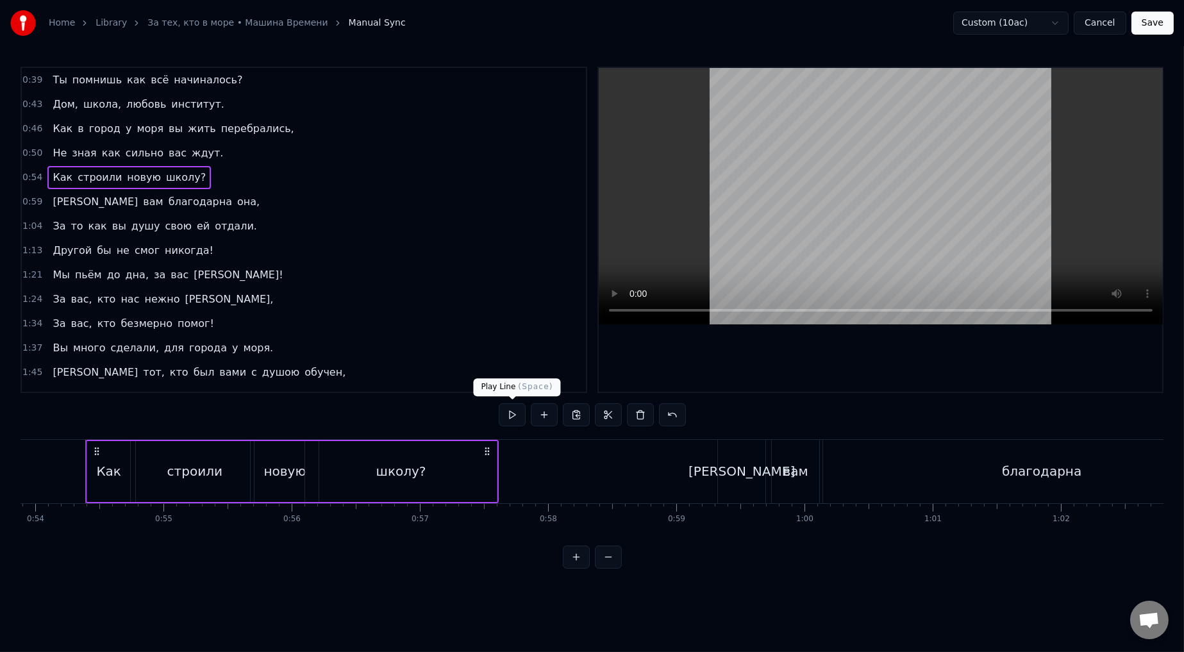
click at [503, 360] on button at bounding box center [512, 414] width 27 height 23
click at [30, 206] on div "0:59 И вам благодарна она," at bounding box center [304, 202] width 564 height 24
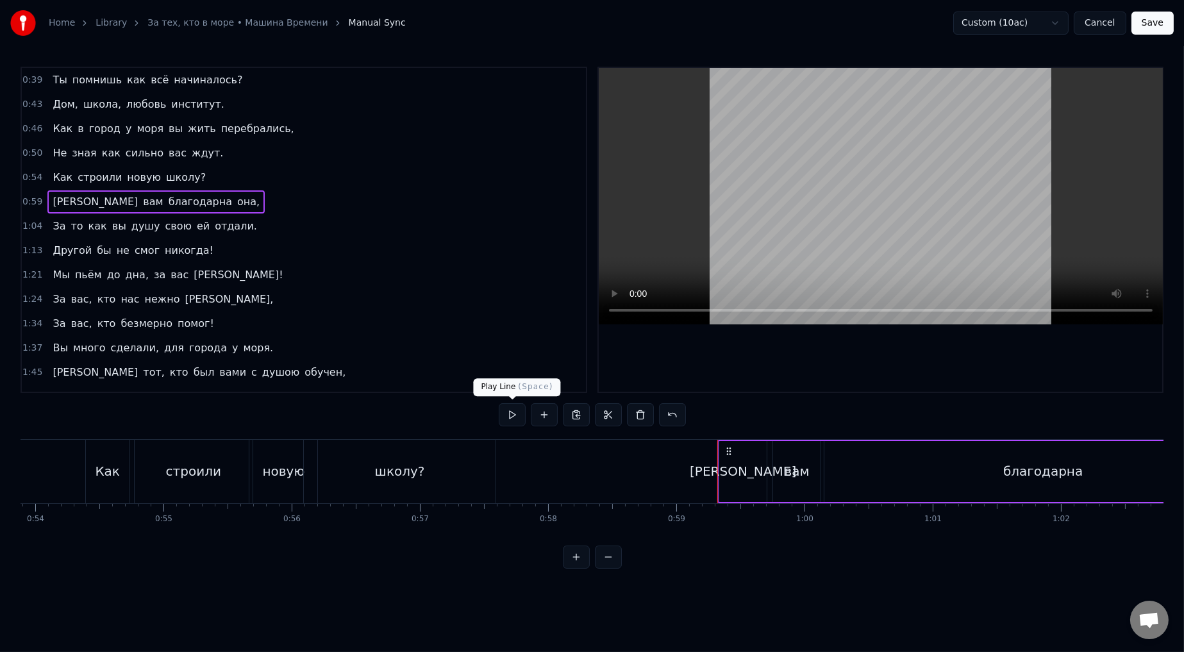
click at [503, 360] on button at bounding box center [512, 414] width 27 height 23
click at [503, 360] on div "[PERSON_NAME]" at bounding box center [742, 471] width 47 height 61
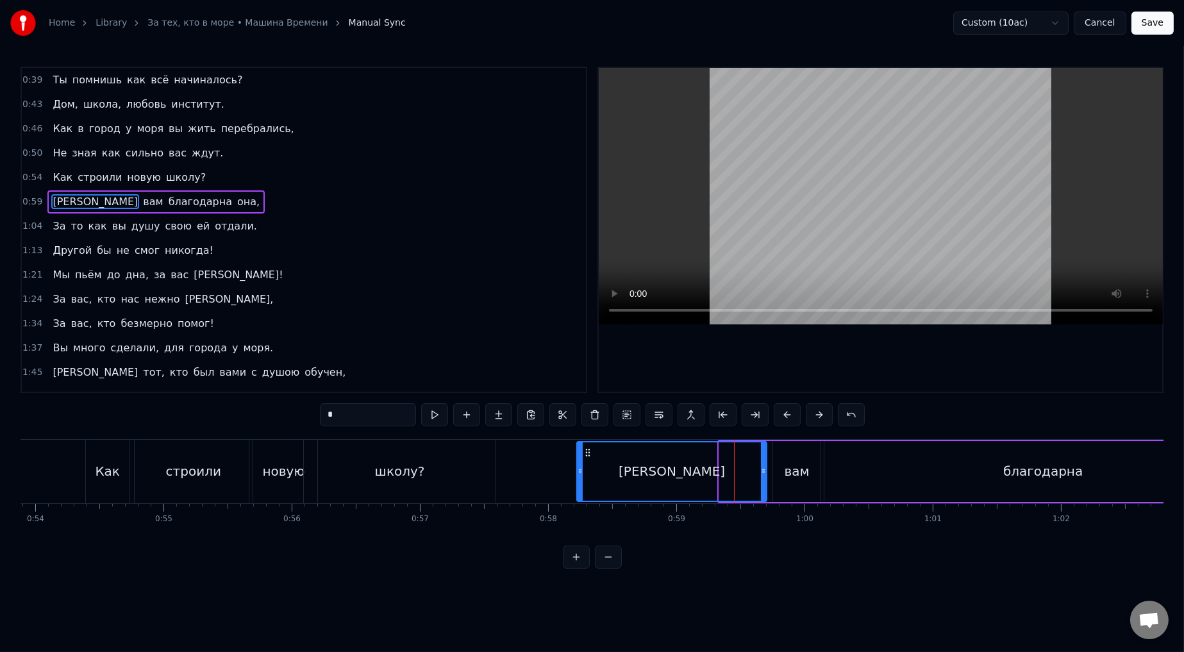
drag, startPoint x: 717, startPoint y: 470, endPoint x: 578, endPoint y: 473, distance: 139.8
click at [503, 360] on icon at bounding box center [580, 471] width 5 height 10
click at [356, 191] on div "0:58 И вам благодарна она," at bounding box center [304, 202] width 564 height 24
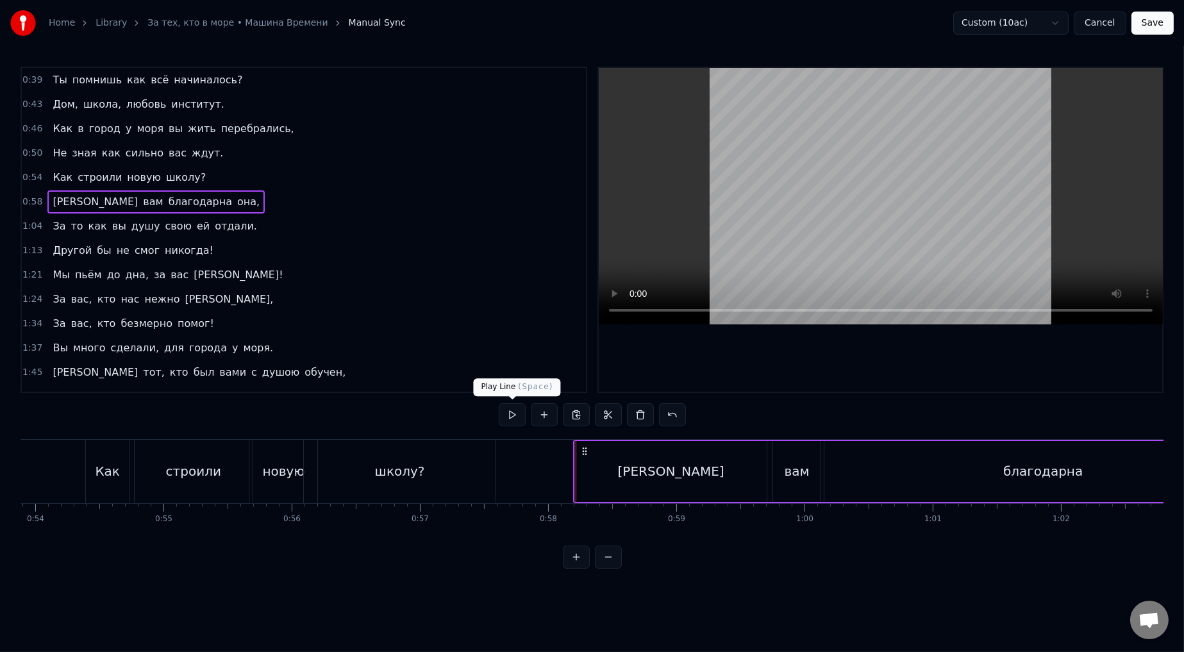
click at [503, 360] on button at bounding box center [512, 414] width 27 height 23
click at [503, 360] on div "[PERSON_NAME]" at bounding box center [671, 471] width 106 height 19
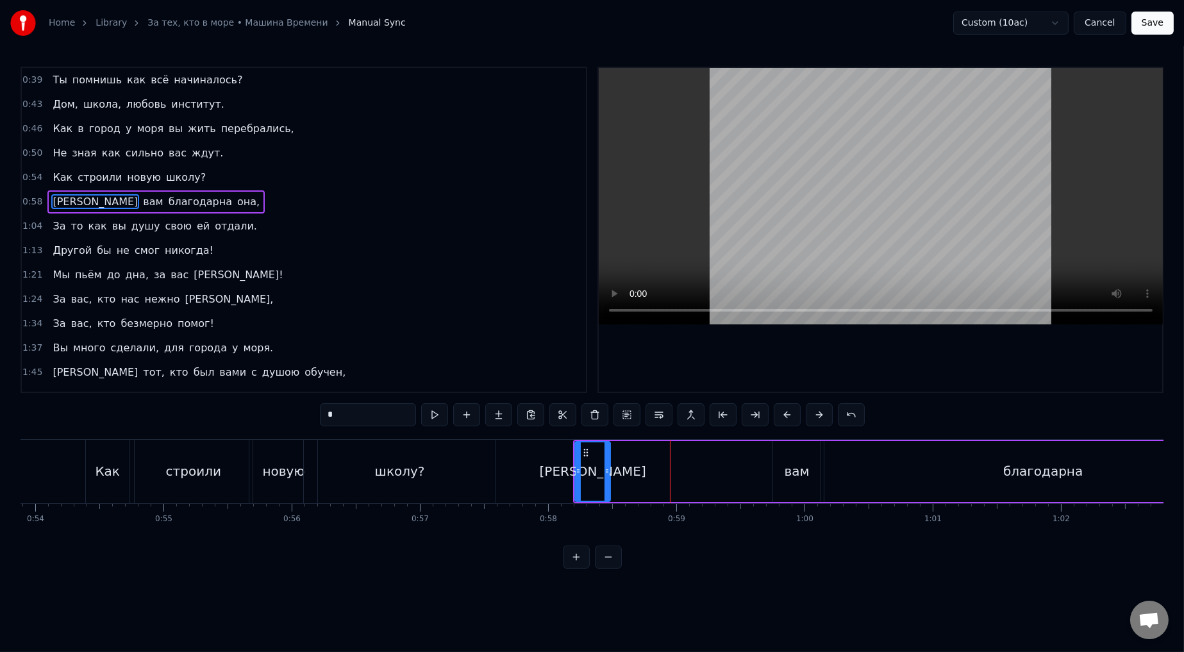
drag, startPoint x: 764, startPoint y: 469, endPoint x: 607, endPoint y: 480, distance: 156.8
click at [503, 360] on div at bounding box center [607, 471] width 5 height 58
click at [503, 360] on div "вам" at bounding box center [796, 471] width 47 height 61
type input "***"
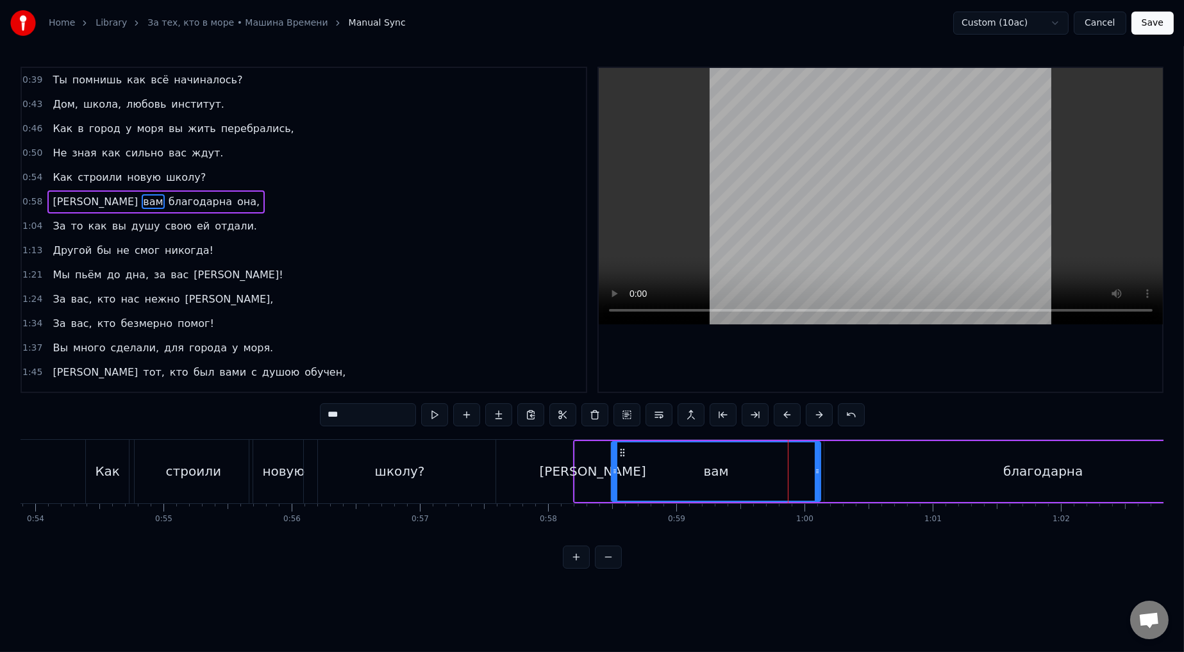
drag, startPoint x: 775, startPoint y: 471, endPoint x: 613, endPoint y: 485, distance: 162.2
click at [503, 360] on div at bounding box center [614, 471] width 5 height 58
drag, startPoint x: 819, startPoint y: 467, endPoint x: 787, endPoint y: 467, distance: 32.1
click at [503, 360] on div "вам" at bounding box center [716, 471] width 210 height 61
drag, startPoint x: 816, startPoint y: 471, endPoint x: 682, endPoint y: 489, distance: 135.1
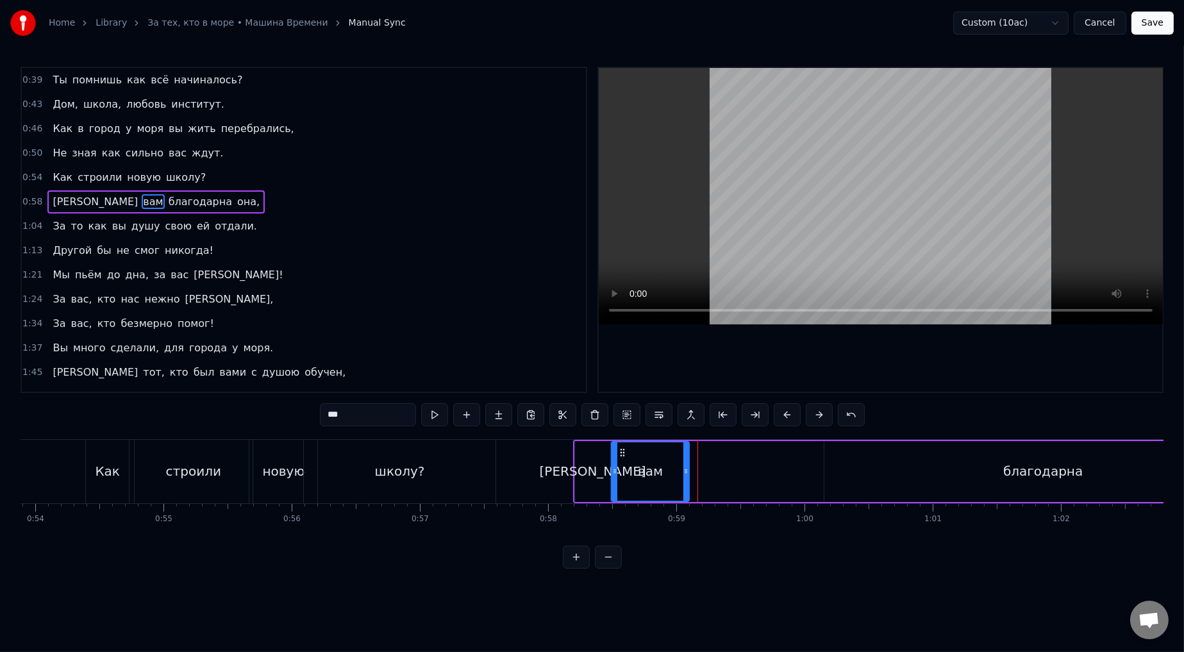
click at [503, 360] on div at bounding box center [685, 471] width 5 height 58
click at [32, 198] on span "0:58" at bounding box center [32, 202] width 20 height 13
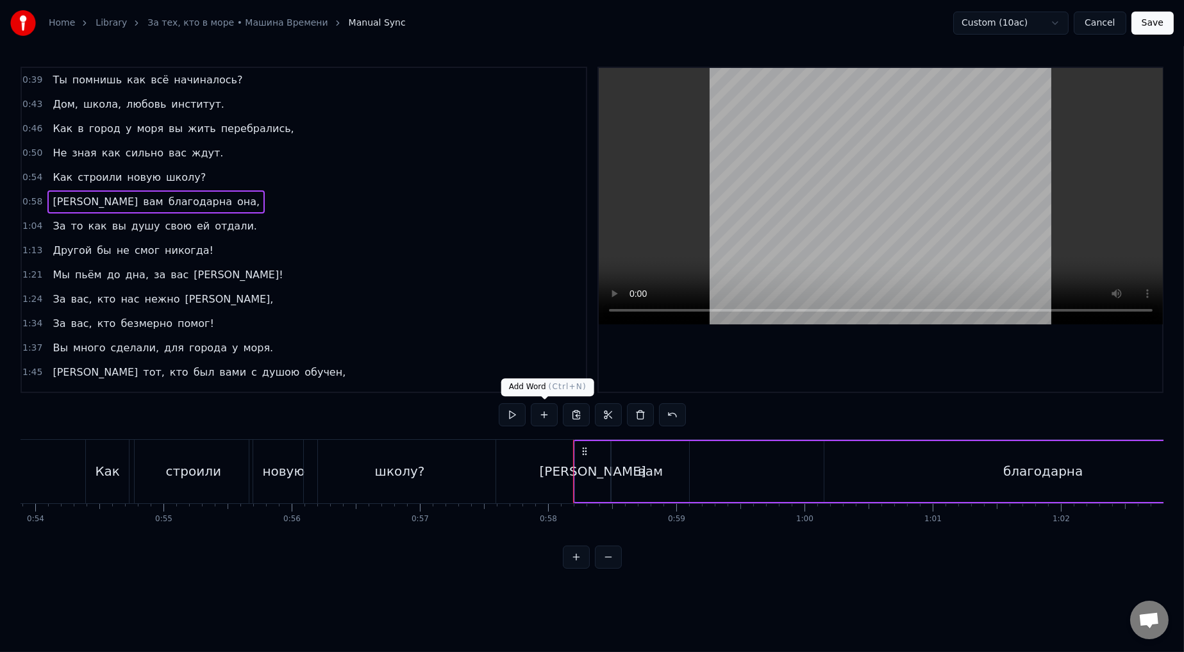
click at [503, 360] on div at bounding box center [592, 414] width 187 height 23
click at [503, 360] on button at bounding box center [512, 414] width 27 height 23
click at [503, 360] on div "благодарна" at bounding box center [1043, 471] width 437 height 61
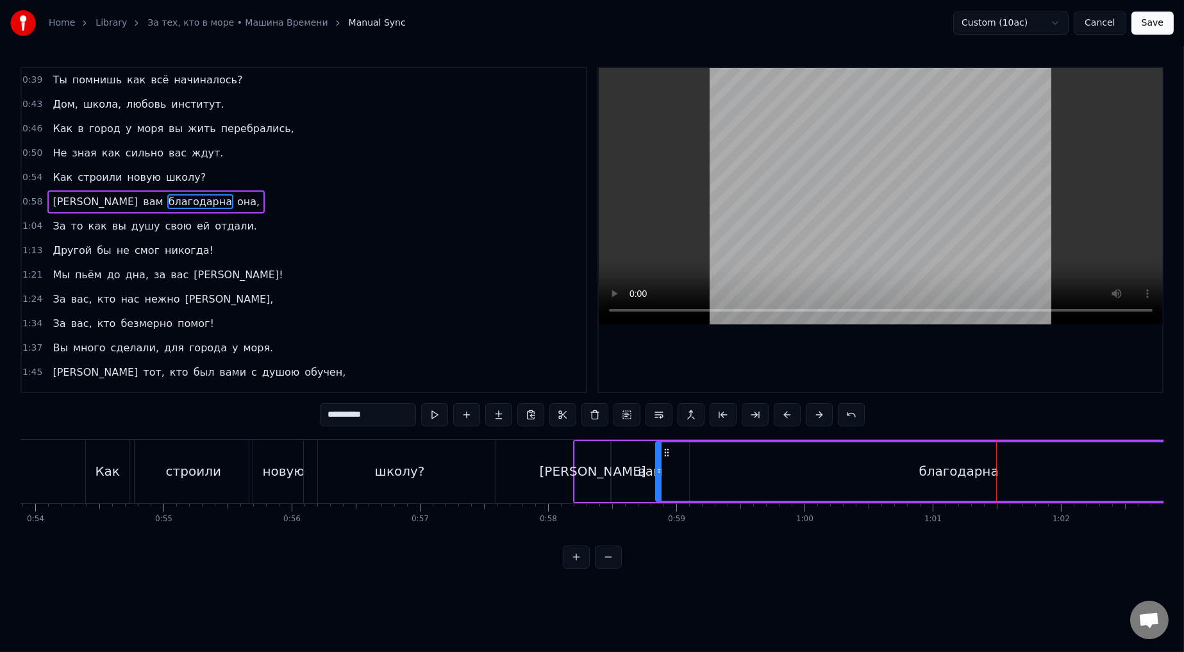
drag, startPoint x: 826, startPoint y: 471, endPoint x: 721, endPoint y: 478, distance: 105.3
click at [503, 360] on div at bounding box center [659, 471] width 5 height 58
click at [503, 360] on button at bounding box center [608, 557] width 27 height 23
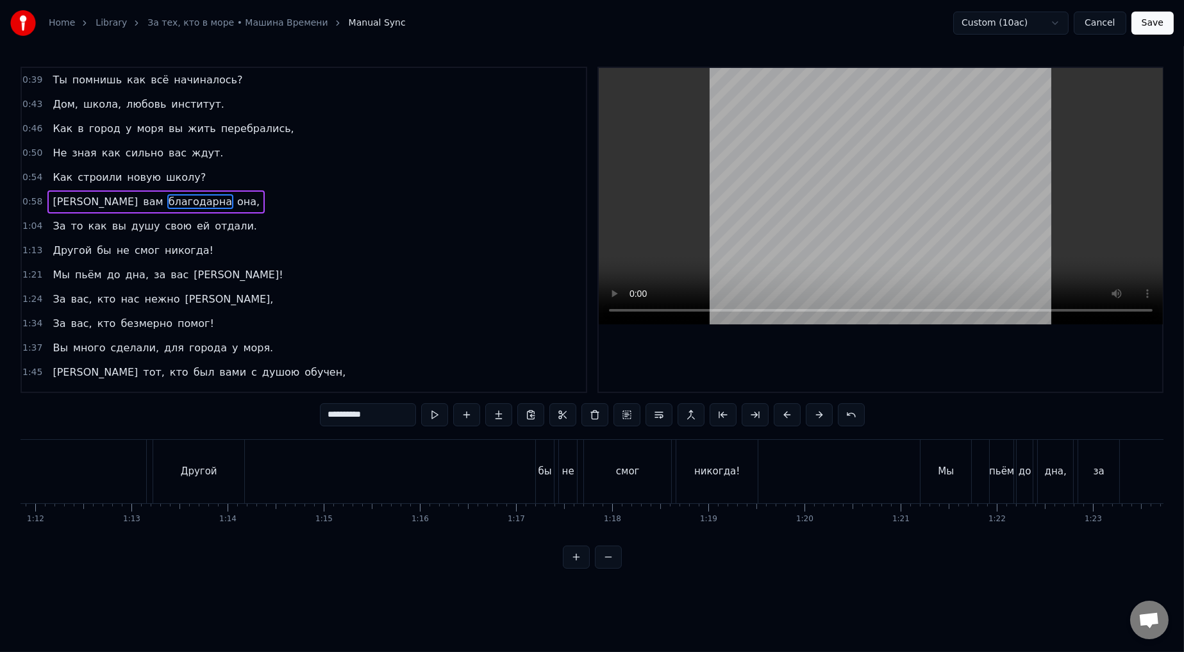
click at [503, 360] on button at bounding box center [608, 557] width 27 height 23
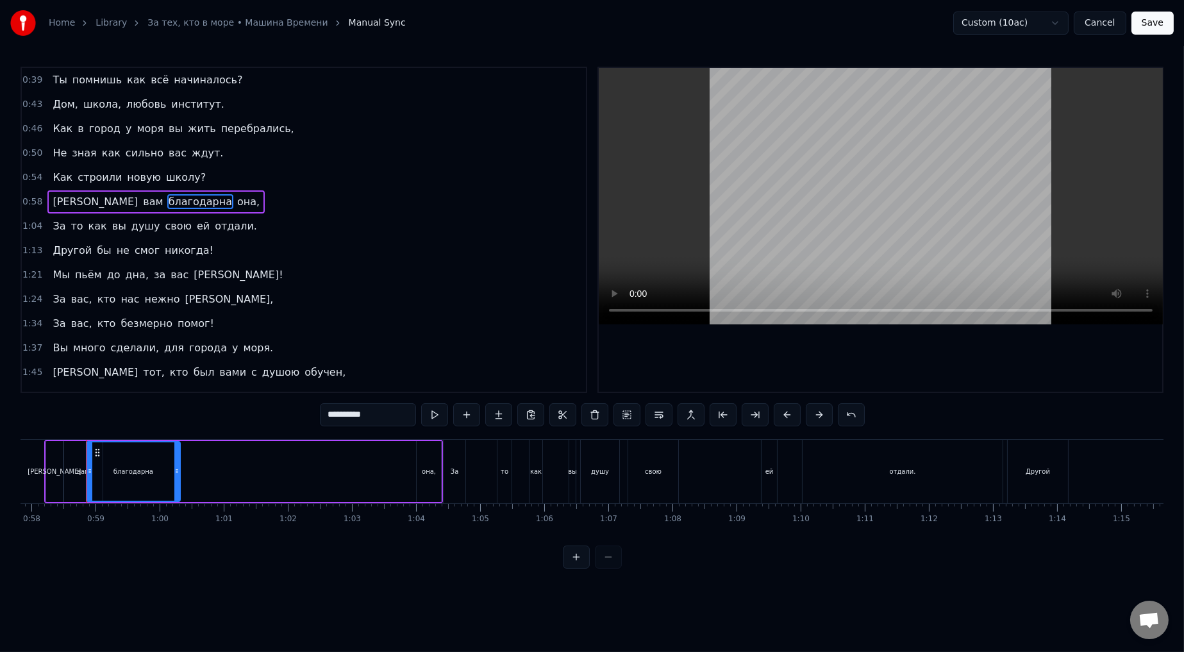
drag, startPoint x: 385, startPoint y: 473, endPoint x: 177, endPoint y: 491, distance: 208.6
click at [177, 360] on div at bounding box center [176, 471] width 5 height 58
click at [430, 360] on div "она," at bounding box center [429, 472] width 14 height 10
type input "****"
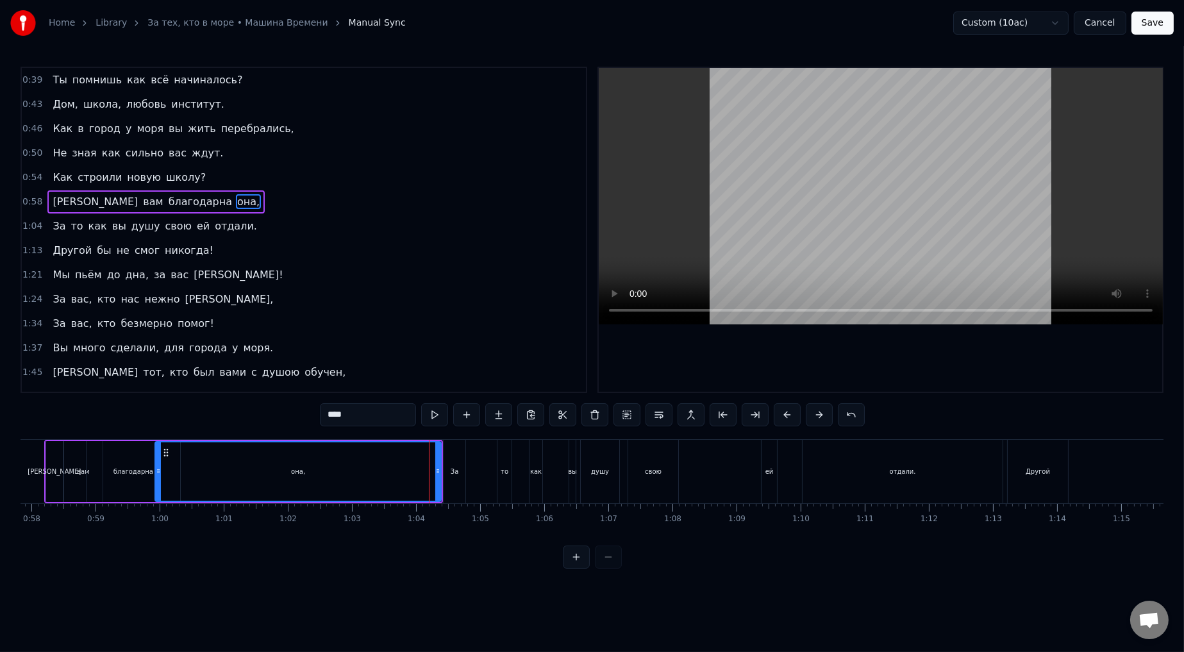
drag, startPoint x: 419, startPoint y: 473, endPoint x: 157, endPoint y: 478, distance: 261.6
click at [157, 360] on div at bounding box center [158, 471] width 5 height 58
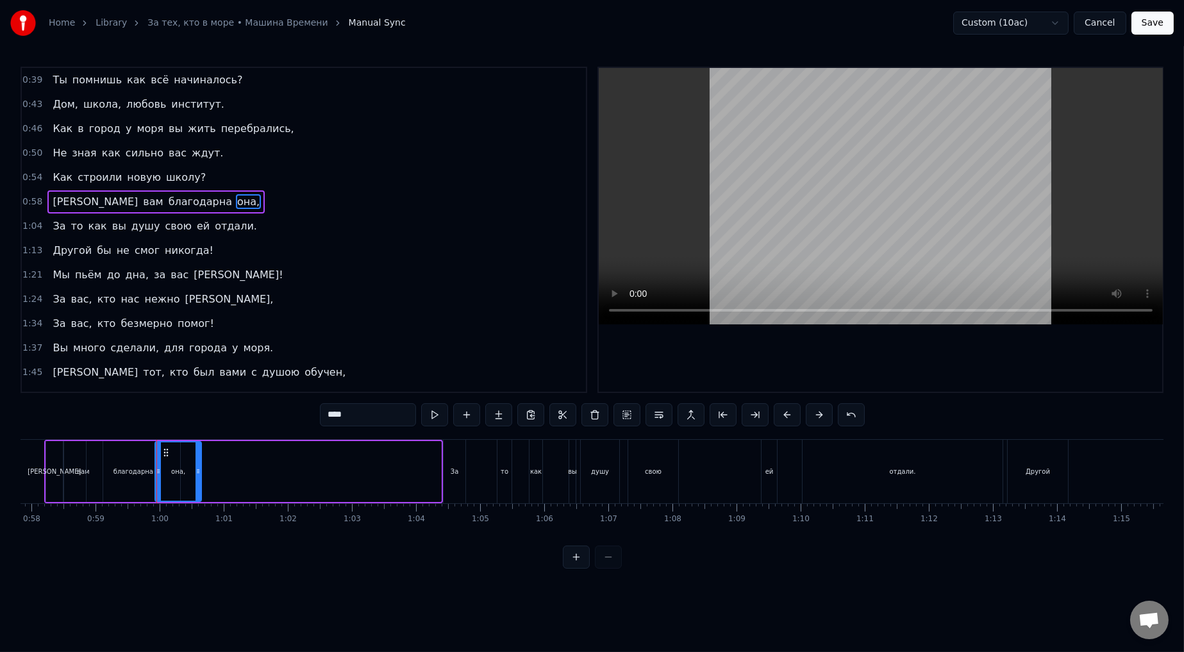
drag, startPoint x: 437, startPoint y: 471, endPoint x: 197, endPoint y: 473, distance: 239.8
click at [197, 360] on icon at bounding box center [198, 471] width 5 height 10
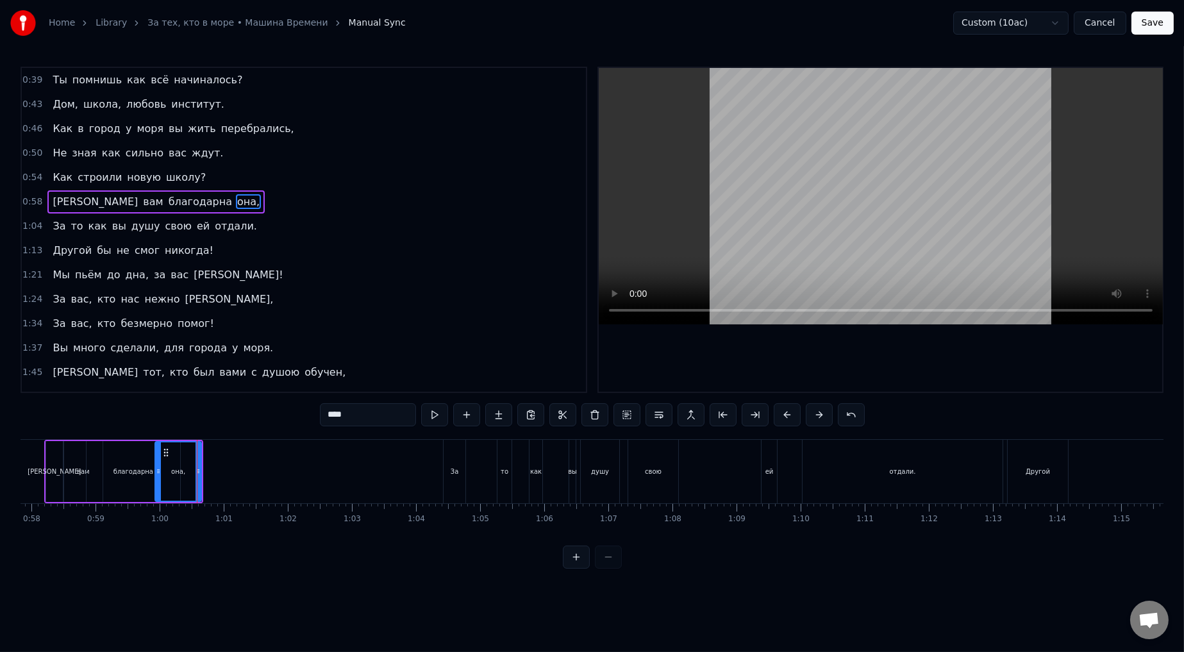
click at [385, 273] on div "1:21 Мы пьём до дна, за вас [PERSON_NAME]!" at bounding box center [304, 275] width 564 height 24
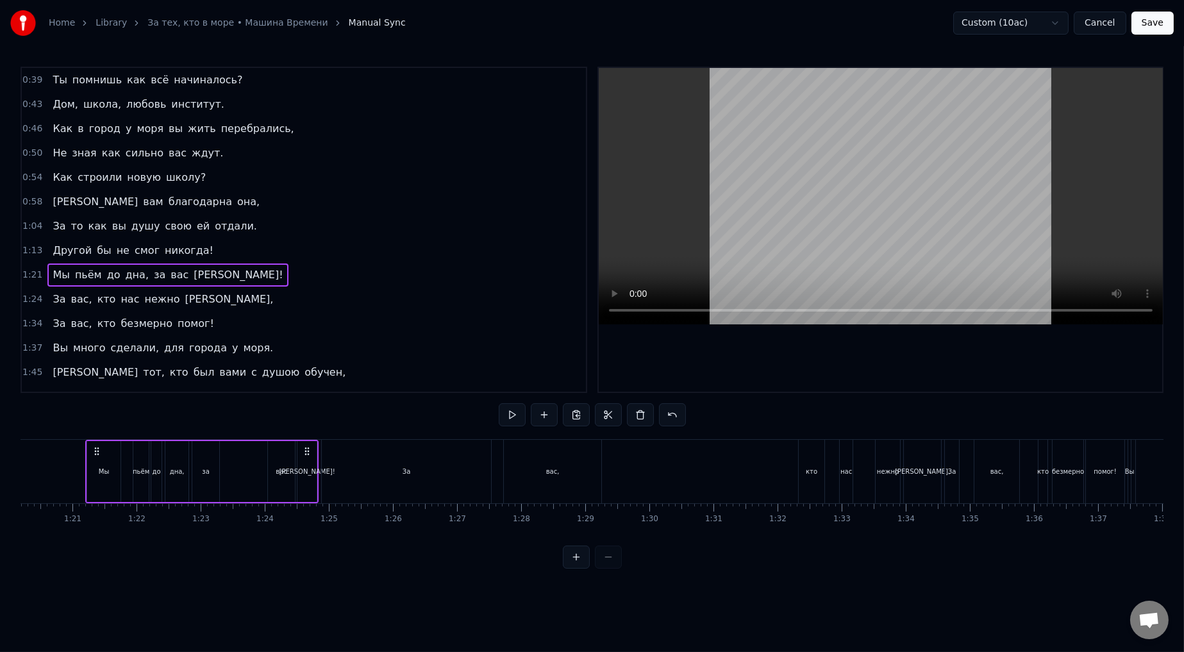
click at [24, 201] on span "0:58" at bounding box center [32, 202] width 20 height 13
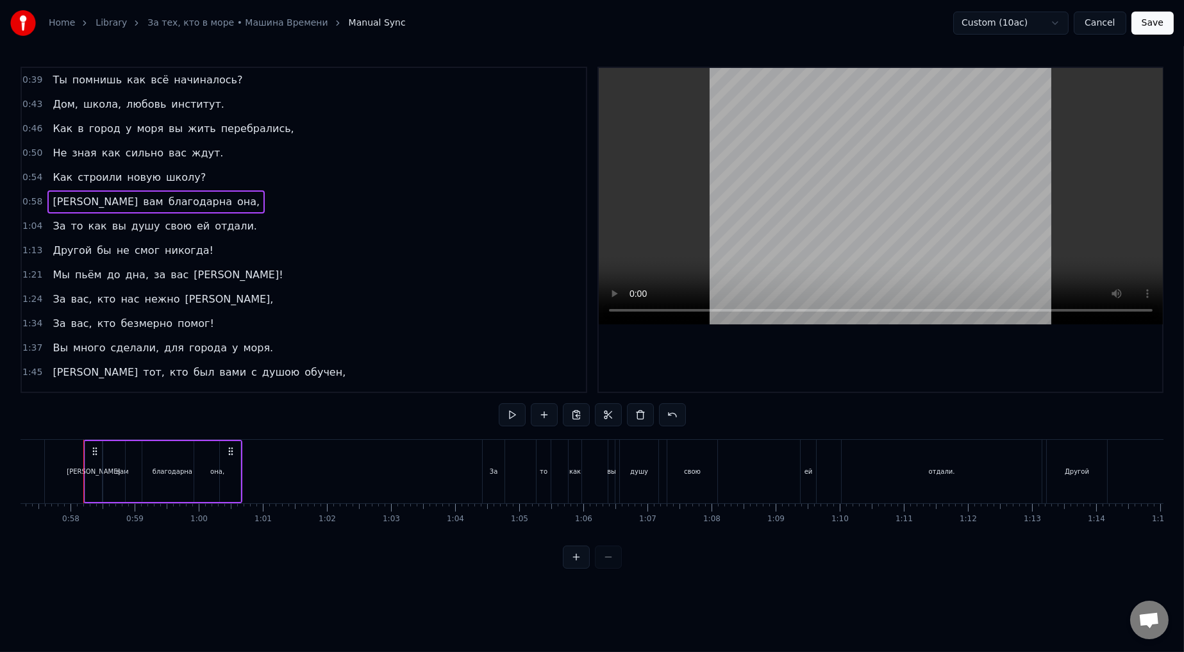
scroll to position [0, 3667]
click at [503, 360] on button at bounding box center [512, 414] width 27 height 23
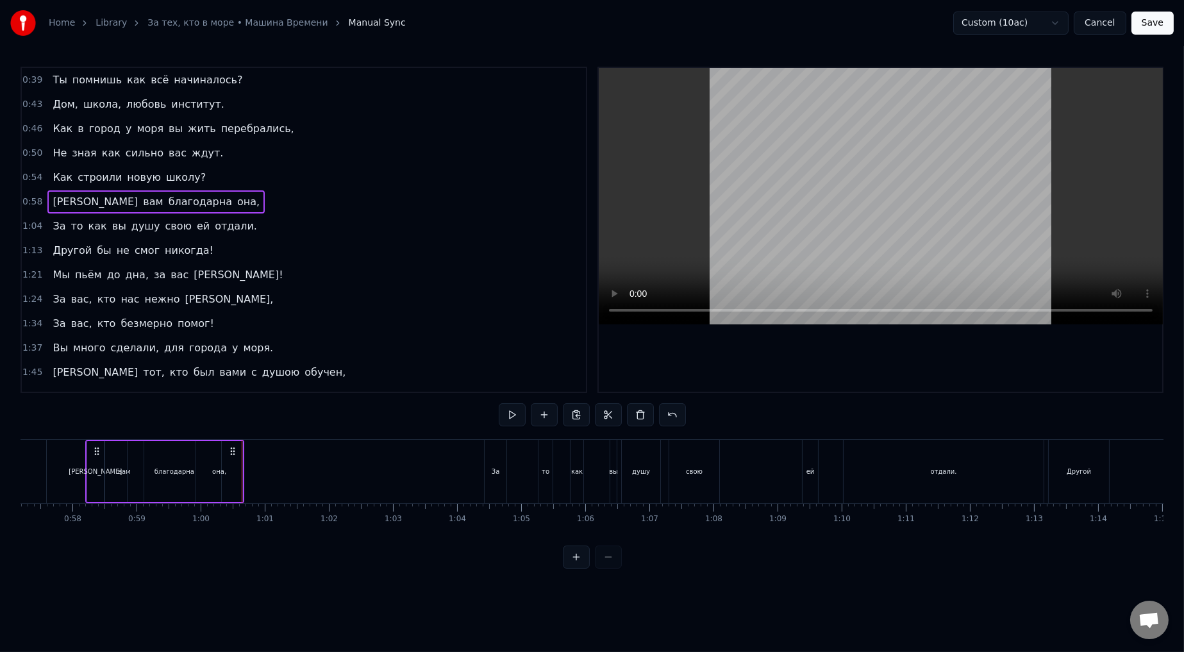
click at [503, 360] on button at bounding box center [512, 414] width 27 height 23
click at [92, 360] on div "[PERSON_NAME]" at bounding box center [95, 471] width 17 height 61
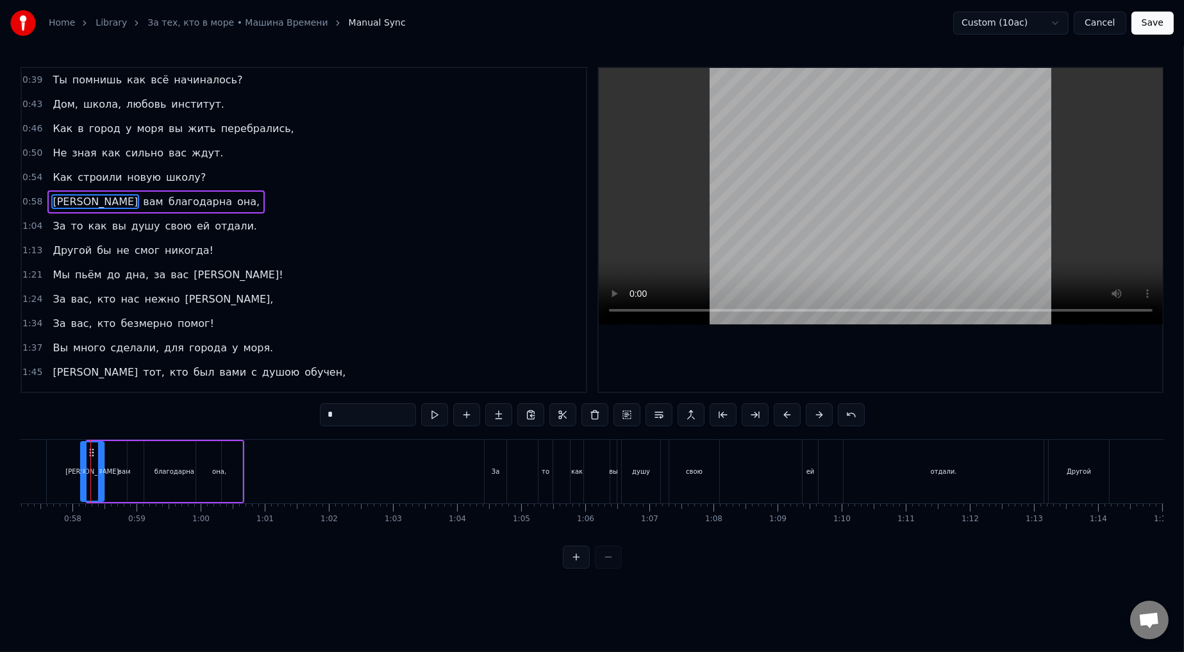
click at [81, 360] on icon at bounding box center [83, 471] width 5 height 10
drag, startPoint x: 427, startPoint y: 324, endPoint x: 414, endPoint y: 322, distance: 13.6
click at [427, 326] on div "1:34 За вас, кто безмерно помог!" at bounding box center [304, 324] width 564 height 24
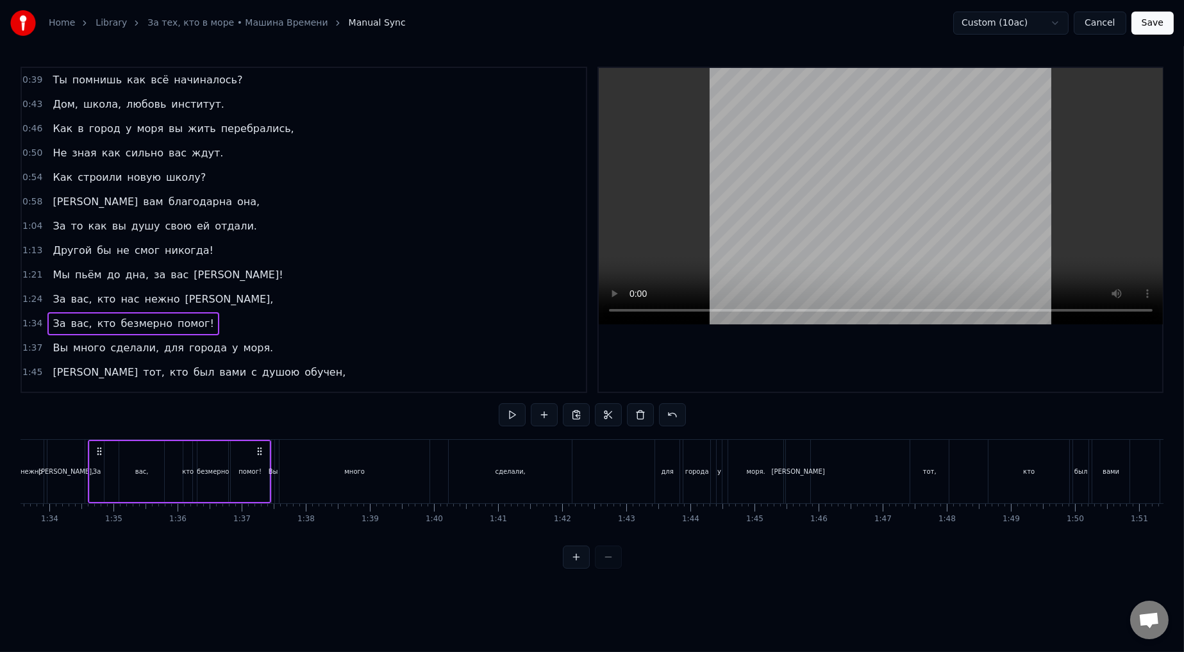
scroll to position [0, 6000]
click at [25, 199] on span "0:58" at bounding box center [32, 202] width 20 height 13
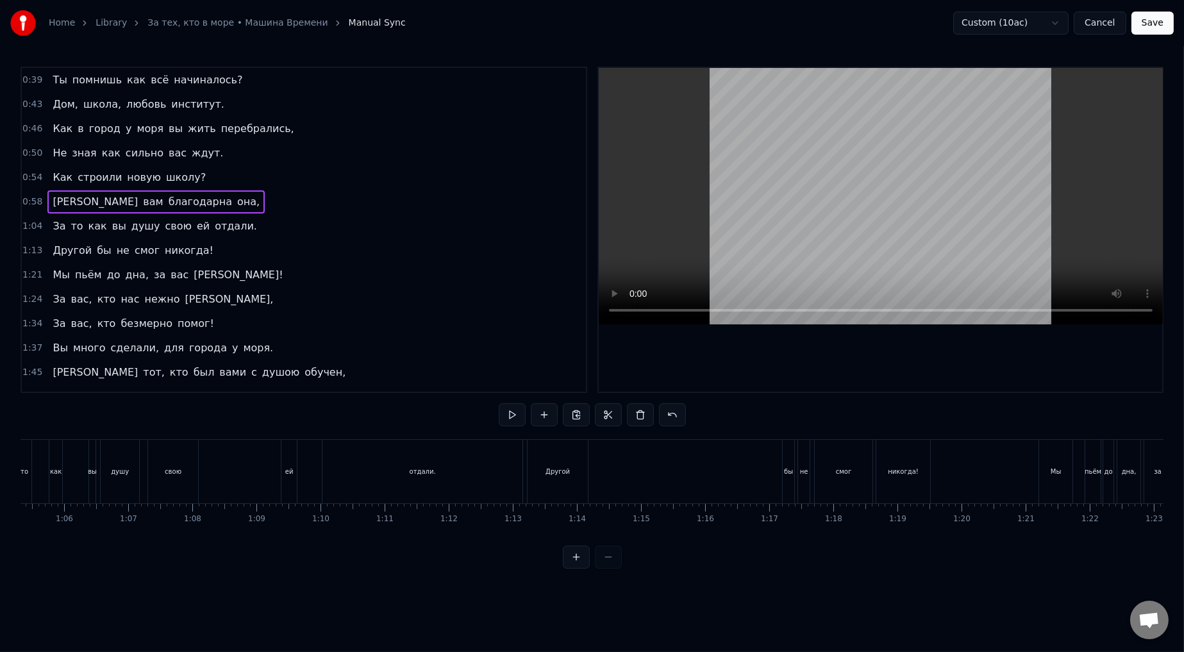
scroll to position [0, 3658]
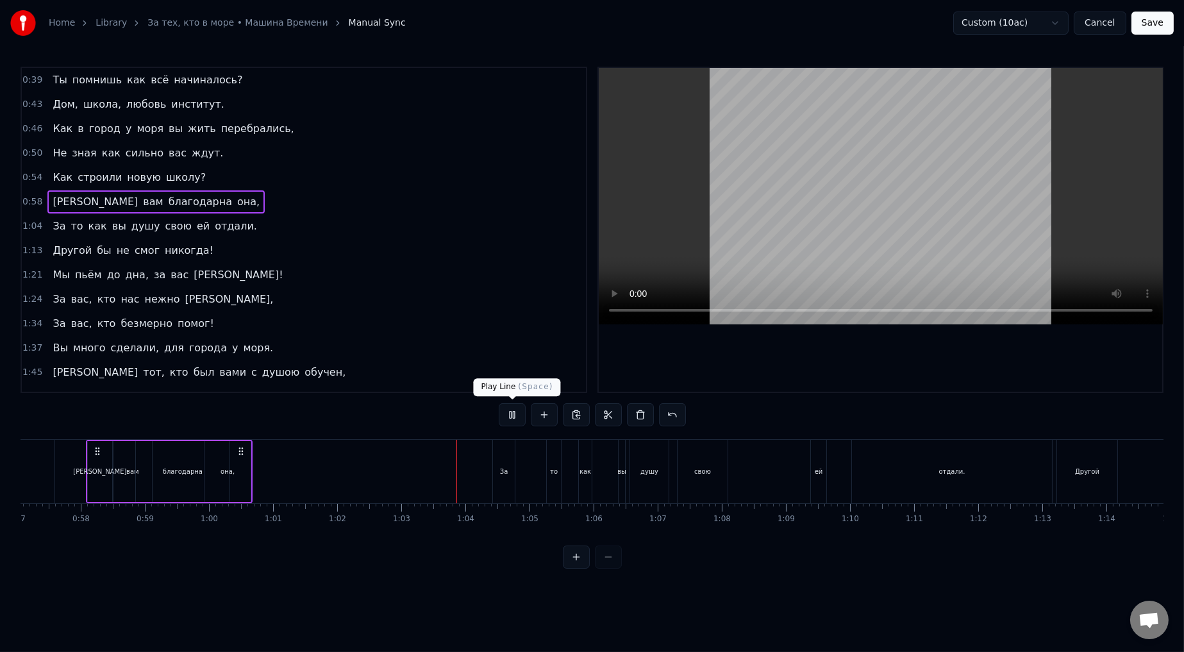
drag, startPoint x: 513, startPoint y: 409, endPoint x: 504, endPoint y: 419, distance: 13.2
click at [503, 360] on button at bounding box center [512, 414] width 27 height 23
click at [31, 199] on span "0:58" at bounding box center [32, 202] width 20 height 13
click at [171, 360] on div "благодарна" at bounding box center [183, 471] width 94 height 61
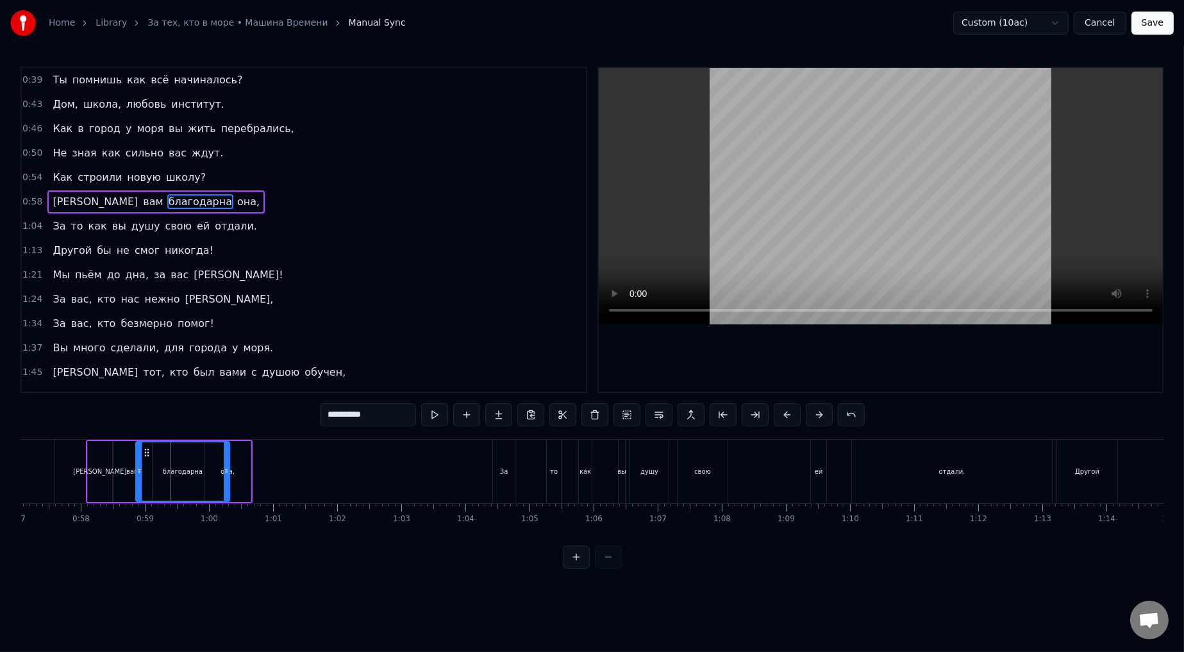
click at [119, 360] on div "вам" at bounding box center [132, 471] width 38 height 61
type input "***"
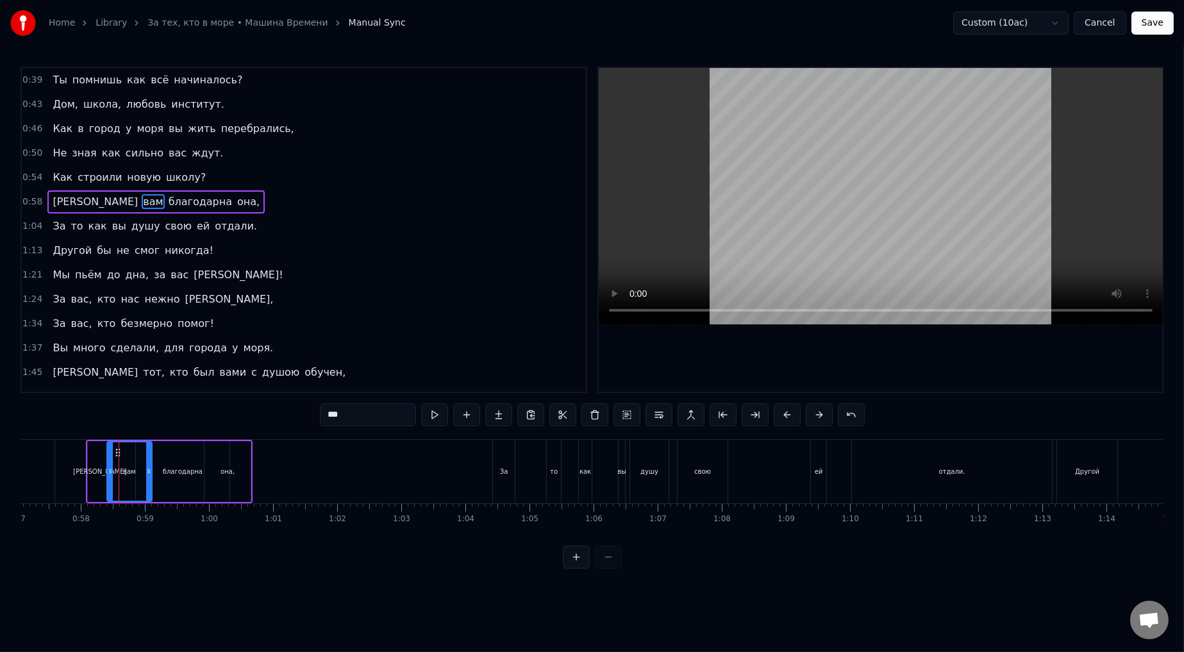
click at [110, 360] on icon at bounding box center [110, 471] width 5 height 10
click at [151, 360] on icon at bounding box center [149, 471] width 5 height 10
click at [466, 258] on div "1:13 Другой бы не смог никогда!" at bounding box center [304, 251] width 564 height 24
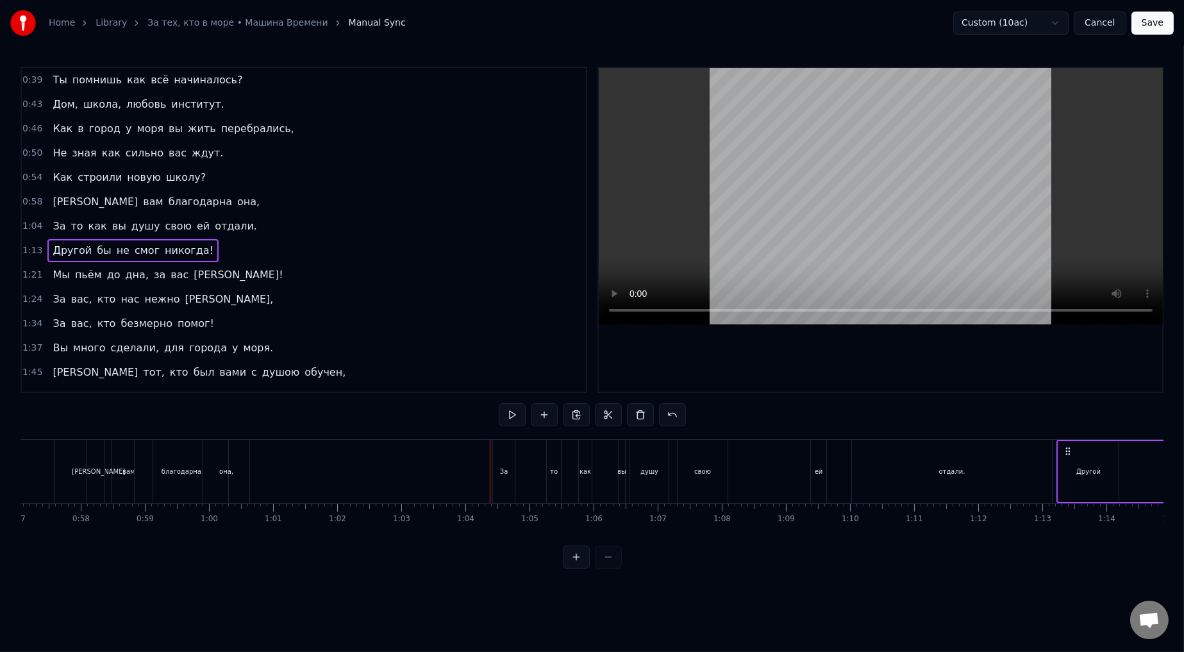
click at [32, 201] on span "0:58" at bounding box center [32, 202] width 20 height 13
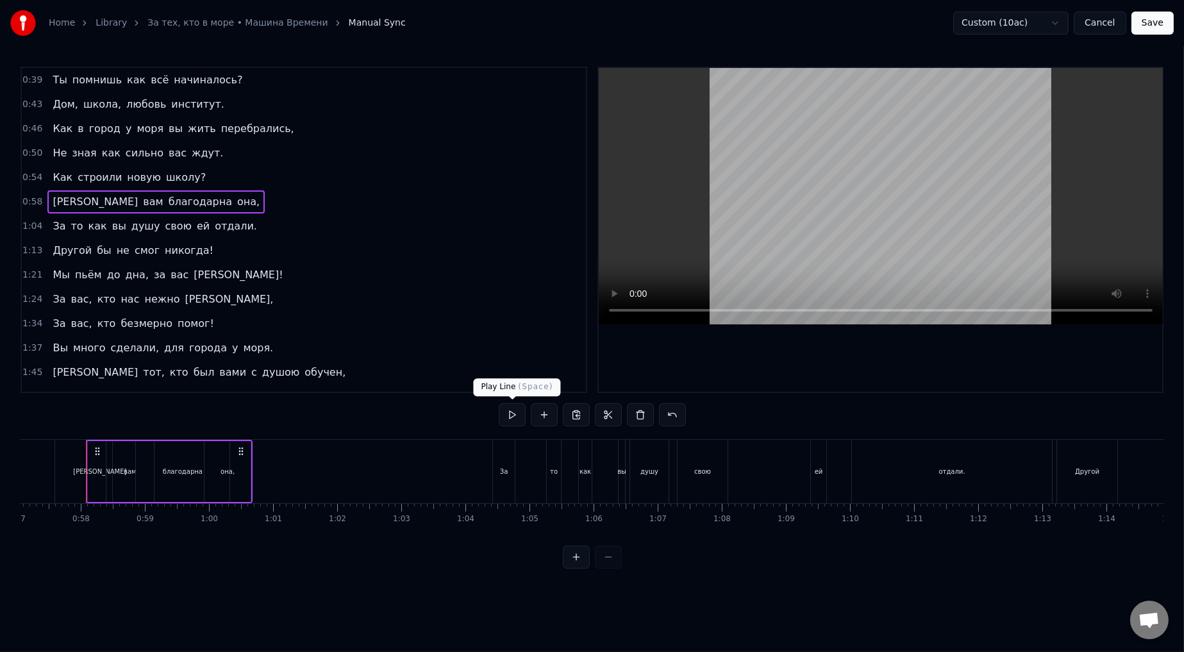
click at [503, 360] on button at bounding box center [512, 414] width 27 height 23
click at [33, 227] on span "1:04" at bounding box center [32, 226] width 20 height 13
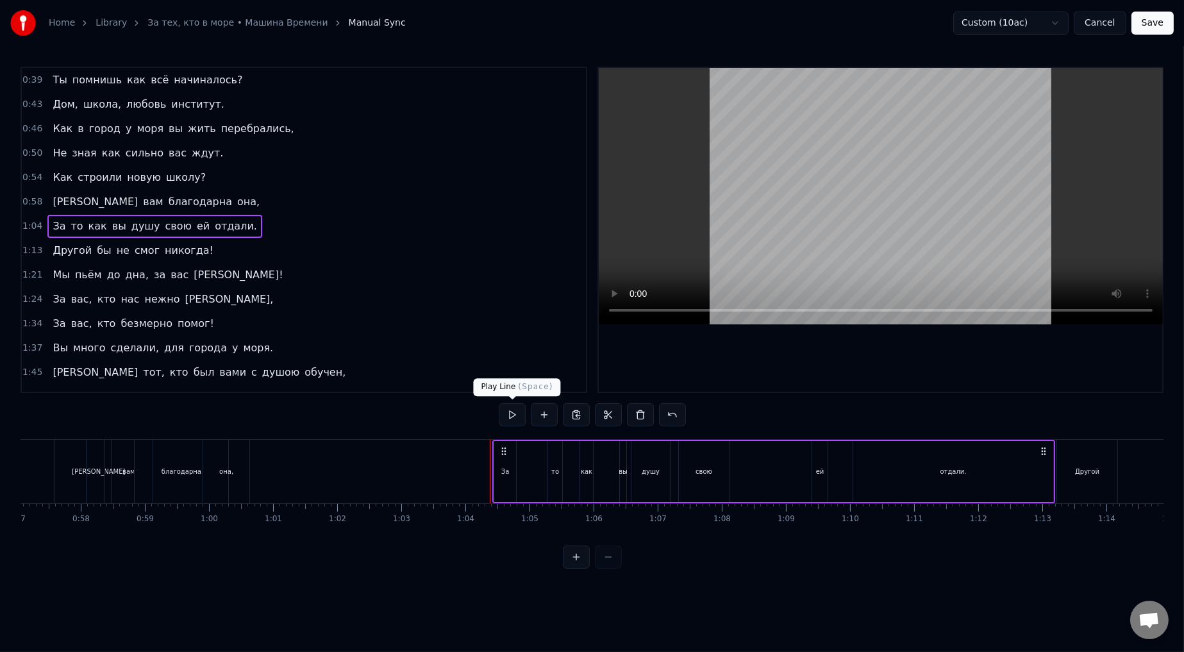
click at [503, 360] on button at bounding box center [512, 414] width 27 height 23
click at [503, 360] on div "За" at bounding box center [505, 471] width 22 height 61
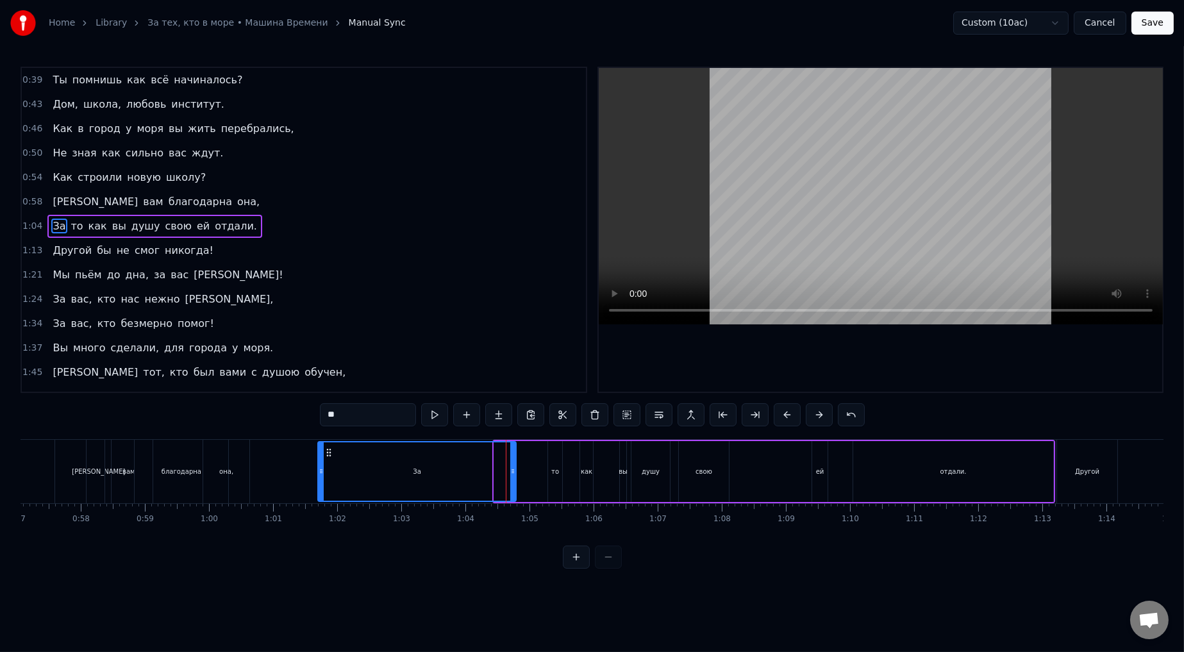
drag, startPoint x: 497, startPoint y: 469, endPoint x: 318, endPoint y: 499, distance: 181.3
click at [321, 360] on div at bounding box center [321, 471] width 5 height 58
drag, startPoint x: 508, startPoint y: 467, endPoint x: 359, endPoint y: 498, distance: 152.5
click at [363, 360] on div at bounding box center [364, 471] width 5 height 58
click at [26, 222] on span "1:01" at bounding box center [32, 226] width 20 height 13
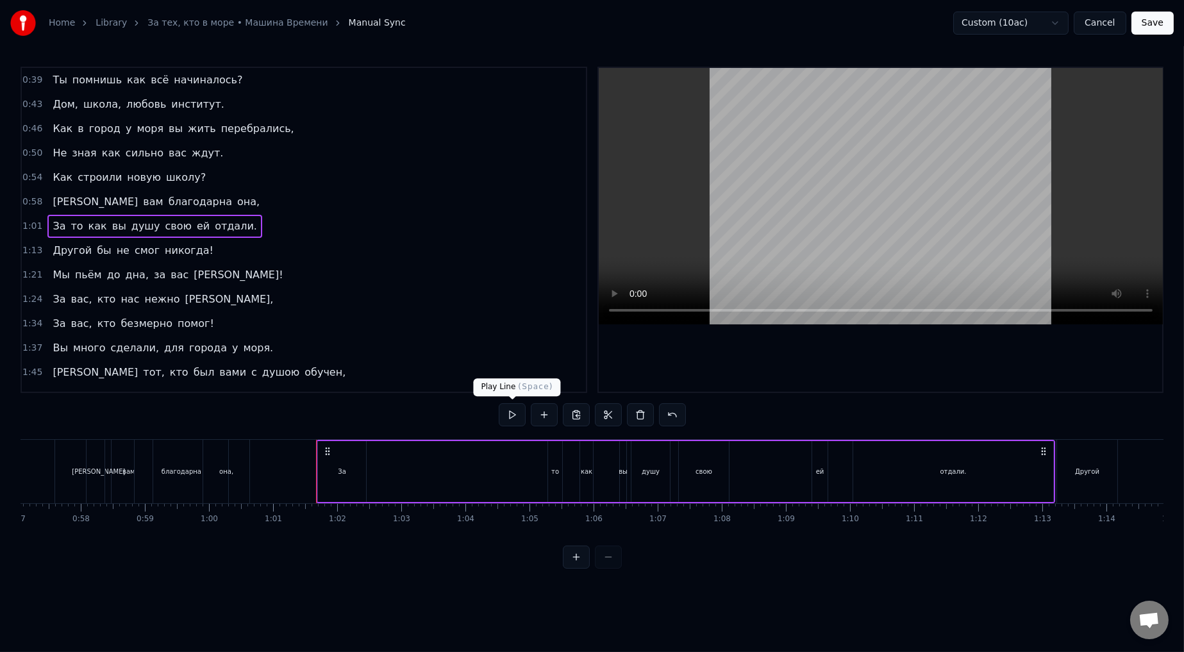
click at [503, 360] on button at bounding box center [512, 414] width 27 height 23
click at [22, 74] on div "0:39 Ты помнишь как всё начиналось?" at bounding box center [304, 80] width 564 height 24
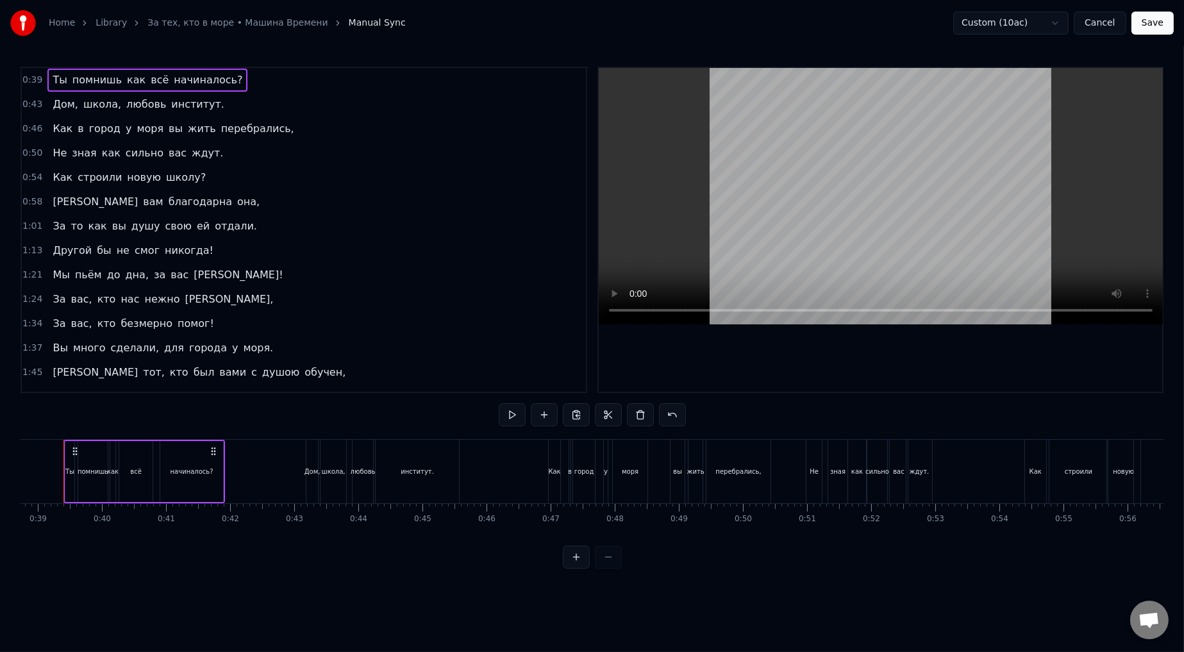
scroll to position [0, 2461]
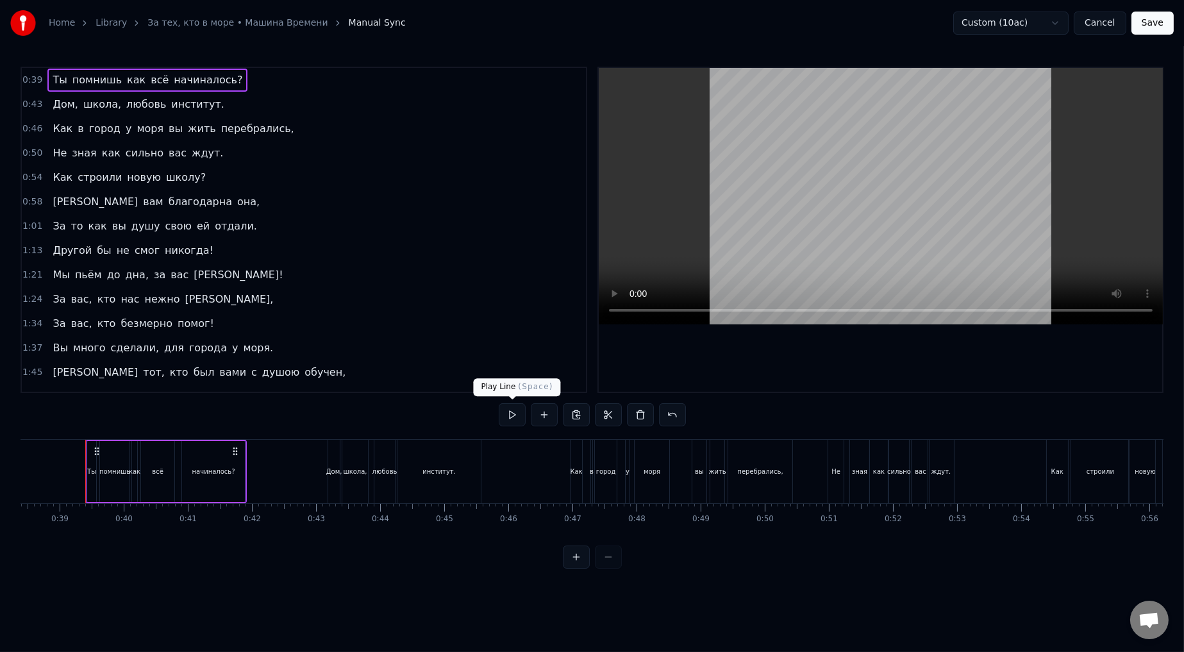
click at [503, 360] on button at bounding box center [512, 414] width 27 height 23
click at [112, 360] on div "помнишь" at bounding box center [114, 472] width 31 height 10
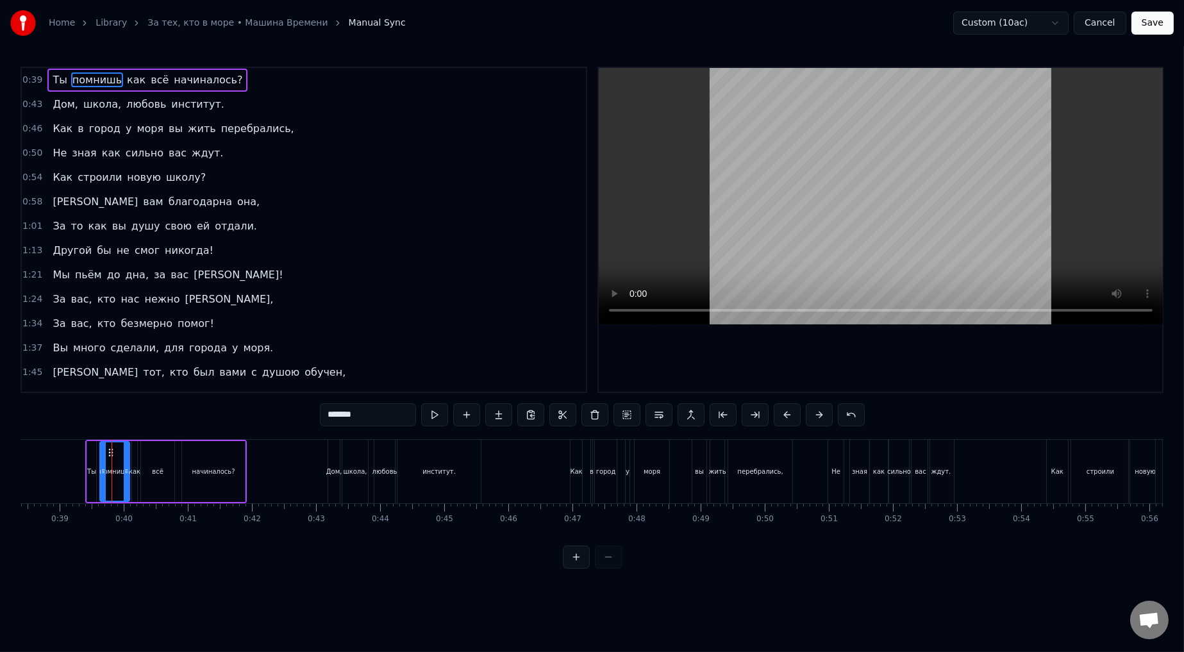
click at [135, 360] on div "как" at bounding box center [134, 471] width 5 height 61
type input "***"
click at [144, 360] on icon at bounding box center [142, 471] width 5 height 10
click at [411, 307] on div "1:24 За вас, кто нас нежно берёг," at bounding box center [304, 299] width 564 height 24
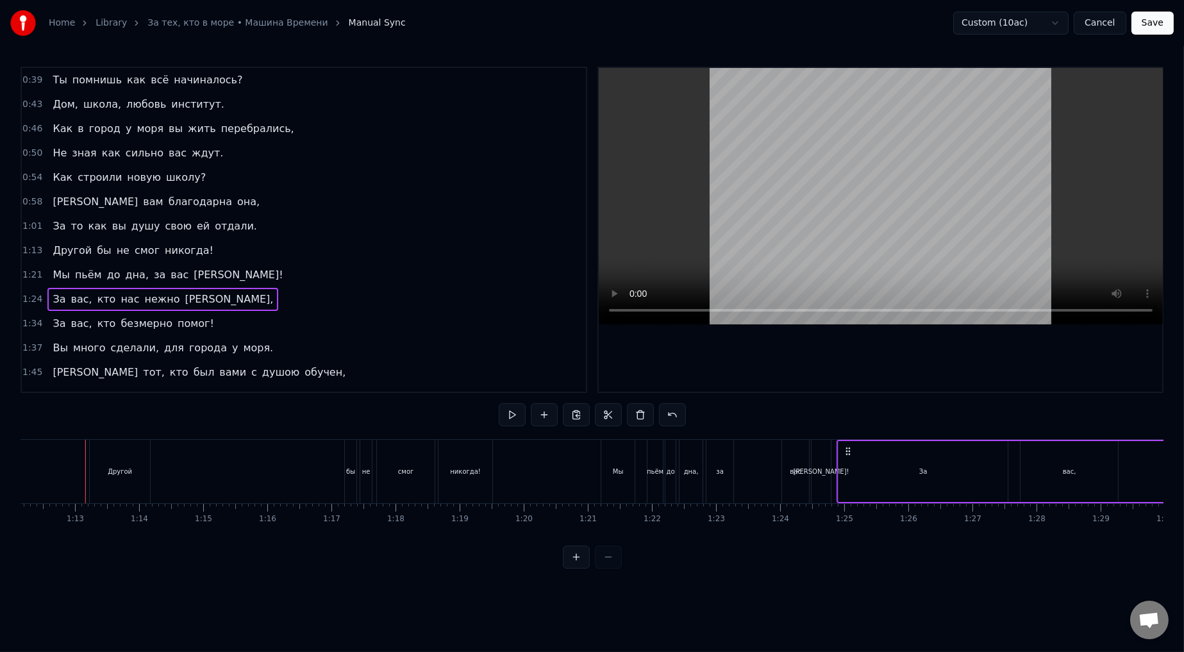
click at [31, 80] on span "0:39" at bounding box center [32, 80] width 20 height 13
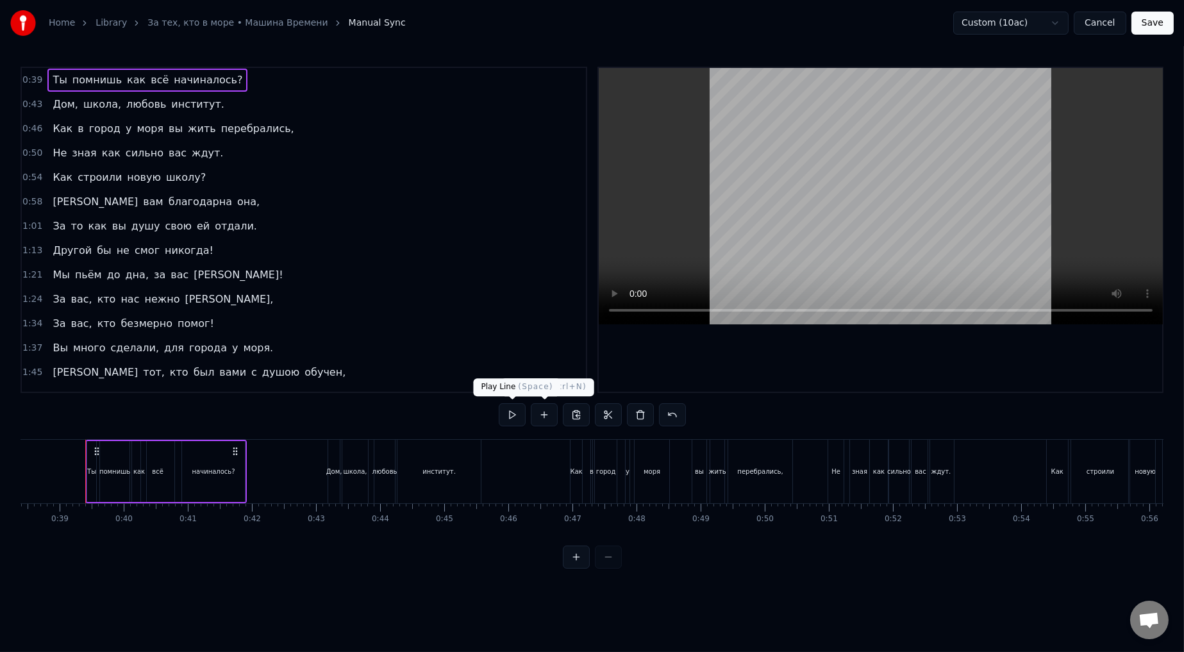
click at [503, 360] on button at bounding box center [512, 414] width 27 height 23
click at [403, 336] on div "0:39 Ты помнишь как всё начиналось? 0:43 Дом, школа, любовь институт. 0:46 Как …" at bounding box center [304, 230] width 567 height 326
click at [503, 360] on button at bounding box center [512, 414] width 27 height 23
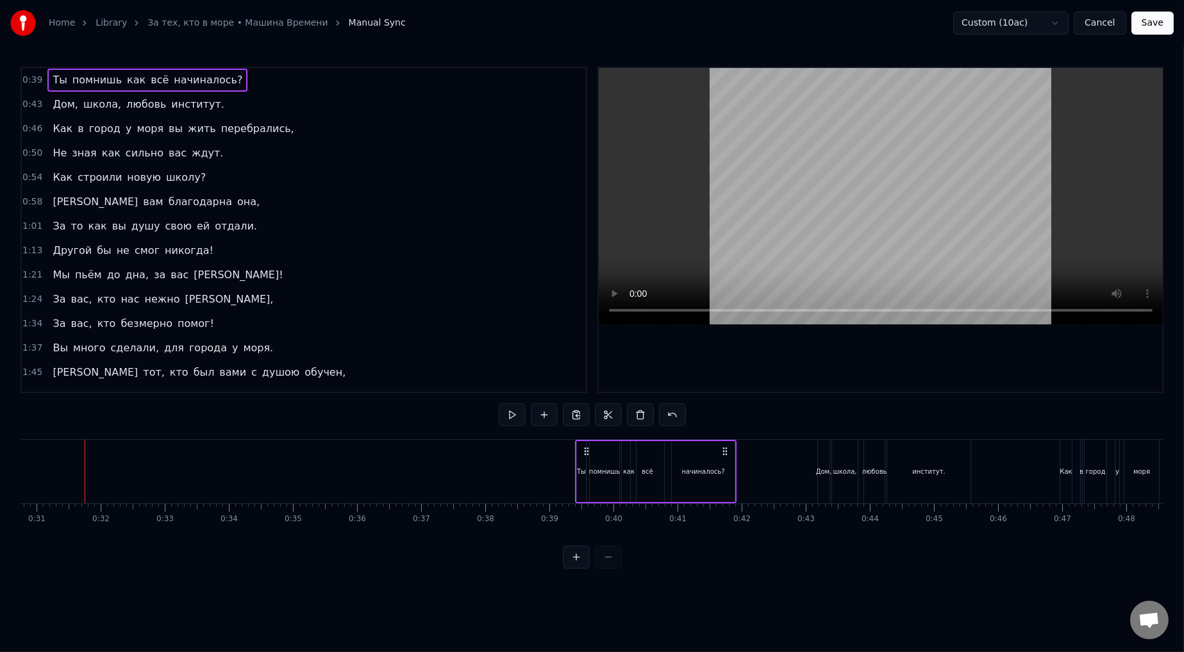
scroll to position [0, 1972]
click at [503, 28] on html "Home Library За тех, кто в море • Машина Времени Manual Sync Custom (10ac) Canc…" at bounding box center [592, 294] width 1184 height 589
click at [503, 24] on html "Home Library За тех, кто в море • Машина Времени Manual Sync Custom (10ac) Canc…" at bounding box center [592, 294] width 1184 height 589
click at [503, 360] on div "помнишь" at bounding box center [604, 472] width 31 height 10
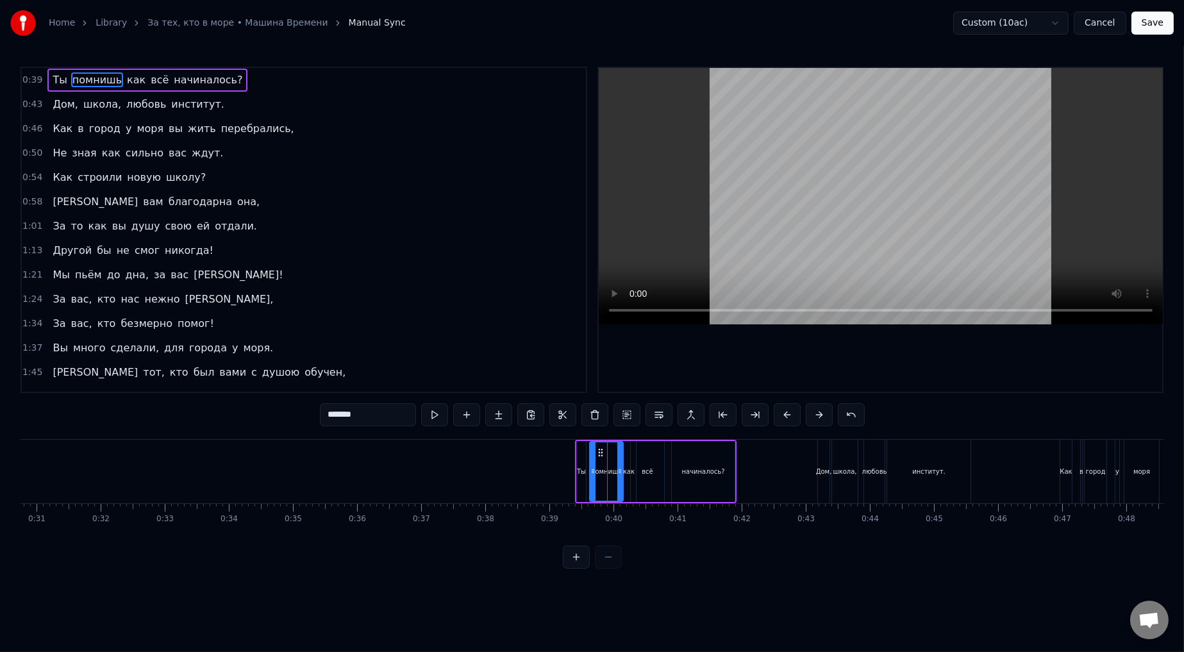
click at [503, 360] on icon at bounding box center [619, 471] width 5 height 10
drag, startPoint x: 807, startPoint y: 364, endPoint x: 776, endPoint y: 349, distance: 35.0
click at [503, 360] on div at bounding box center [881, 230] width 564 height 324
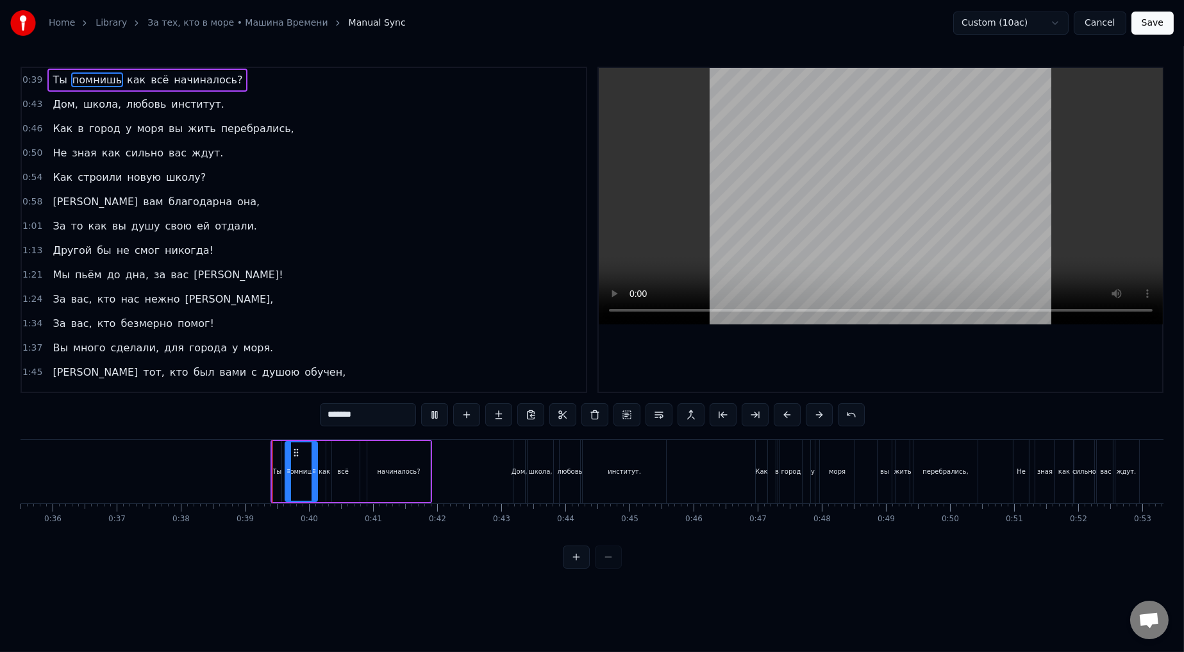
scroll to position [0, 2420]
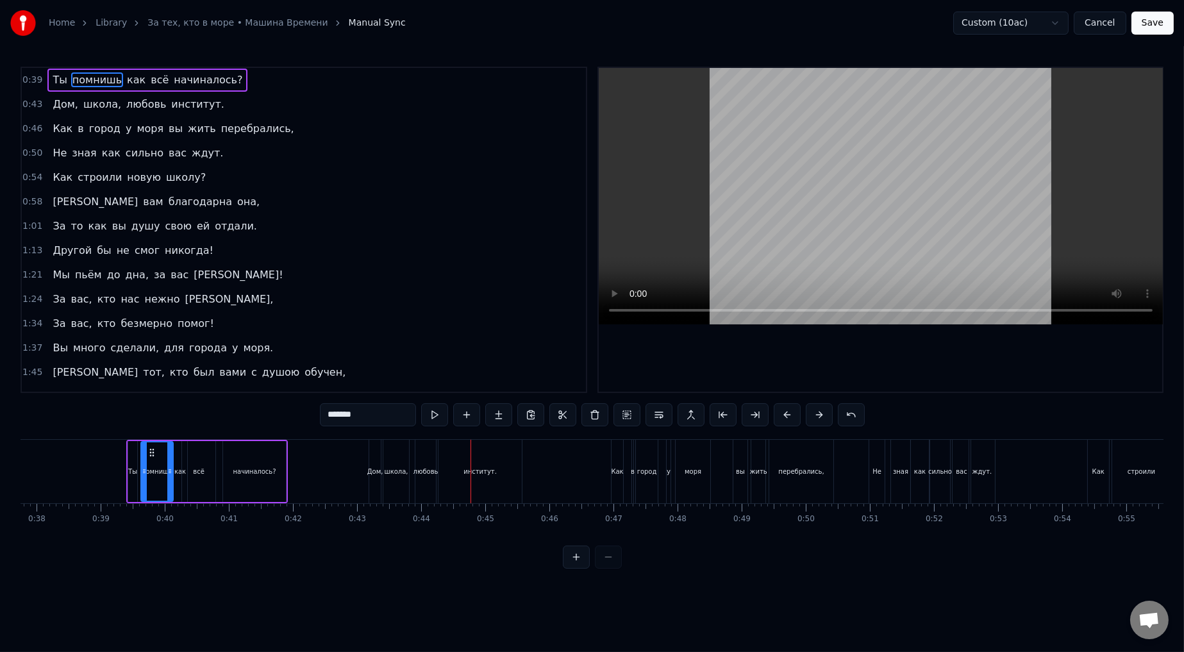
click at [27, 106] on span "0:43" at bounding box center [32, 104] width 20 height 13
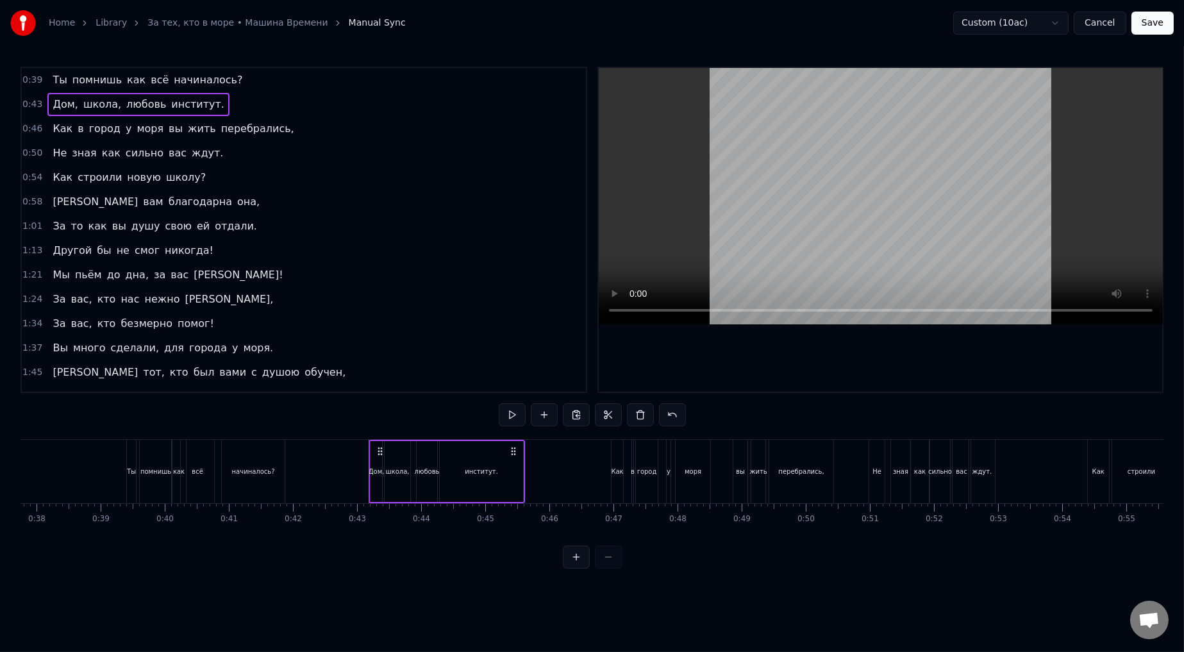
click at [369, 360] on div at bounding box center [369, 471] width 1 height 63
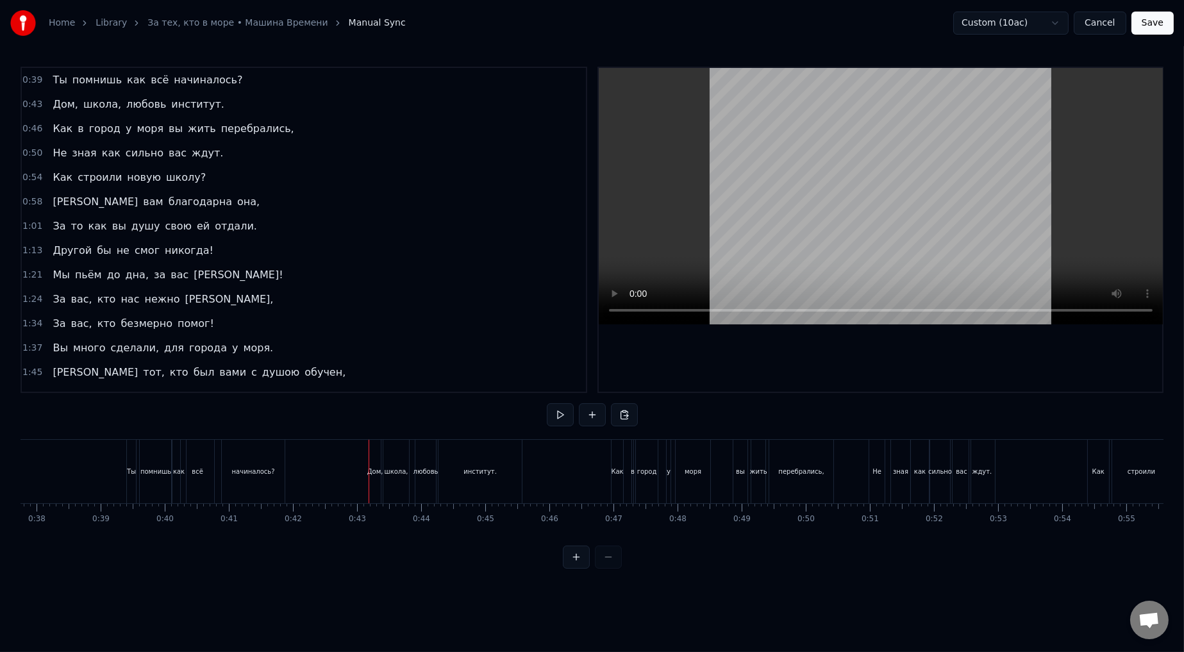
click at [374, 360] on div "Дом," at bounding box center [375, 471] width 12 height 63
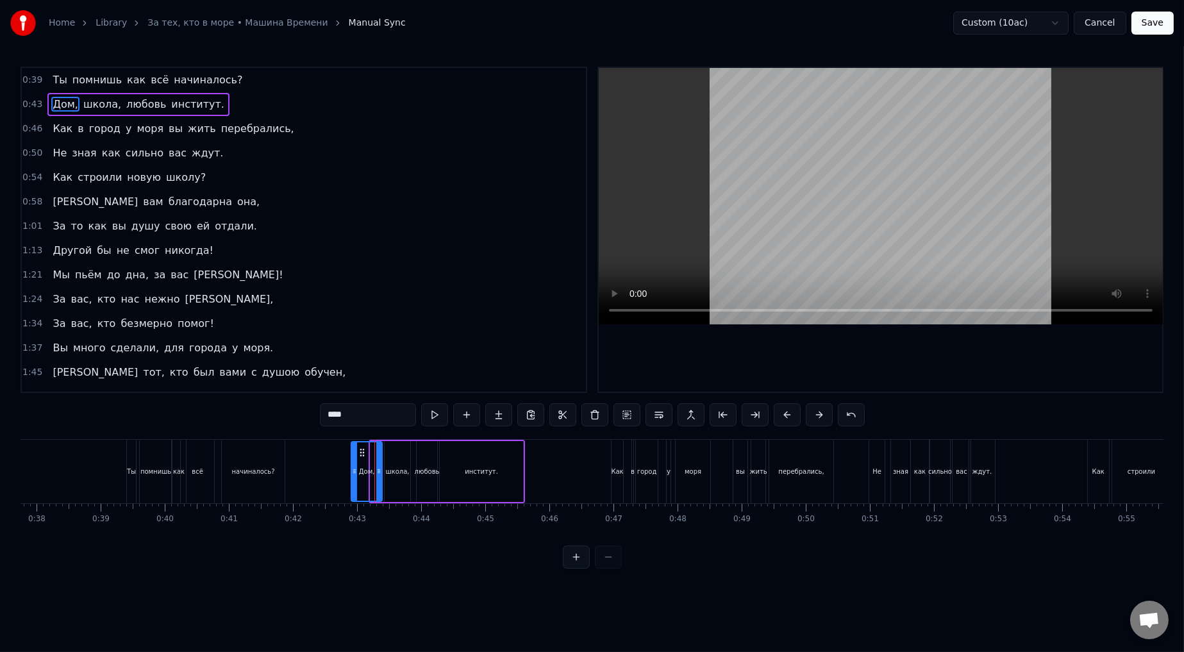
drag, startPoint x: 371, startPoint y: 467, endPoint x: 351, endPoint y: 472, distance: 20.5
click at [352, 360] on icon at bounding box center [354, 471] width 5 height 10
drag, startPoint x: 492, startPoint y: 328, endPoint x: 485, endPoint y: 330, distance: 8.1
click at [492, 330] on div "1:34 За вас, кто безмерно помог!" at bounding box center [304, 324] width 564 height 24
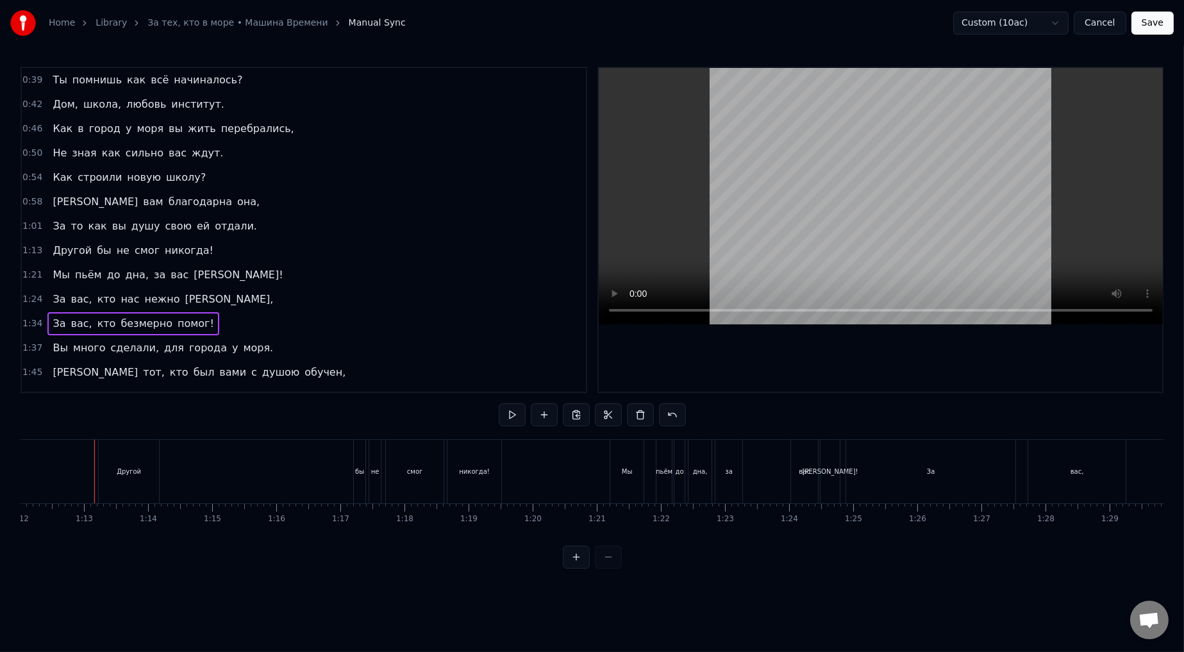
scroll to position [0, 4626]
click at [26, 102] on span "0:42" at bounding box center [32, 104] width 20 height 13
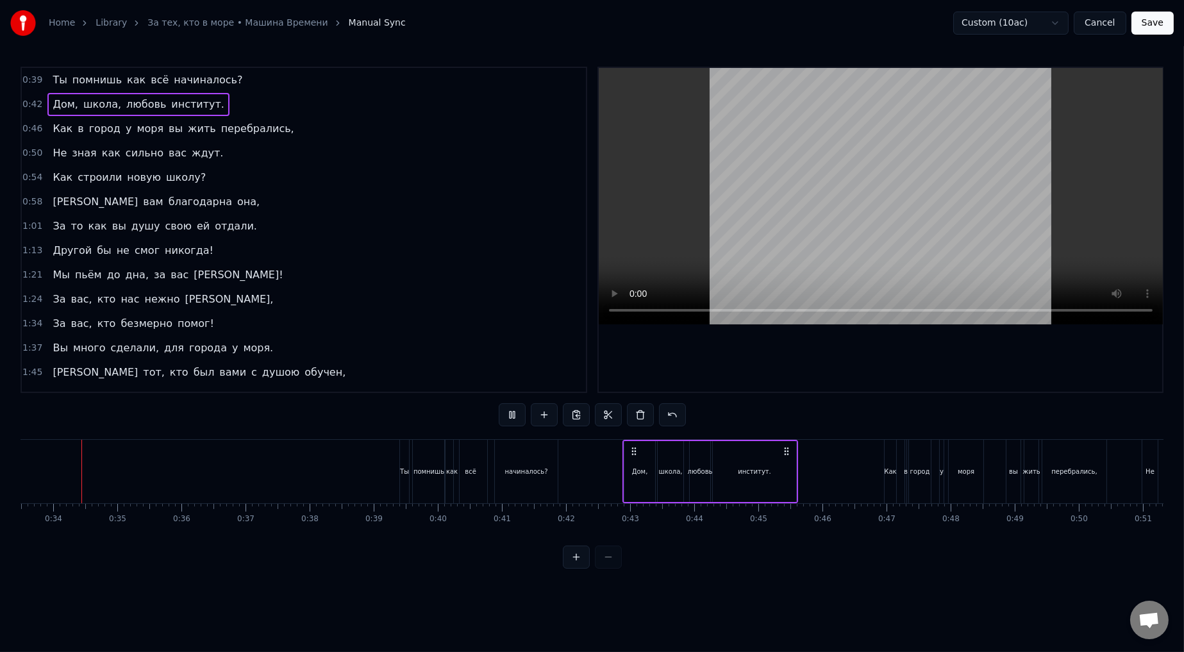
scroll to position [0, 2141]
click at [503, 360] on div "институт." at bounding box center [760, 471] width 83 height 61
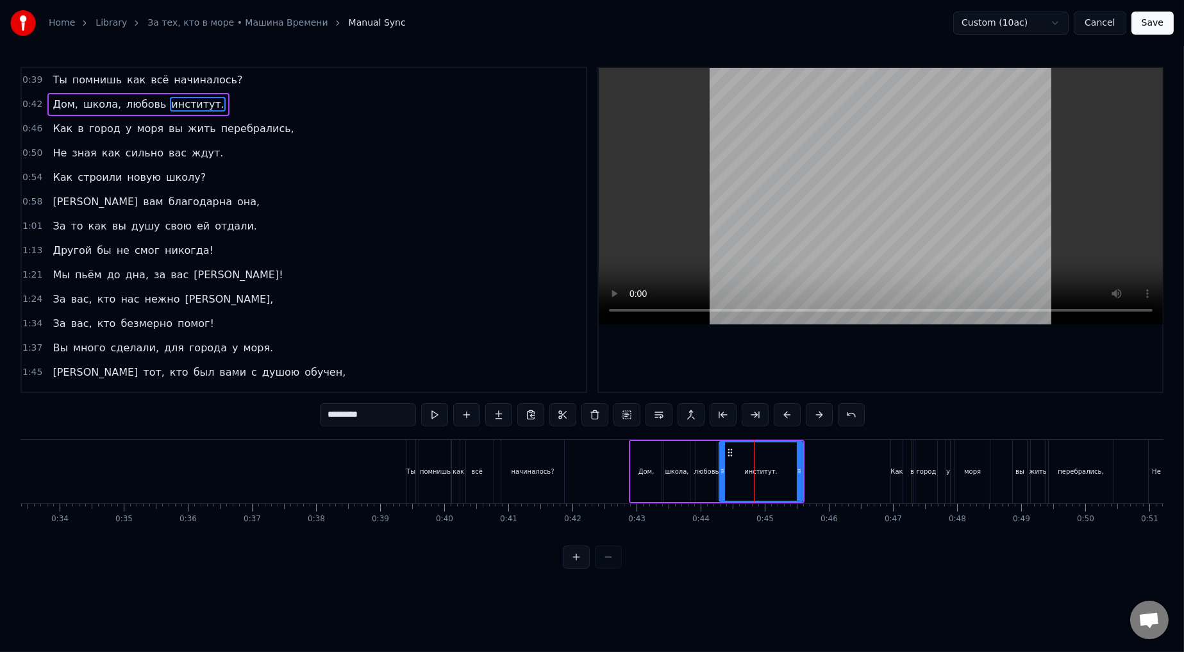
click at [503, 360] on icon at bounding box center [799, 471] width 5 height 10
drag, startPoint x: 800, startPoint y: 471, endPoint x: 816, endPoint y: 476, distance: 16.6
click at [503, 360] on icon at bounding box center [814, 471] width 5 height 10
click at [503, 360] on div "любовь" at bounding box center [706, 472] width 25 height 10
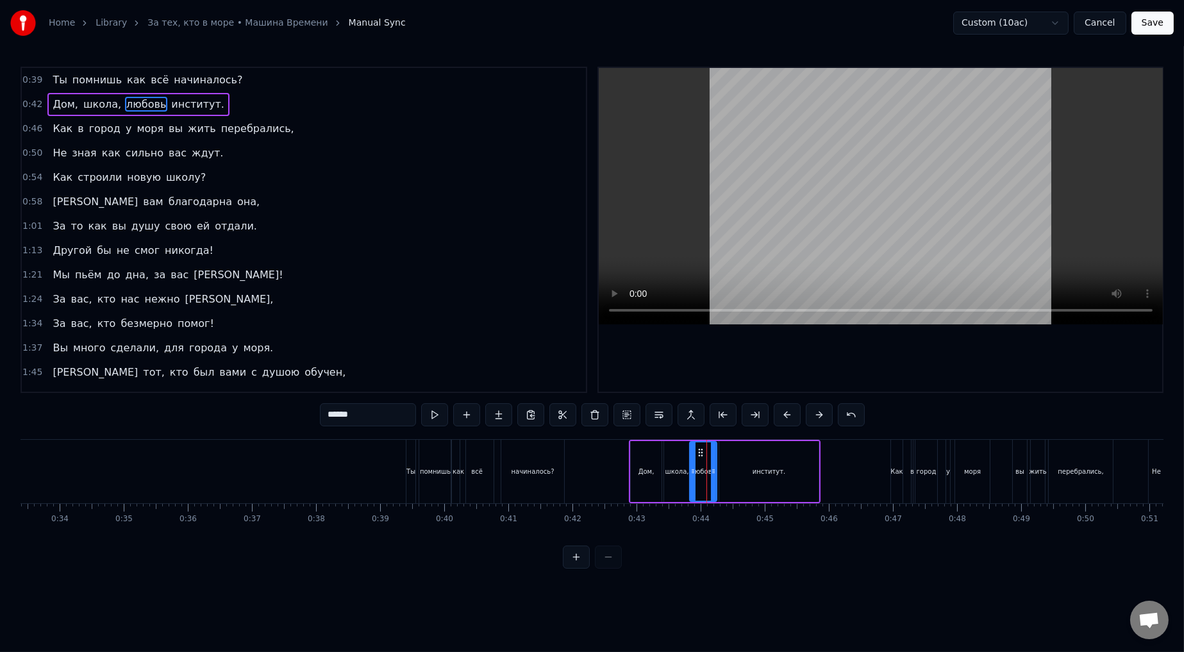
drag, startPoint x: 699, startPoint y: 471, endPoint x: 693, endPoint y: 473, distance: 6.9
click at [503, 360] on icon at bounding box center [693, 471] width 5 height 10
click at [503, 202] on video at bounding box center [881, 196] width 564 height 256
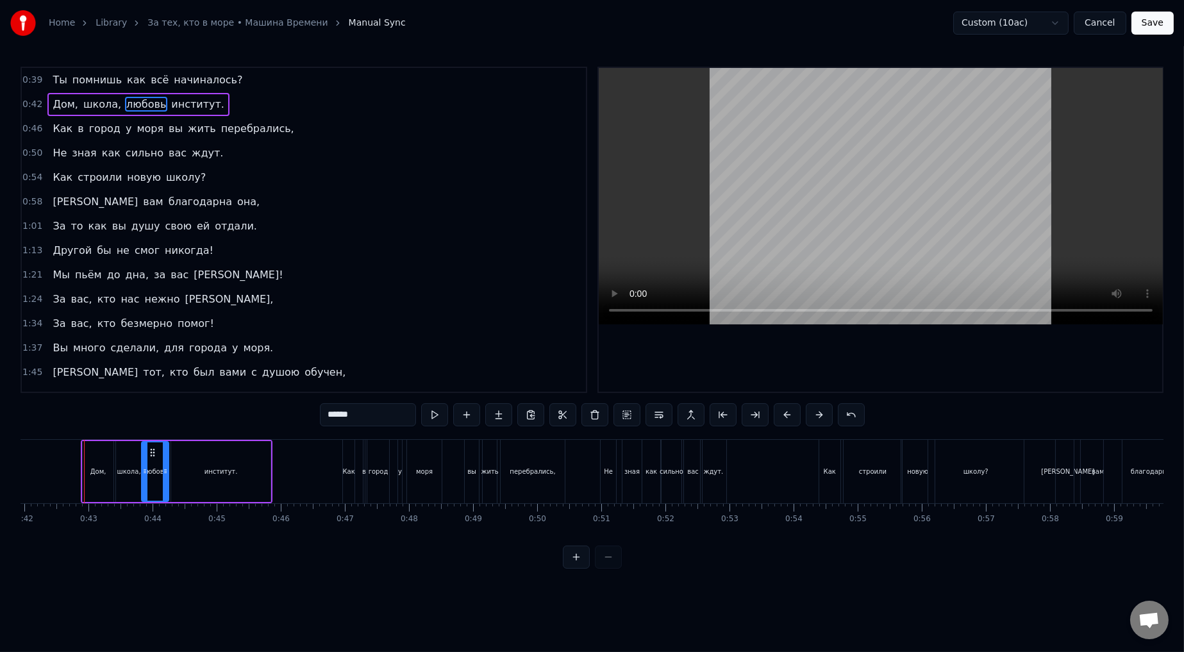
scroll to position [0, 2688]
click at [471, 360] on div "вы" at bounding box center [473, 472] width 9 height 10
type input "**"
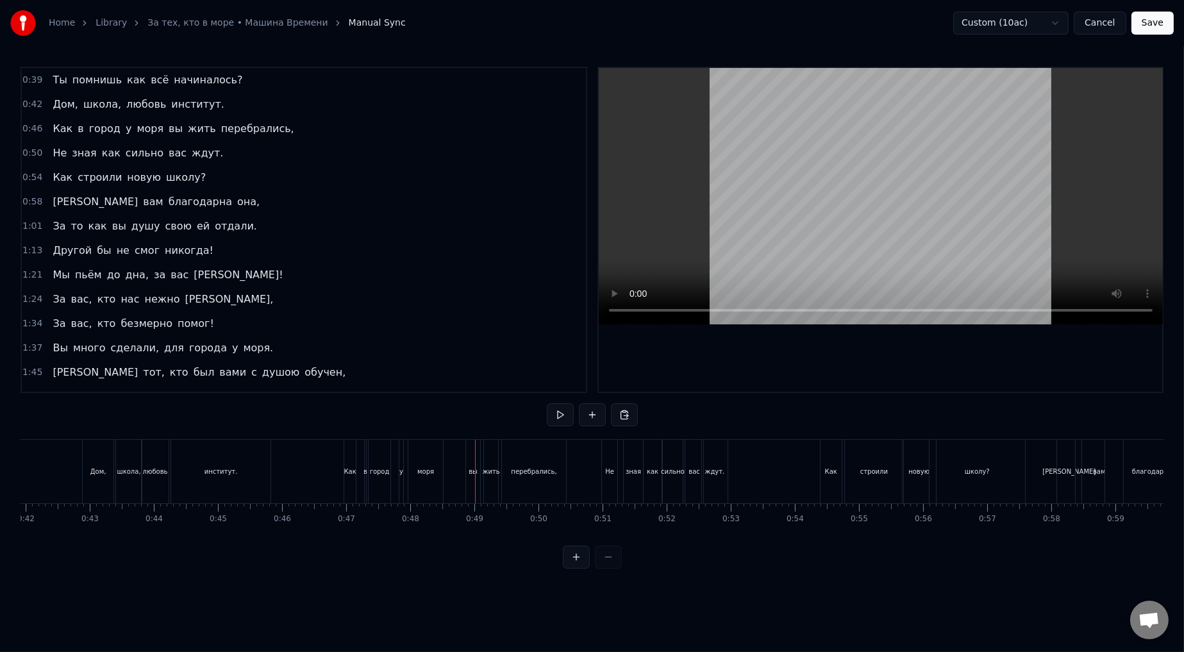
click at [18, 127] on div "Home Library За тех, кто в море • Машина Времени Manual Sync Custom (10ac) Canc…" at bounding box center [592, 284] width 1184 height 569
click at [28, 126] on span "0:46" at bounding box center [32, 128] width 20 height 13
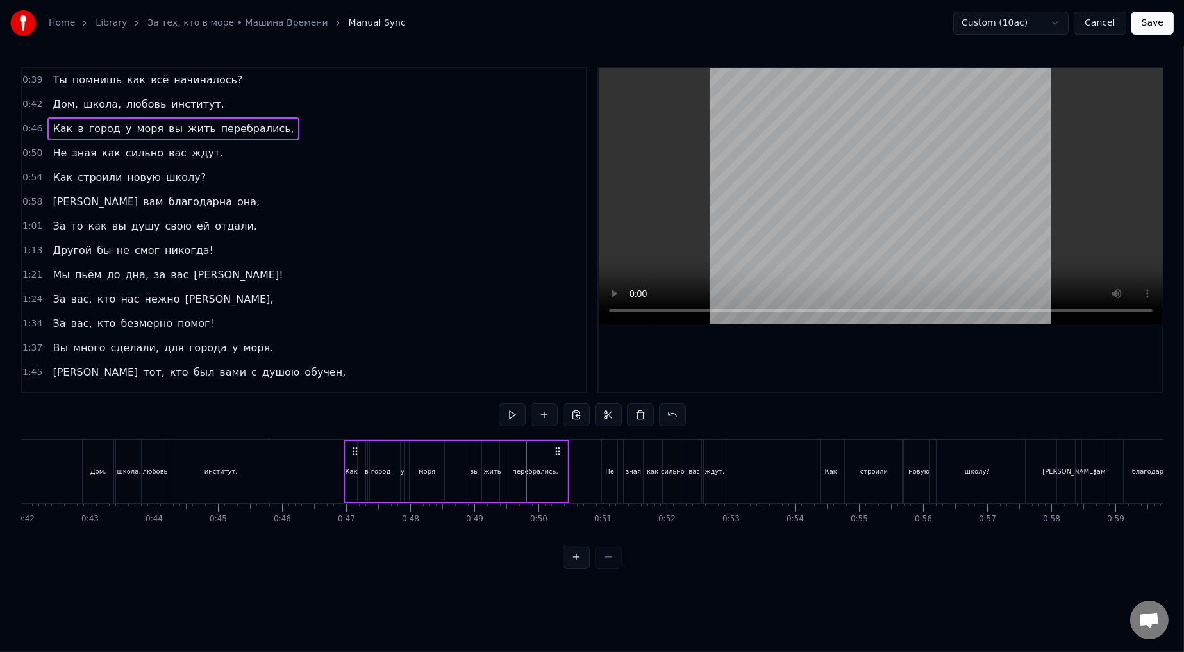
click at [470, 360] on div "вы" at bounding box center [474, 472] width 9 height 10
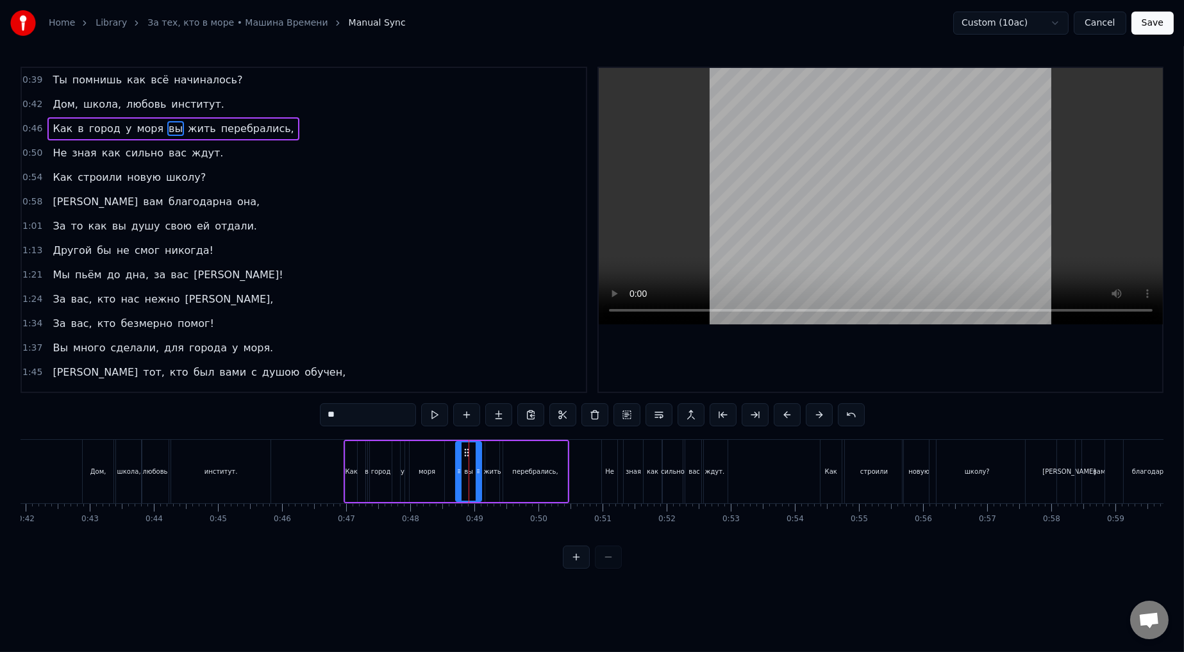
drag, startPoint x: 469, startPoint y: 472, endPoint x: 455, endPoint y: 477, distance: 14.4
click at [457, 360] on icon at bounding box center [458, 471] width 5 height 10
click at [483, 314] on div "1:34 За вас, кто безмерно помог!" at bounding box center [304, 324] width 564 height 24
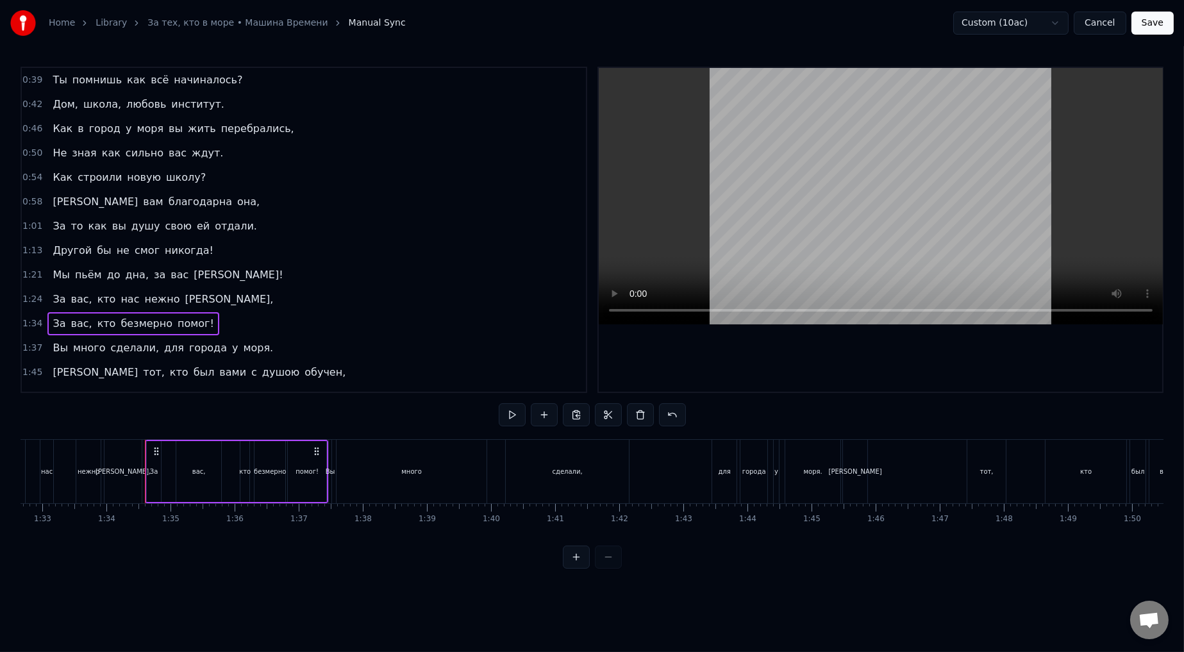
scroll to position [0, 6000]
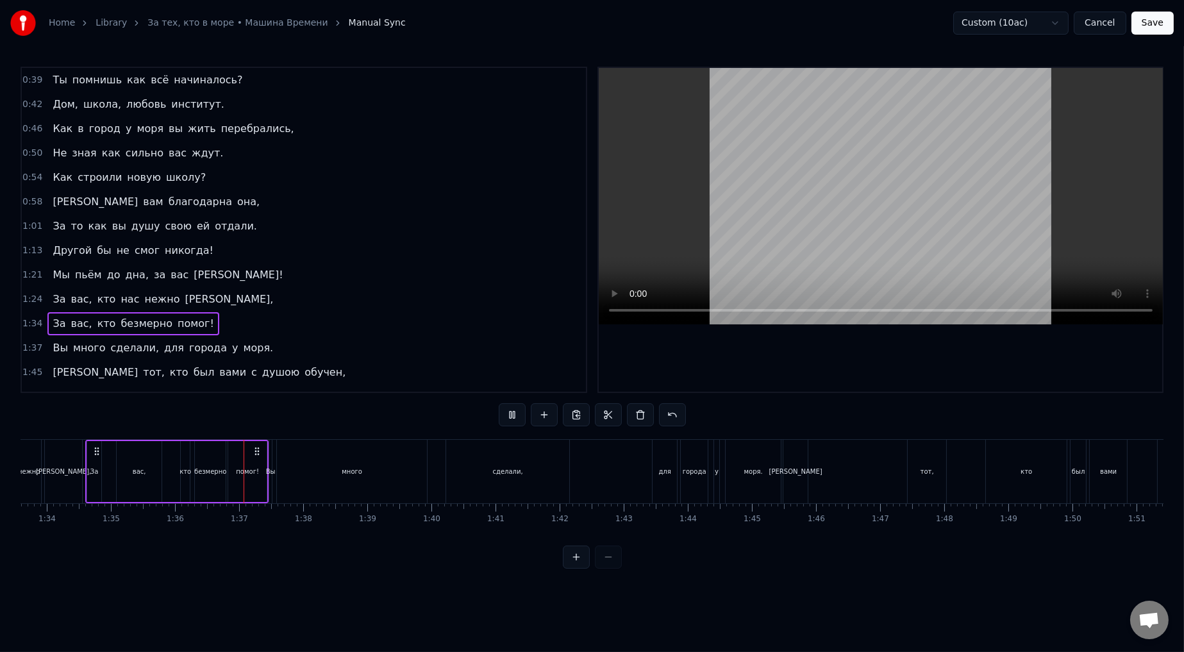
click at [33, 133] on span "0:46" at bounding box center [32, 128] width 20 height 13
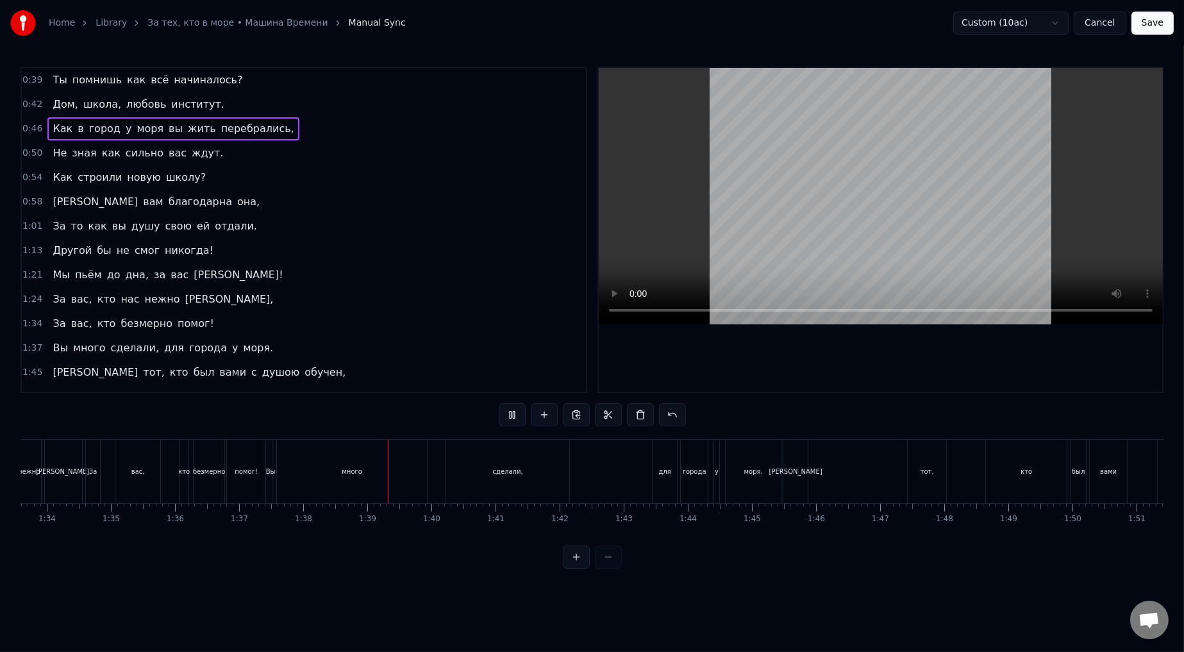
click at [28, 127] on span "0:46" at bounding box center [32, 128] width 20 height 13
click at [29, 127] on span "0:46" at bounding box center [32, 128] width 20 height 13
click at [29, 126] on span "0:46" at bounding box center [32, 128] width 20 height 13
drag, startPoint x: 512, startPoint y: 417, endPoint x: 711, endPoint y: 355, distance: 208.9
click at [503, 360] on button at bounding box center [512, 414] width 27 height 23
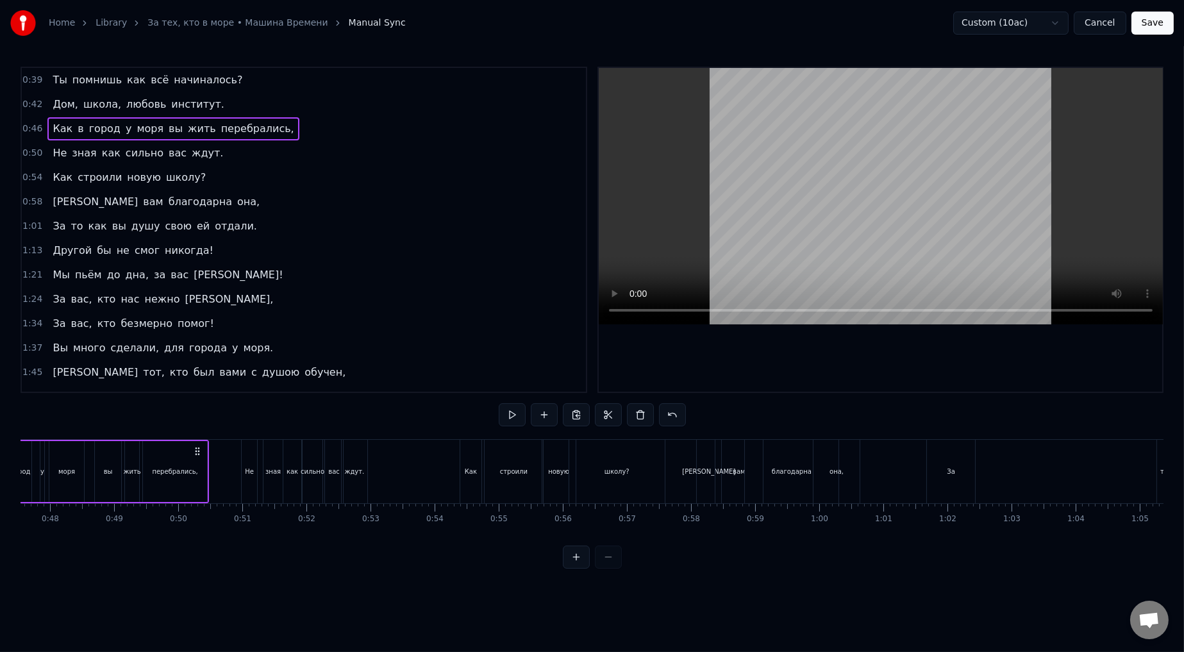
scroll to position [0, 2824]
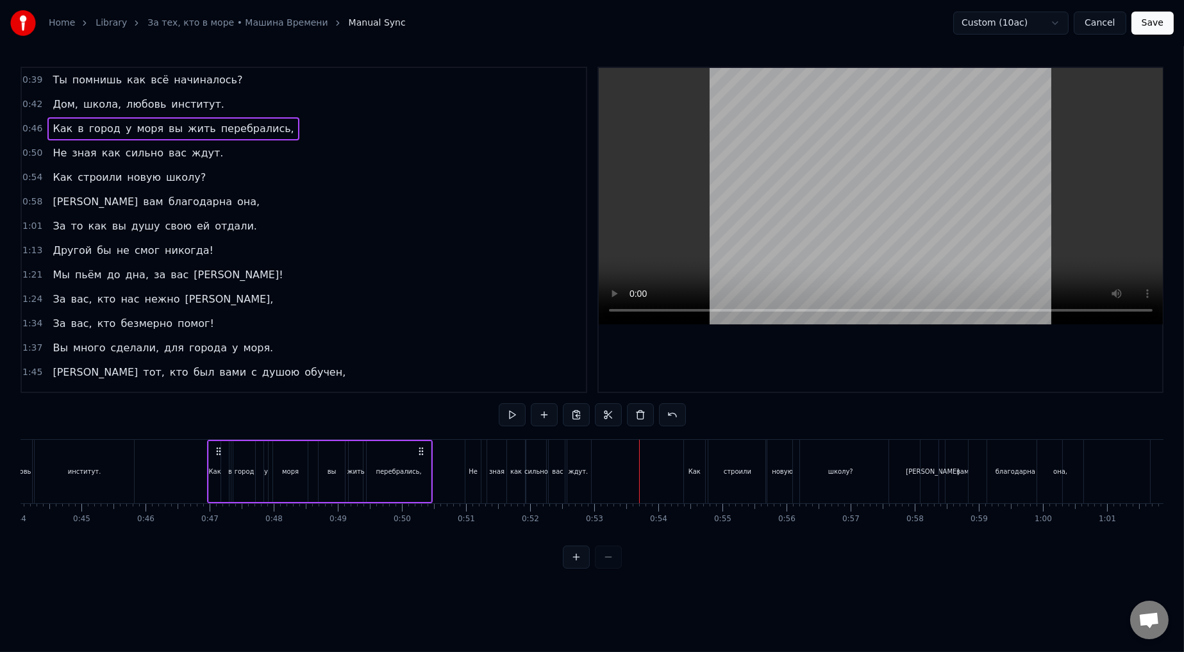
click at [503, 310] on video at bounding box center [881, 196] width 564 height 256
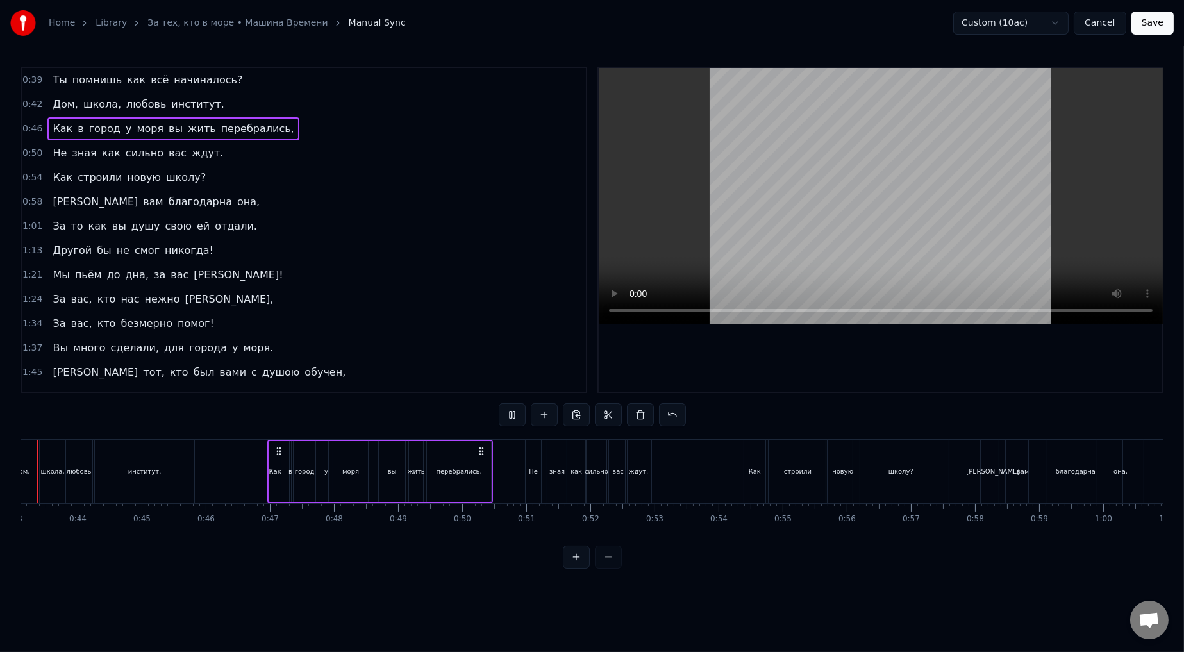
scroll to position [0, 2705]
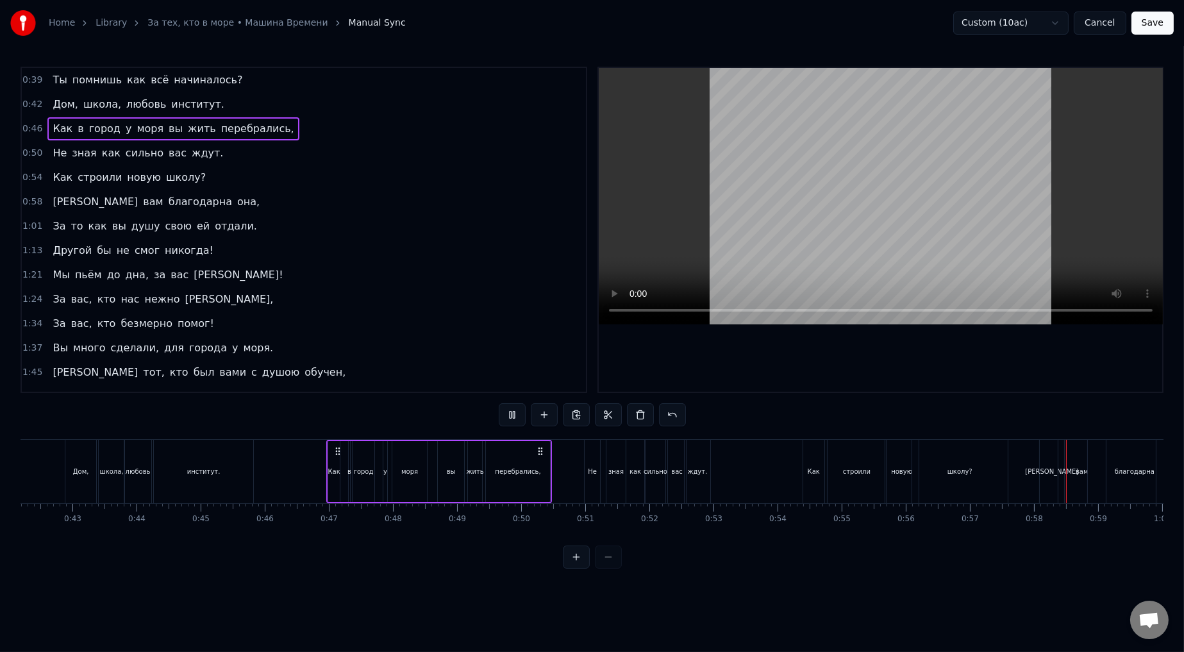
click at [503, 24] on button "Save" at bounding box center [1153, 23] width 42 height 23
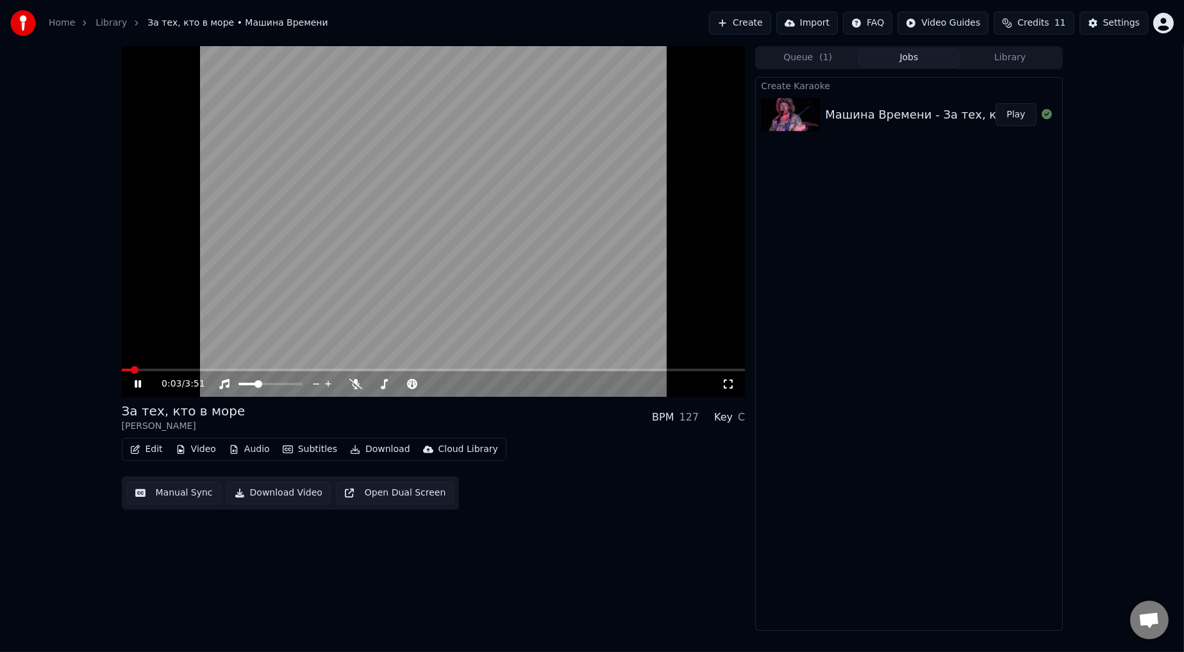
click at [111, 23] on link "Library" at bounding box center [111, 23] width 31 height 13
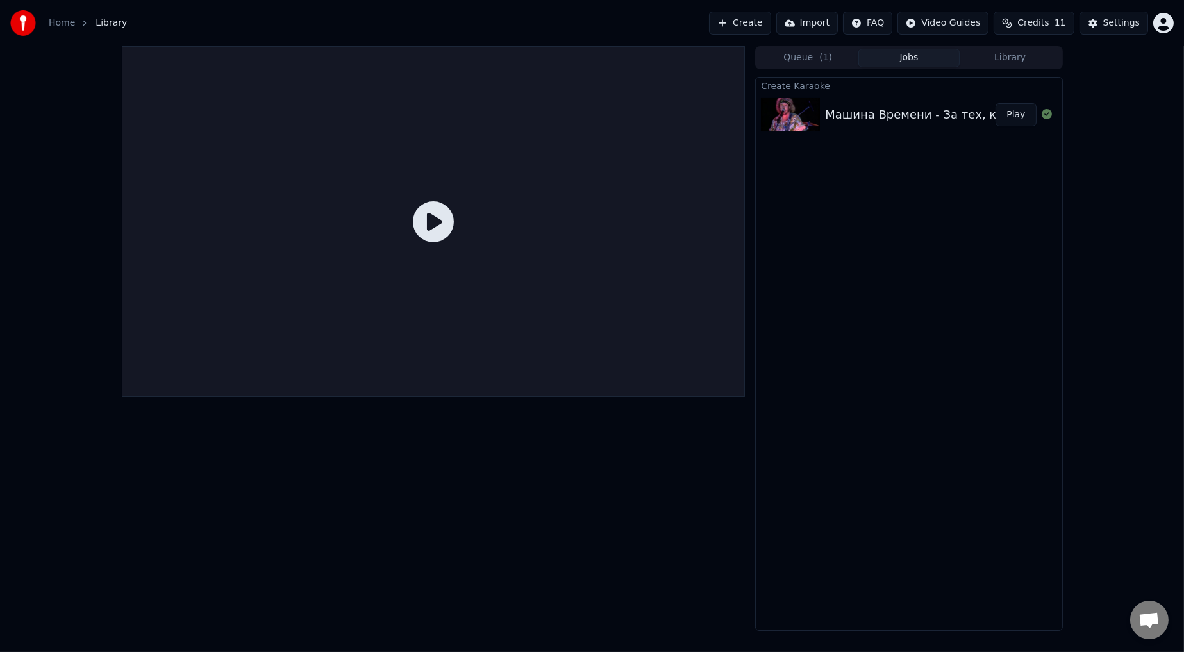
click at [503, 60] on button "Library" at bounding box center [1010, 58] width 101 height 19
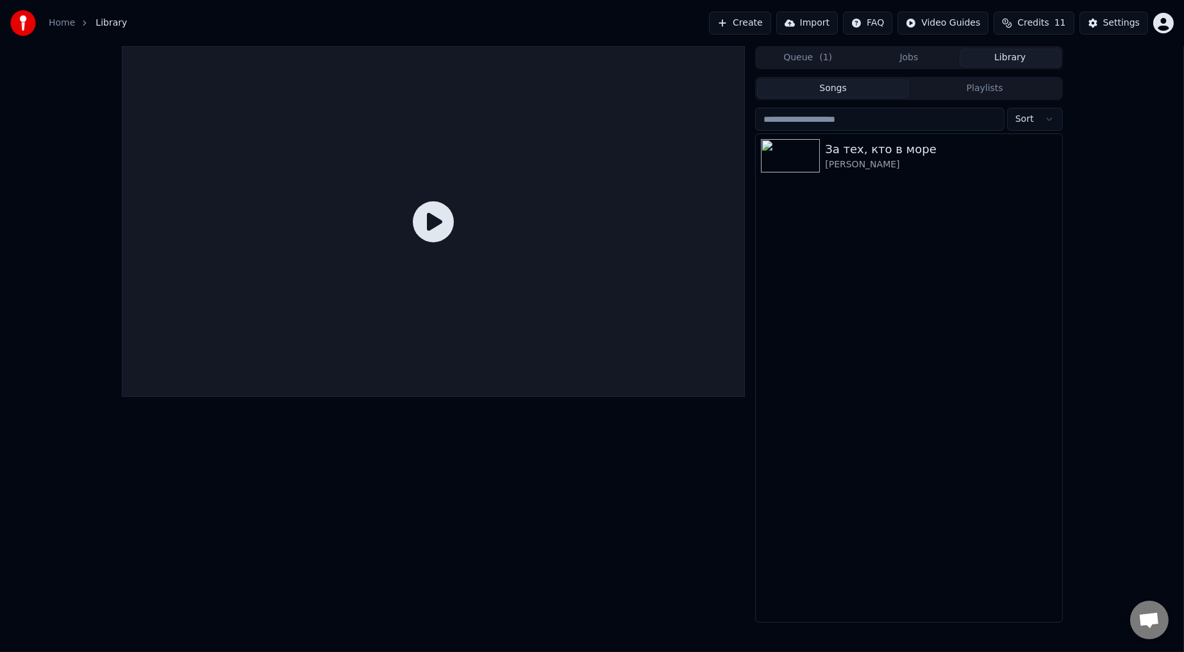
click at [503, 61] on button "Jobs" at bounding box center [908, 58] width 101 height 19
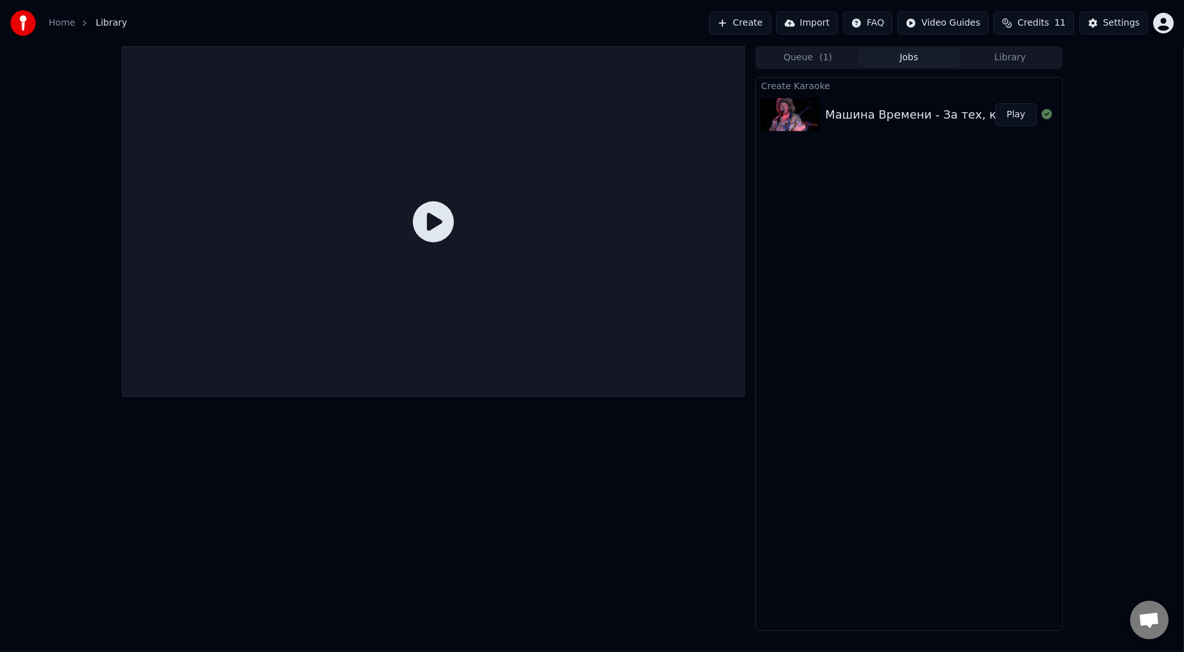
click at [503, 57] on button "Queue ( 1 )" at bounding box center [807, 58] width 101 height 19
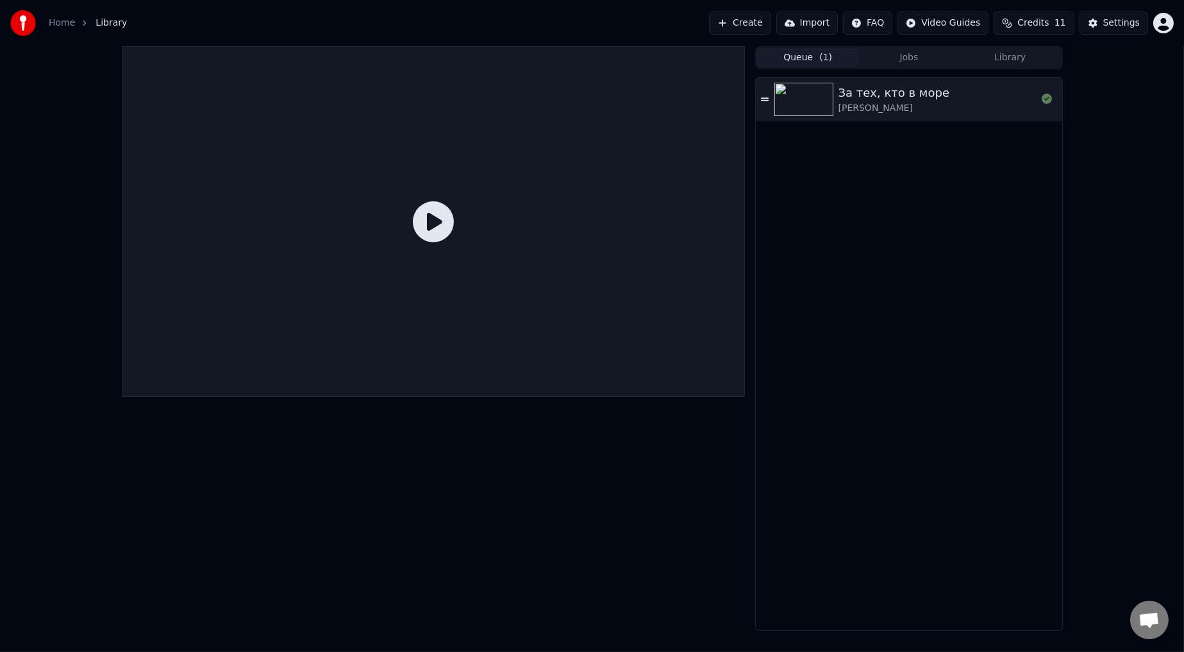
click at [503, 54] on button "Jobs" at bounding box center [908, 58] width 101 height 19
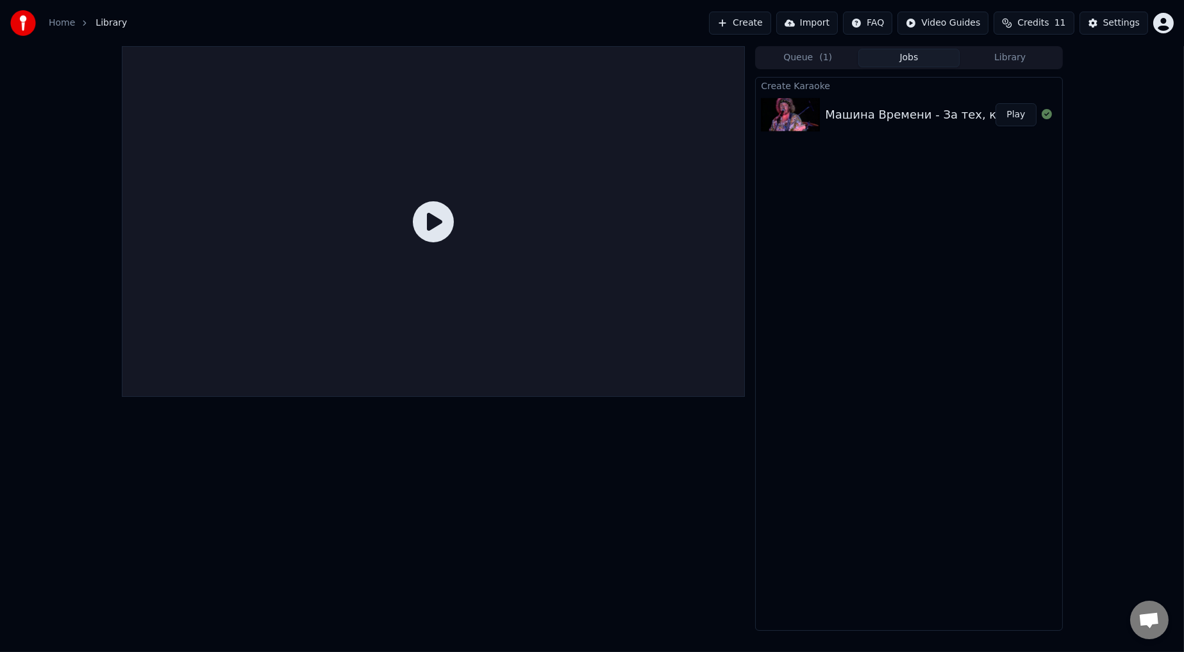
click at [56, 24] on link "Home" at bounding box center [62, 23] width 26 height 13
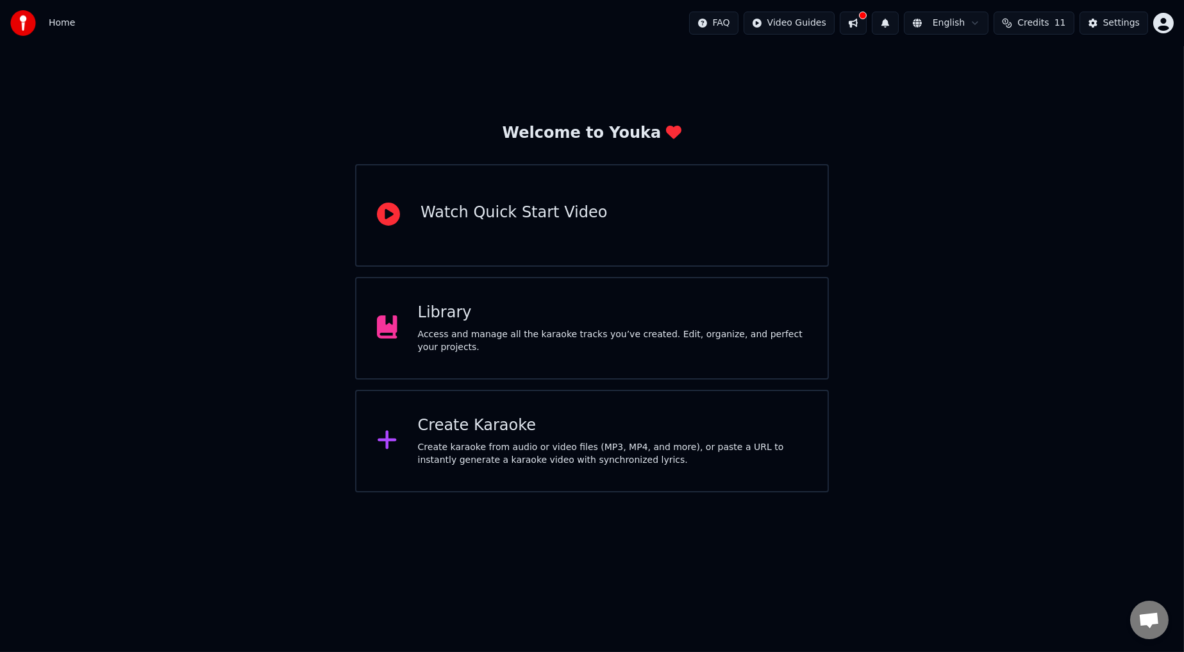
click at [503, 335] on div "Access and manage all the karaoke tracks you’ve created. Edit, organize, and pe…" at bounding box center [612, 341] width 389 height 26
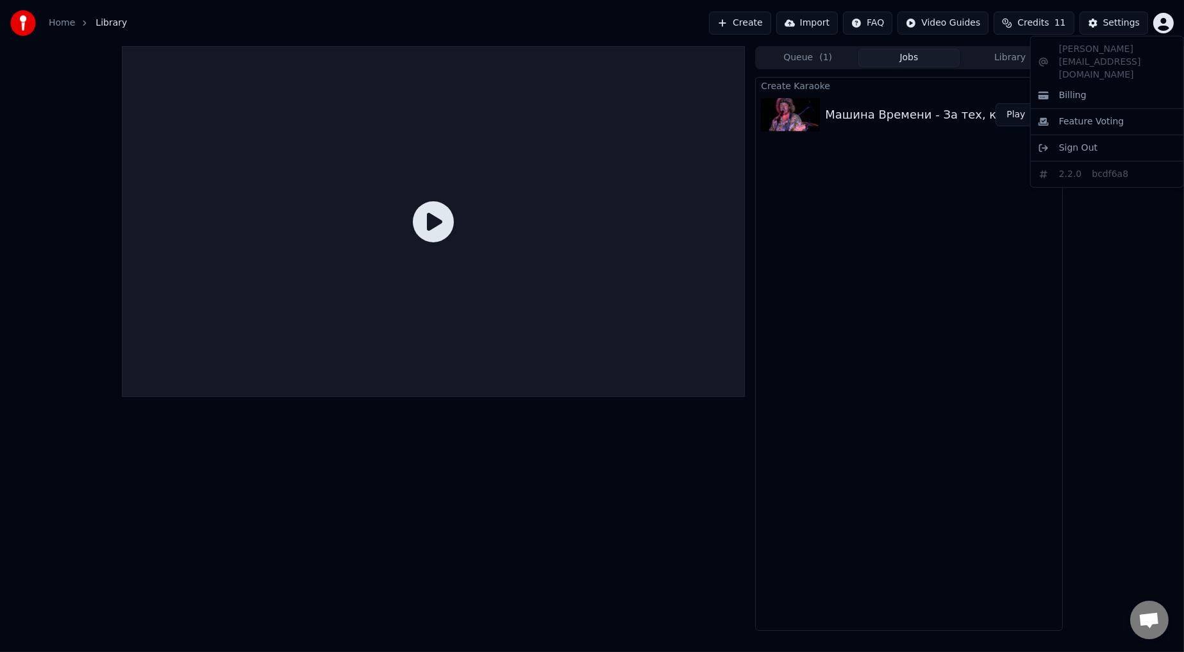
click at [503, 21] on html "Home Library Create Import FAQ Video Guides Credits 11 Settings Queue ( 1 ) Job…" at bounding box center [592, 326] width 1184 height 652
click at [503, 278] on html "Home Library Create Import FAQ Video Guides Credits 11 Settings Queue ( 1 ) Job…" at bounding box center [592, 326] width 1184 height 652
